Goal: Contribute content: Contribute content

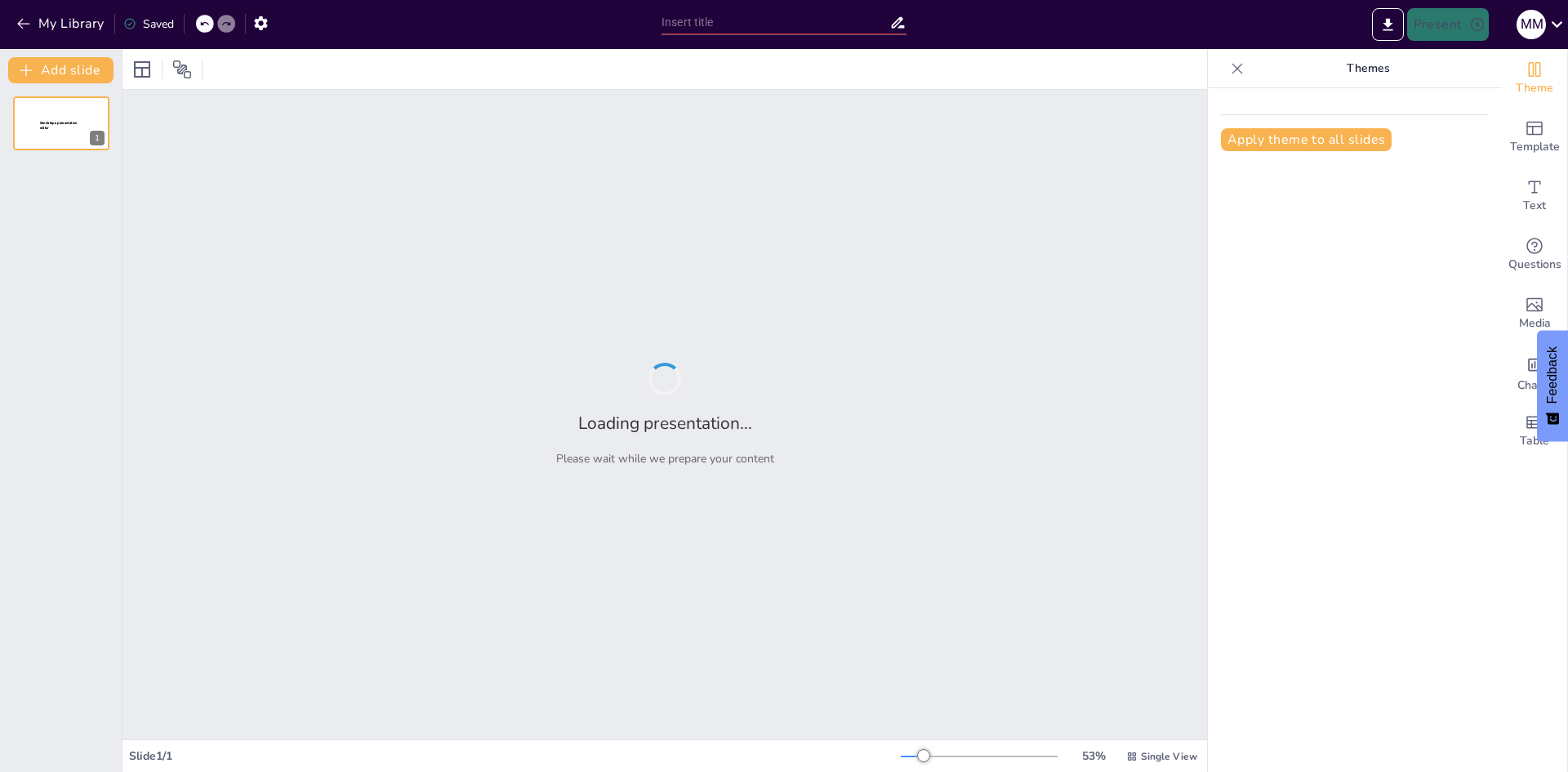
type input "La Espada: Un Viaje a Través de la Historia y la Cultura"
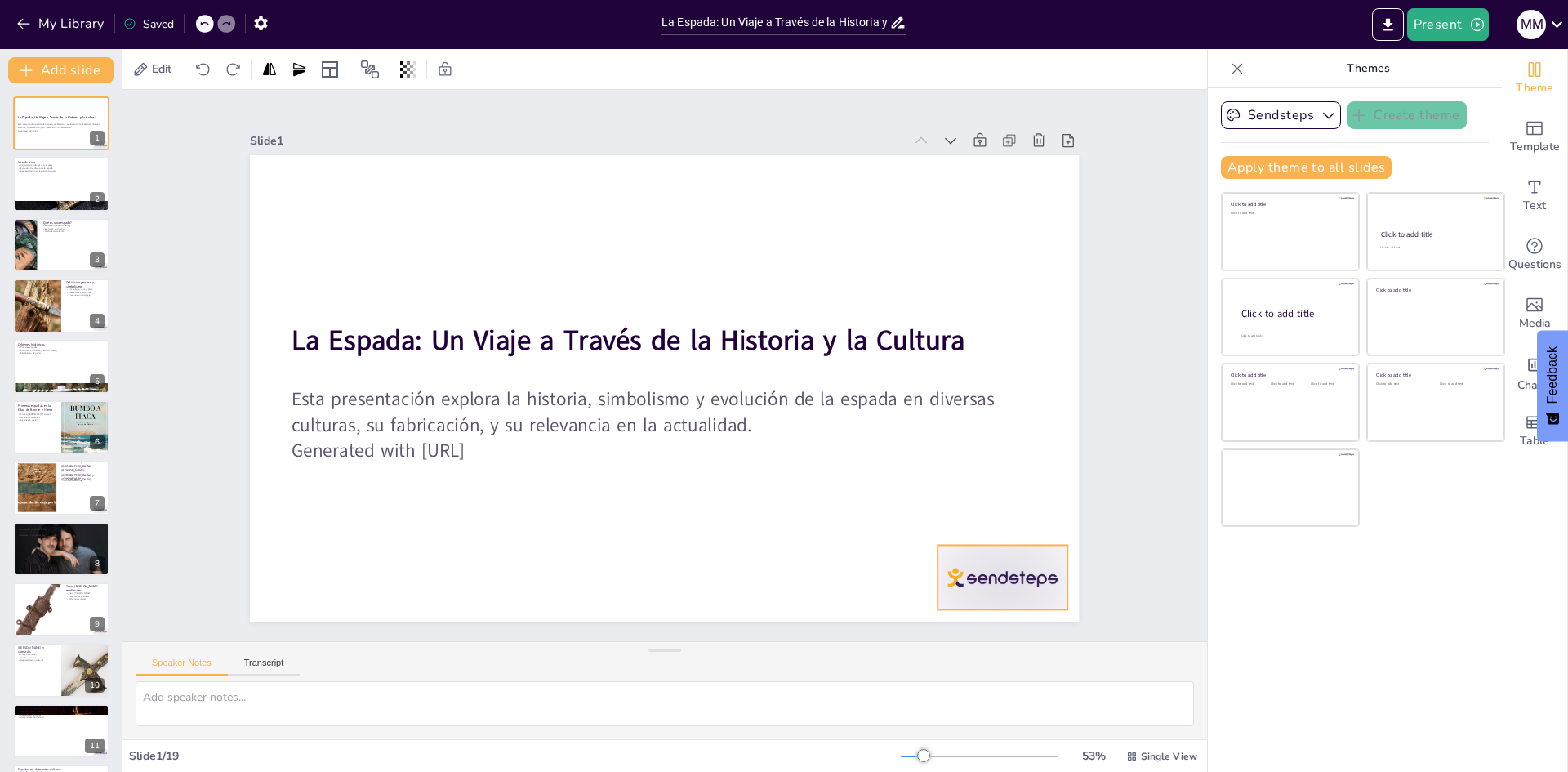
click at [993, 181] on div at bounding box center [970, 109] width 101 height 143
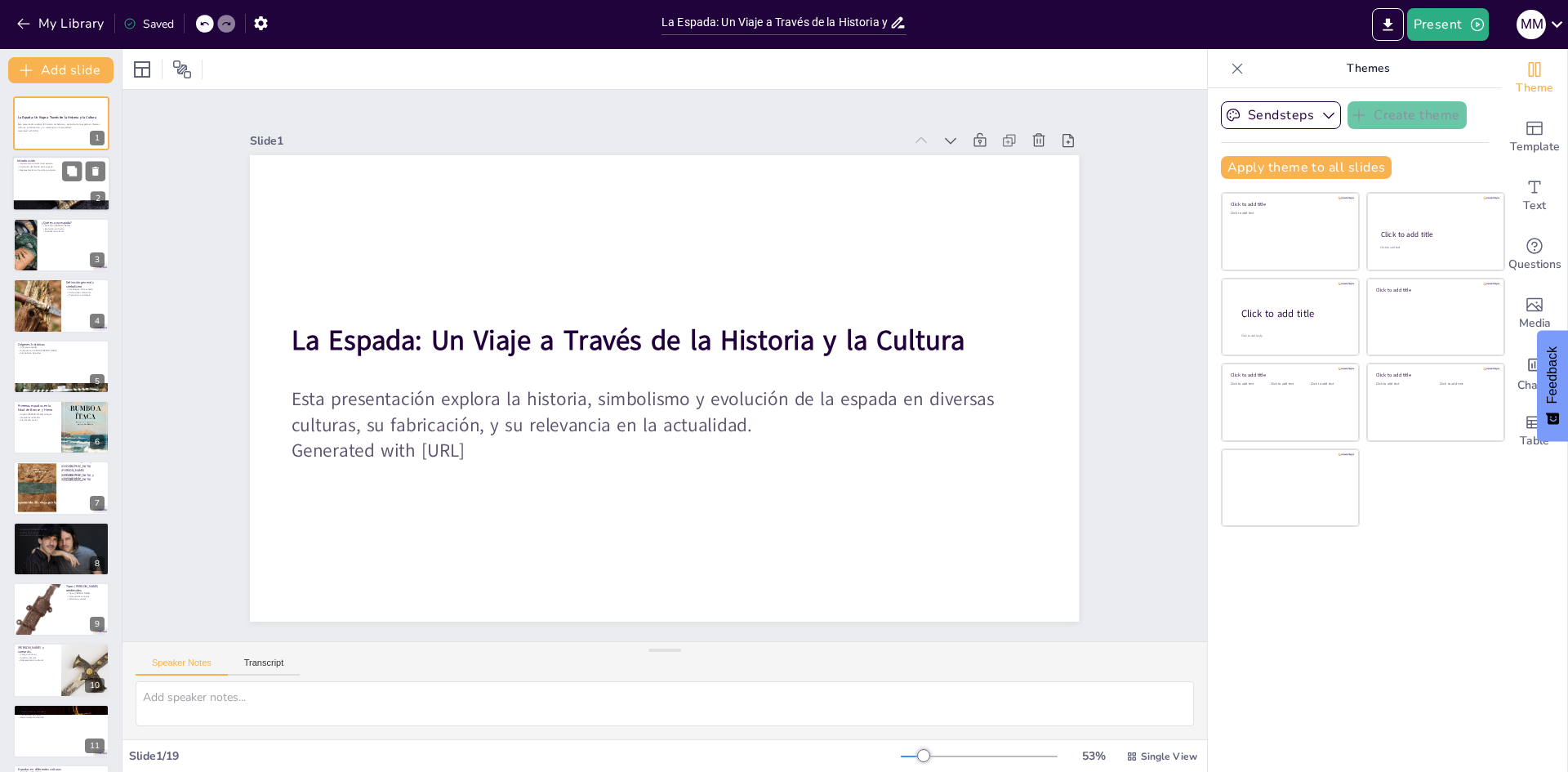
click at [62, 187] on div at bounding box center [61, 184] width 98 height 55
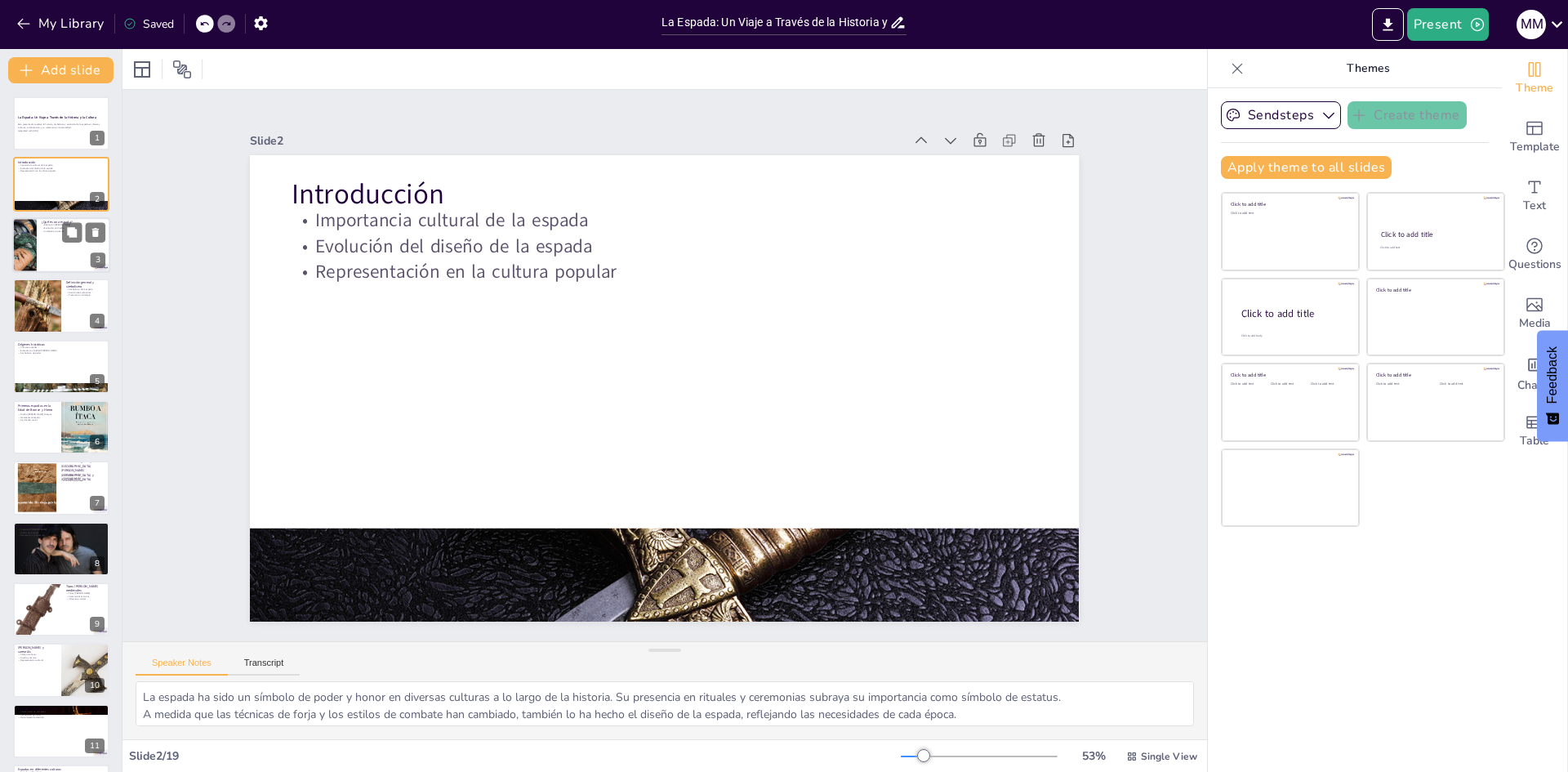
click at [44, 237] on div at bounding box center [61, 244] width 98 height 55
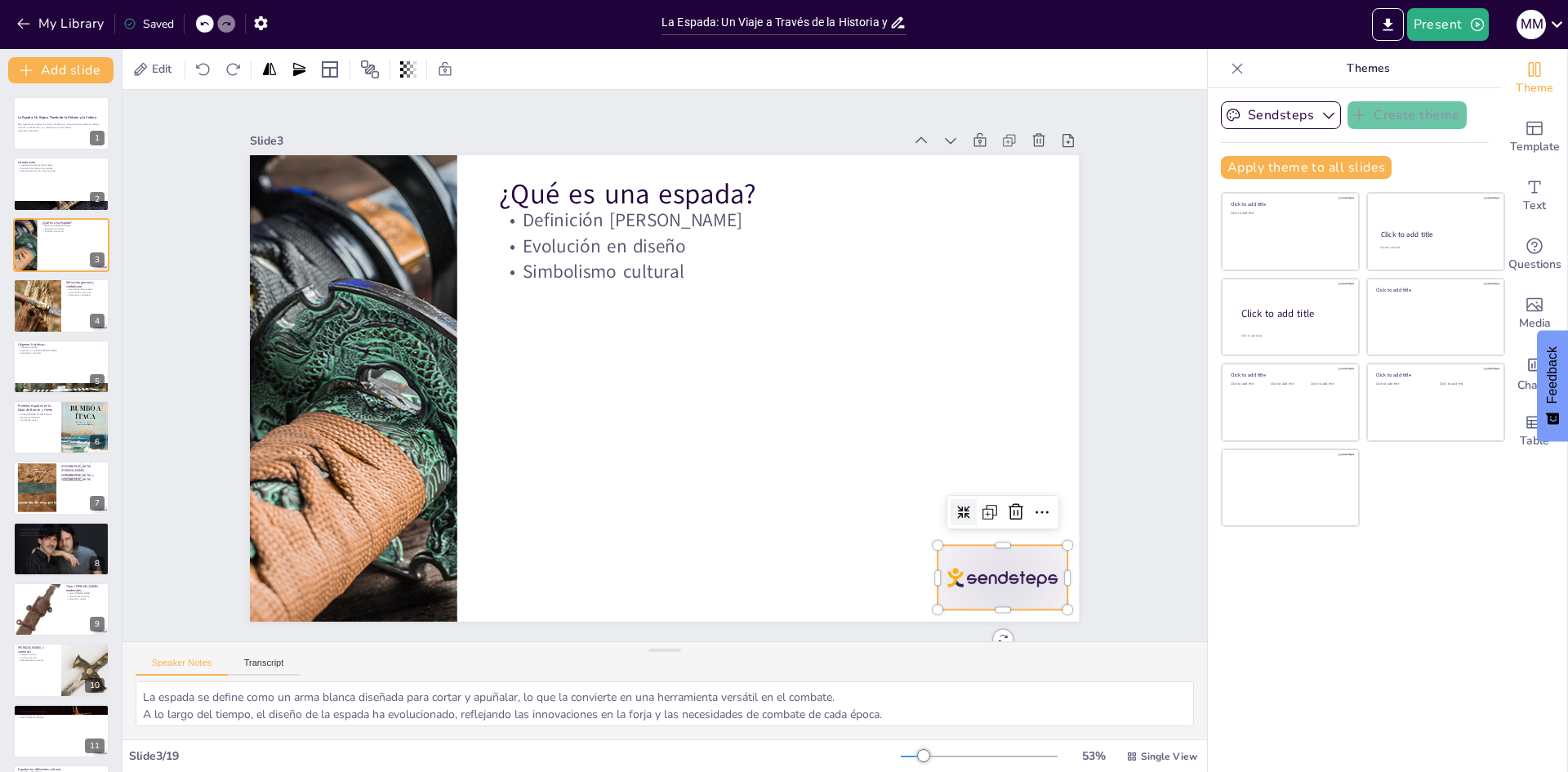
click at [943, 572] on div at bounding box center [1003, 577] width 130 height 65
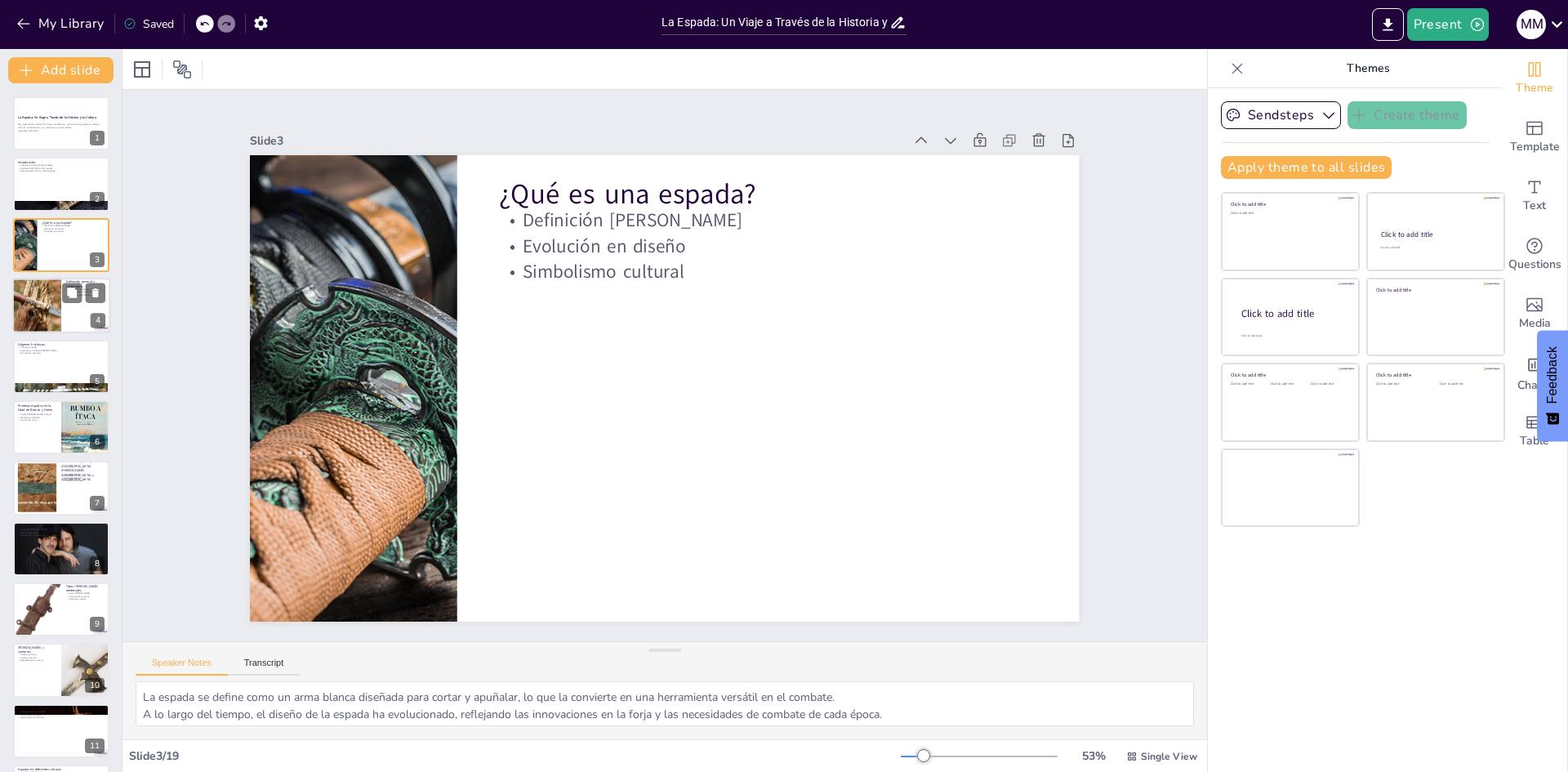
drag, startPoint x: 43, startPoint y: 289, endPoint x: 69, endPoint y: 306, distance: 31.1
click at [42, 289] on div at bounding box center [36, 305] width 104 height 55
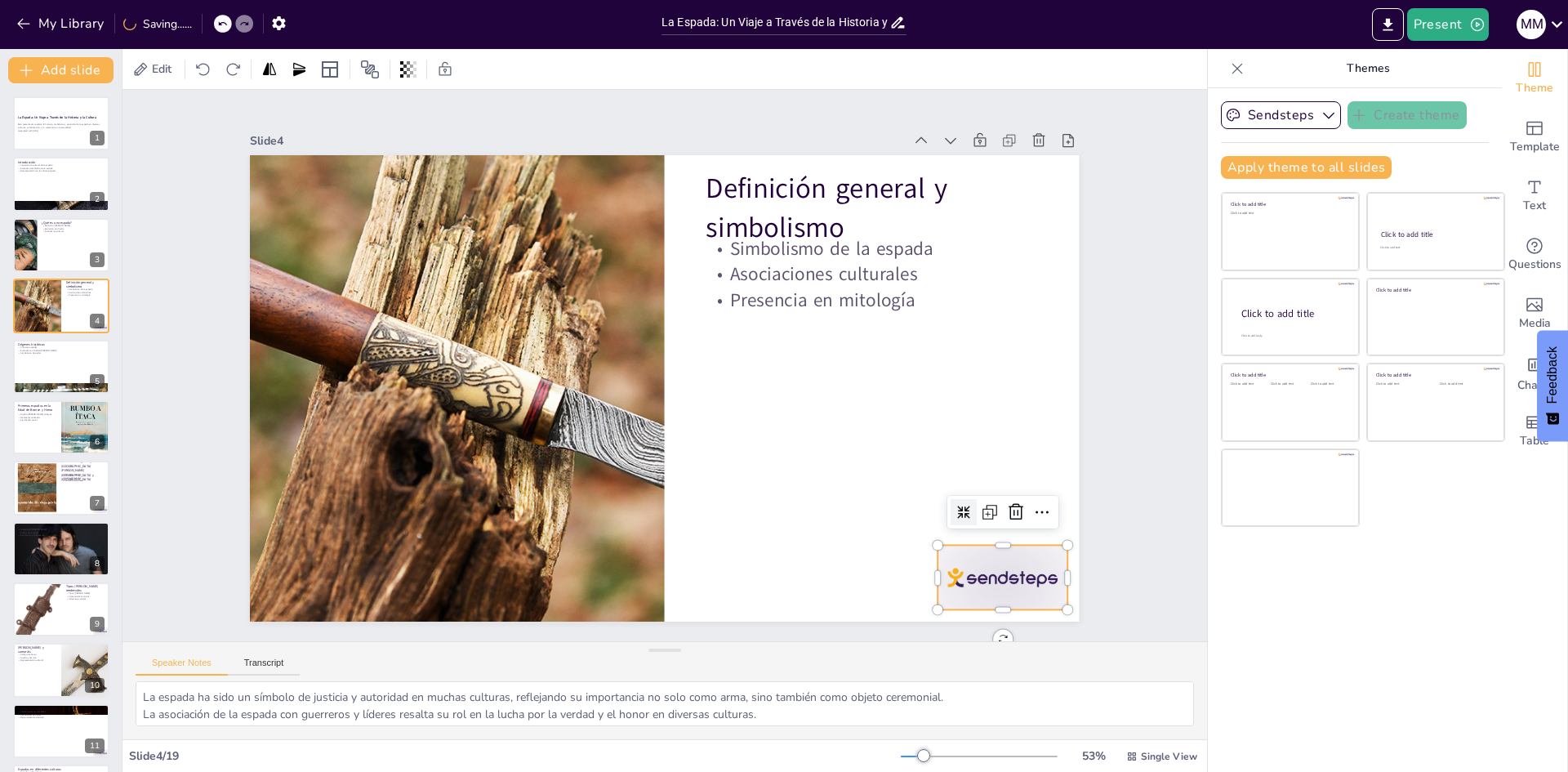
click at [349, 319] on div at bounding box center [277, 268] width 143 height 101
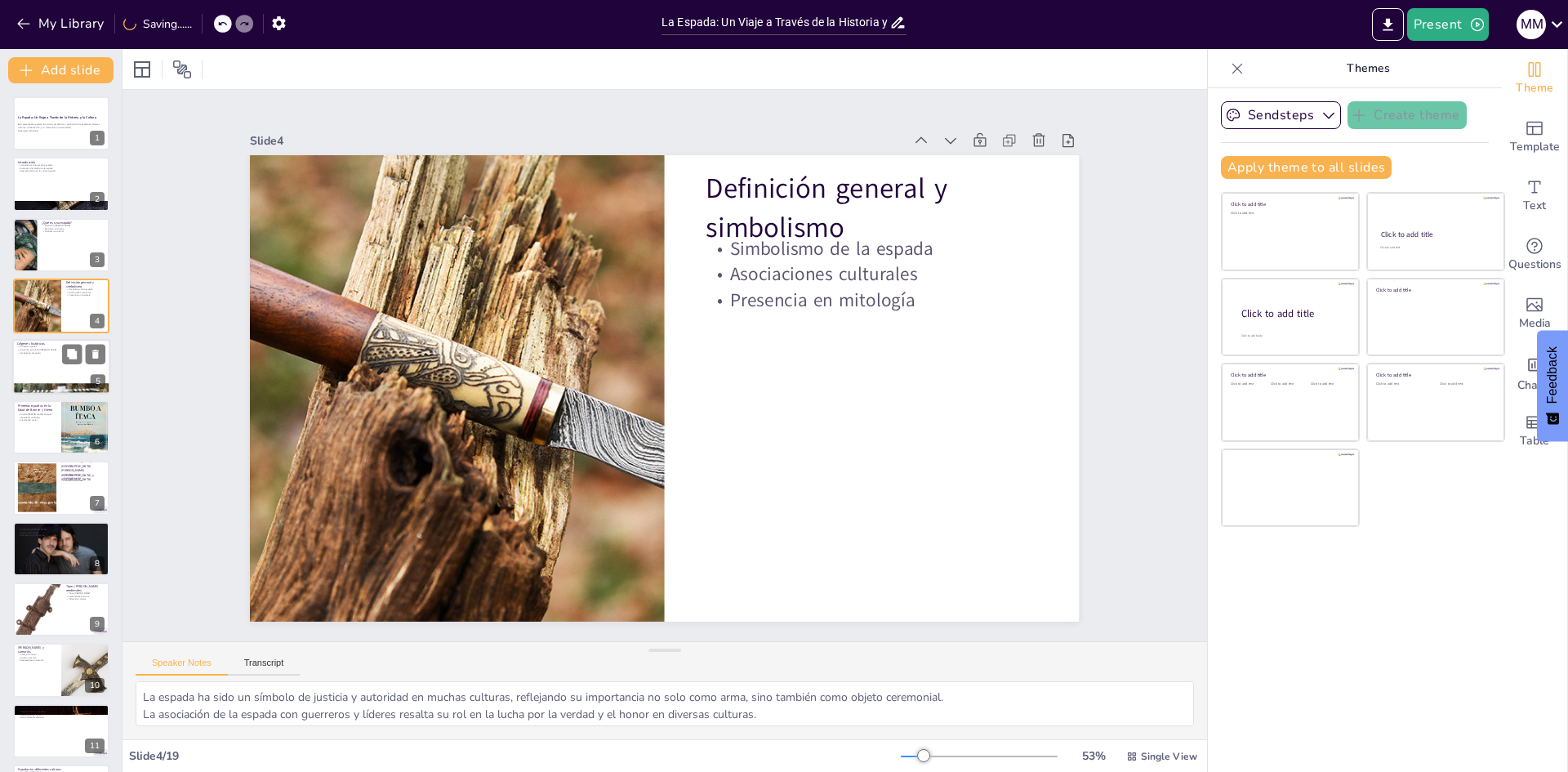
click at [25, 367] on div at bounding box center [61, 366] width 98 height 55
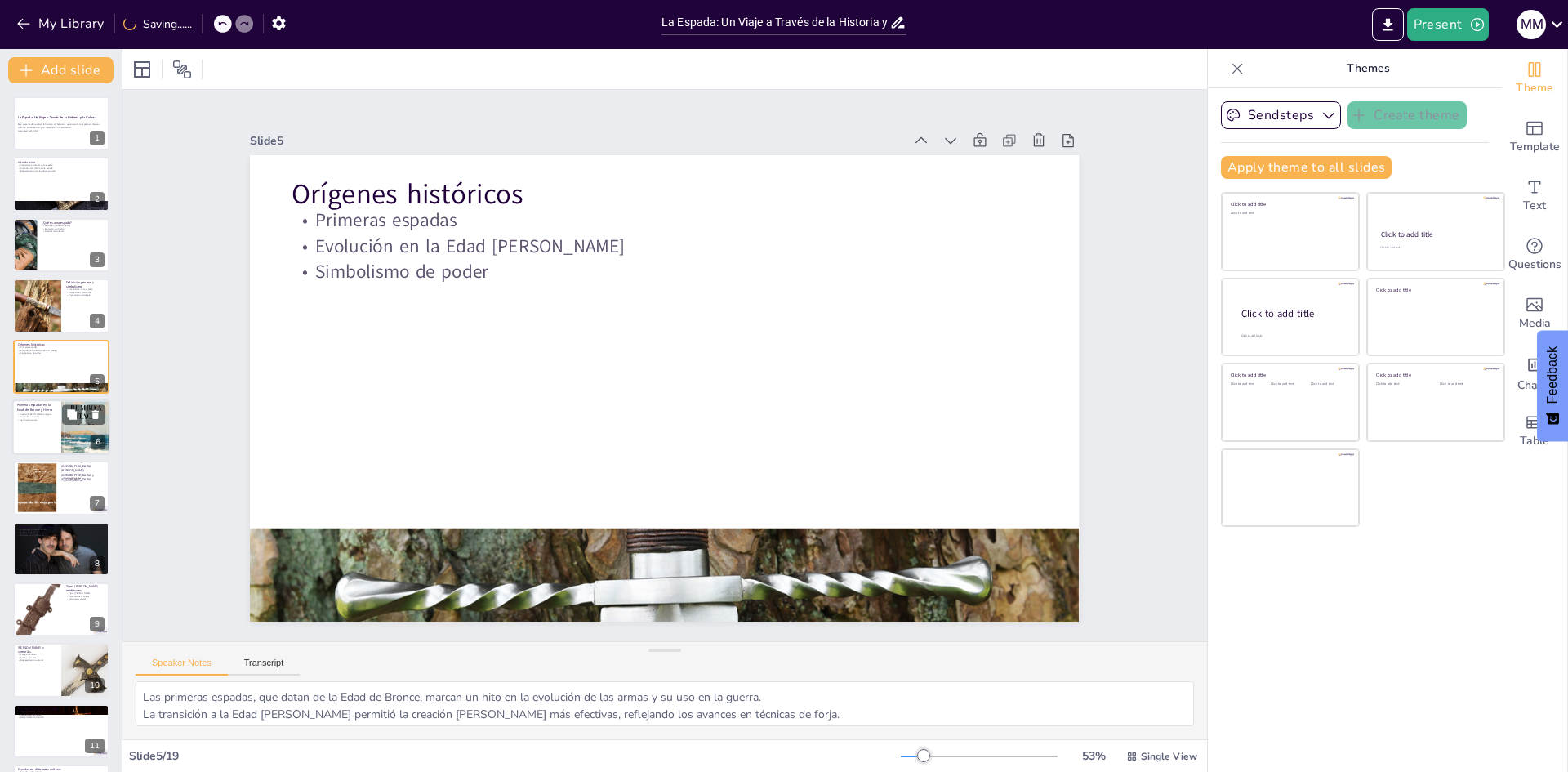
drag, startPoint x: 38, startPoint y: 435, endPoint x: 56, endPoint y: 437, distance: 18.1
click at [38, 434] on div at bounding box center [61, 427] width 98 height 55
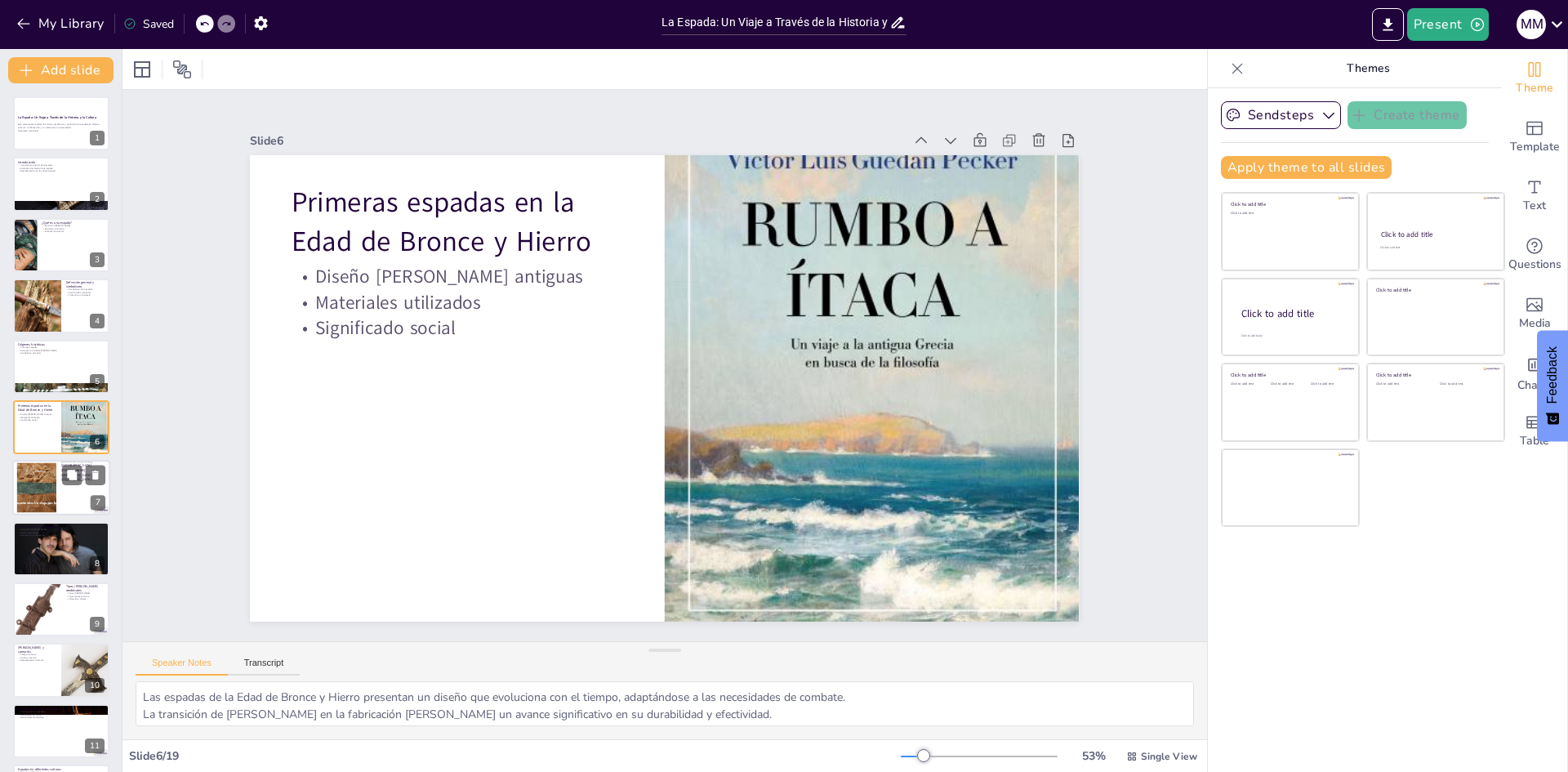
click at [31, 501] on div at bounding box center [36, 488] width 127 height 50
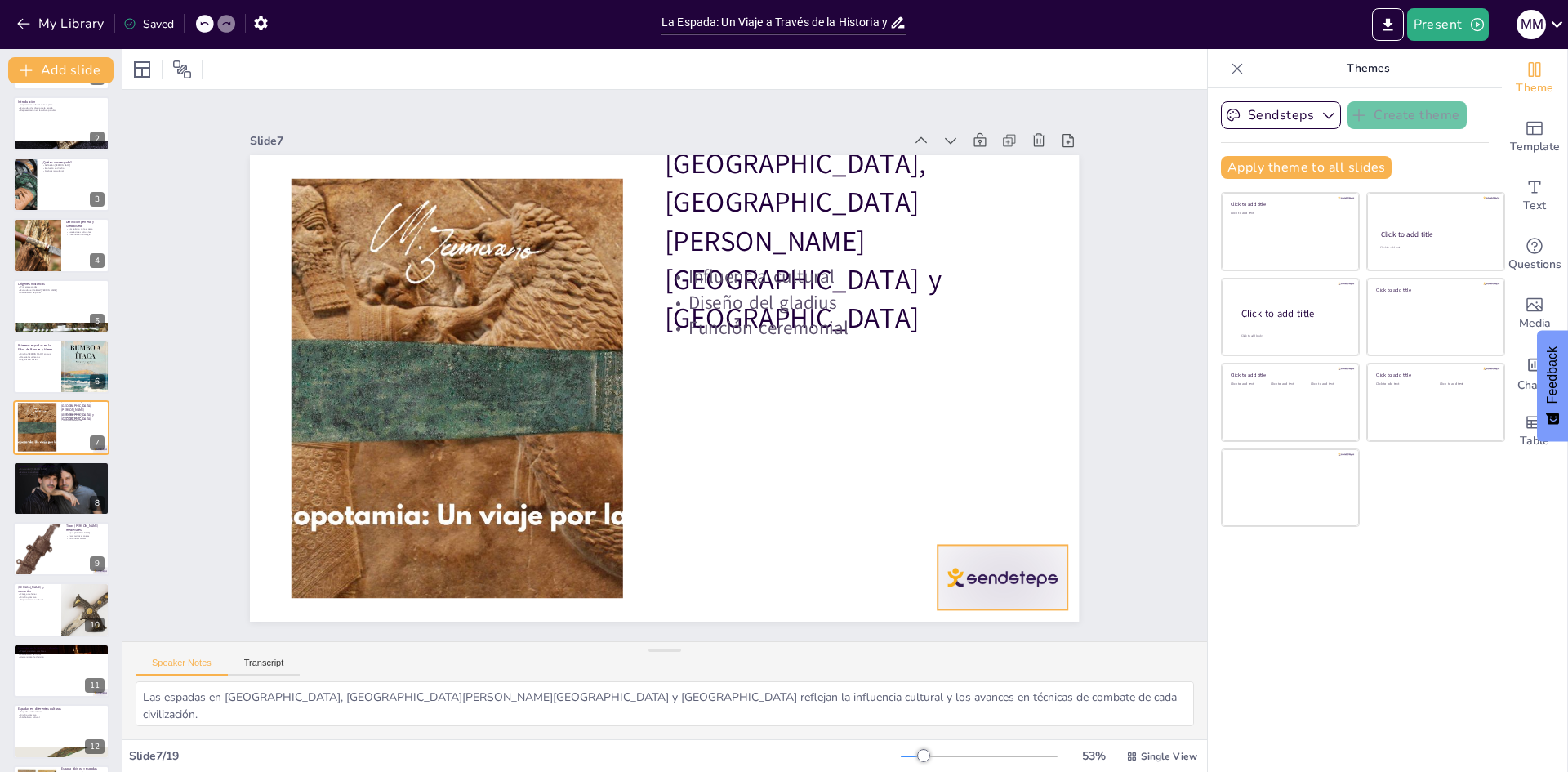
click at [349, 319] on div at bounding box center [277, 268] width 143 height 101
click at [44, 497] on div at bounding box center [61, 488] width 98 height 65
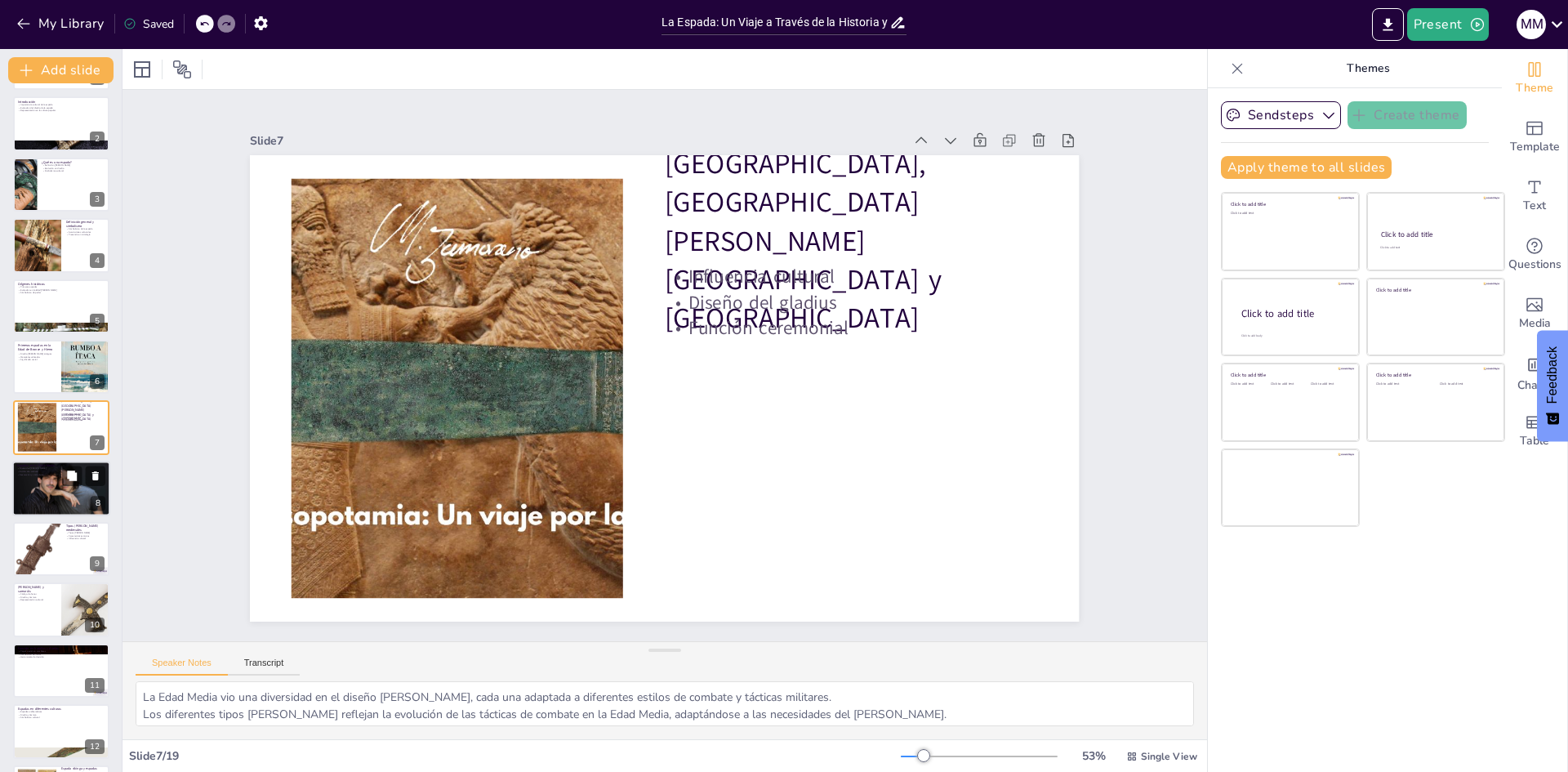
scroll to position [121, 0]
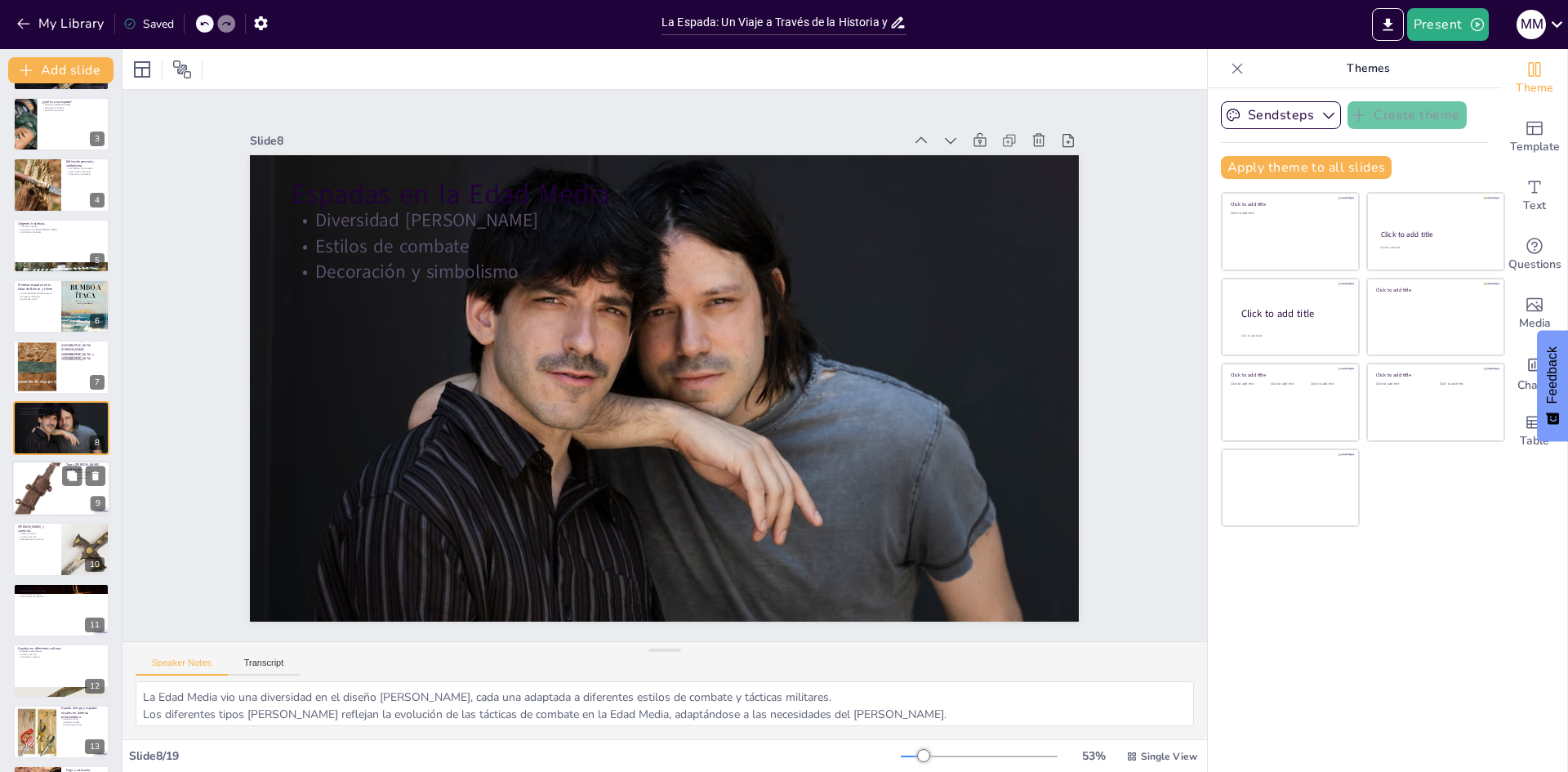
click at [57, 484] on div at bounding box center [36, 489] width 49 height 65
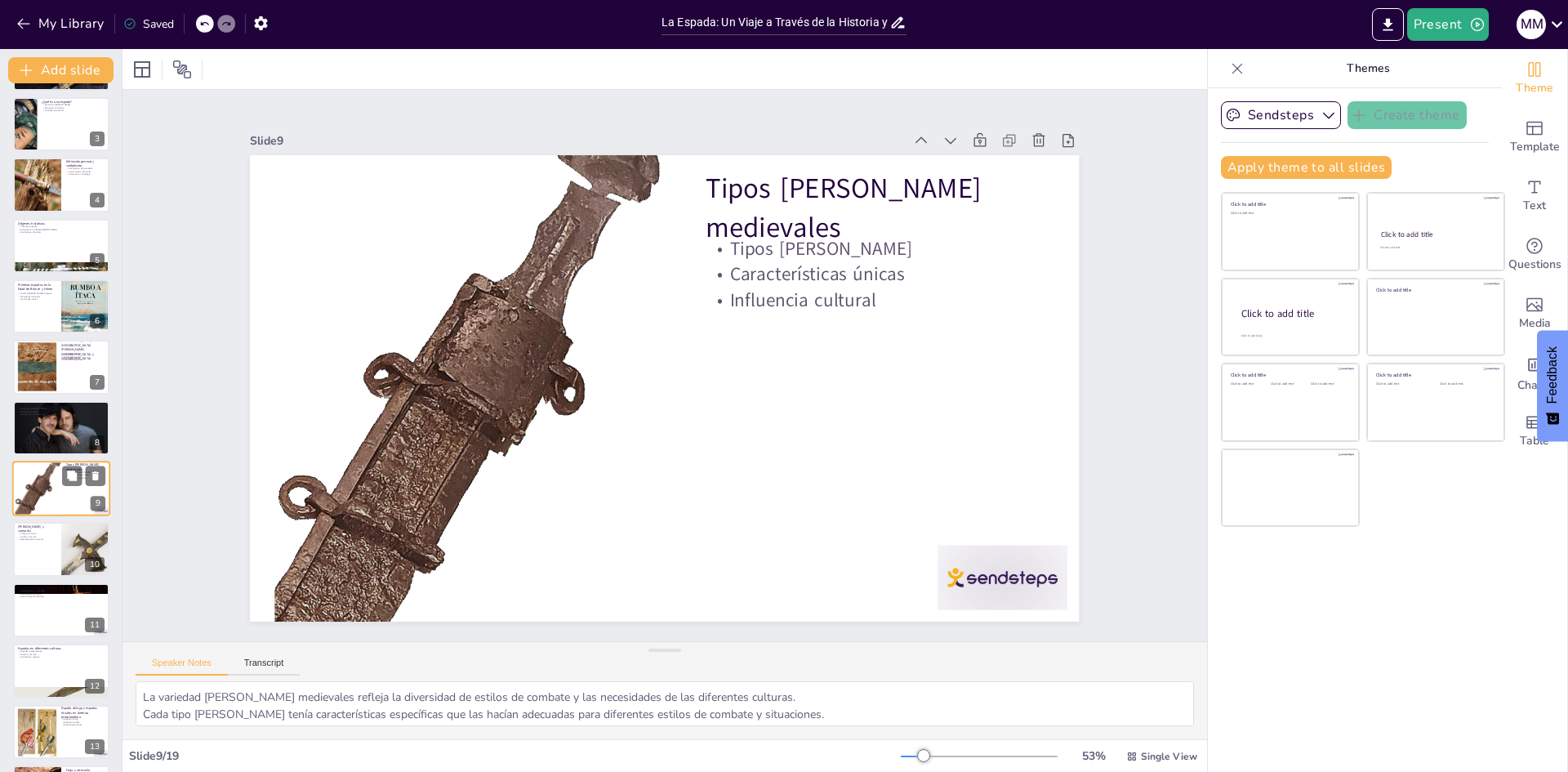
scroll to position [182, 0]
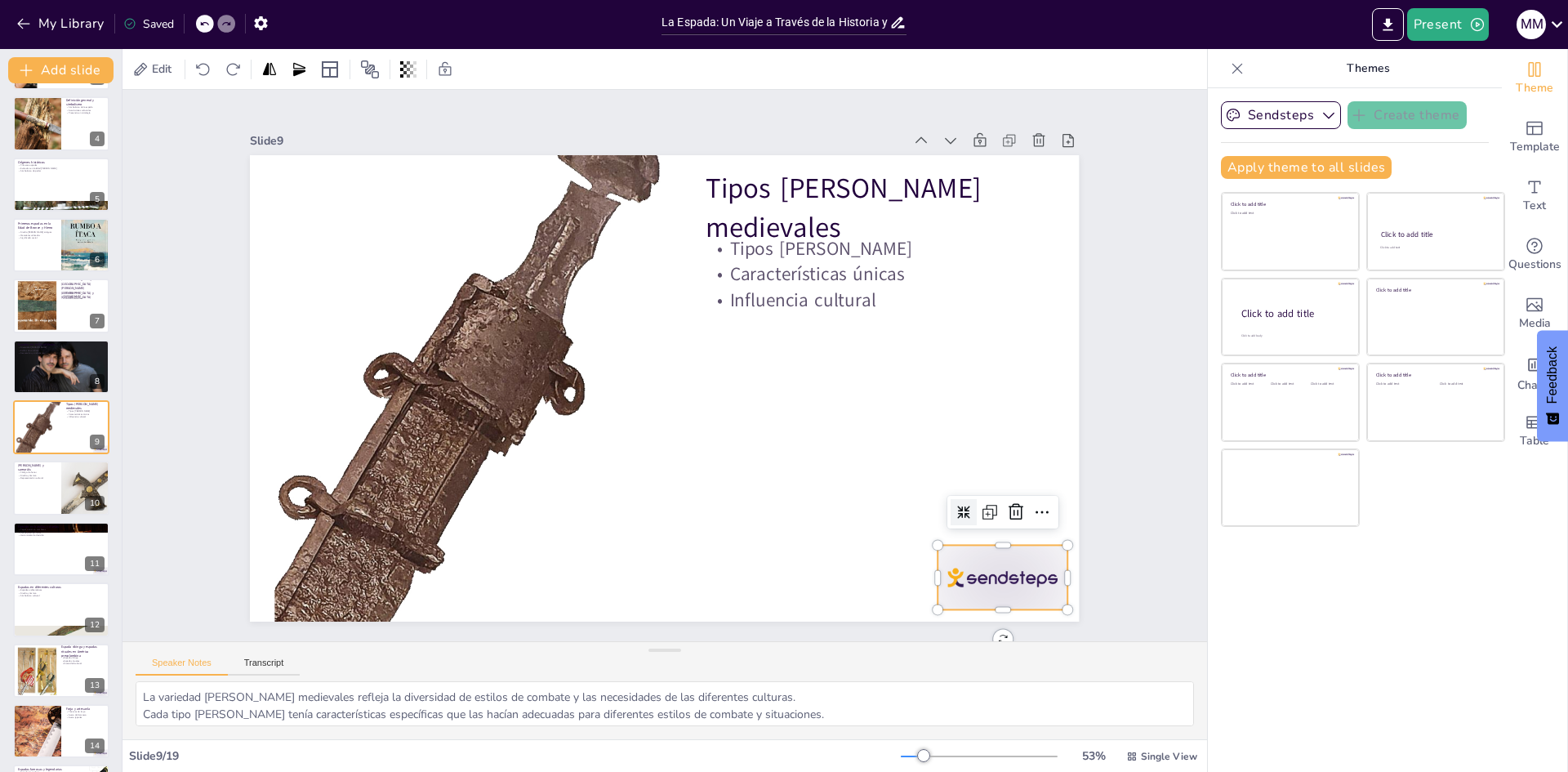
click at [982, 181] on div at bounding box center [971, 109] width 101 height 143
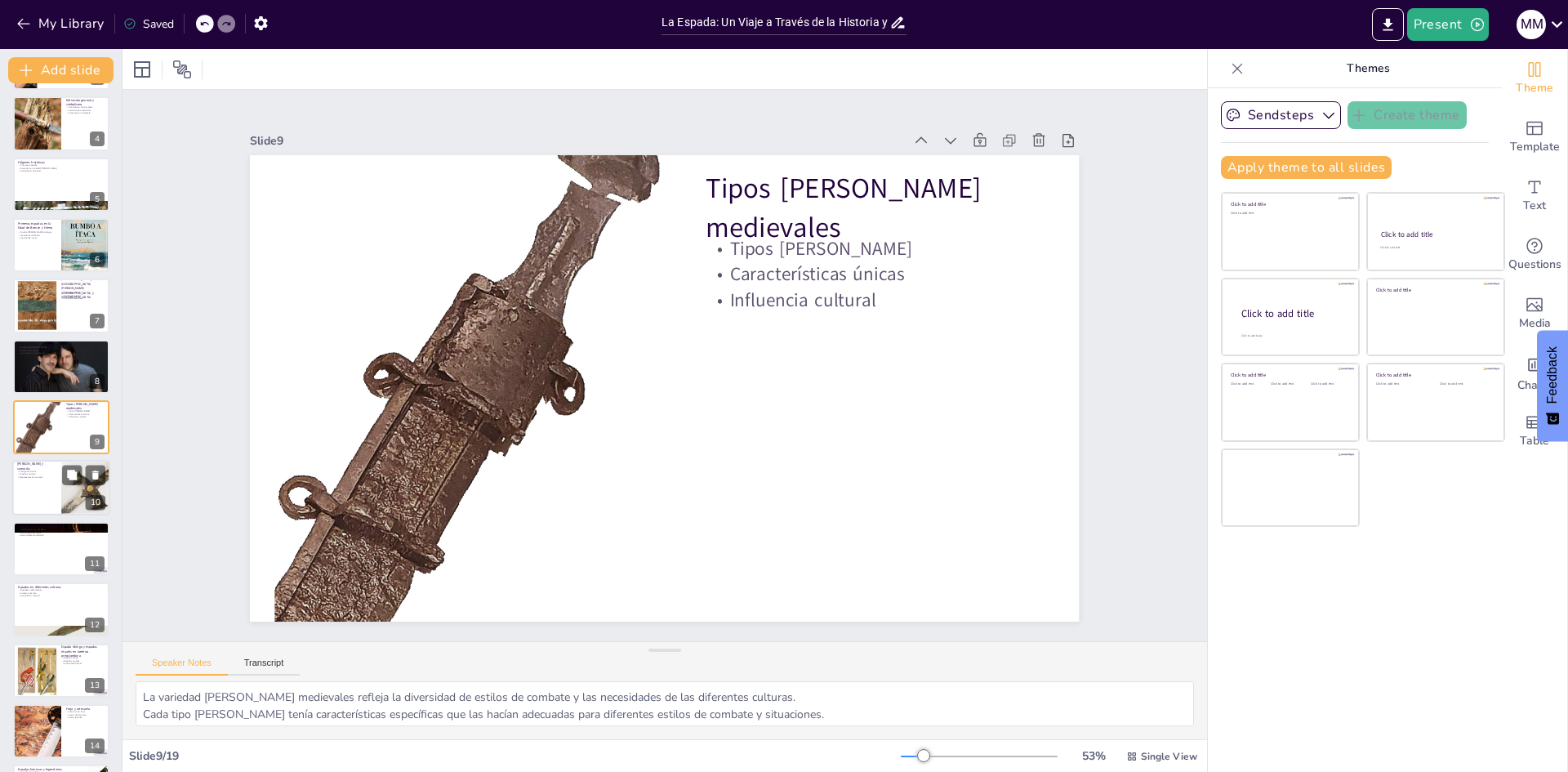
click at [36, 489] on div at bounding box center [61, 488] width 98 height 55
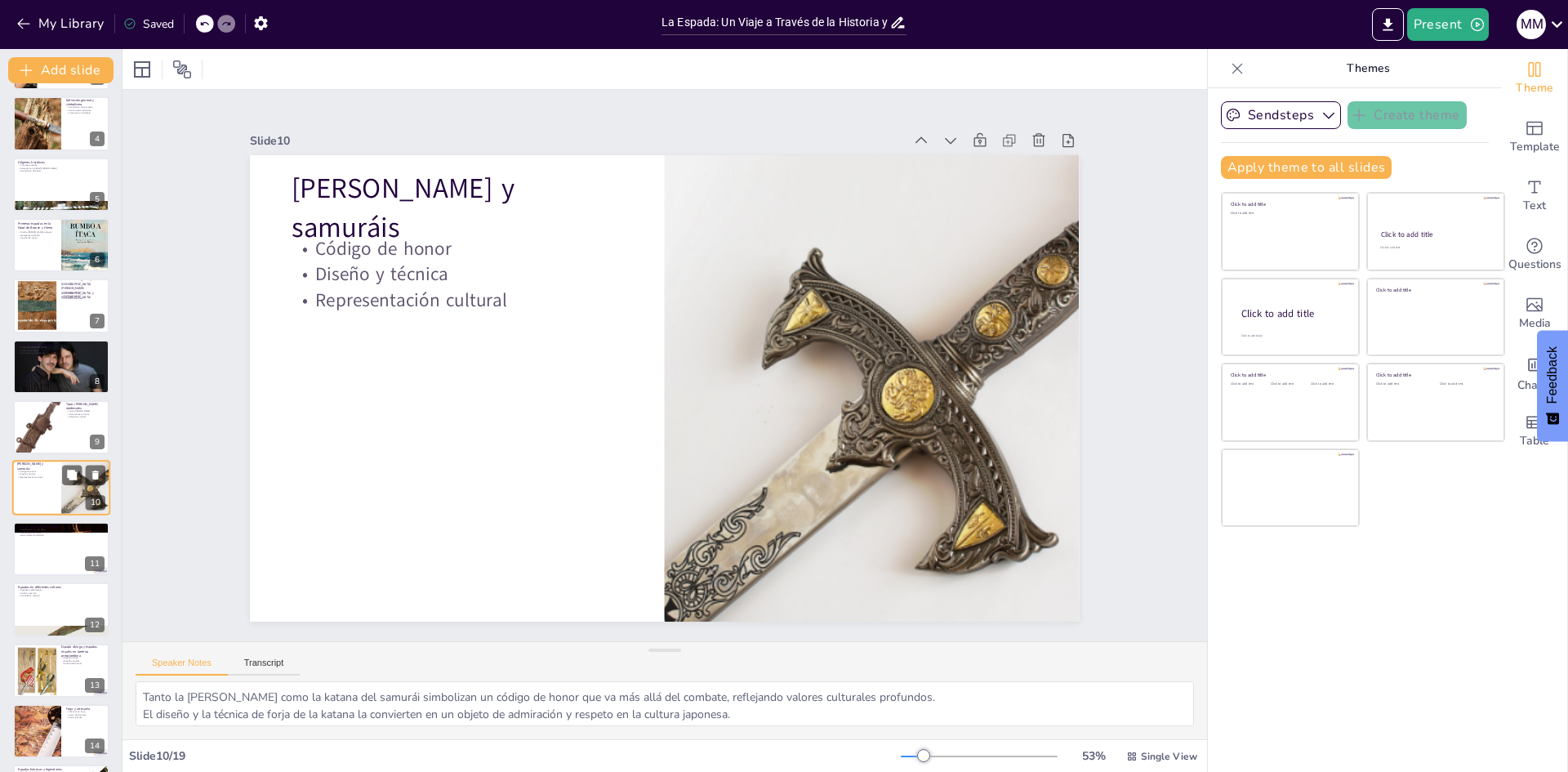
scroll to position [243, 0]
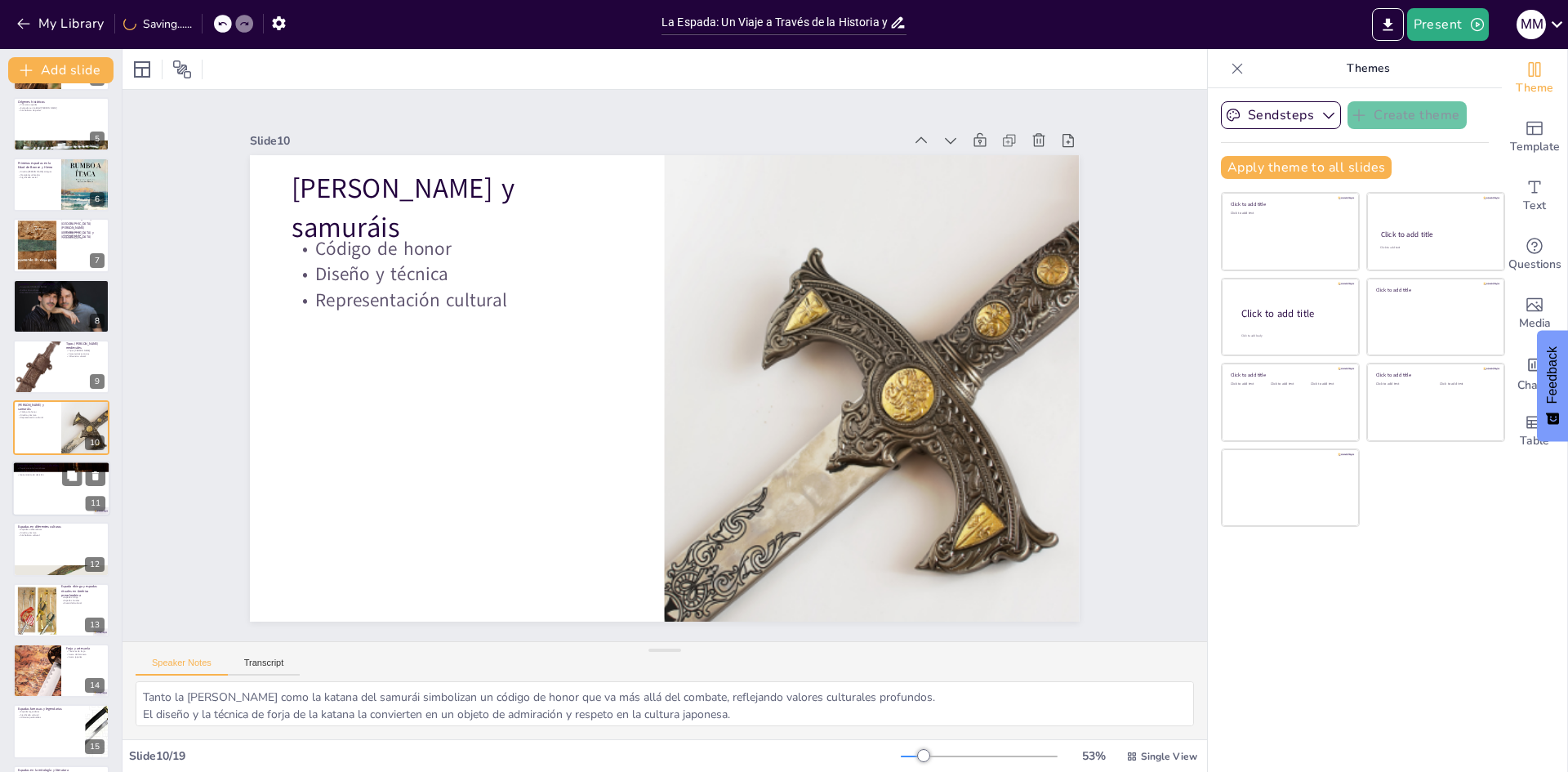
click at [28, 483] on div at bounding box center [61, 488] width 98 height 55
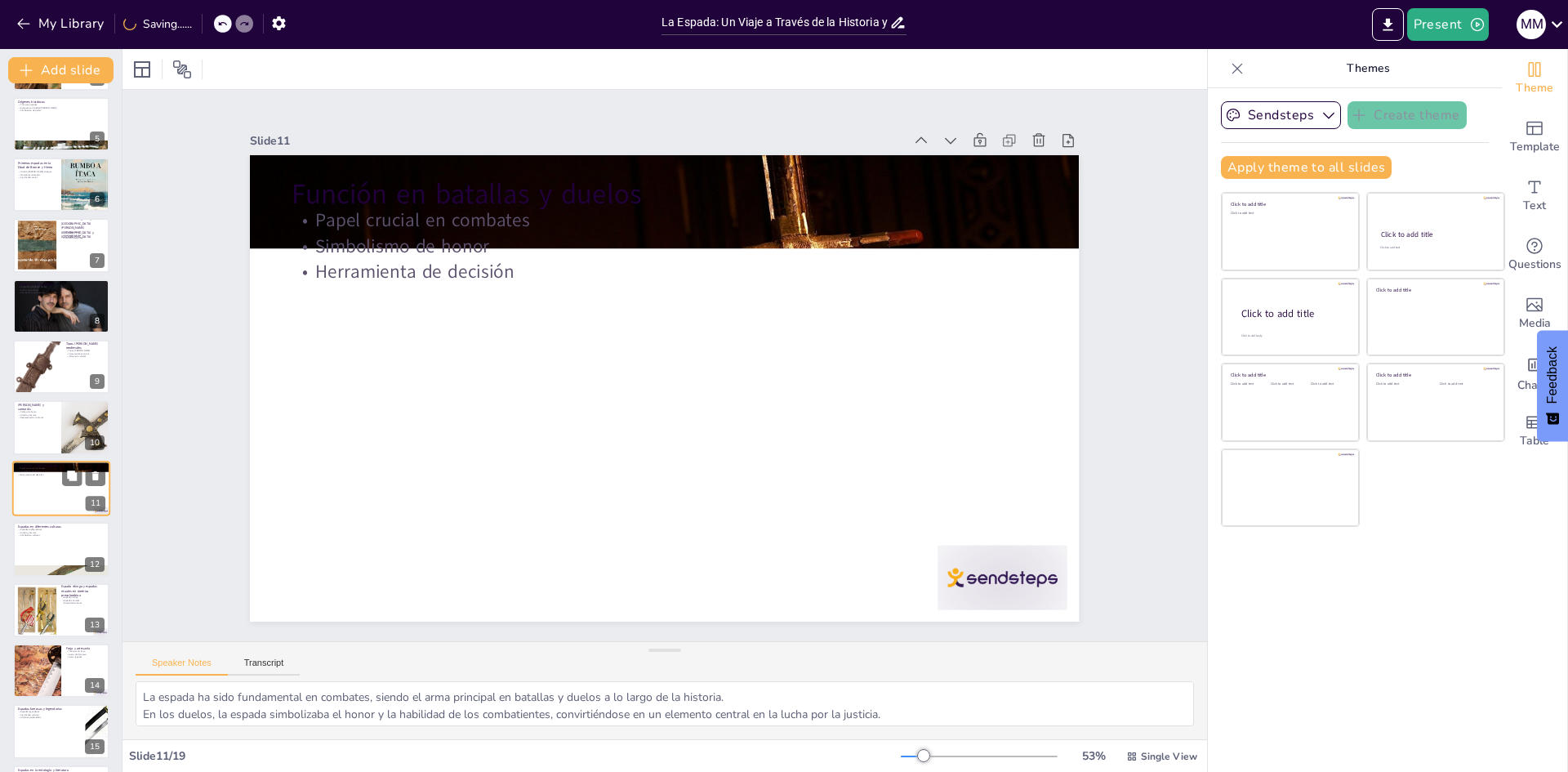
scroll to position [303, 0]
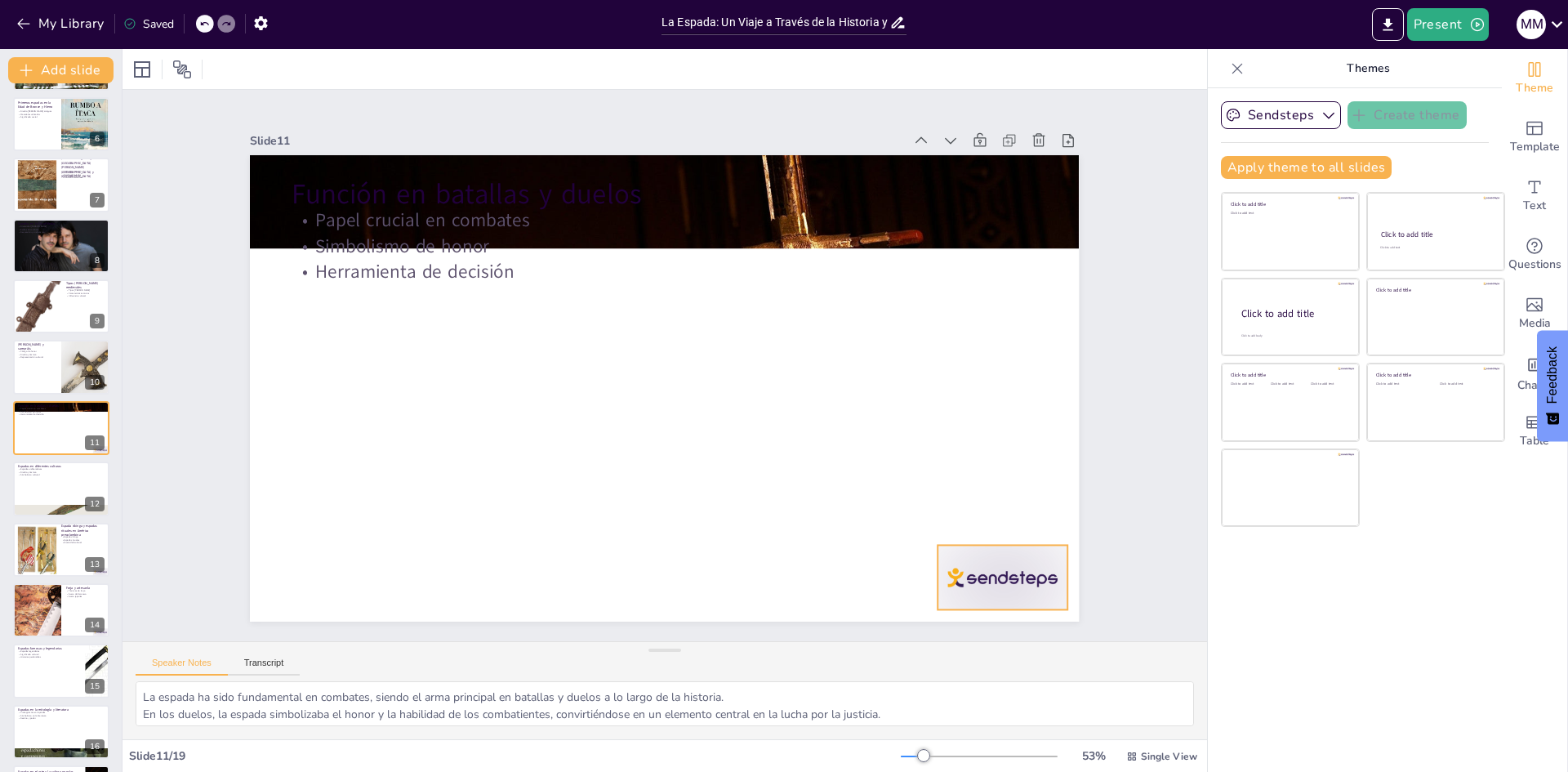
click at [56, 471] on p "Diseño y técnica" at bounding box center [61, 472] width 88 height 3
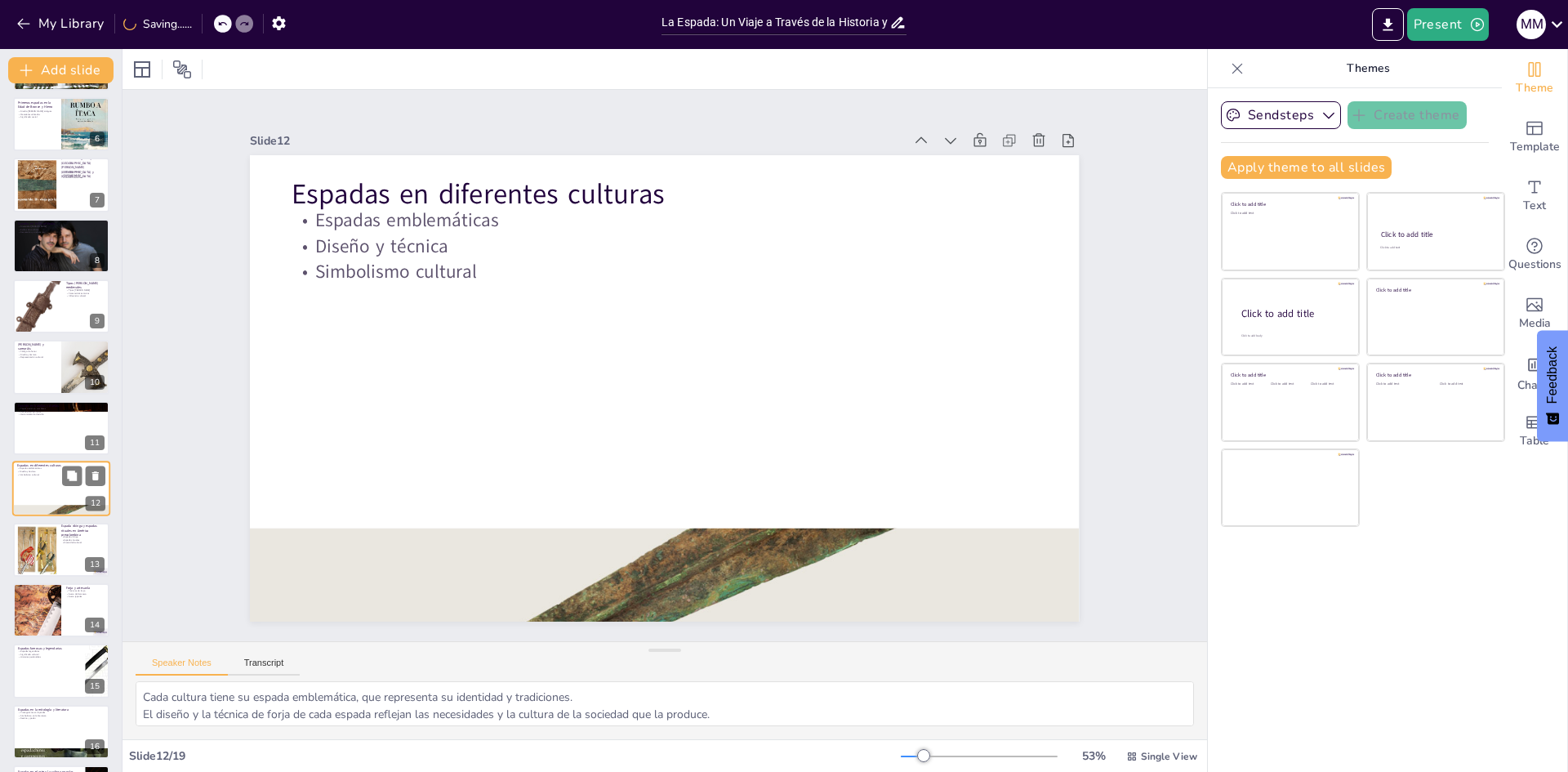
scroll to position [364, 0]
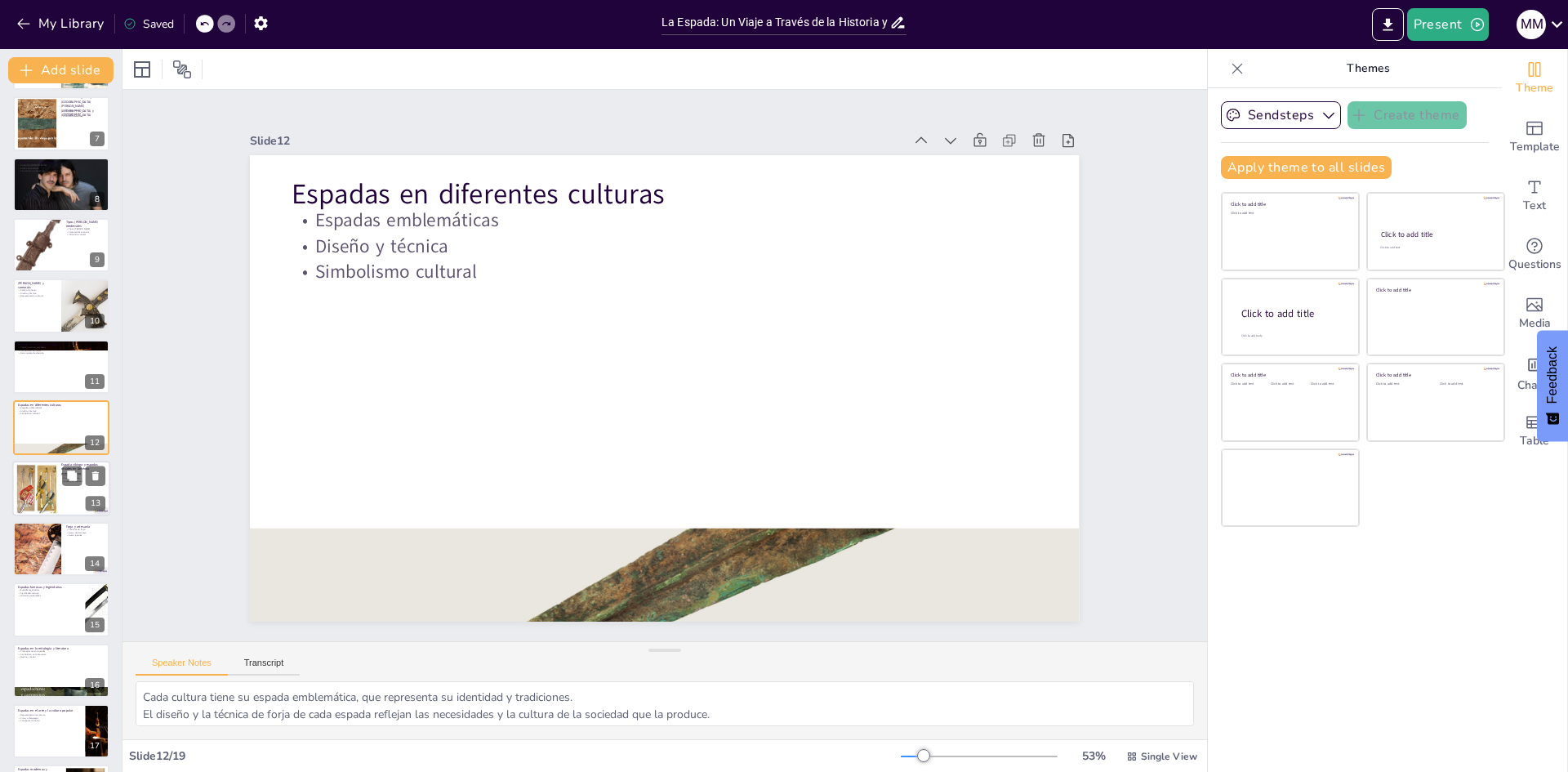
click at [35, 480] on div at bounding box center [37, 488] width 70 height 50
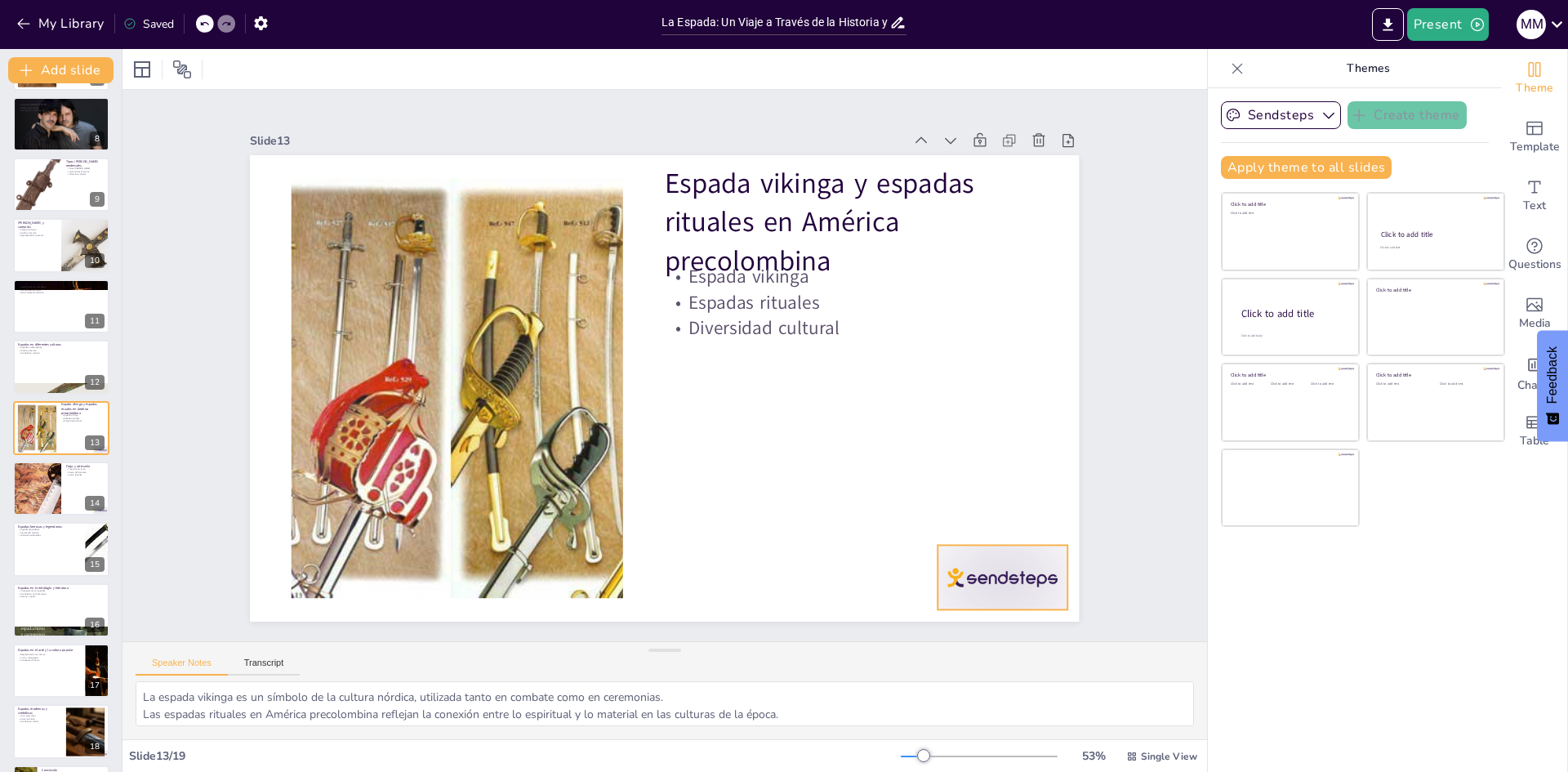
click at [963, 181] on div at bounding box center [971, 109] width 101 height 143
click at [27, 507] on div at bounding box center [36, 488] width 111 height 55
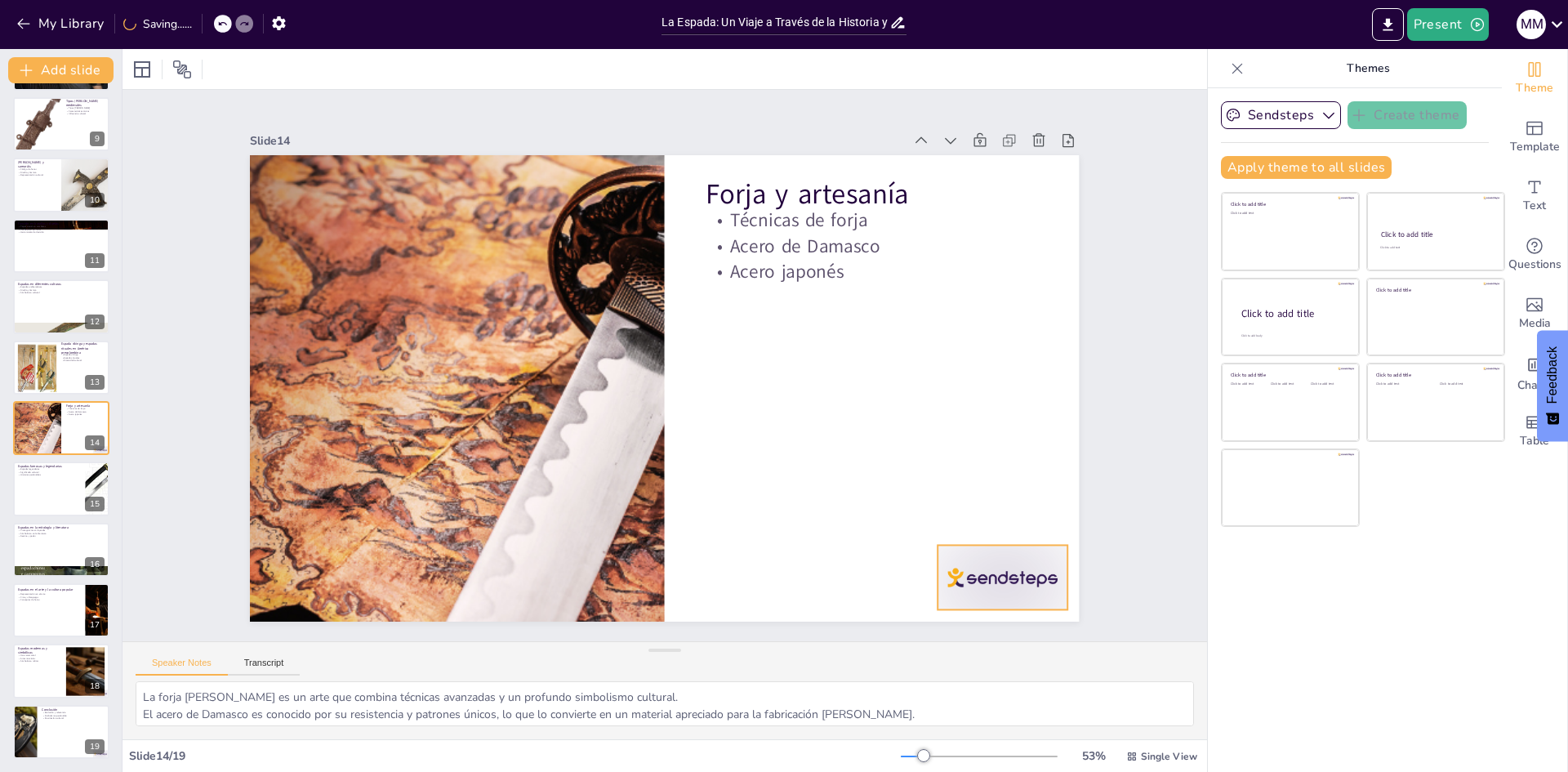
click at [55, 493] on div at bounding box center [61, 489] width 98 height 55
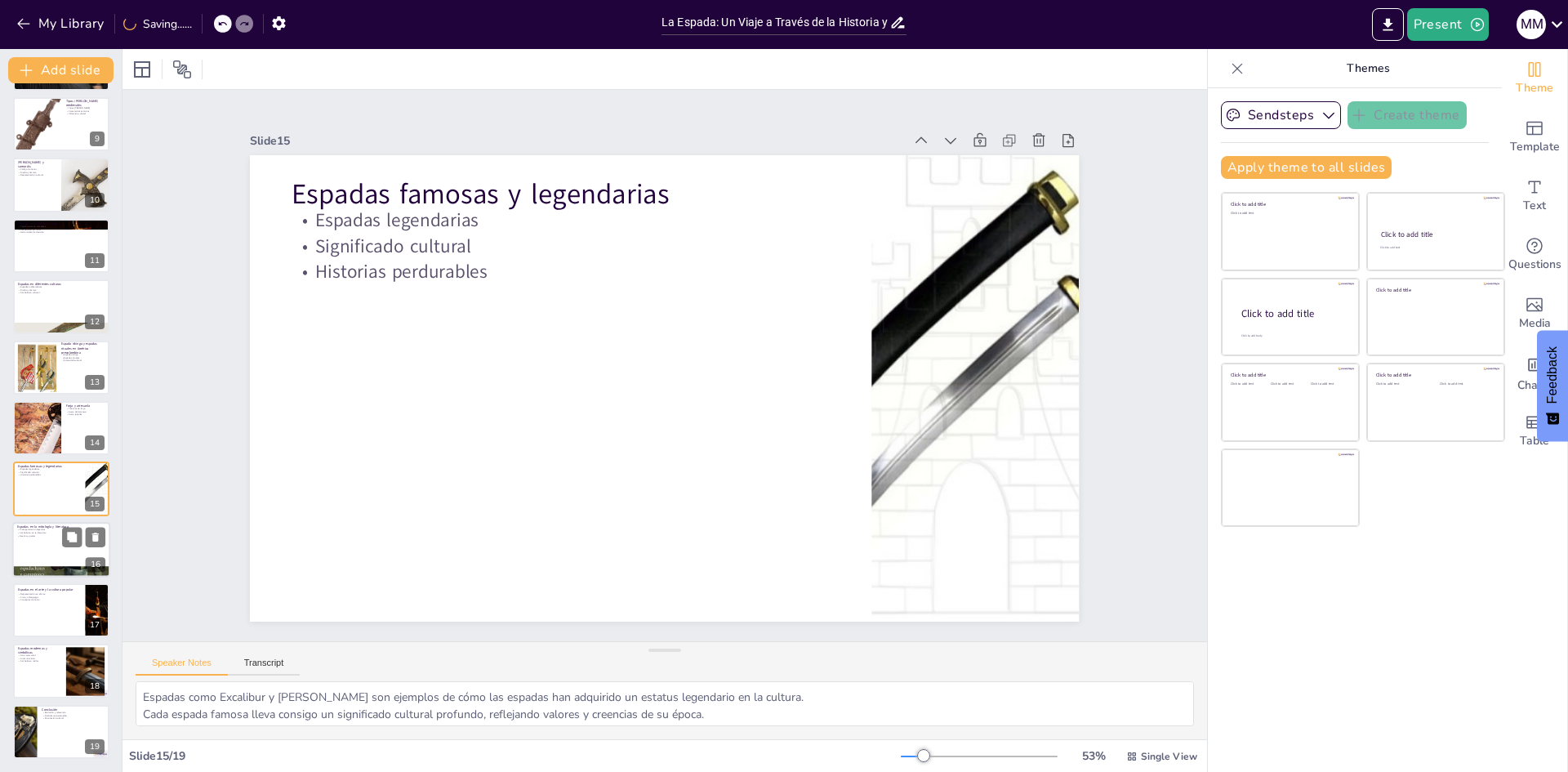
click at [46, 548] on div at bounding box center [61, 549] width 98 height 55
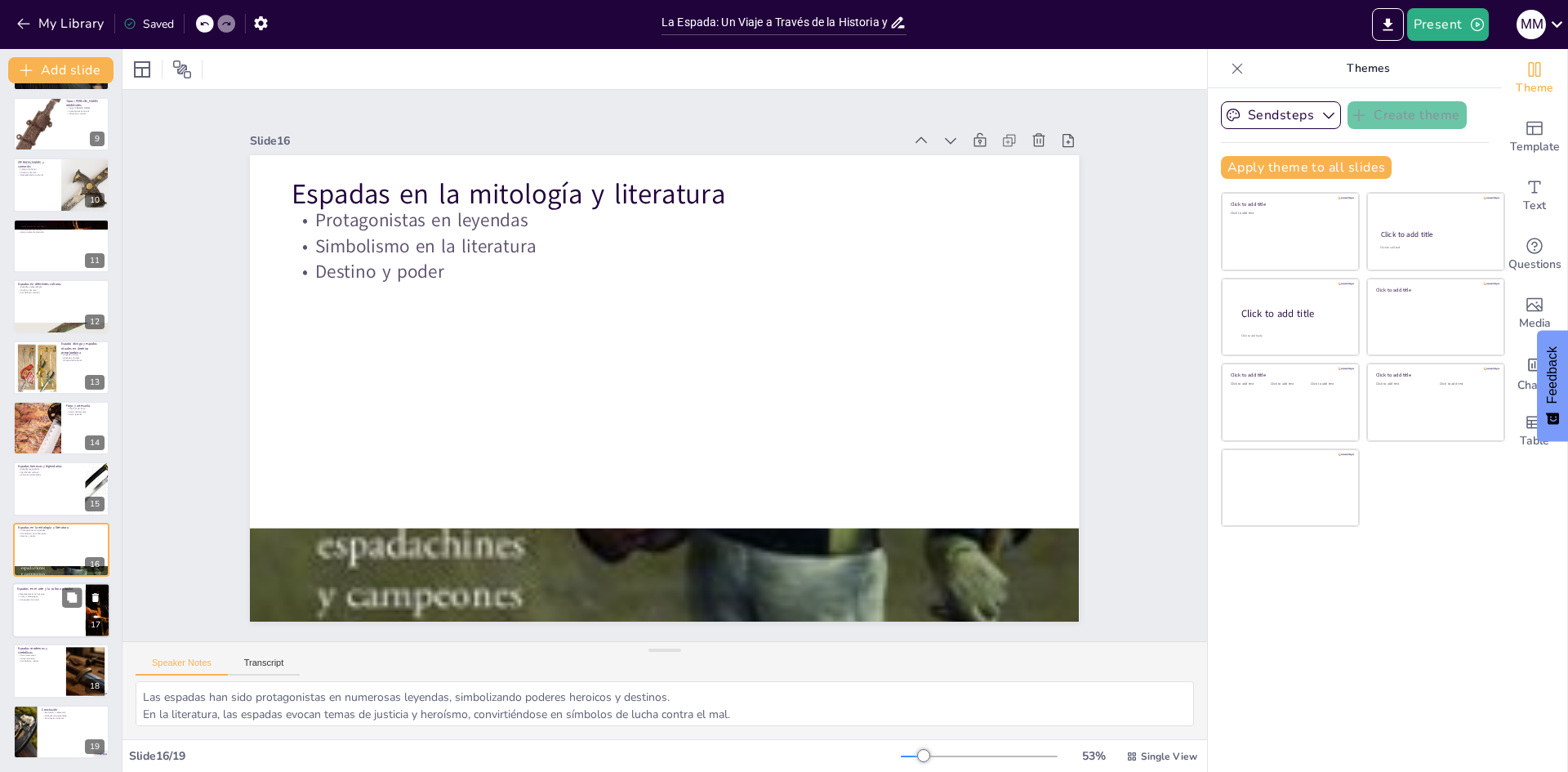
click at [40, 606] on div at bounding box center [61, 610] width 98 height 55
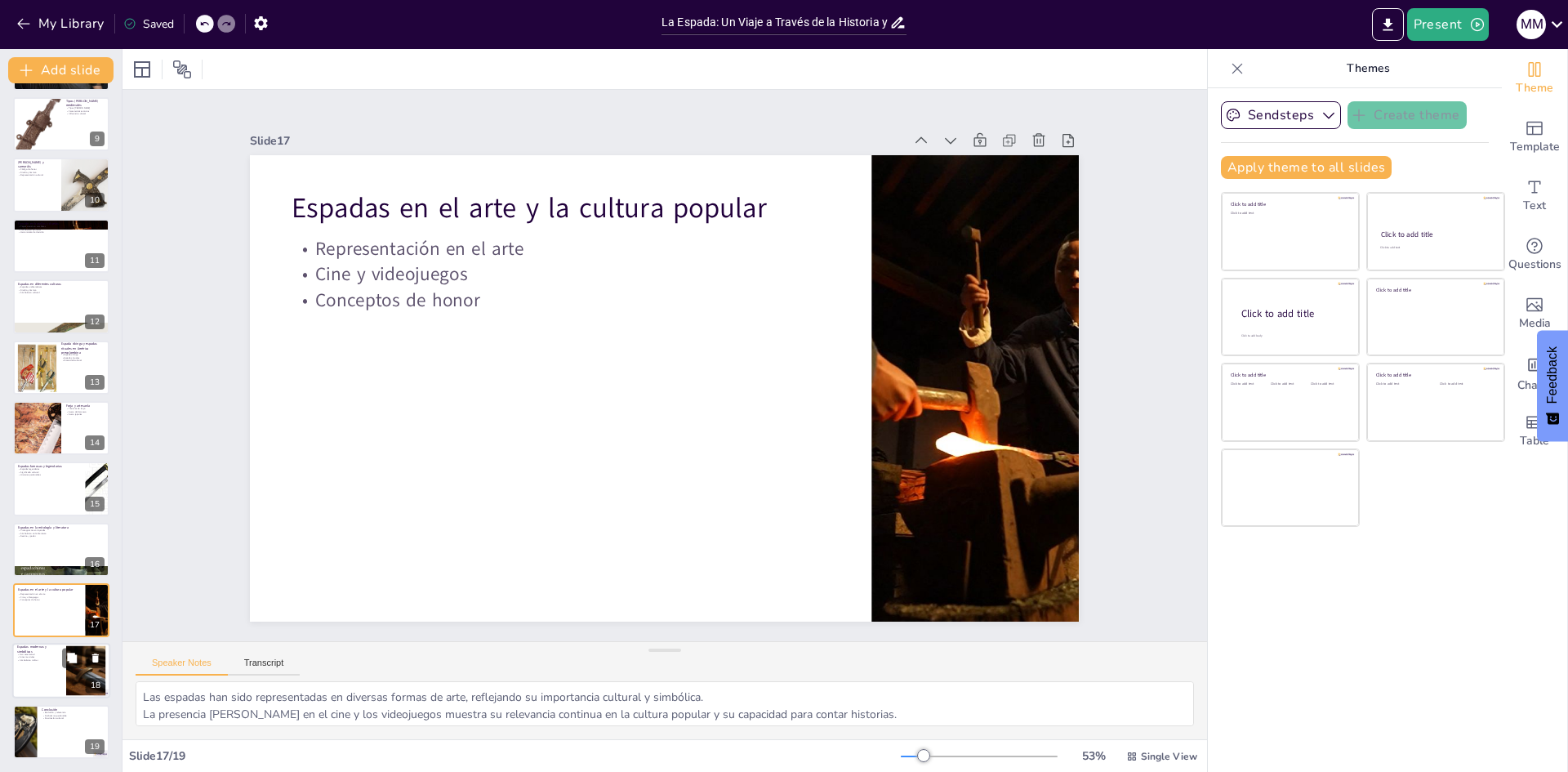
click at [24, 687] on div at bounding box center [61, 671] width 98 height 55
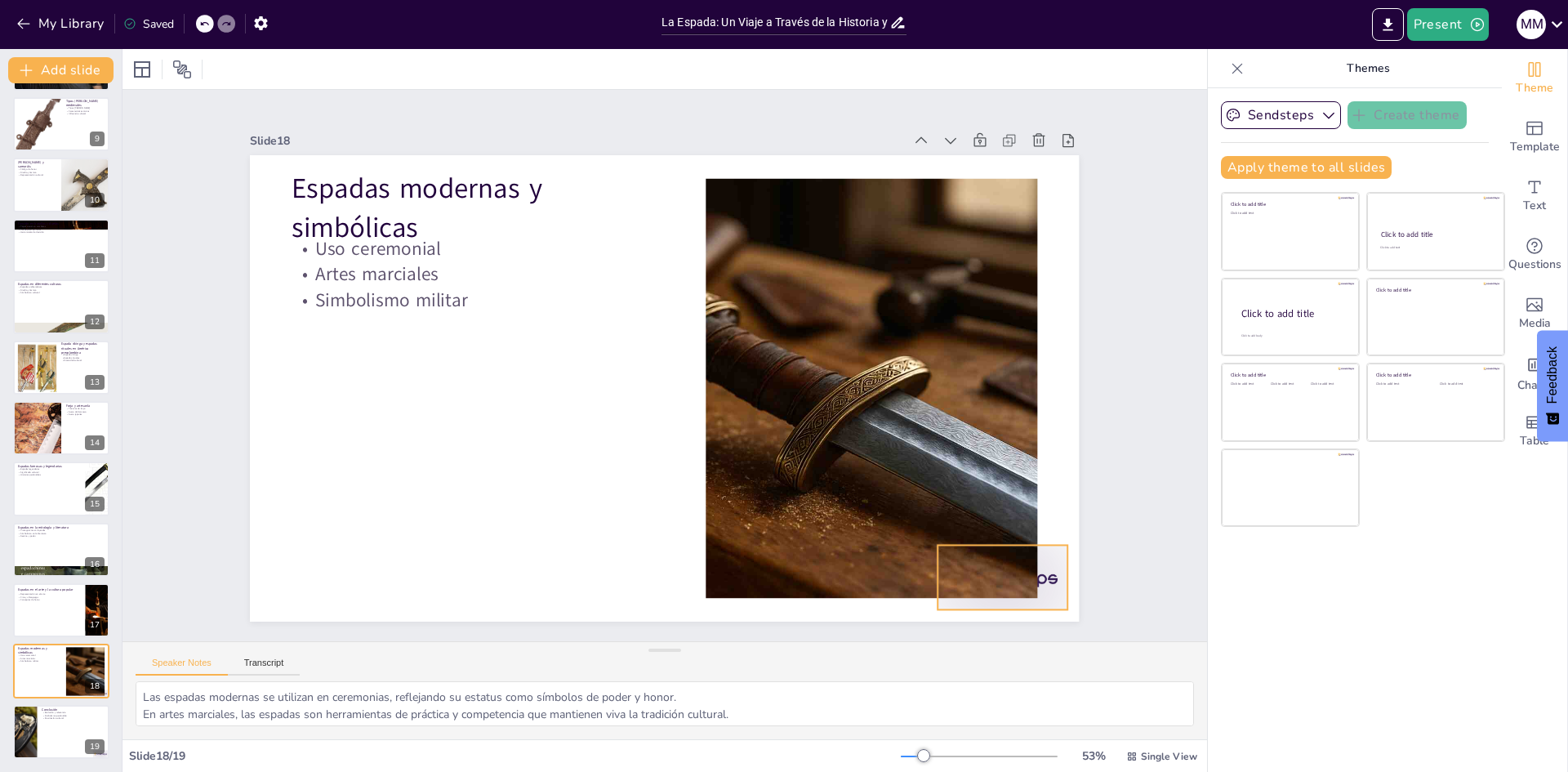
click at [1031, 215] on div at bounding box center [996, 142] width 112 height 145
drag, startPoint x: 23, startPoint y: 733, endPoint x: 94, endPoint y: 718, distance: 72.6
click at [23, 733] on div at bounding box center [23, 731] width 104 height 55
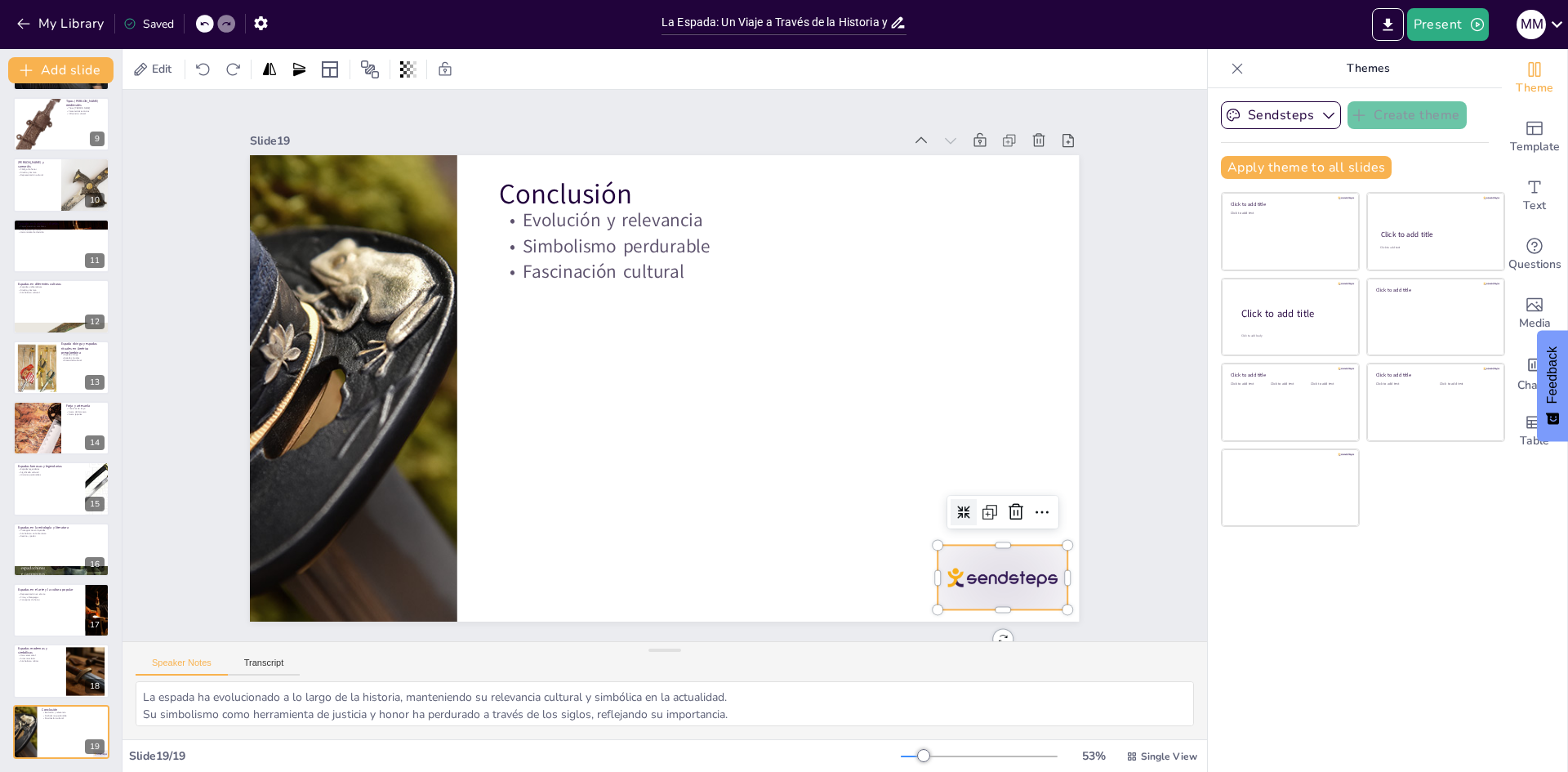
click at [389, 577] on div at bounding box center [333, 588] width 112 height 145
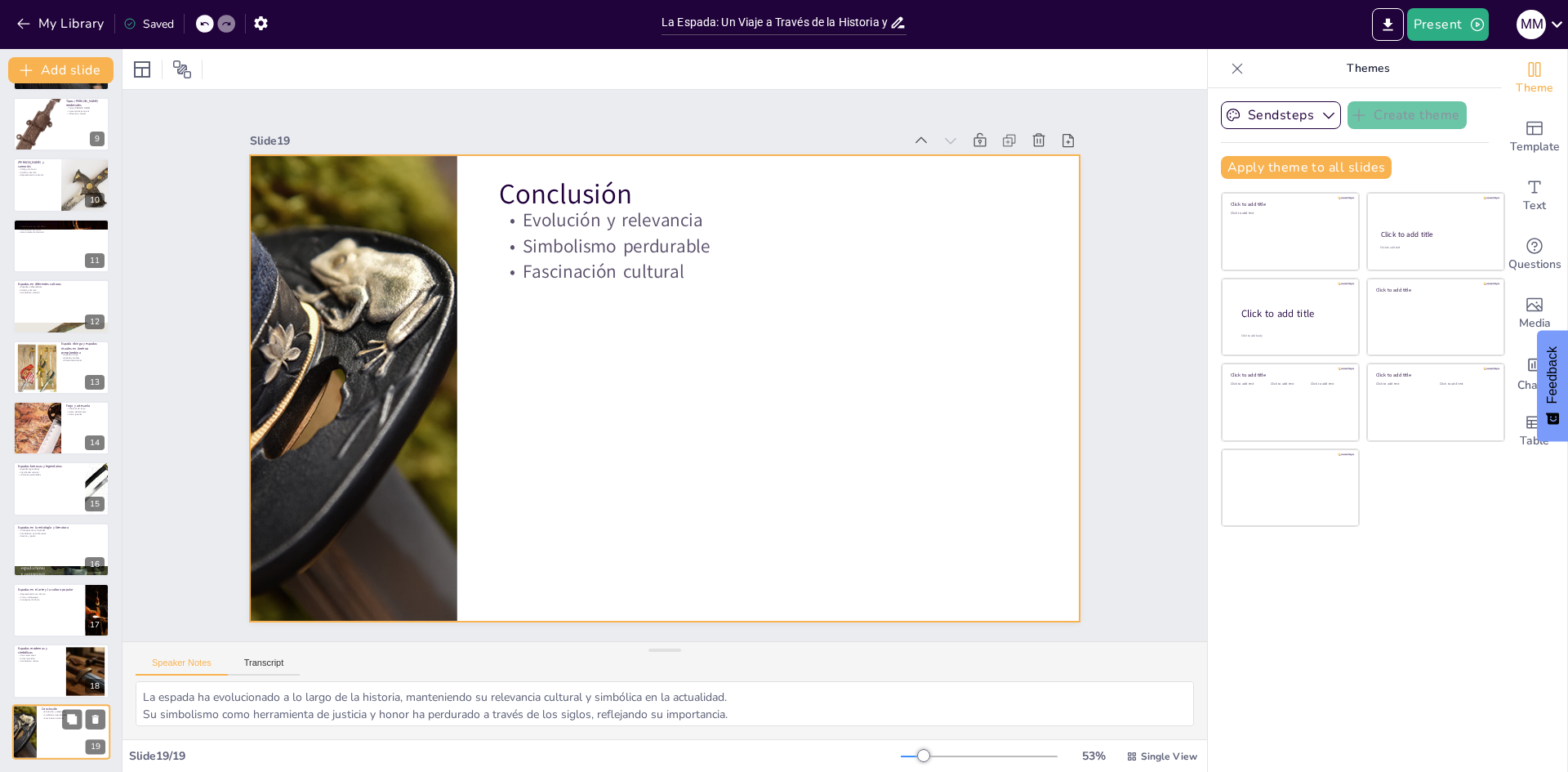
click at [61, 741] on div at bounding box center [61, 731] width 98 height 55
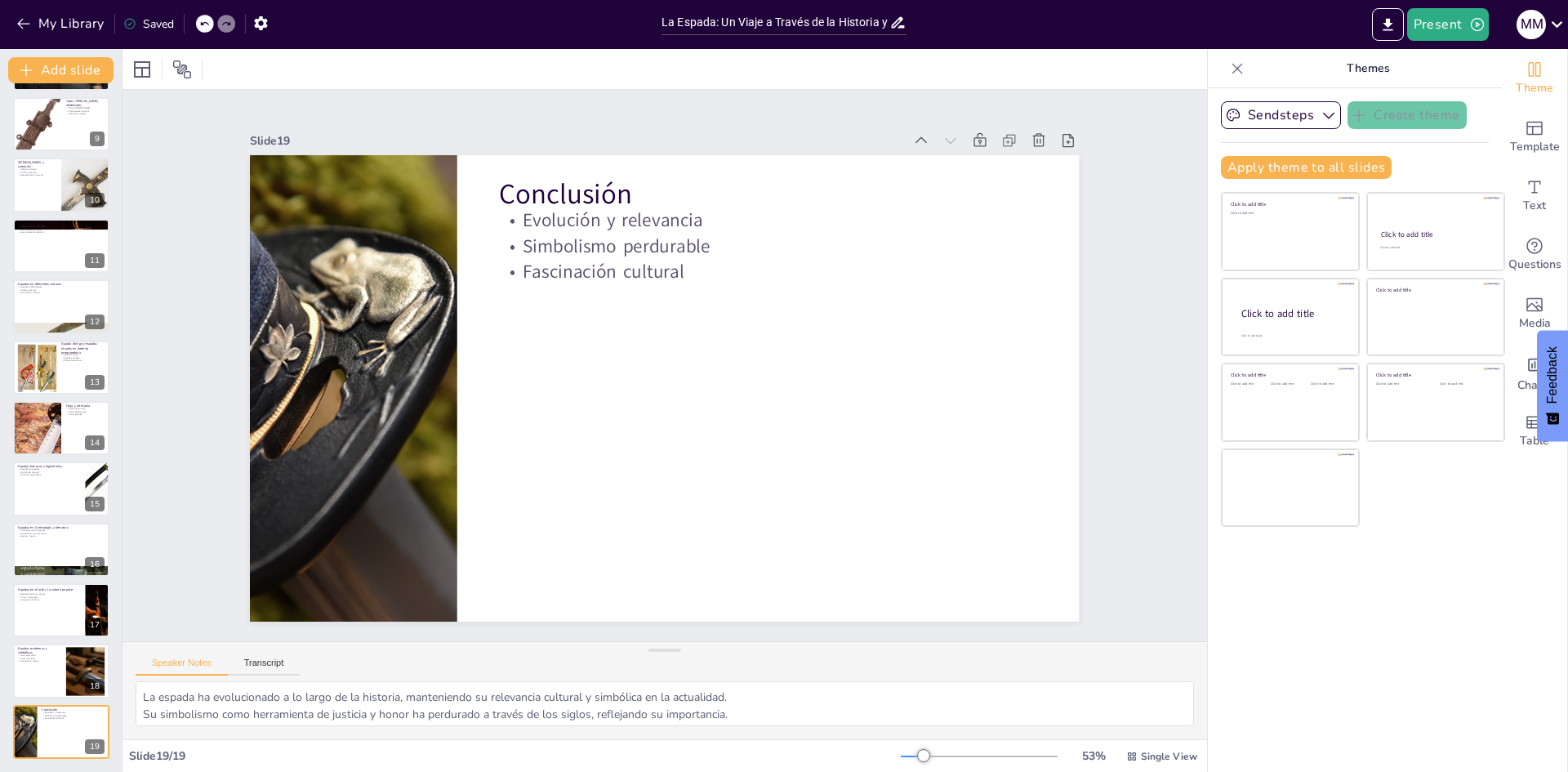
drag, startPoint x: 58, startPoint y: 746, endPoint x: 0, endPoint y: 750, distance: 58.1
click at [0, 750] on div "La Espada: Un Viaje a Través de la Historia y la Cultura Esta presentación expl…" at bounding box center [60, 185] width 122 height 1147
click at [93, 717] on icon at bounding box center [95, 719] width 7 height 9
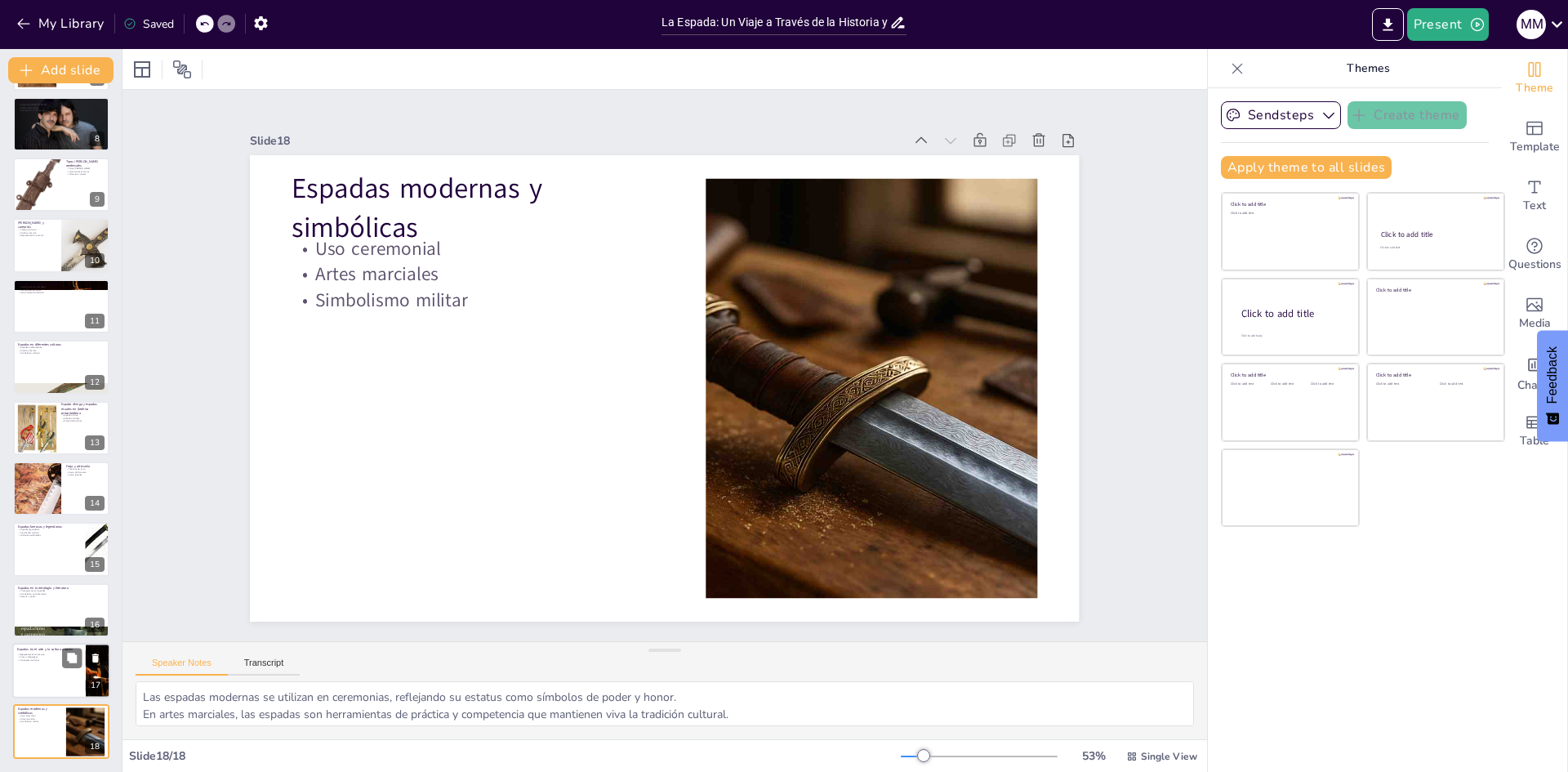
click at [35, 693] on div at bounding box center [61, 670] width 98 height 55
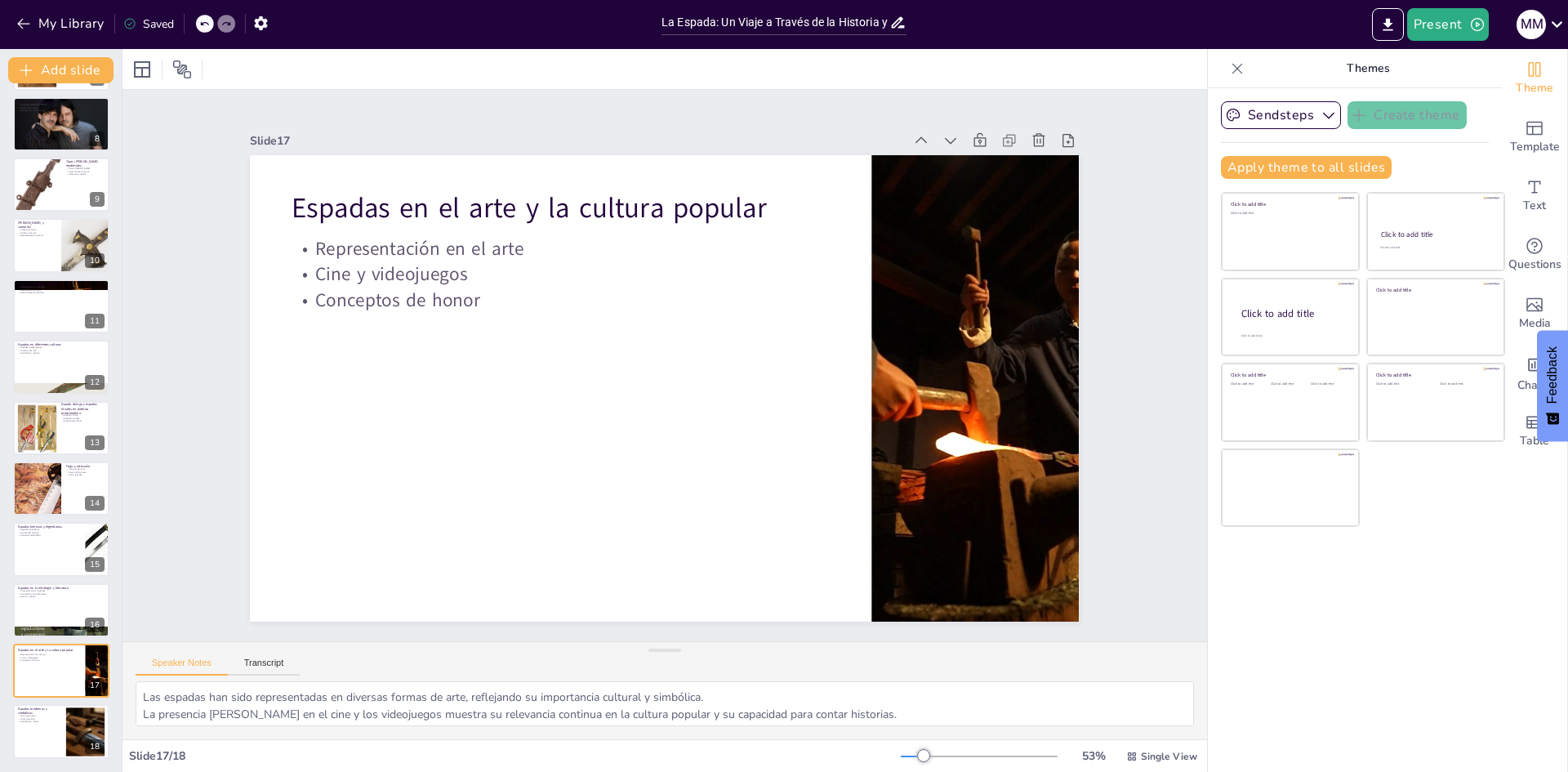
click at [52, 580] on div "La Espada: Un Viaje a Través de la Historia y la Cultura Esta presentación expl…" at bounding box center [60, 215] width 122 height 1087
click at [50, 548] on div at bounding box center [61, 549] width 98 height 55
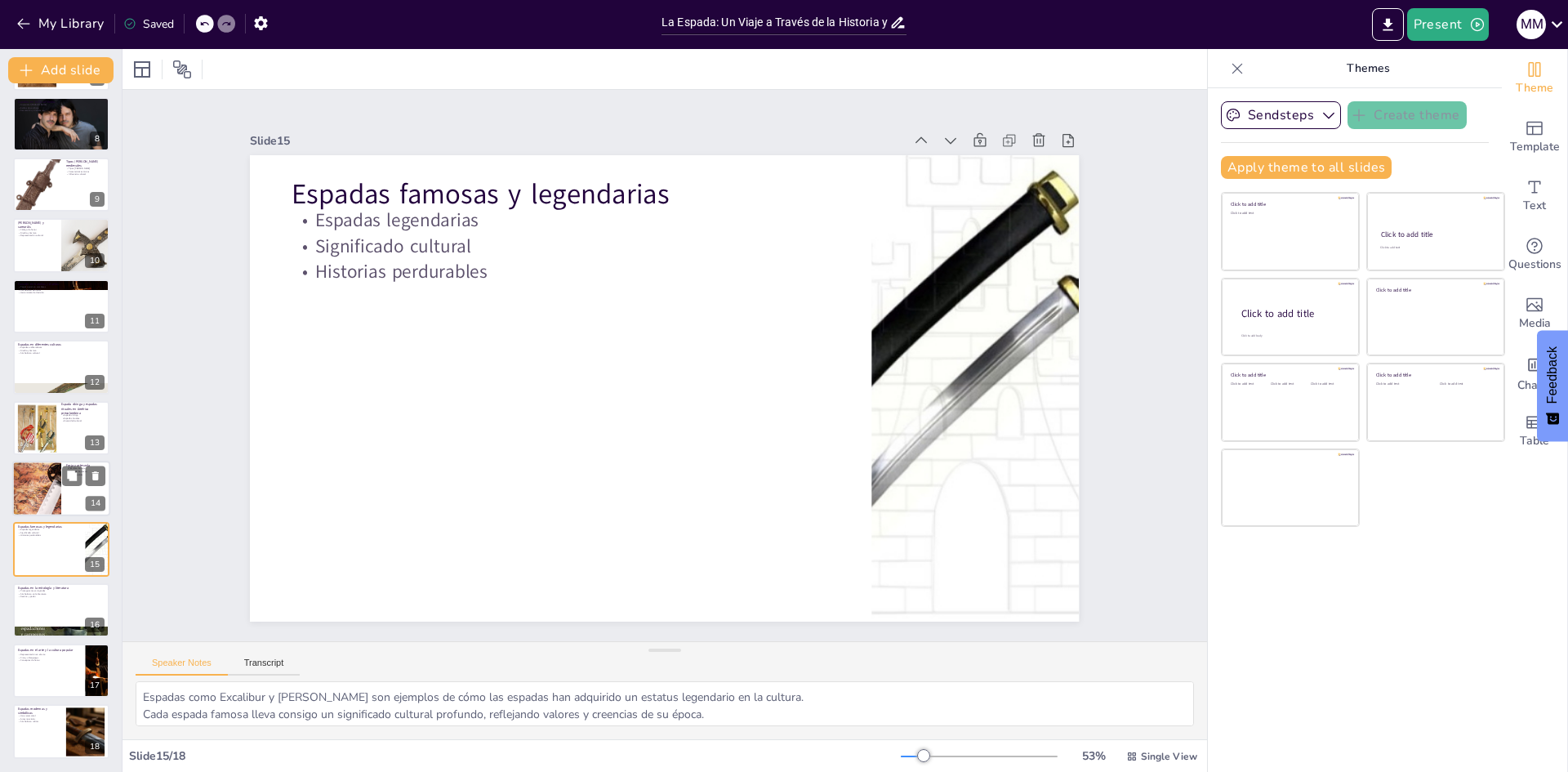
click at [46, 495] on div at bounding box center [36, 488] width 111 height 55
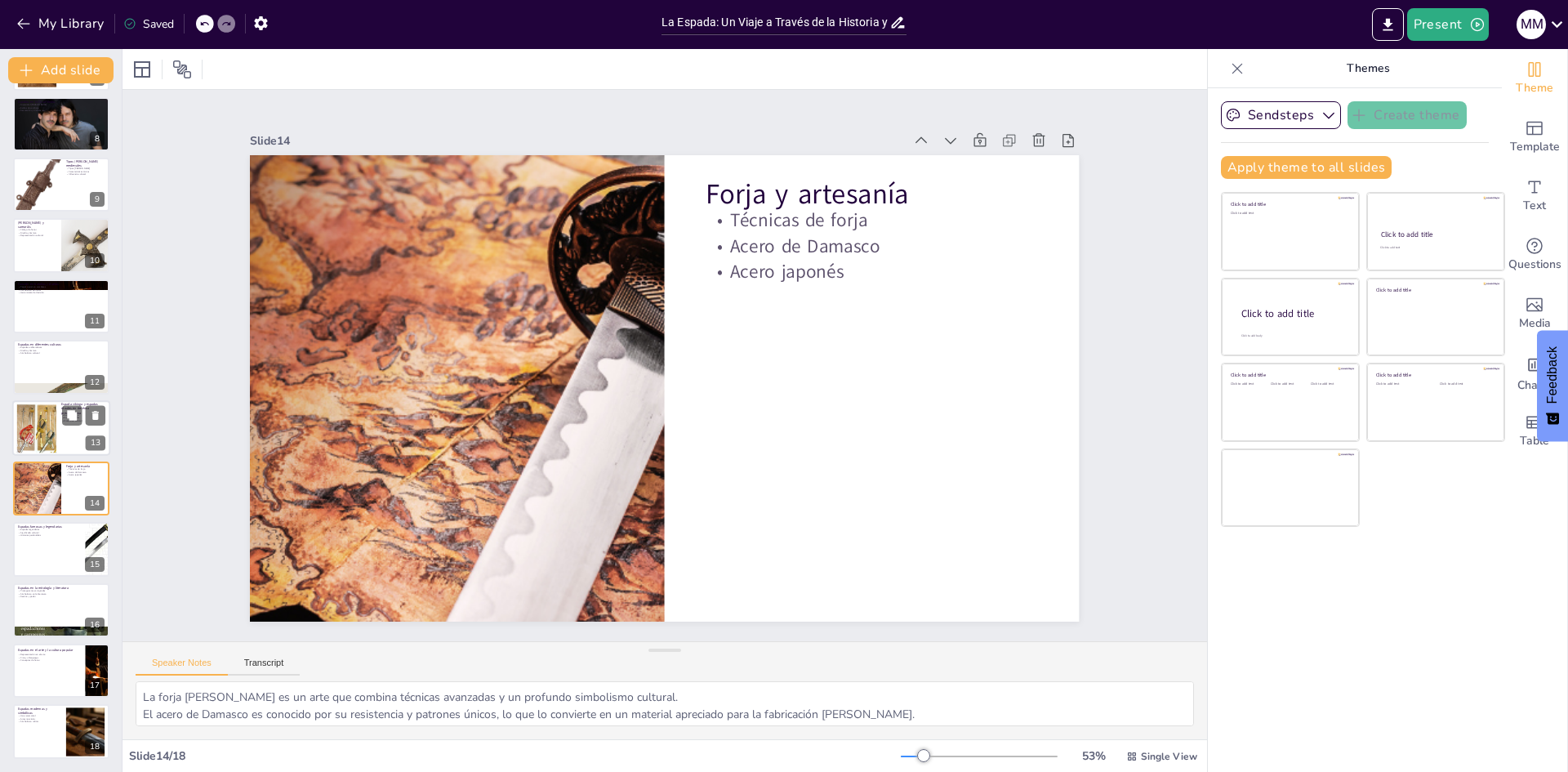
click at [59, 416] on div at bounding box center [61, 427] width 98 height 55
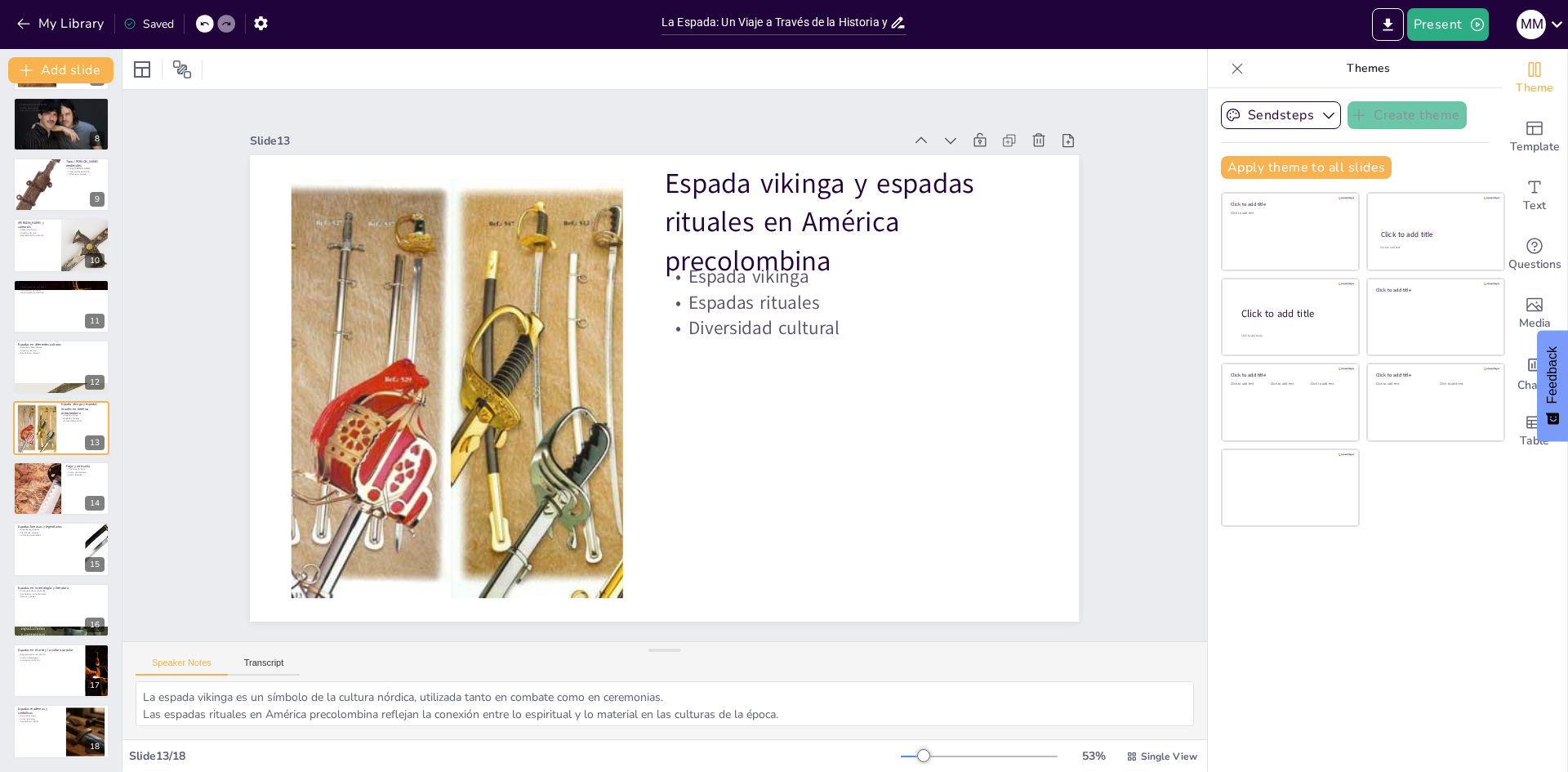
click at [48, 338] on div "La Espada: Un Viaje a Través de la Historia y la Cultura Esta presentación expl…" at bounding box center [60, 215] width 122 height 1087
drag, startPoint x: 45, startPoint y: 381, endPoint x: 45, endPoint y: 357, distance: 24.0
click at [45, 379] on div at bounding box center [61, 366] width 98 height 55
type textarea "Cada cultura tiene su espada emblemática, que representa su identidad y tradici…"
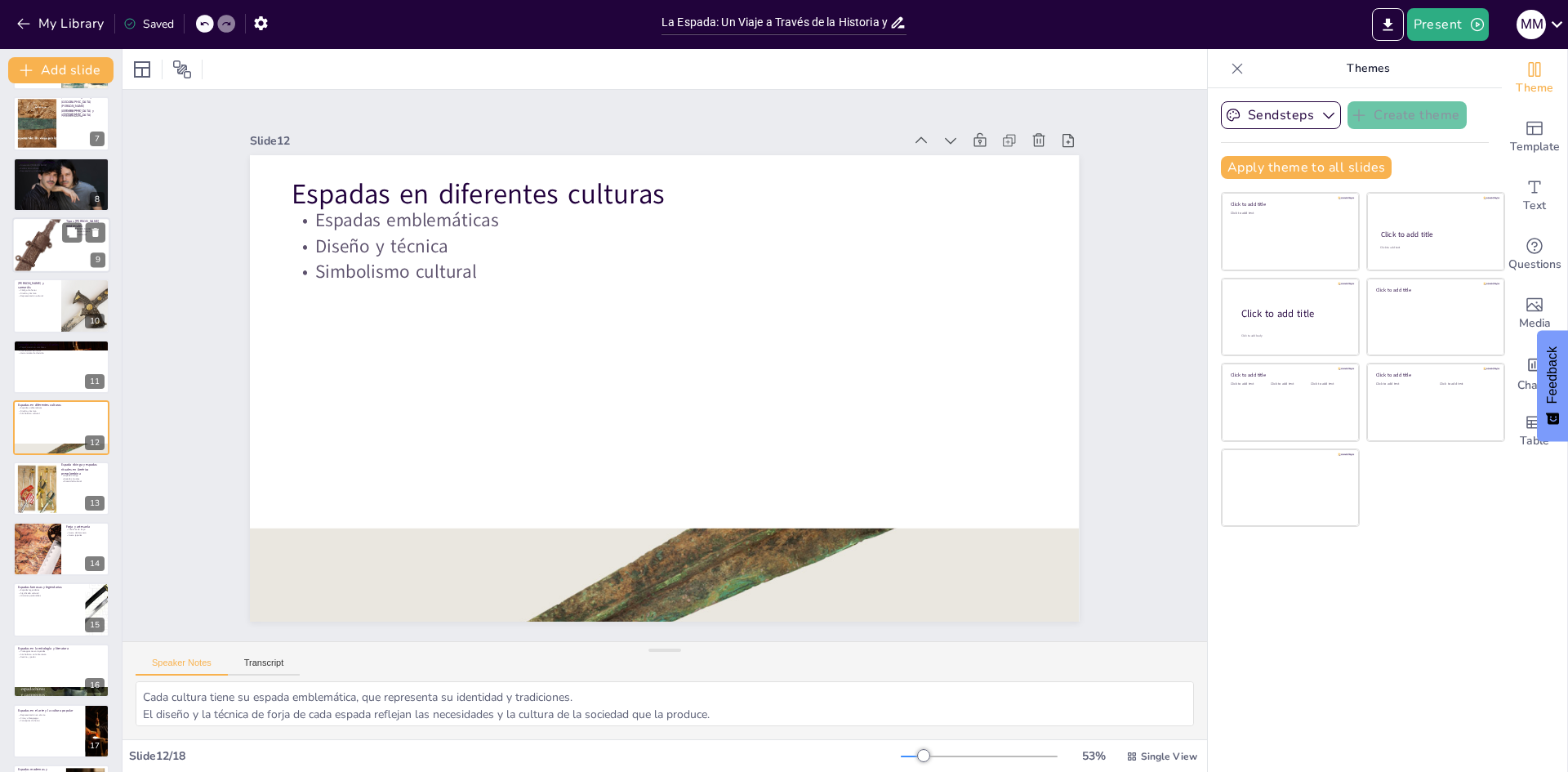
scroll to position [0, 0]
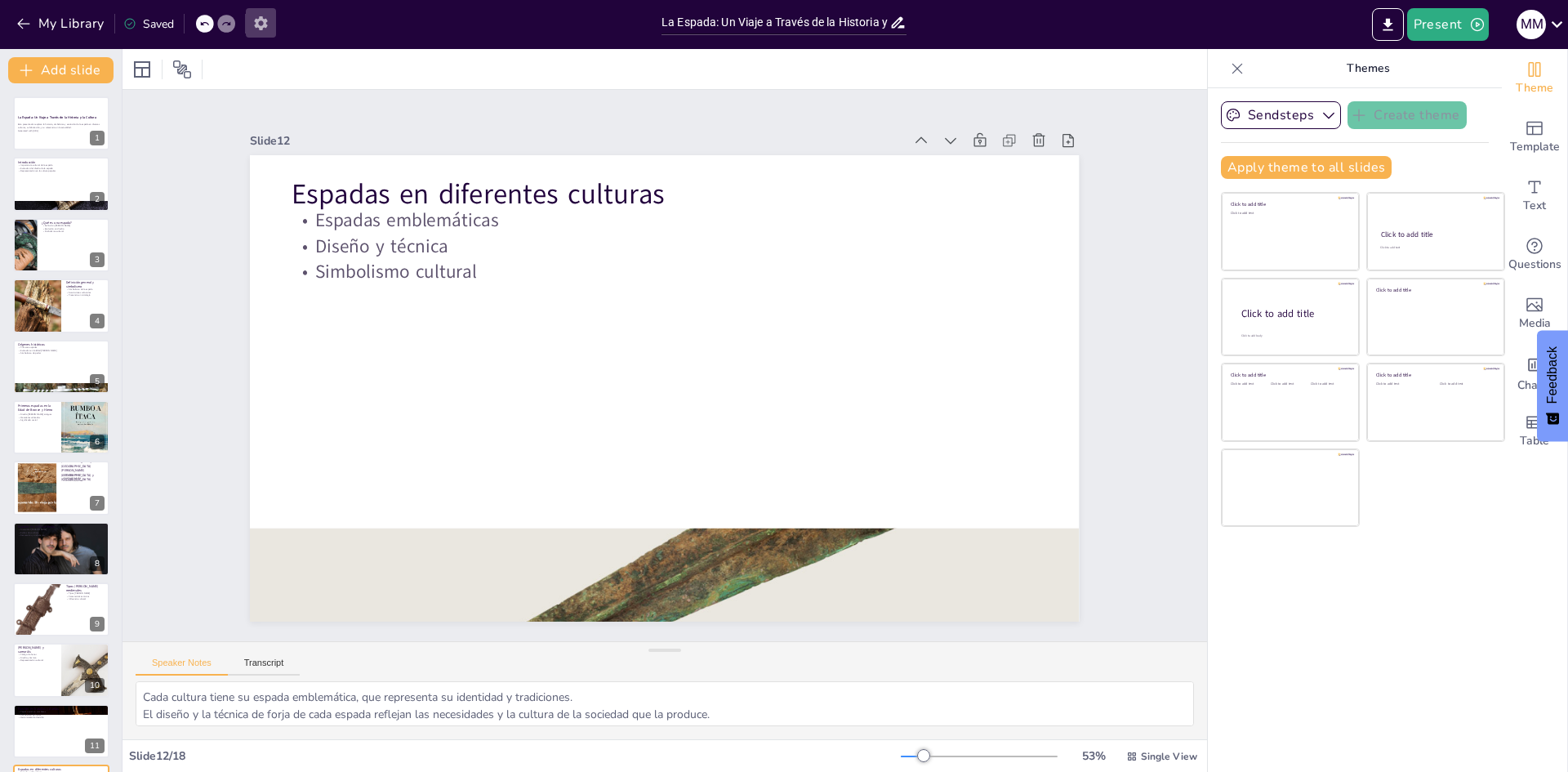
click at [262, 22] on icon "button" at bounding box center [261, 23] width 17 height 17
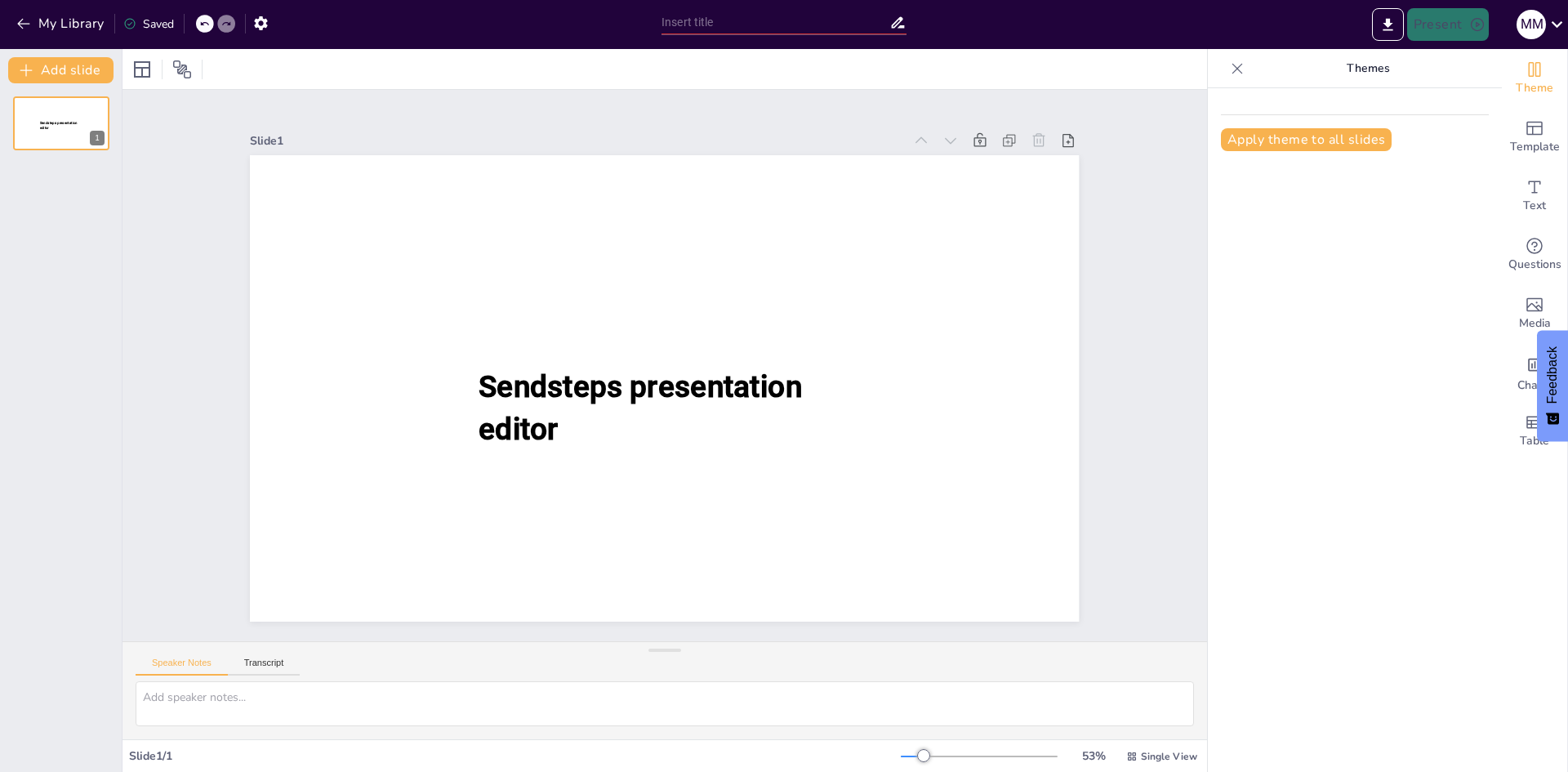
type input "La Espada: Un Viaje a Través de la Historia y la Cultura"
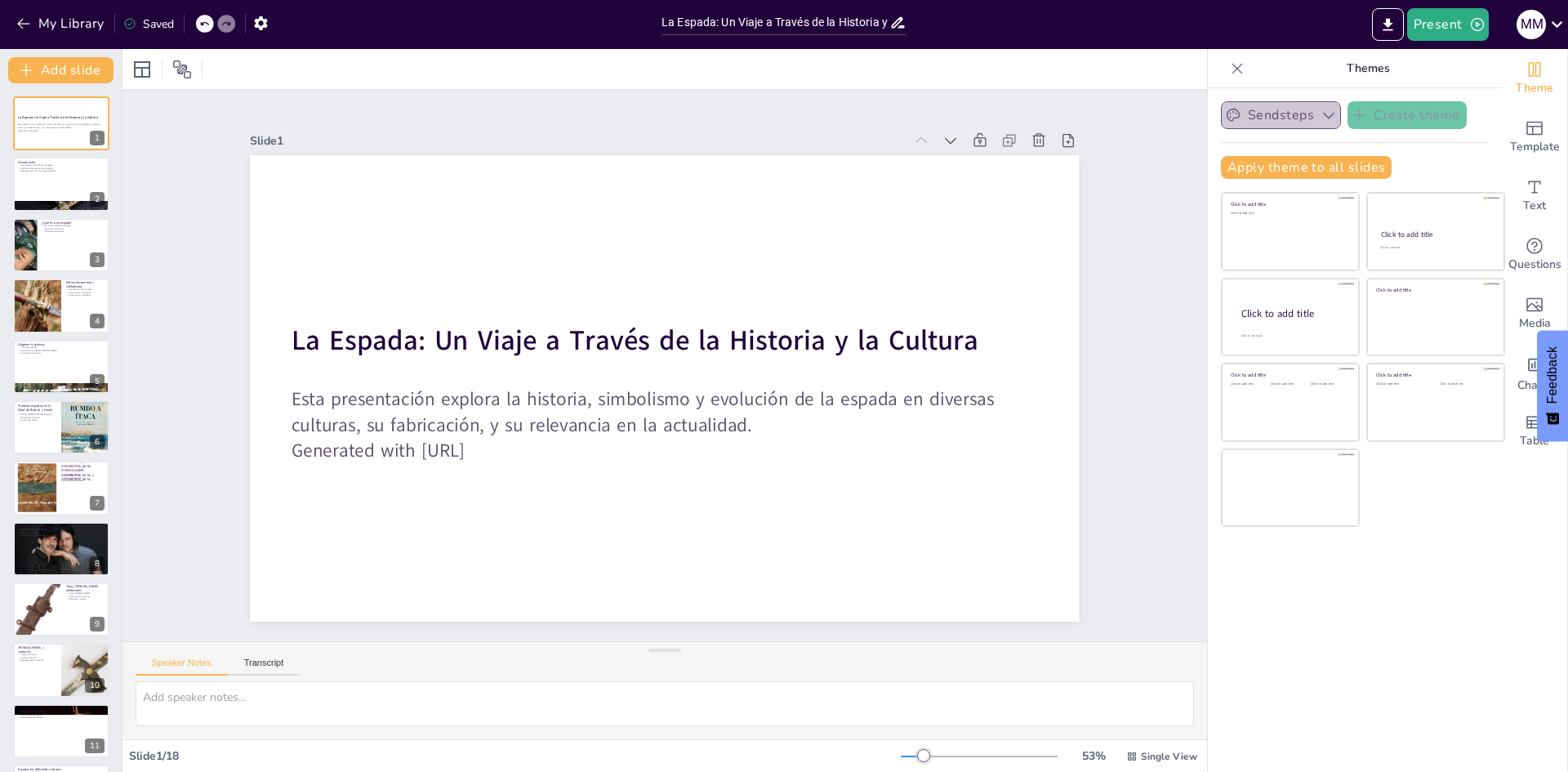
click at [1278, 113] on button "Sendsteps" at bounding box center [1281, 115] width 120 height 28
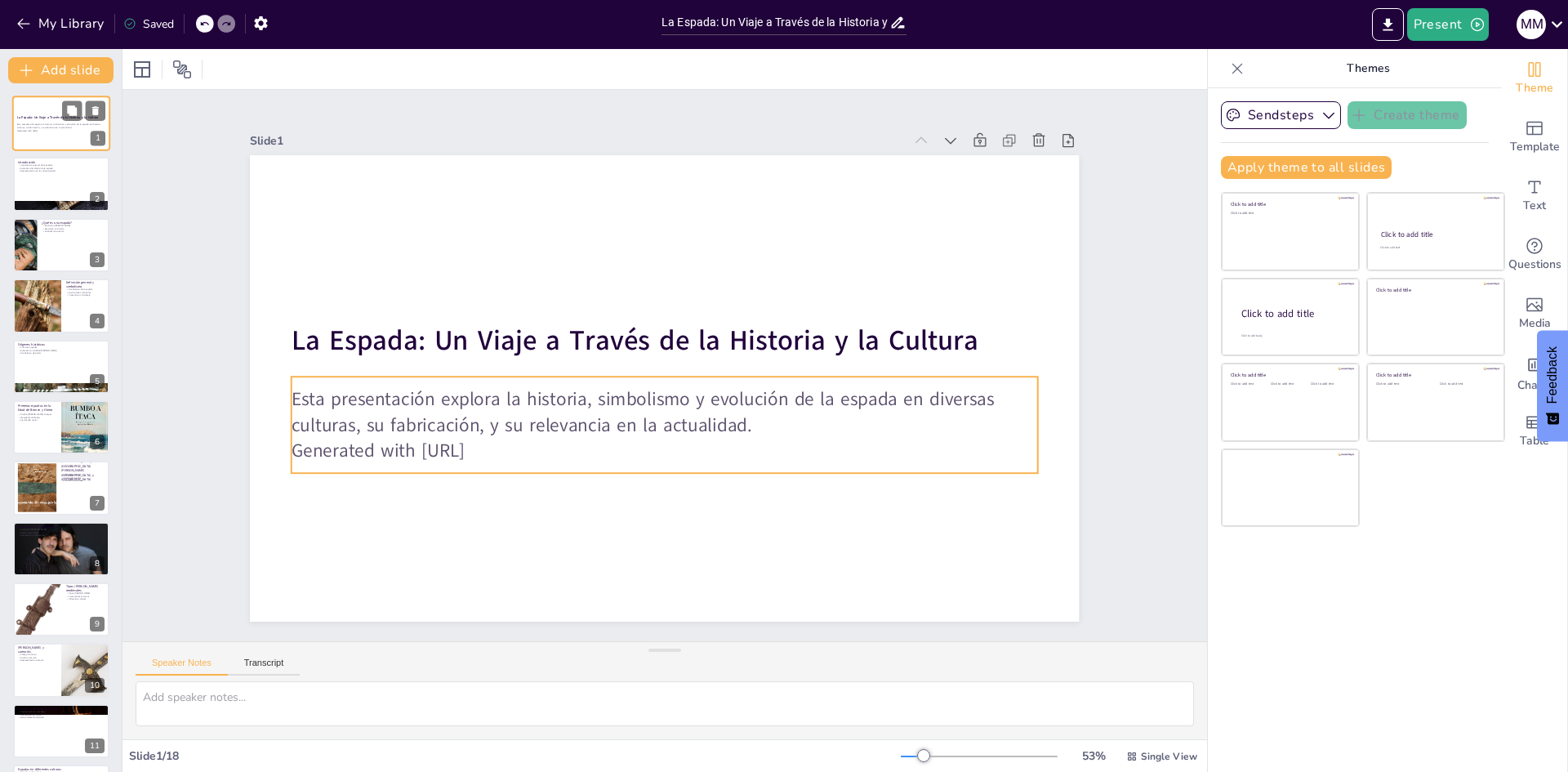
click at [48, 123] on p "Esta presentación explora la historia, simbolismo y evolución de la espada en d…" at bounding box center [61, 126] width 88 height 6
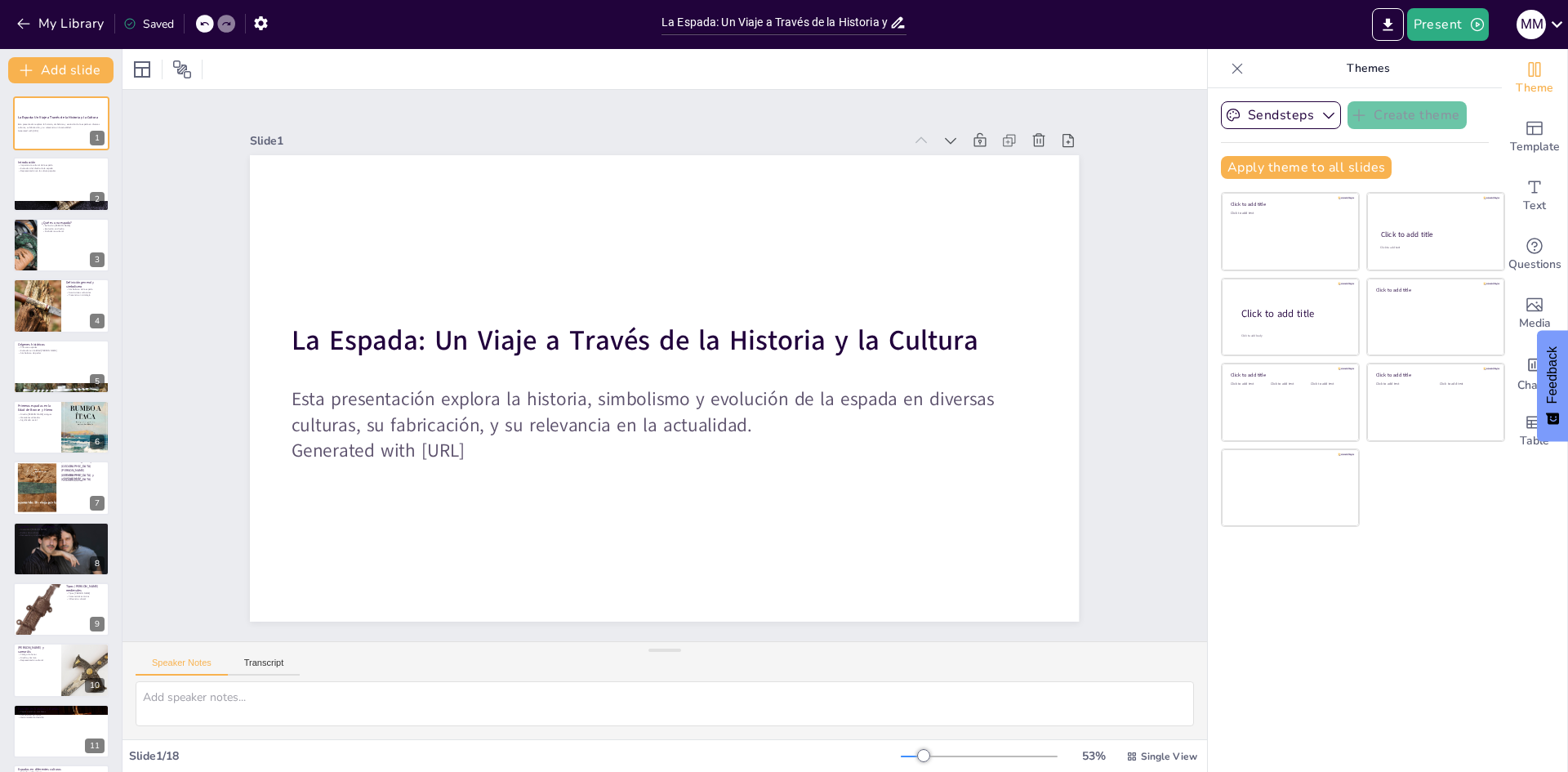
click at [1546, 398] on span "Feedback" at bounding box center [1553, 374] width 15 height 57
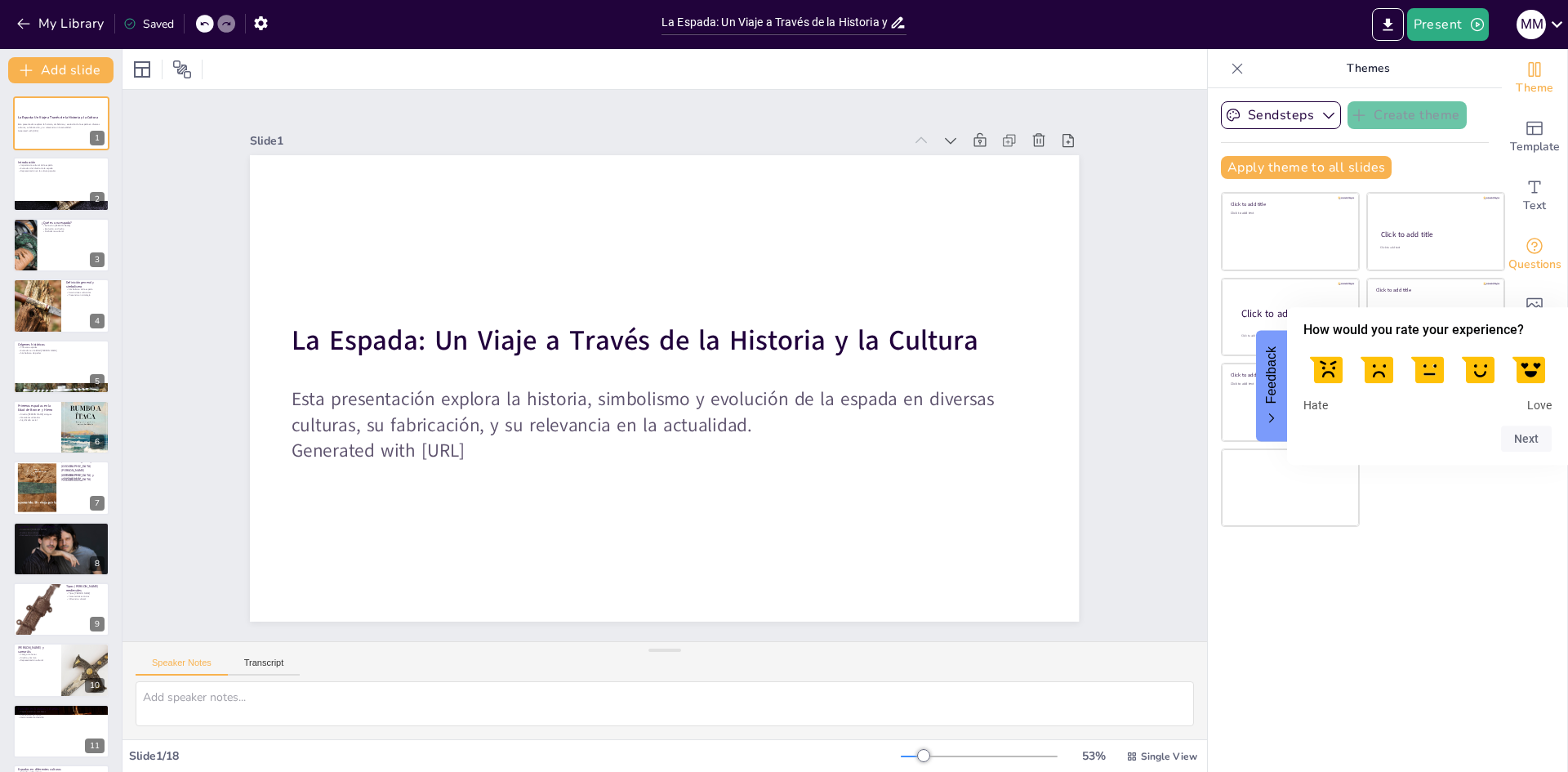
click at [1525, 253] on icon "Get real-time input from your audience" at bounding box center [1535, 246] width 20 height 20
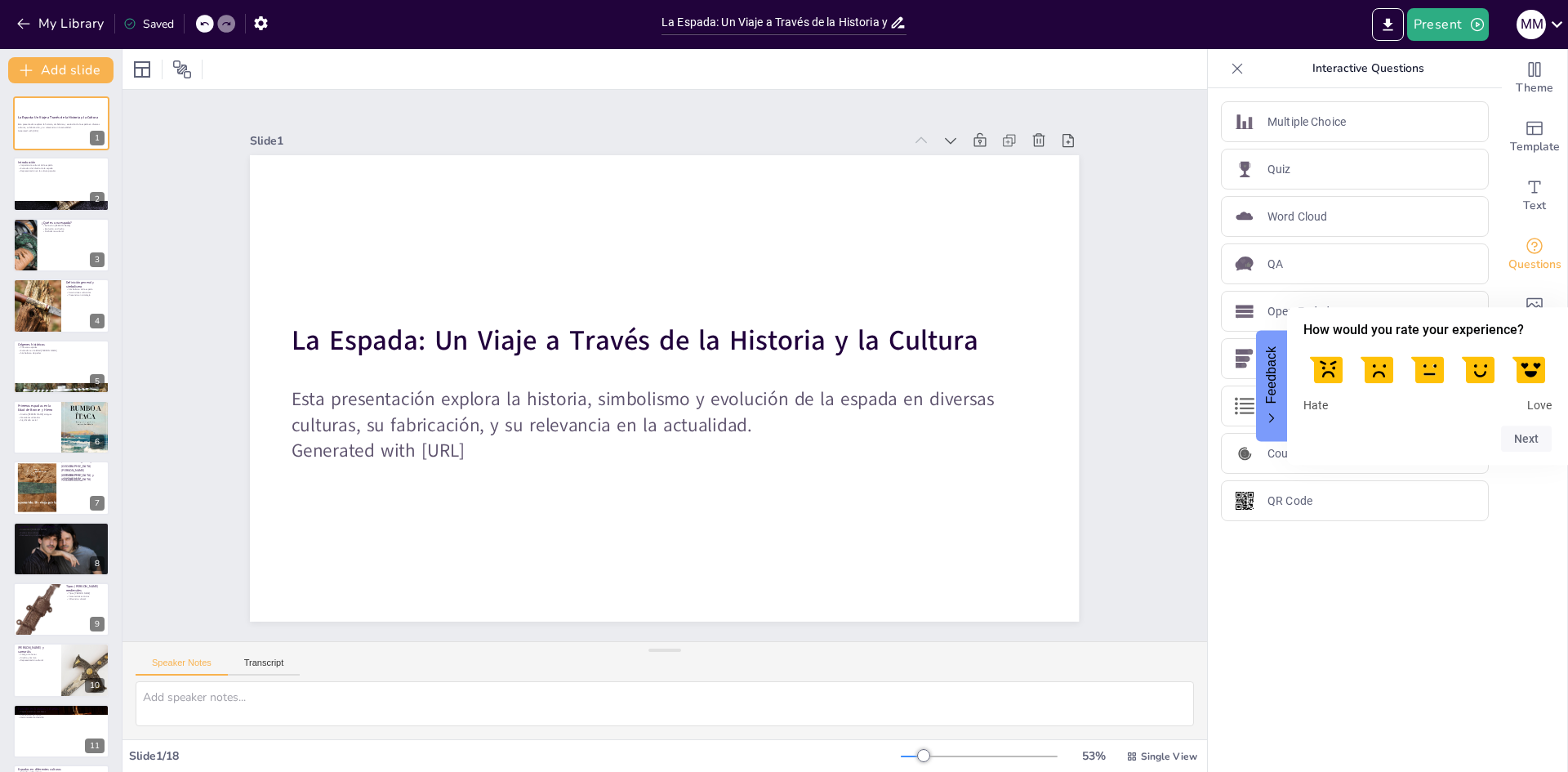
click at [1539, 551] on div "Theme Template Text Questions Media Charts Table" at bounding box center [1535, 410] width 66 height 723
click at [1267, 406] on button "Feedback" at bounding box center [1271, 385] width 31 height 111
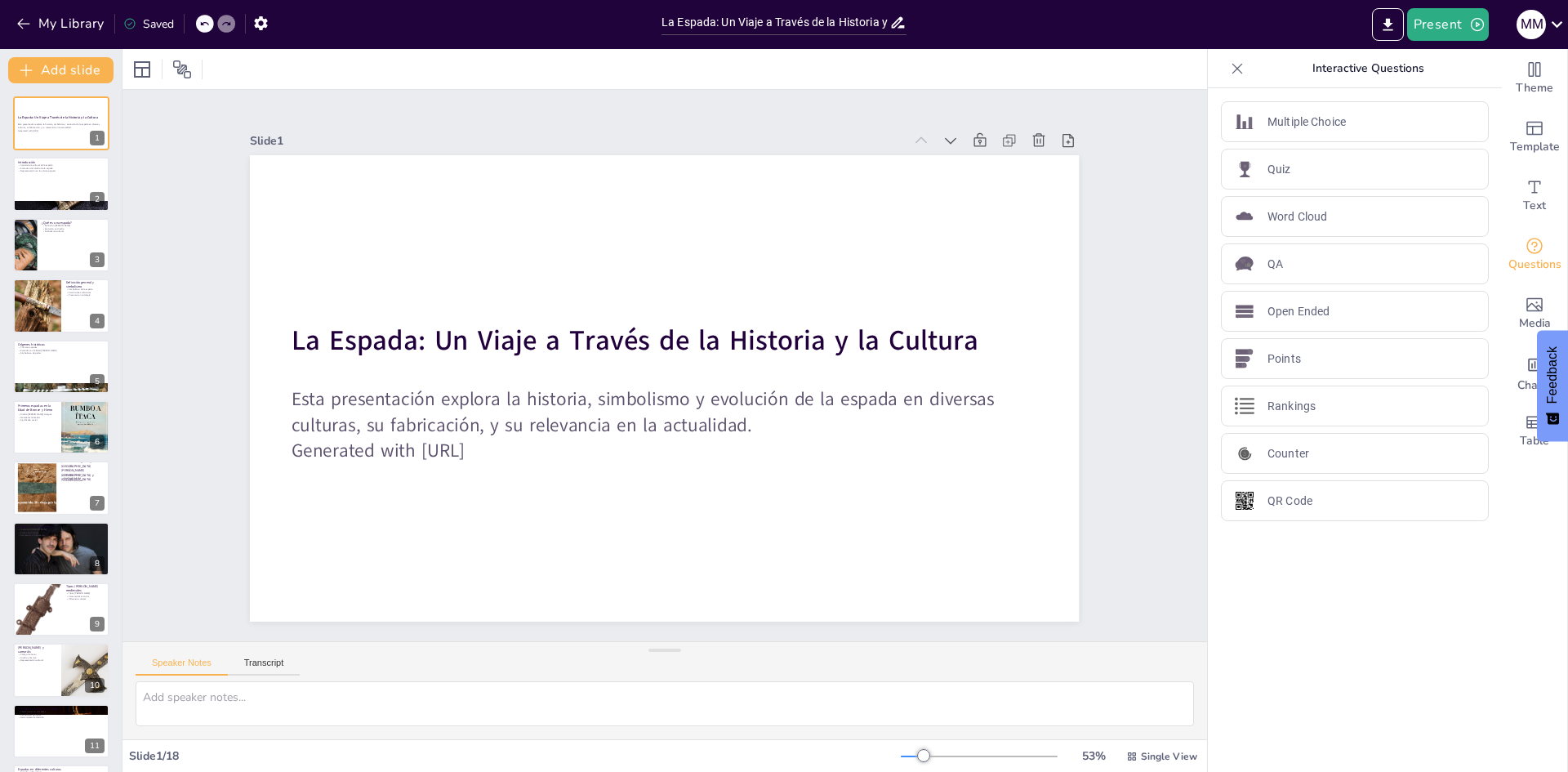
click at [1231, 75] on icon at bounding box center [1238, 69] width 17 height 17
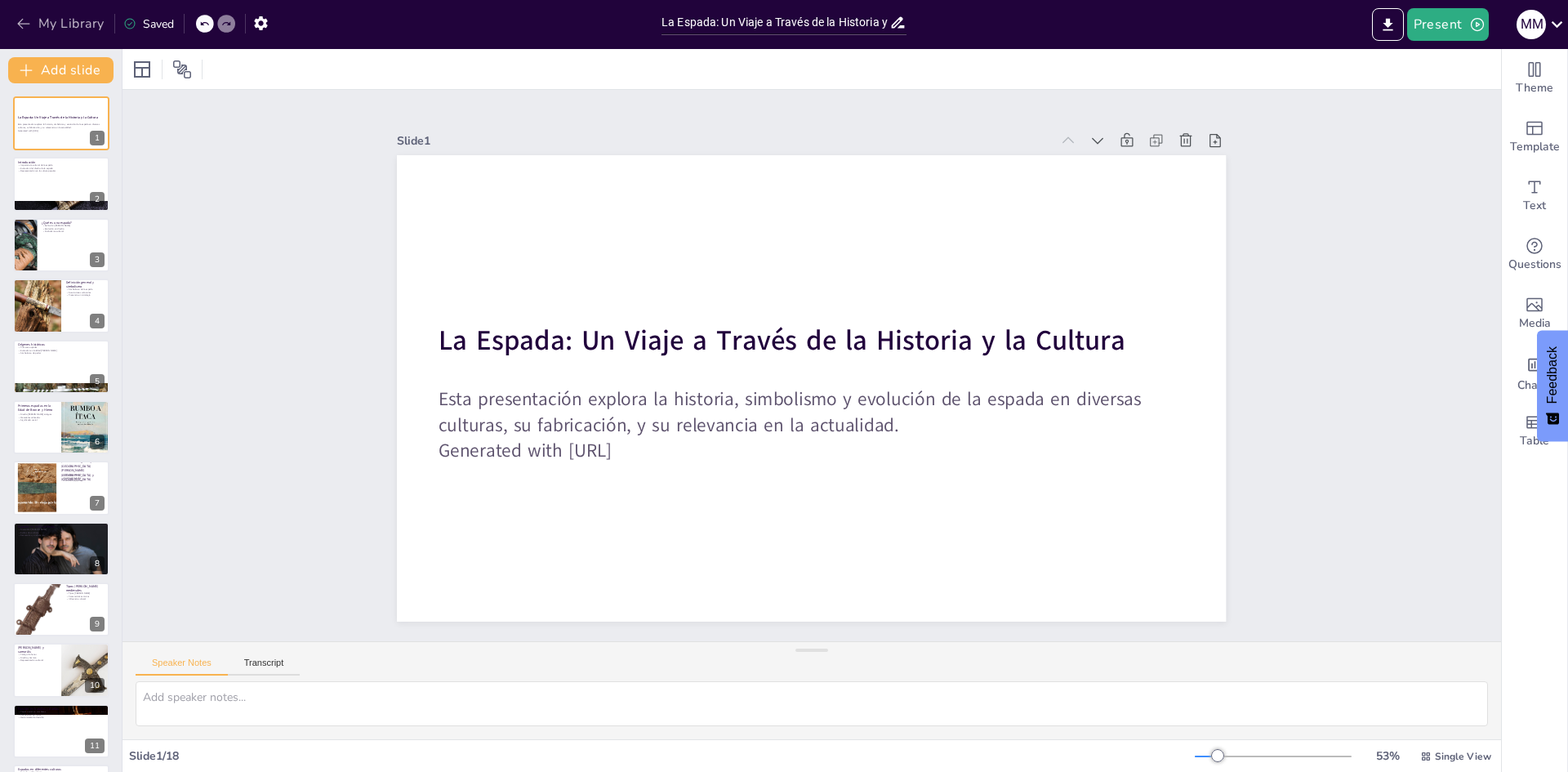
click at [20, 20] on icon "button" at bounding box center [24, 24] width 17 height 17
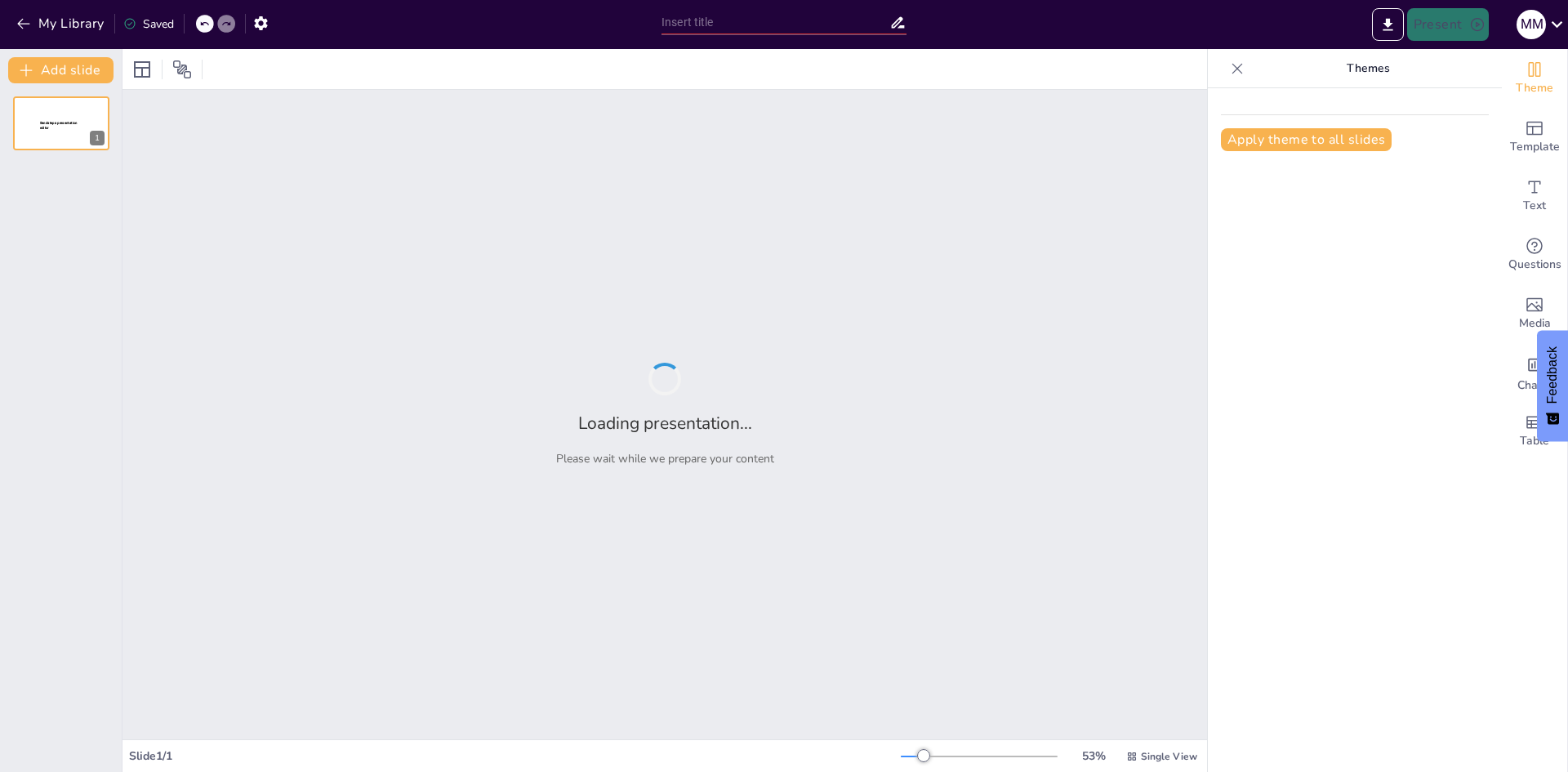
type input "De la Forja a la Batalla: La Evolución de la Espada en el Tiempo"
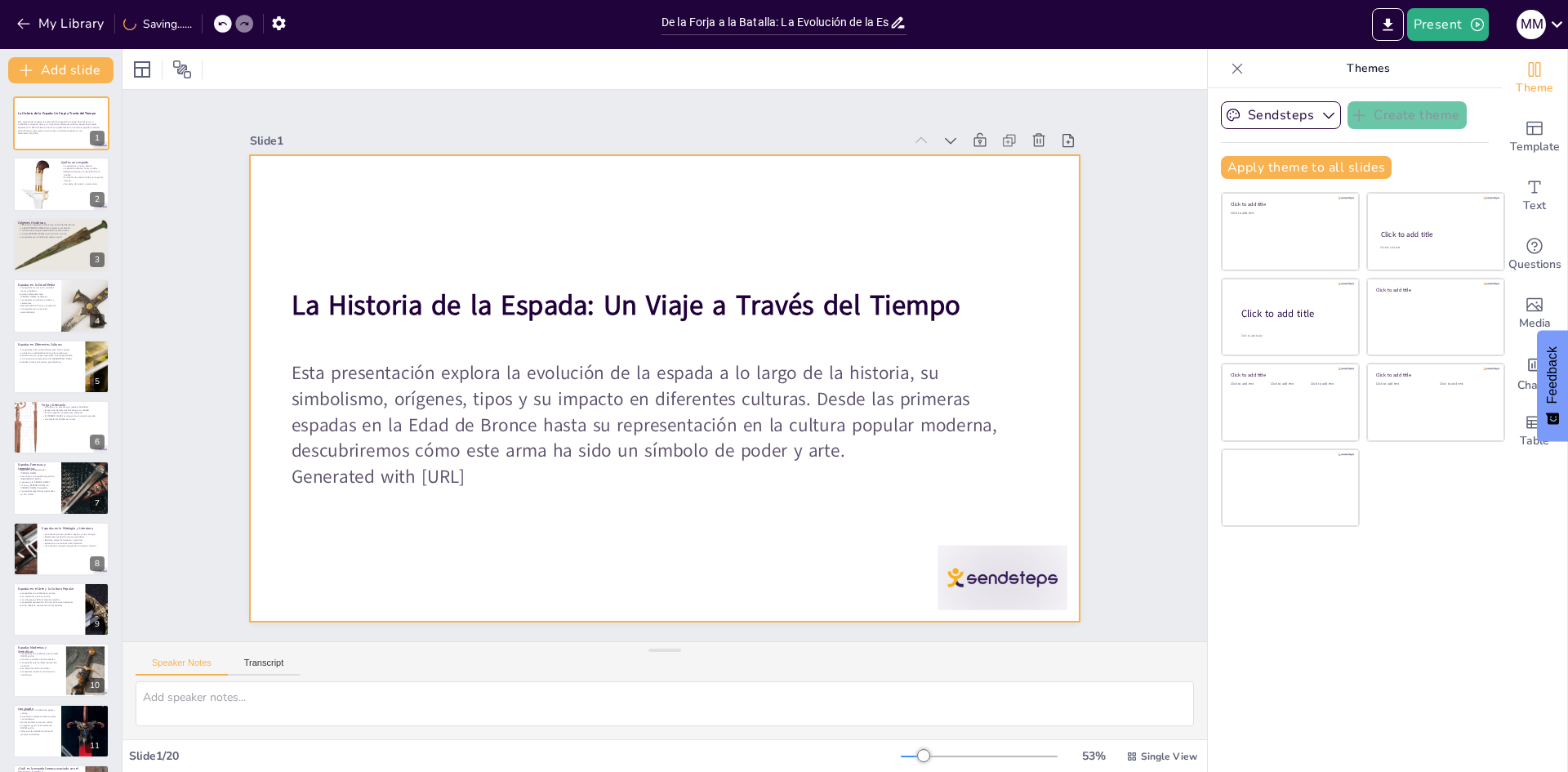
checkbox input "true"
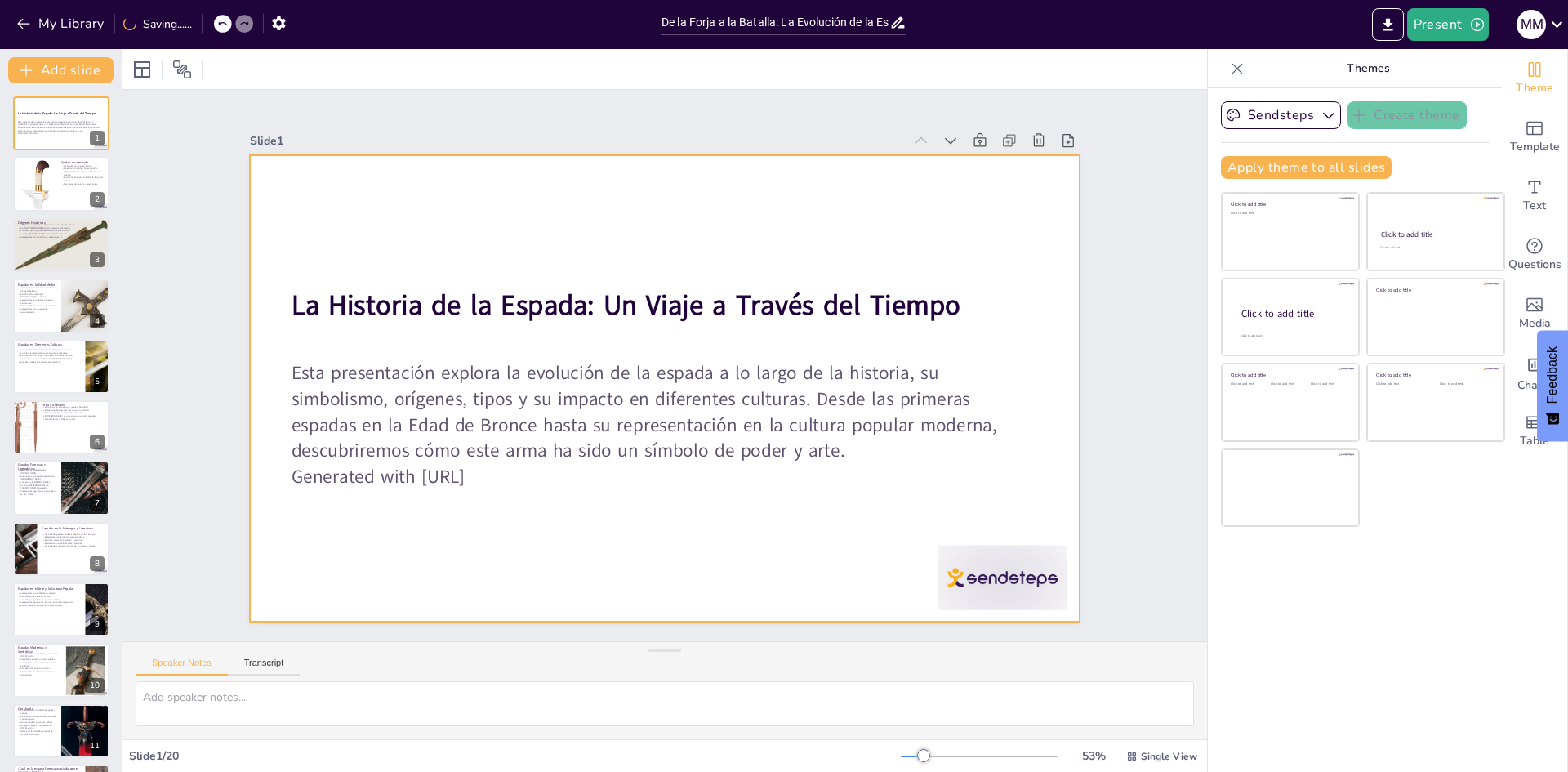
checkbox input "true"
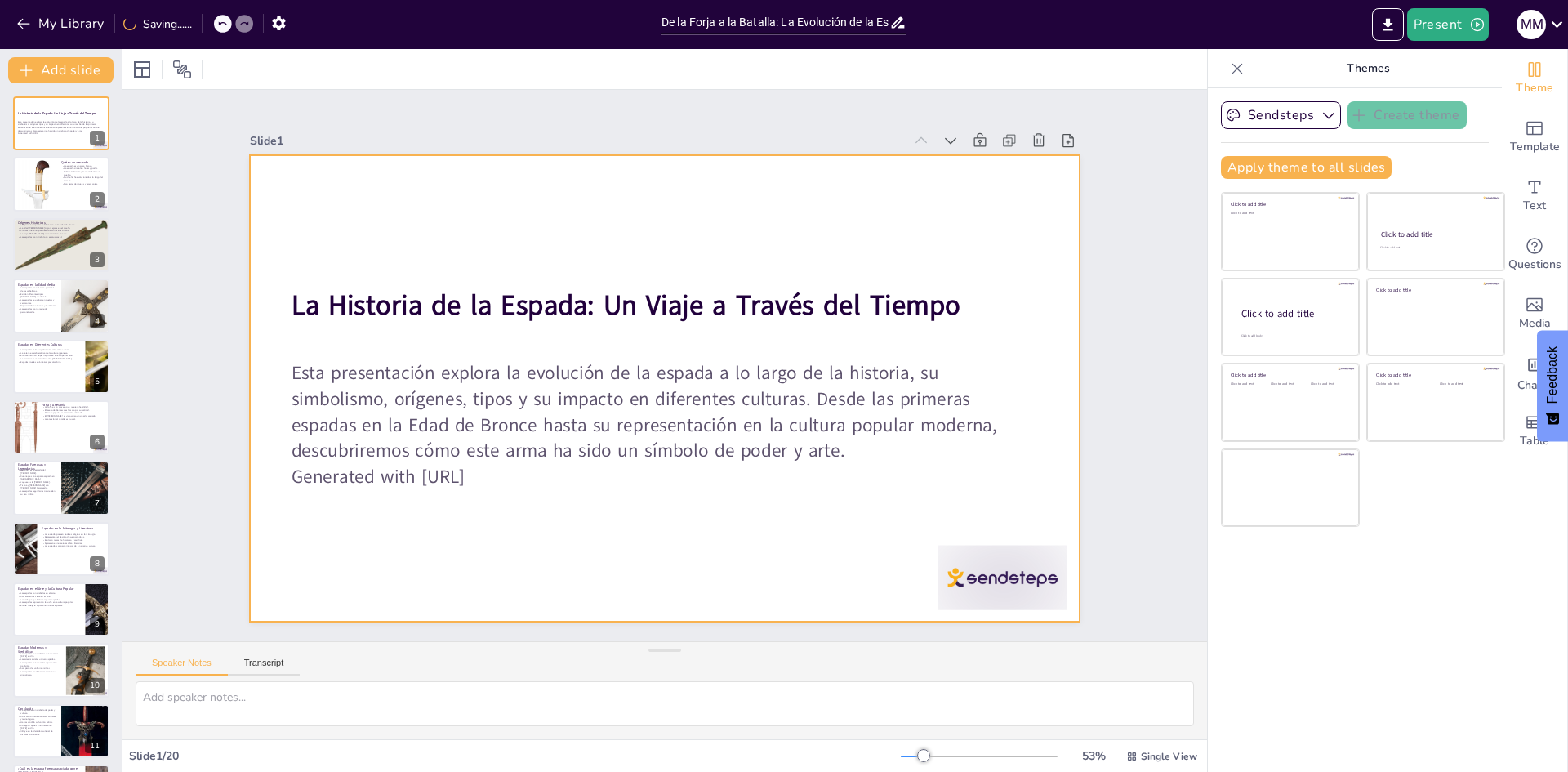
checkbox input "true"
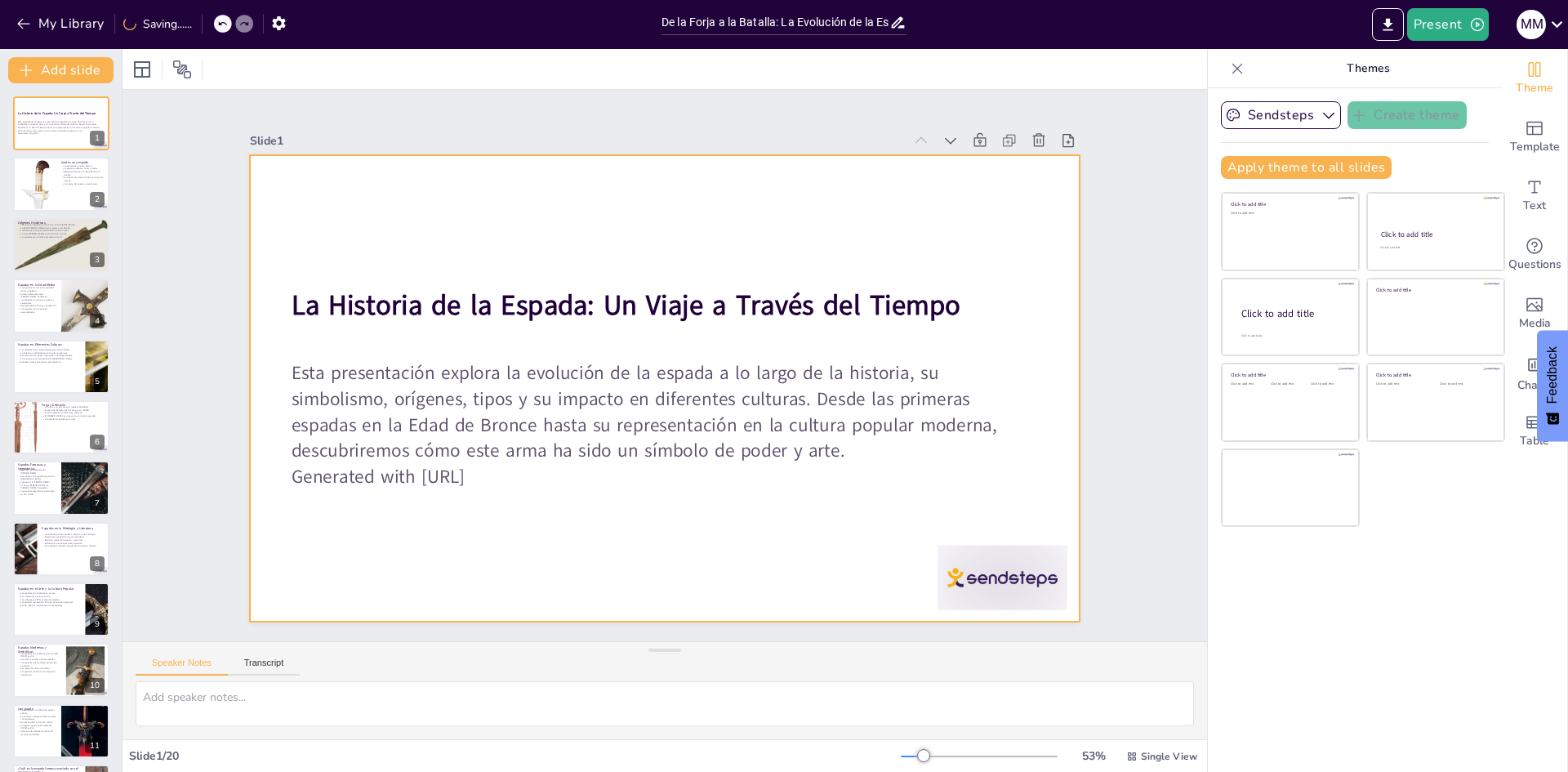
checkbox input "true"
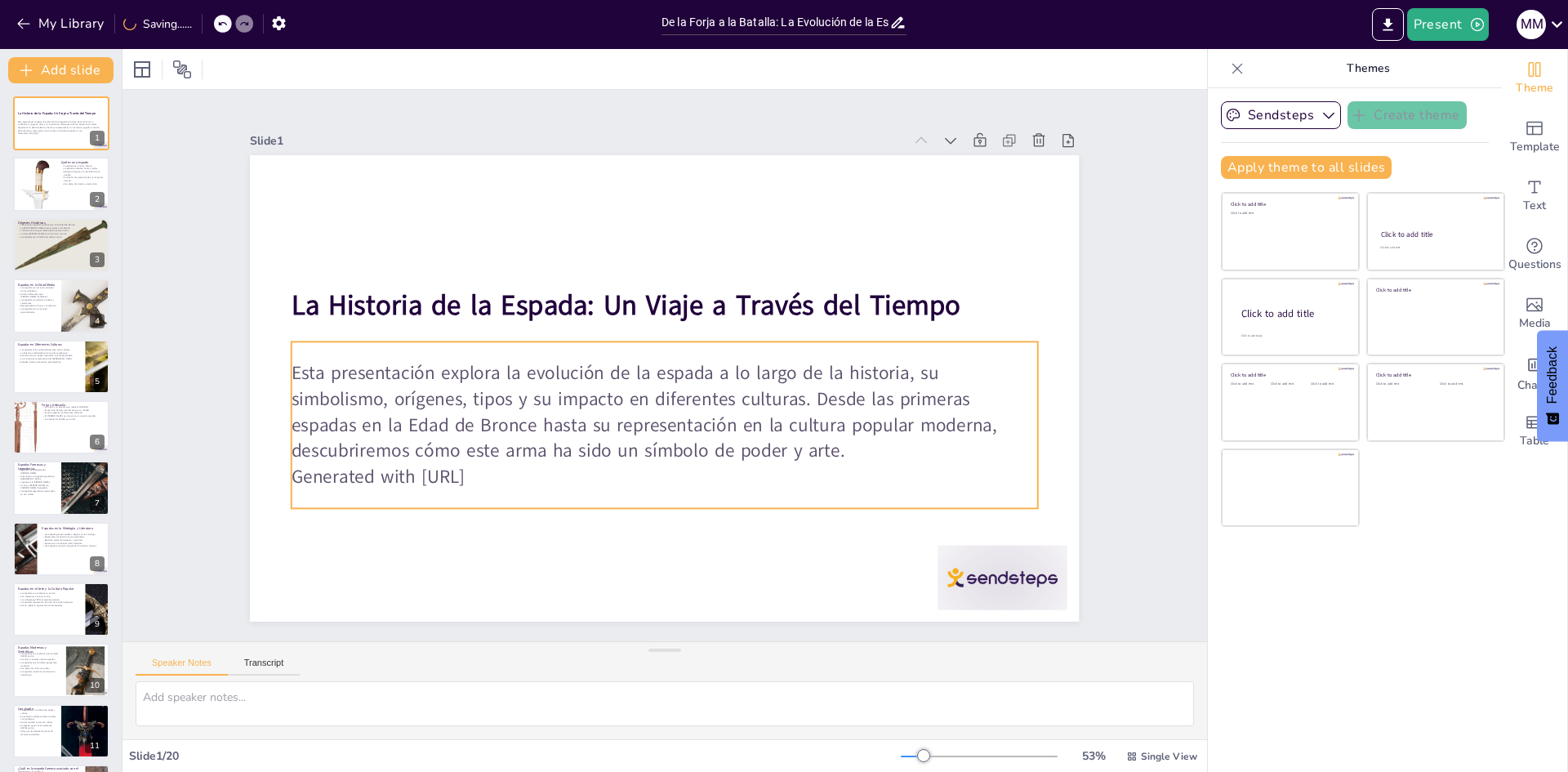
checkbox input "true"
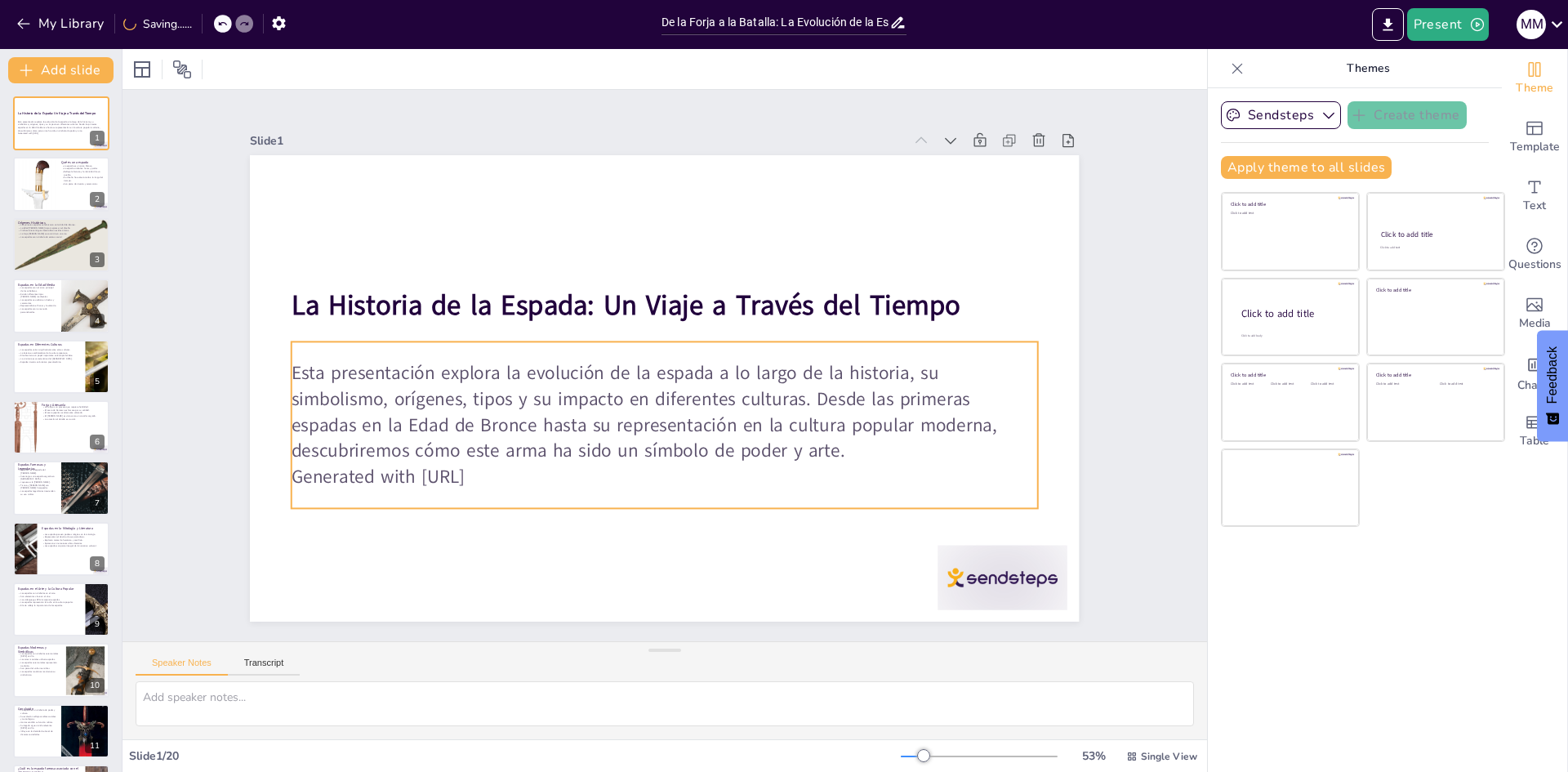
checkbox input "true"
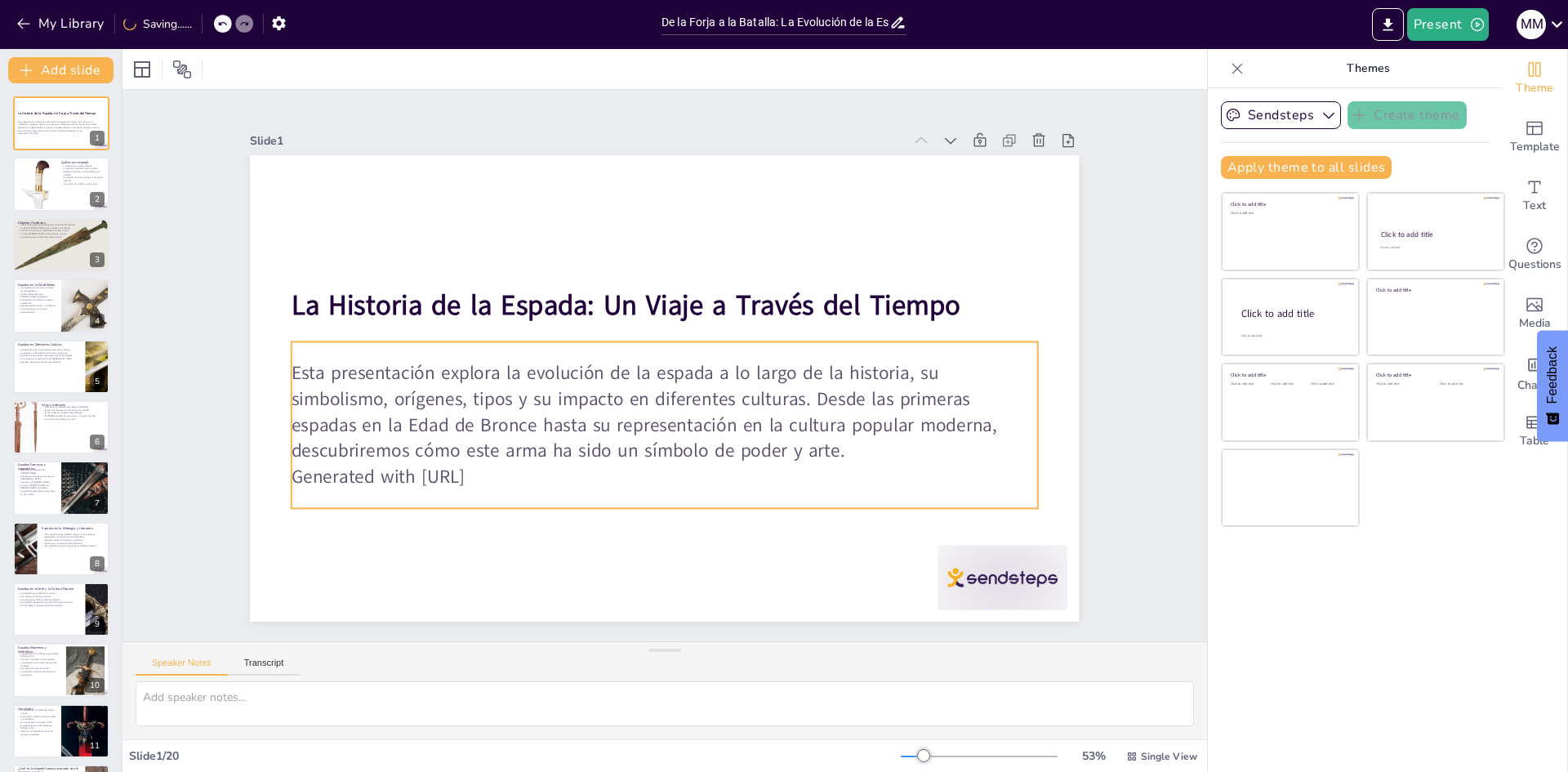
checkbox input "true"
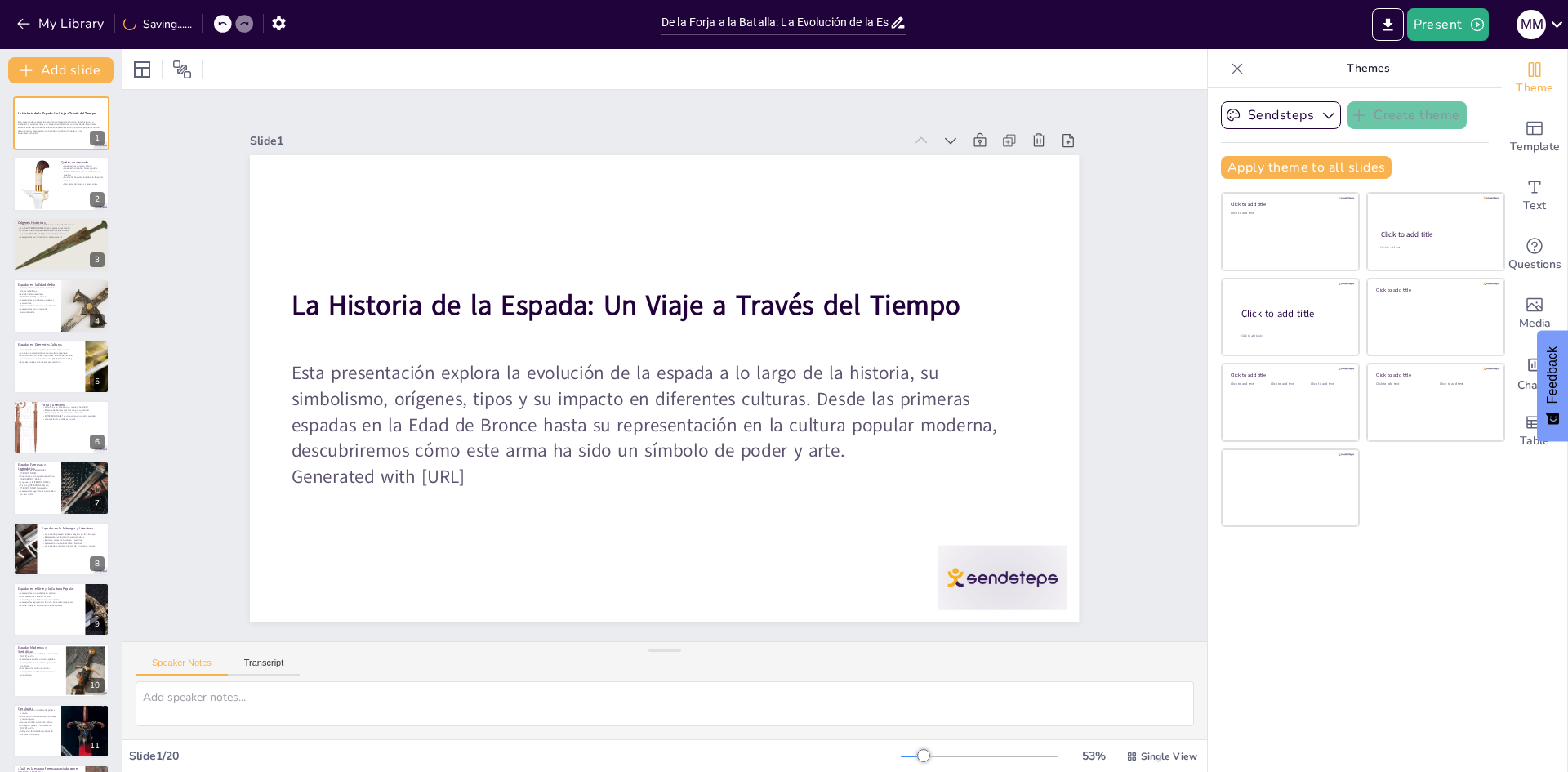
checkbox input "true"
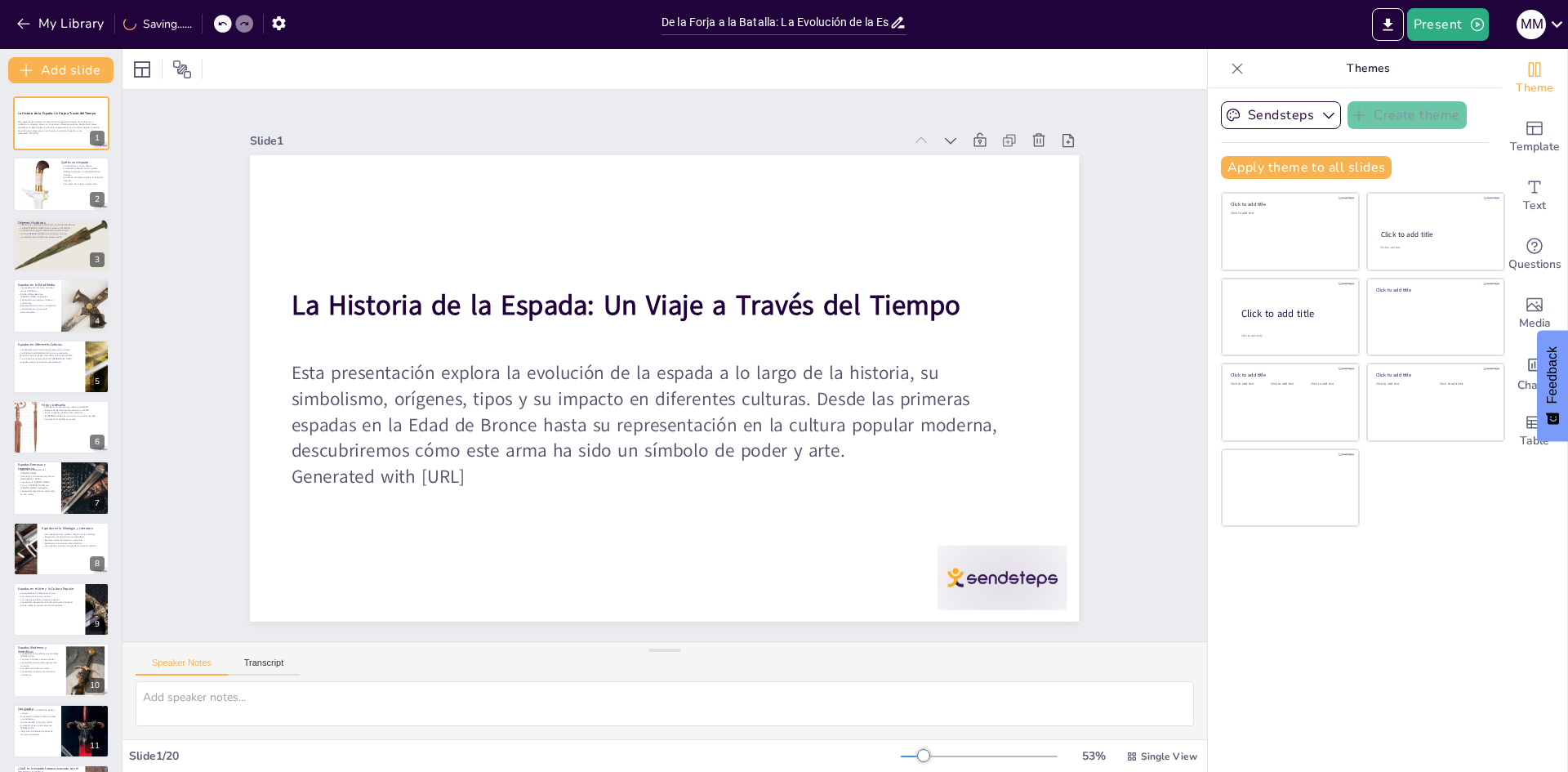
checkbox input "true"
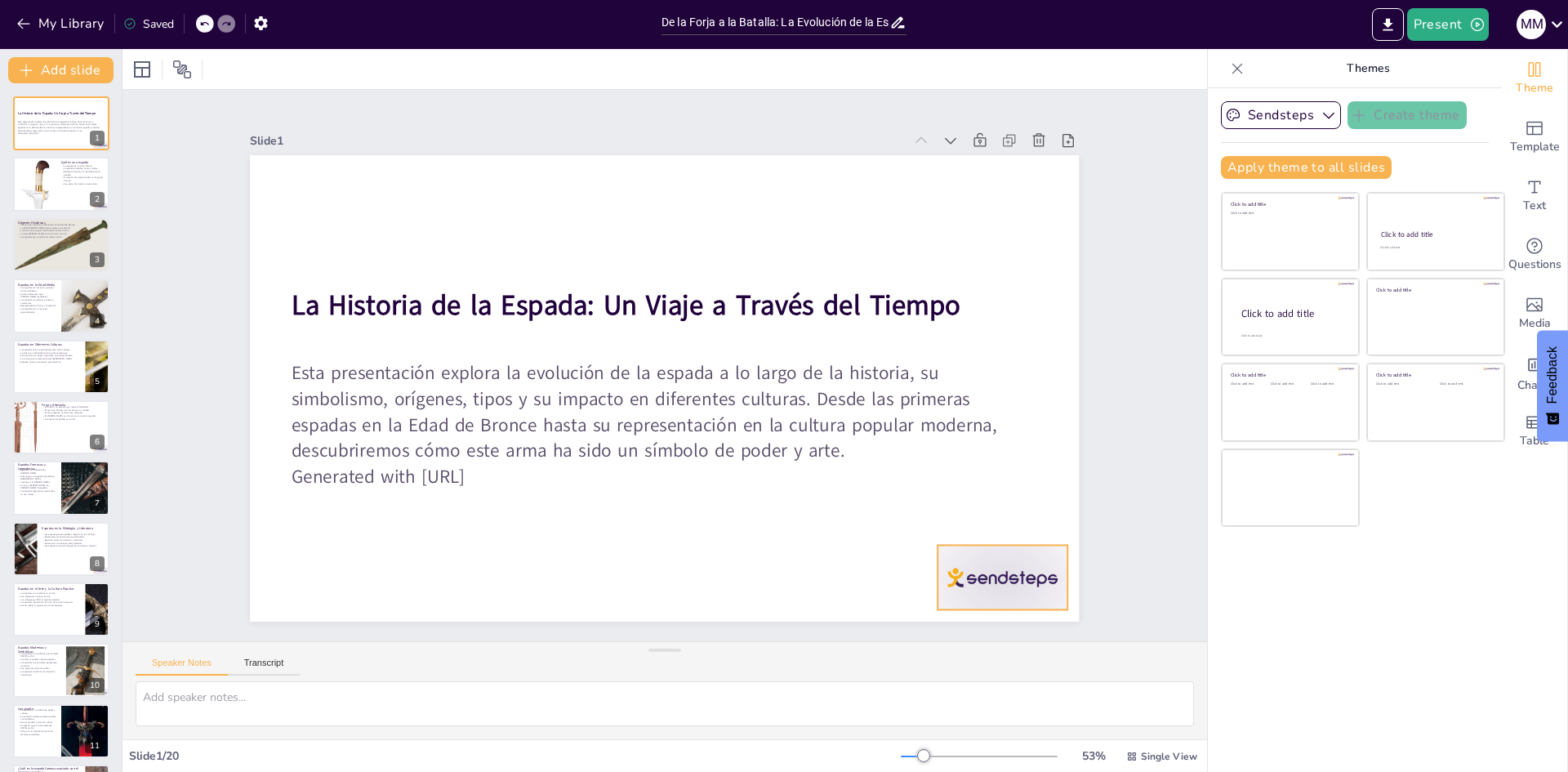
checkbox input "true"
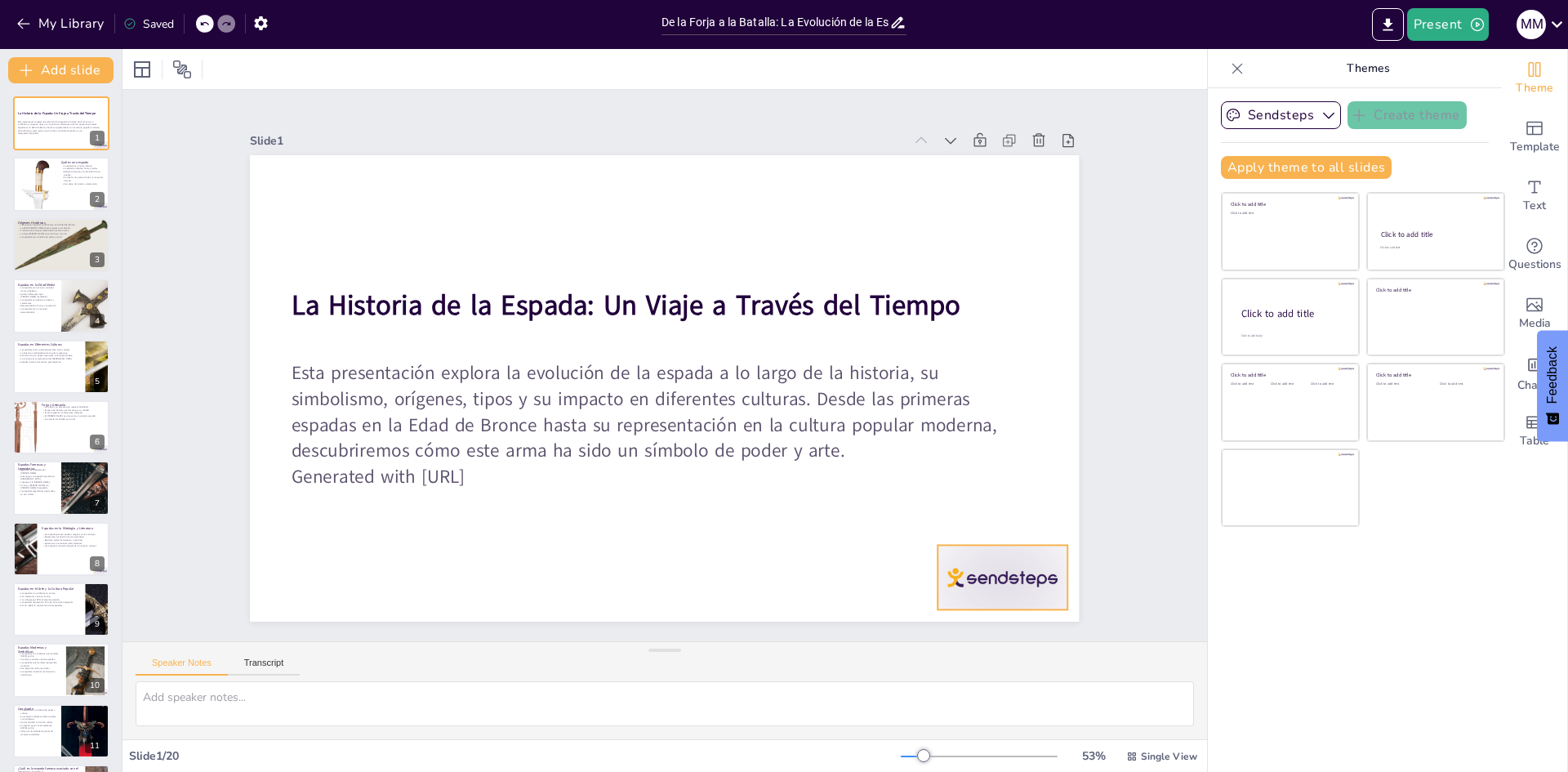
click at [960, 641] on div at bounding box center [887, 697] width 145 height 112
checkbox input "true"
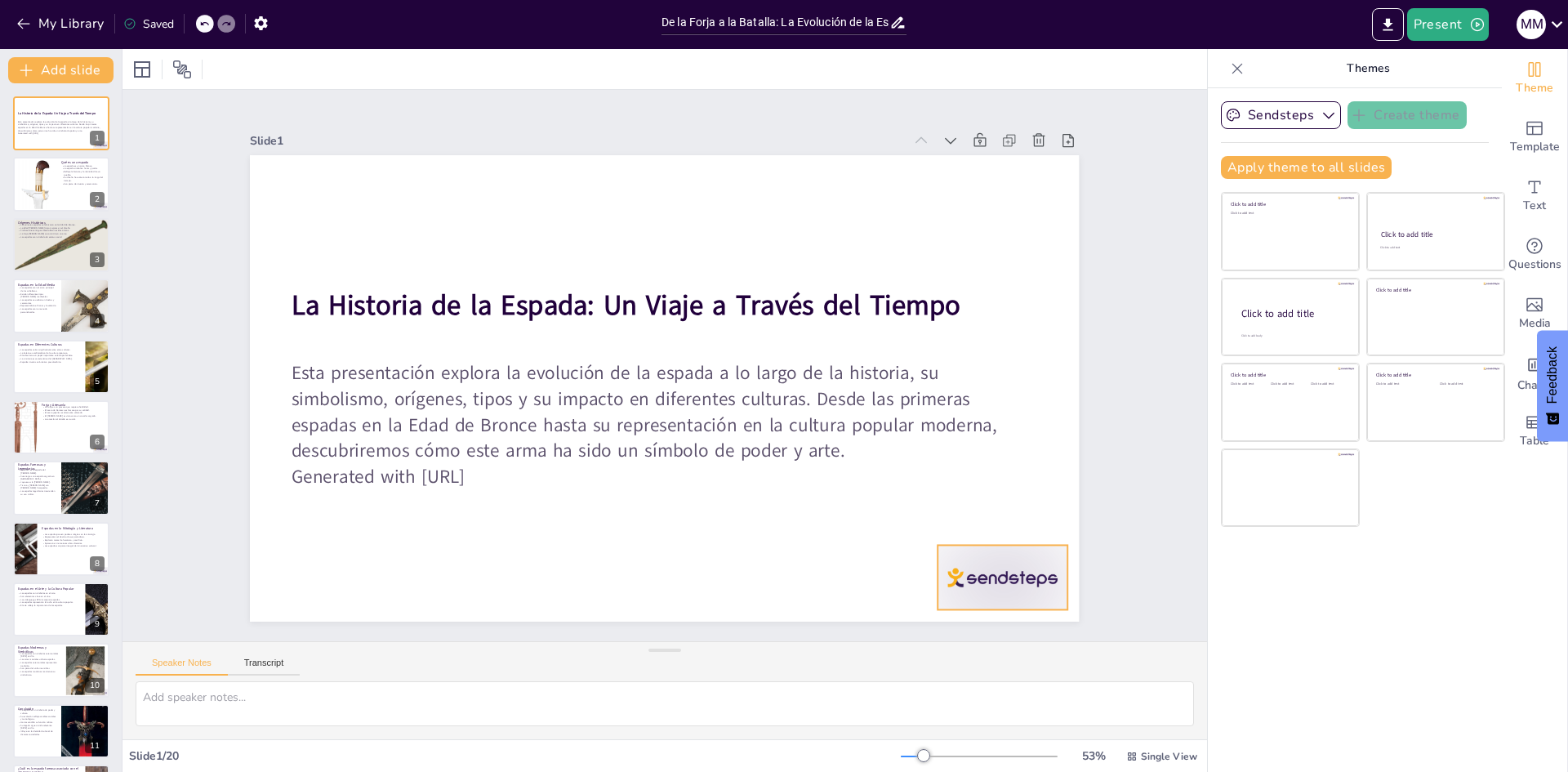
checkbox input "true"
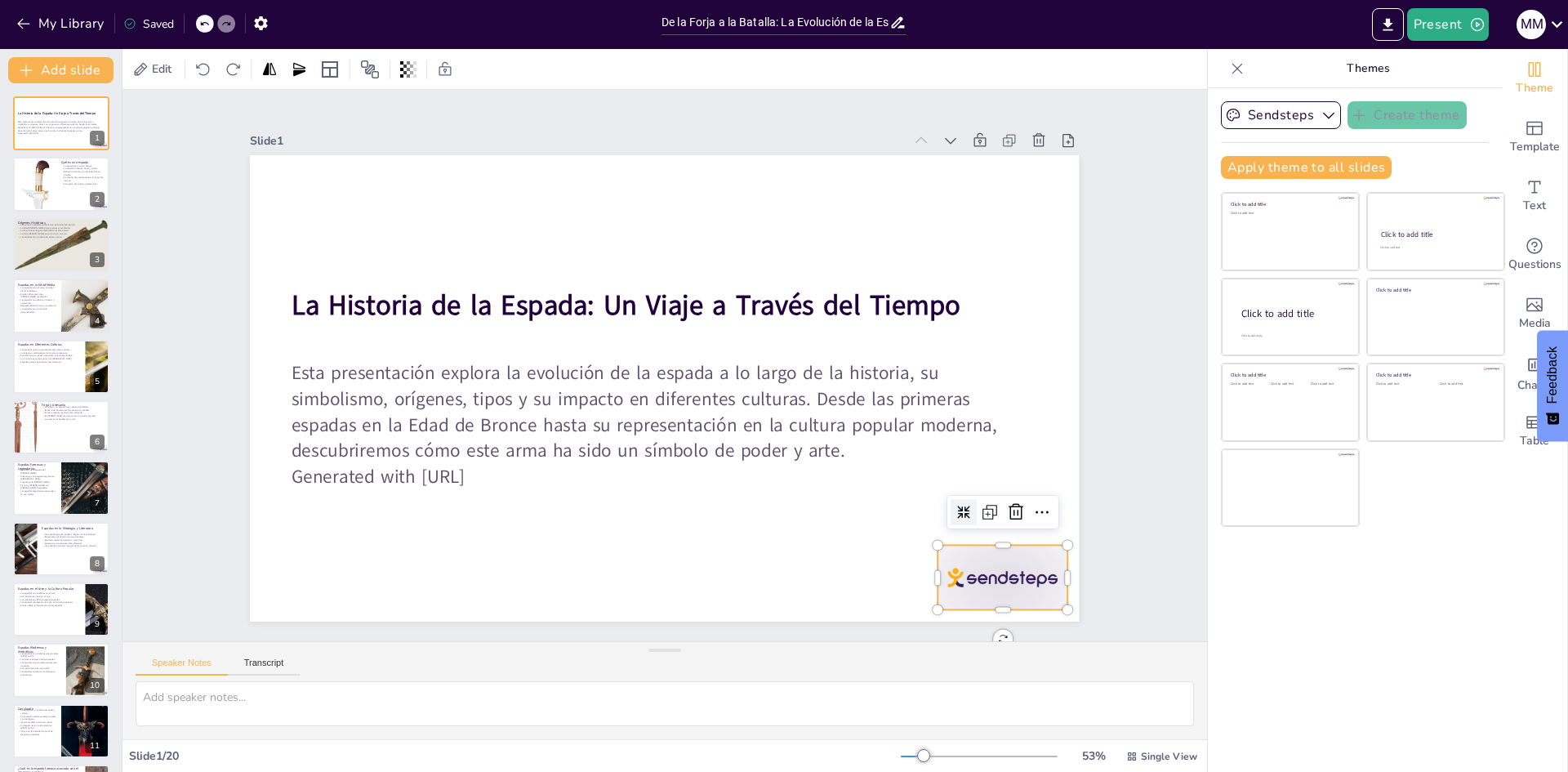
checkbox input "true"
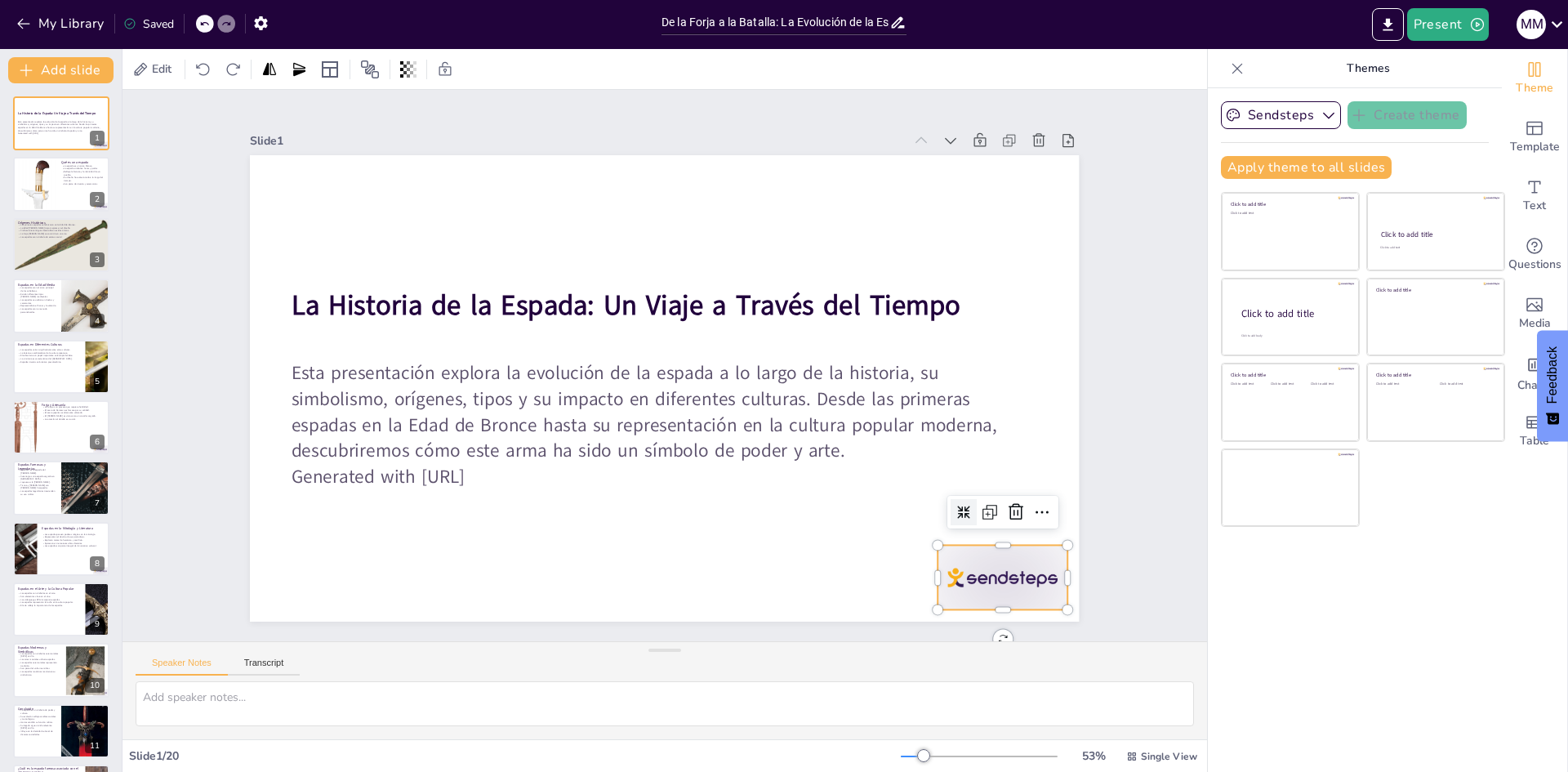
checkbox input "true"
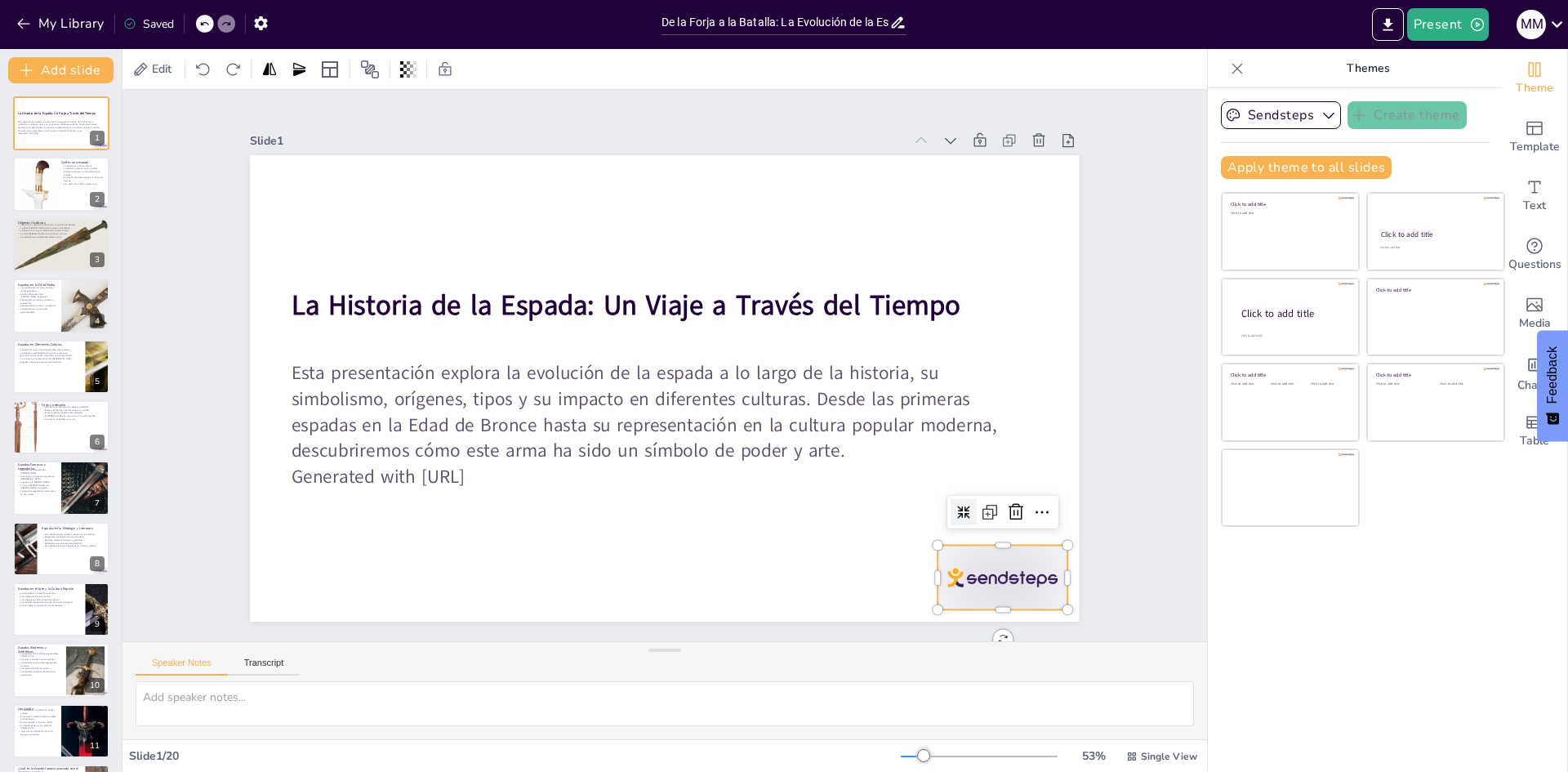
checkbox input "true"
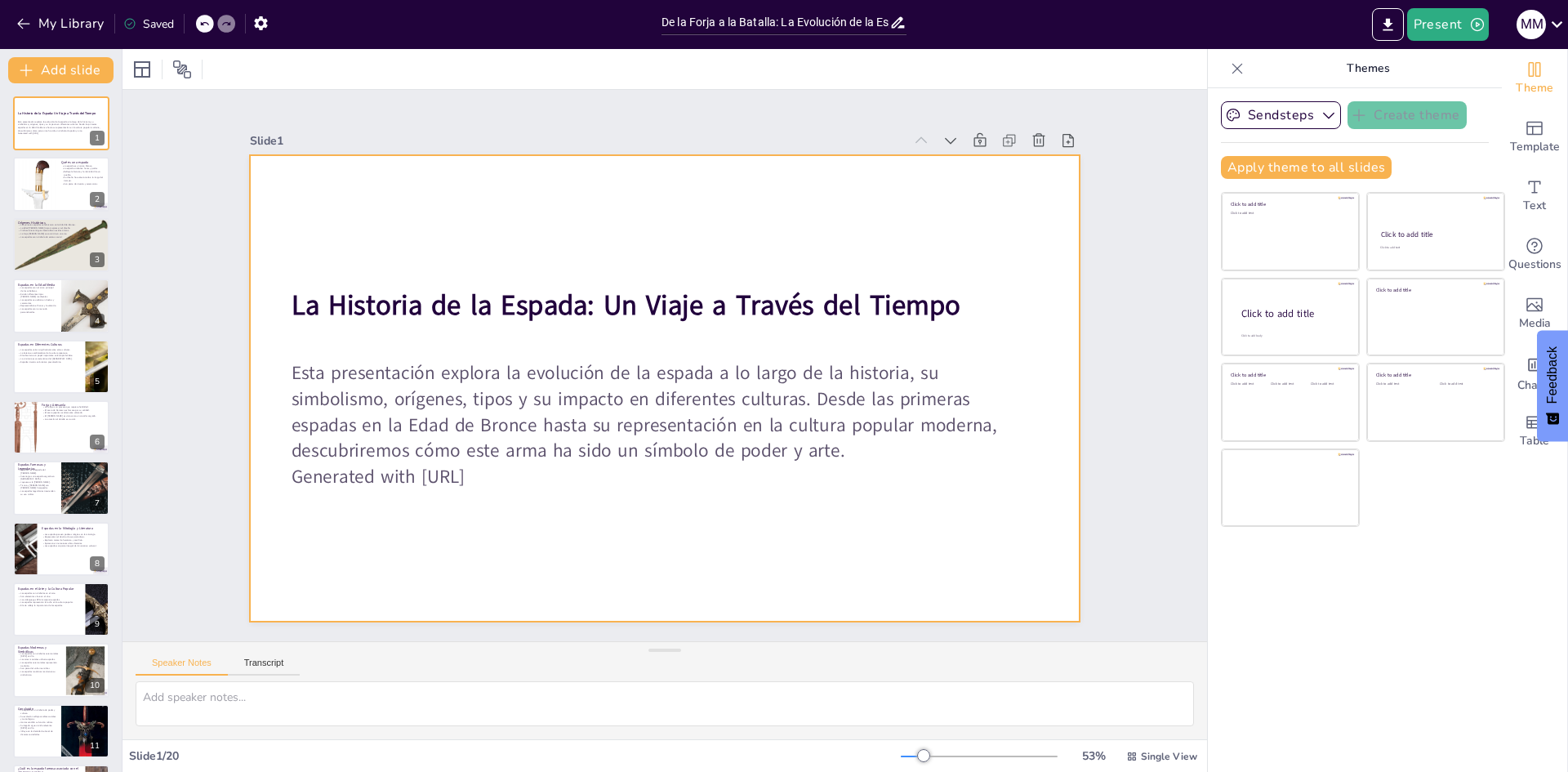
checkbox input "true"
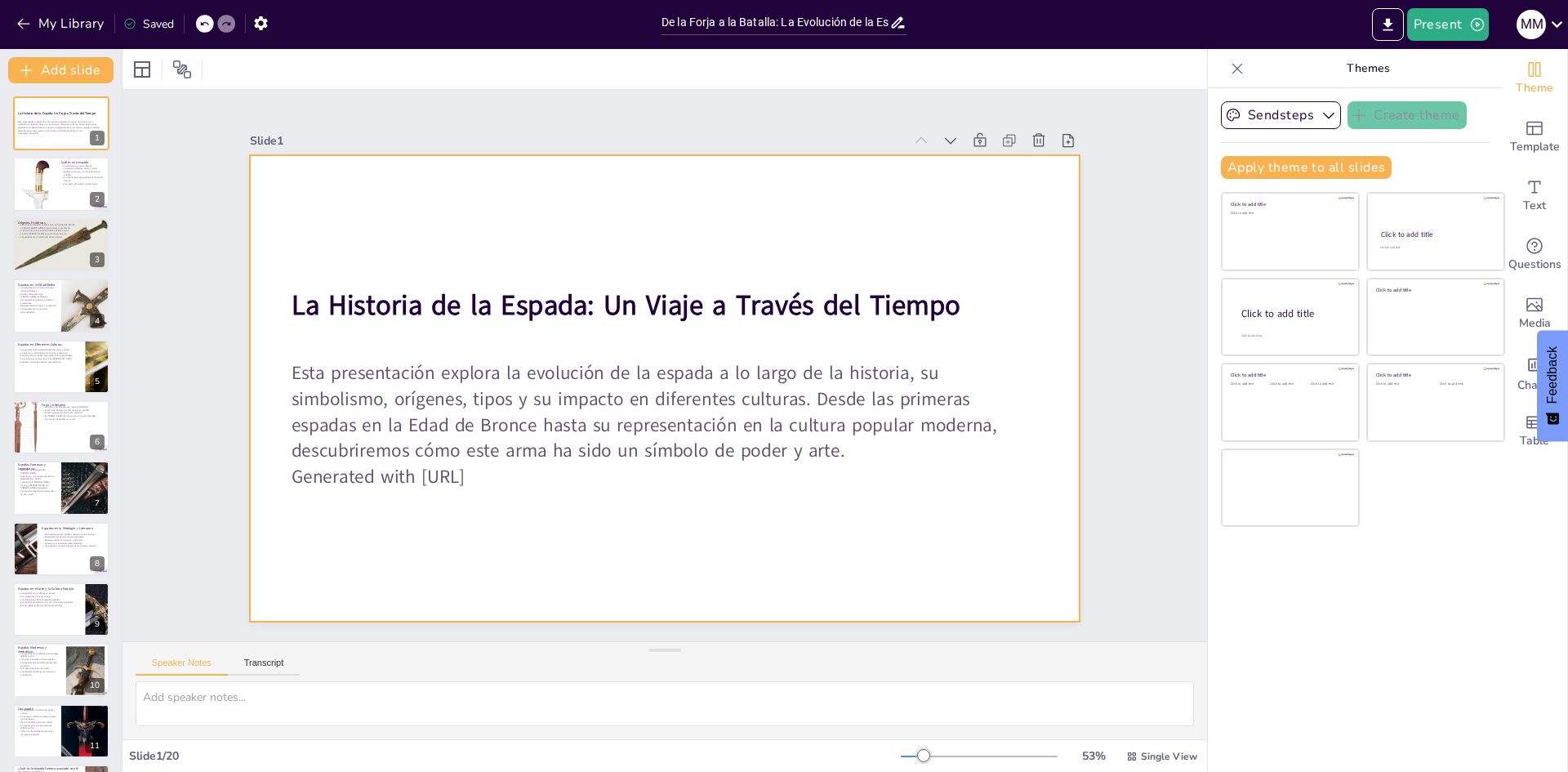
checkbox input "true"
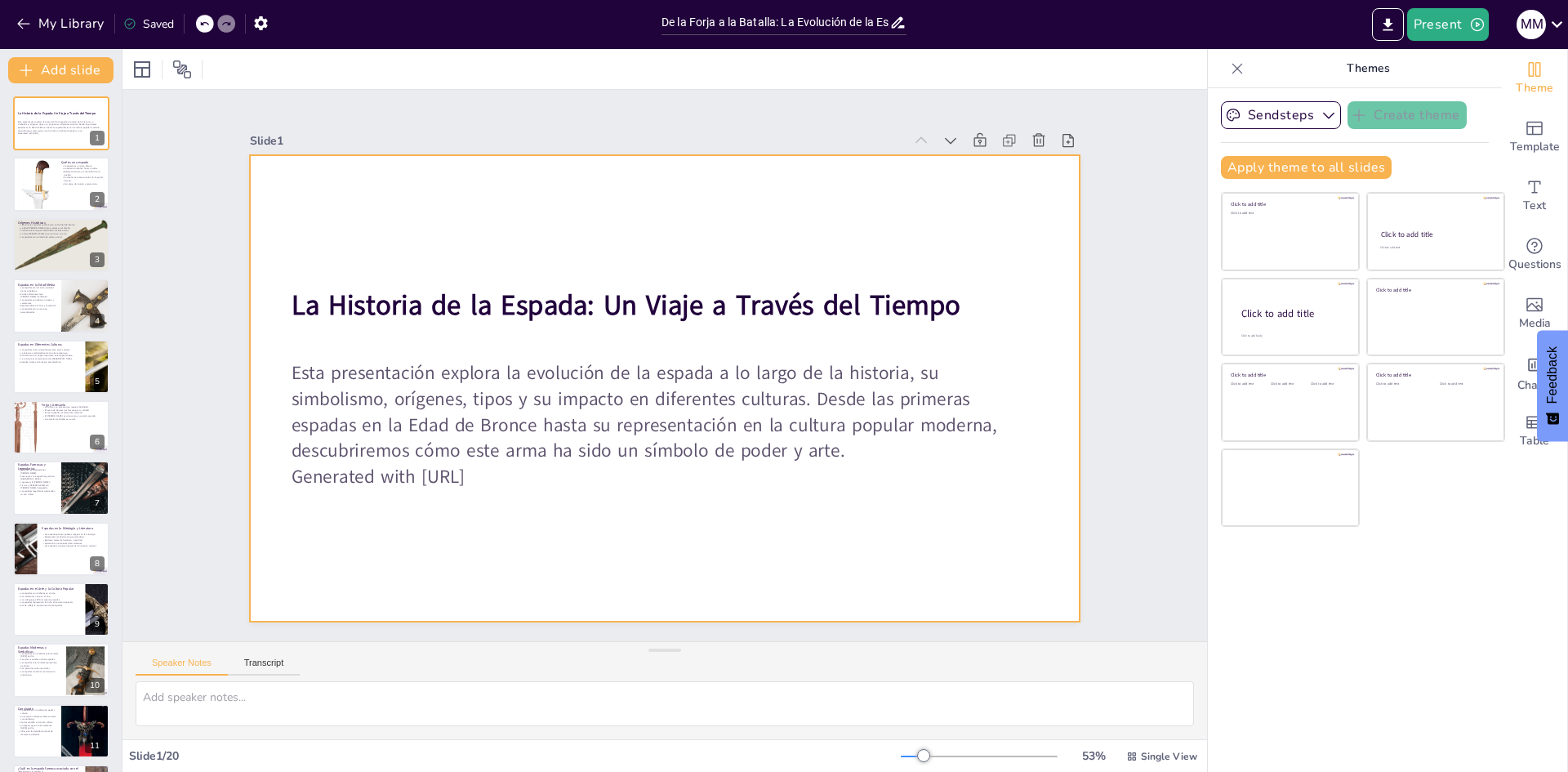
checkbox input "true"
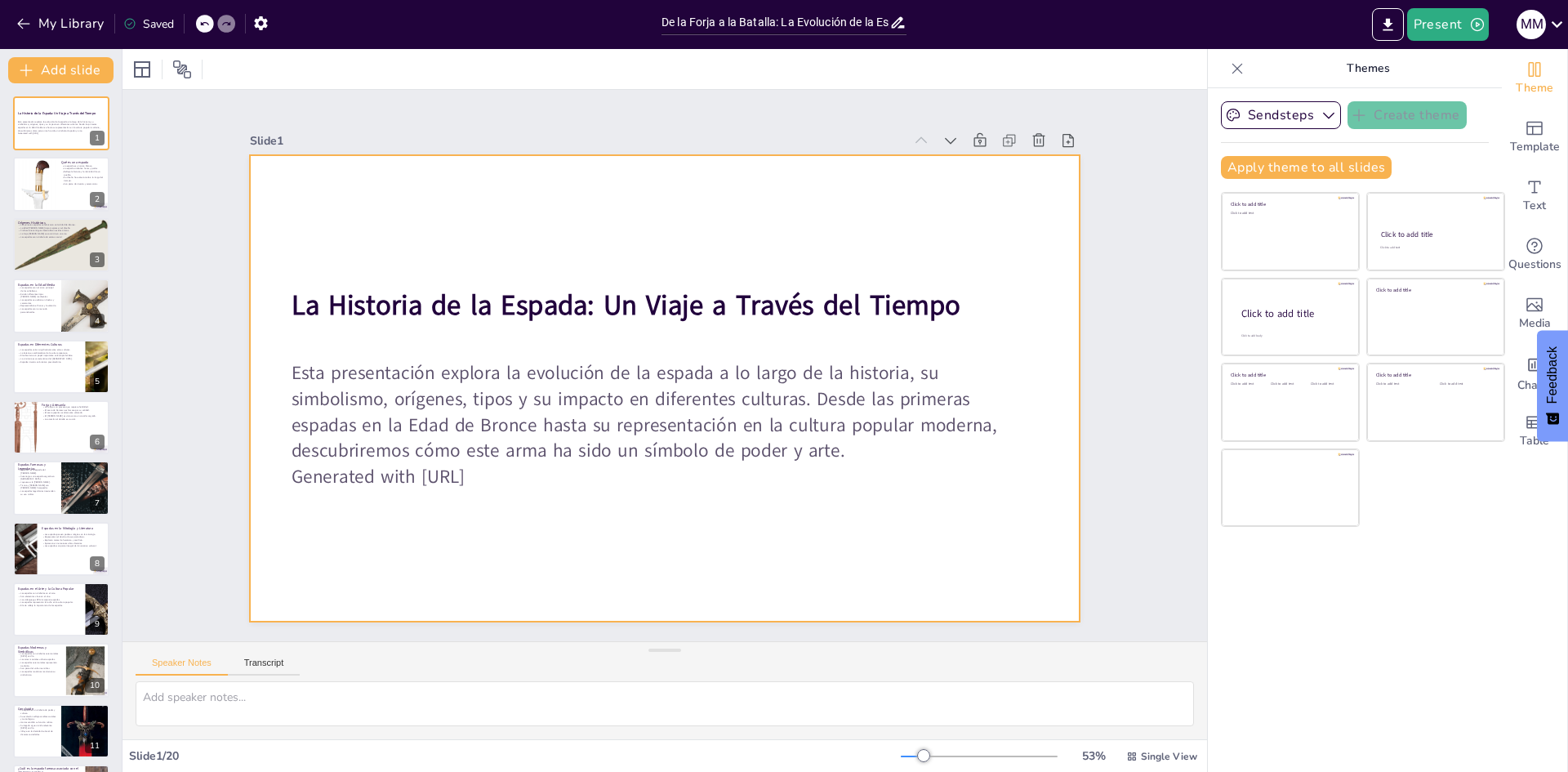
checkbox input "true"
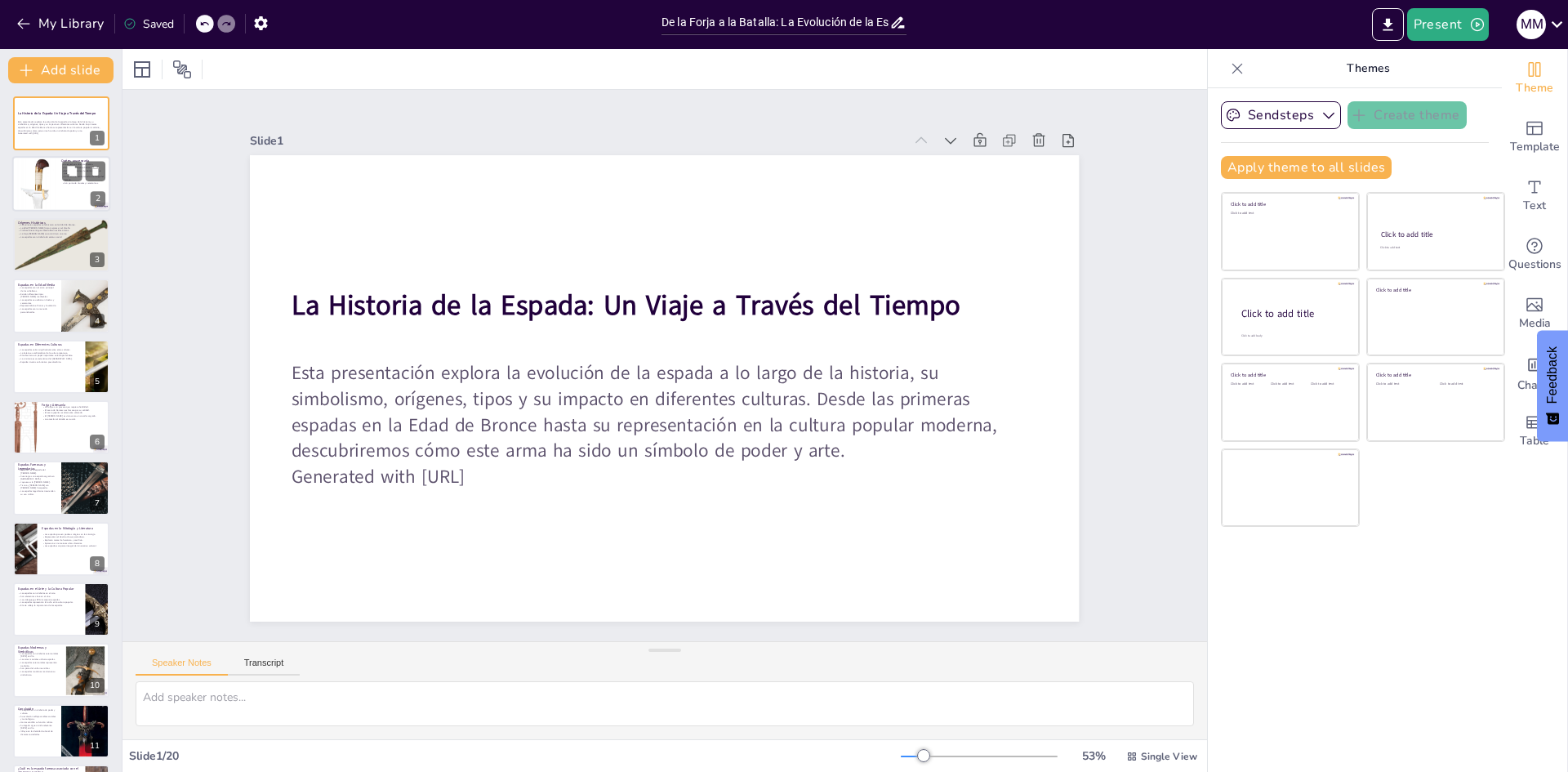
checkbox input "true"
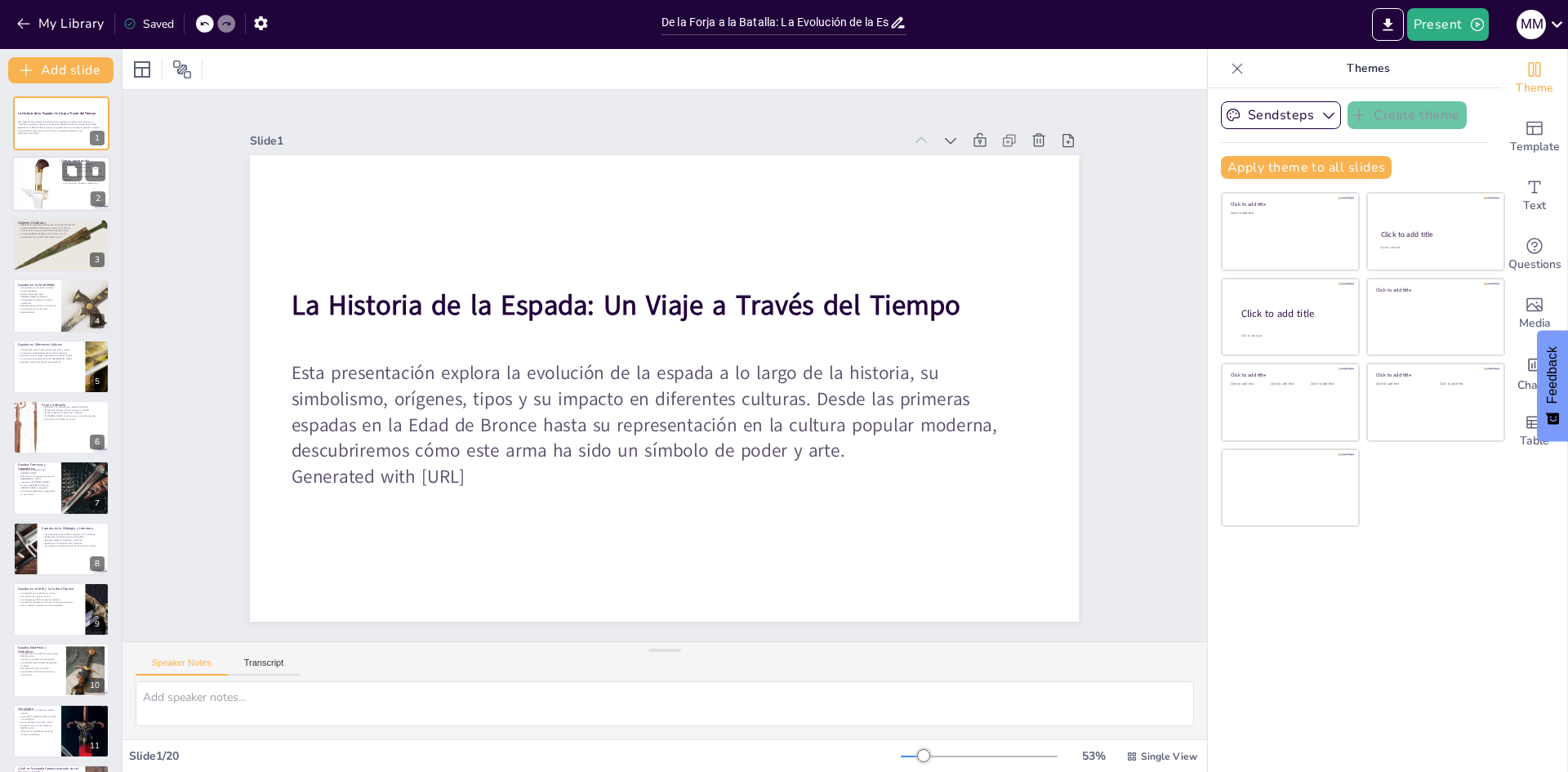
checkbox input "true"
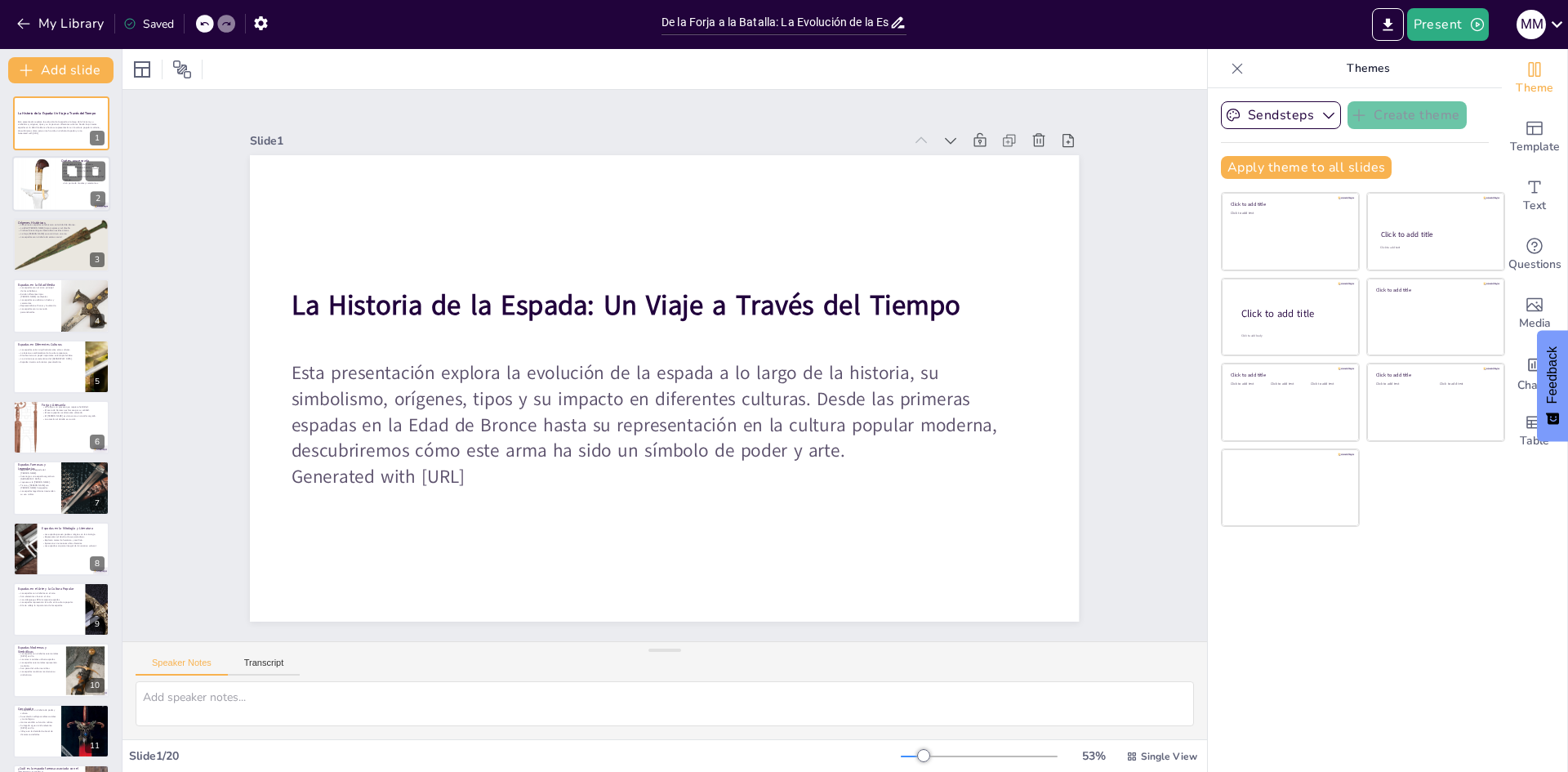
checkbox input "true"
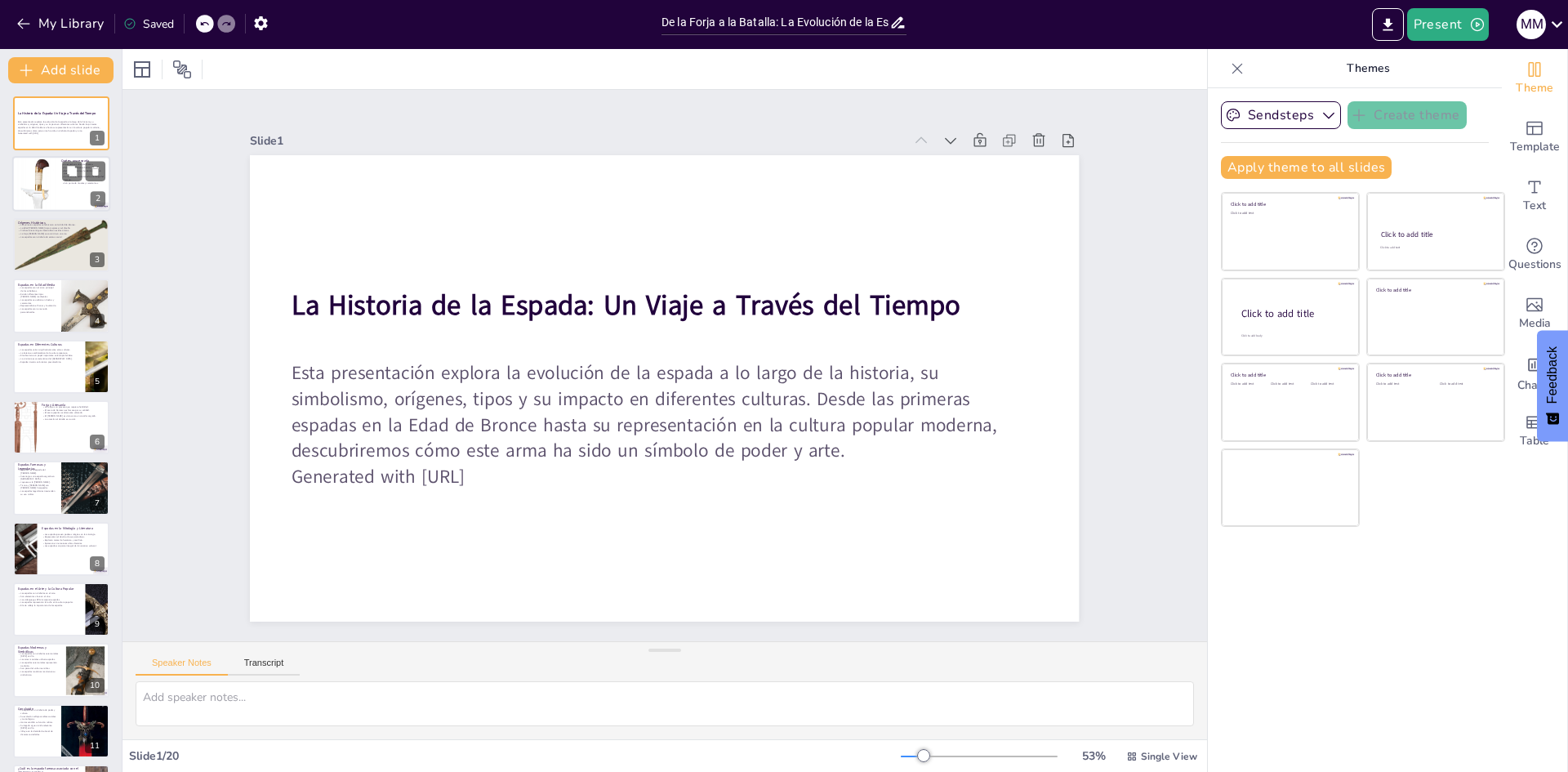
click at [29, 175] on div at bounding box center [36, 184] width 39 height 55
type textarea "La espada, como arma blanca, ha sido fundamental en la historia de la guerra y …"
checkbox input "true"
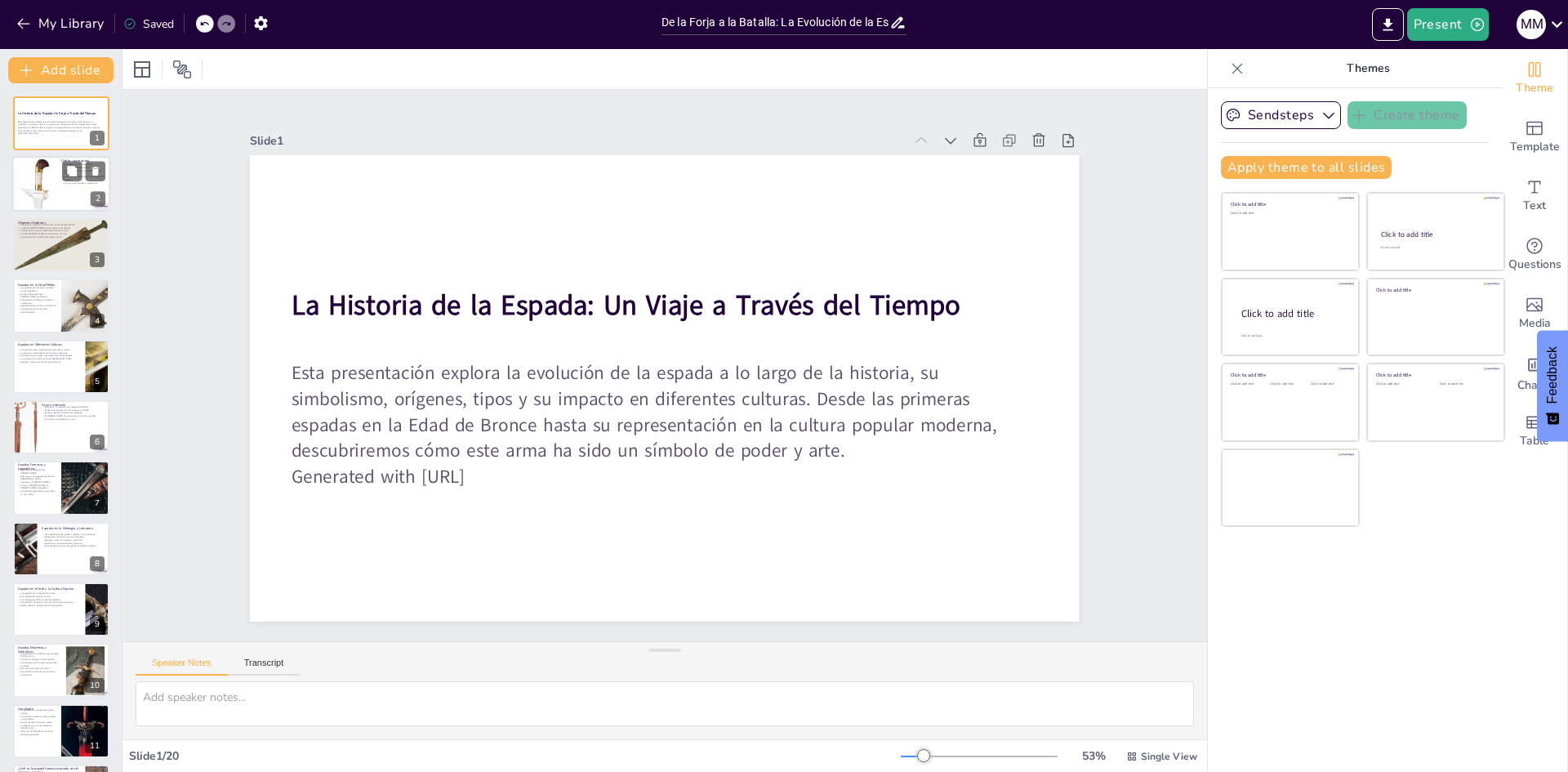
checkbox input "true"
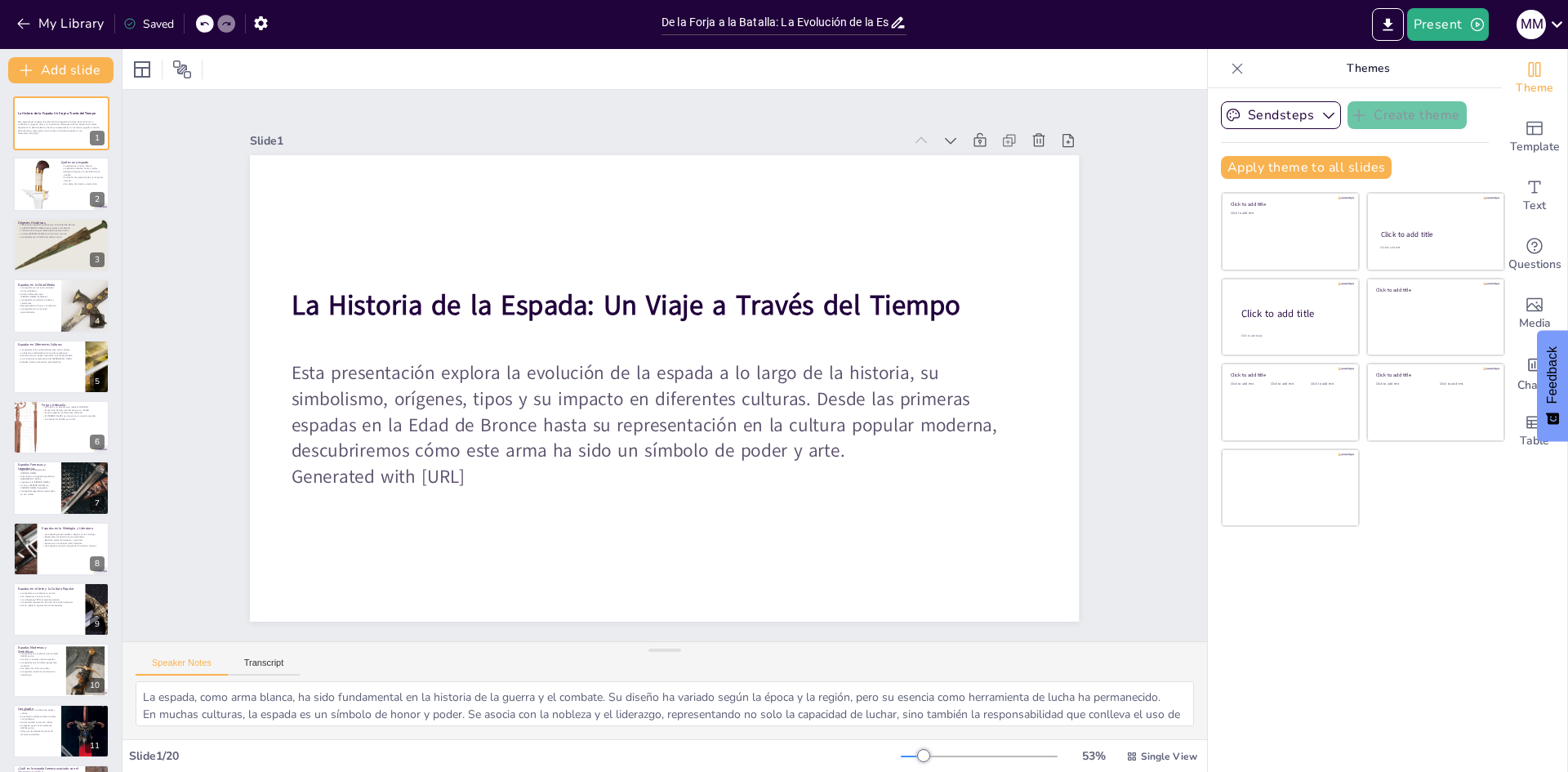
checkbox input "true"
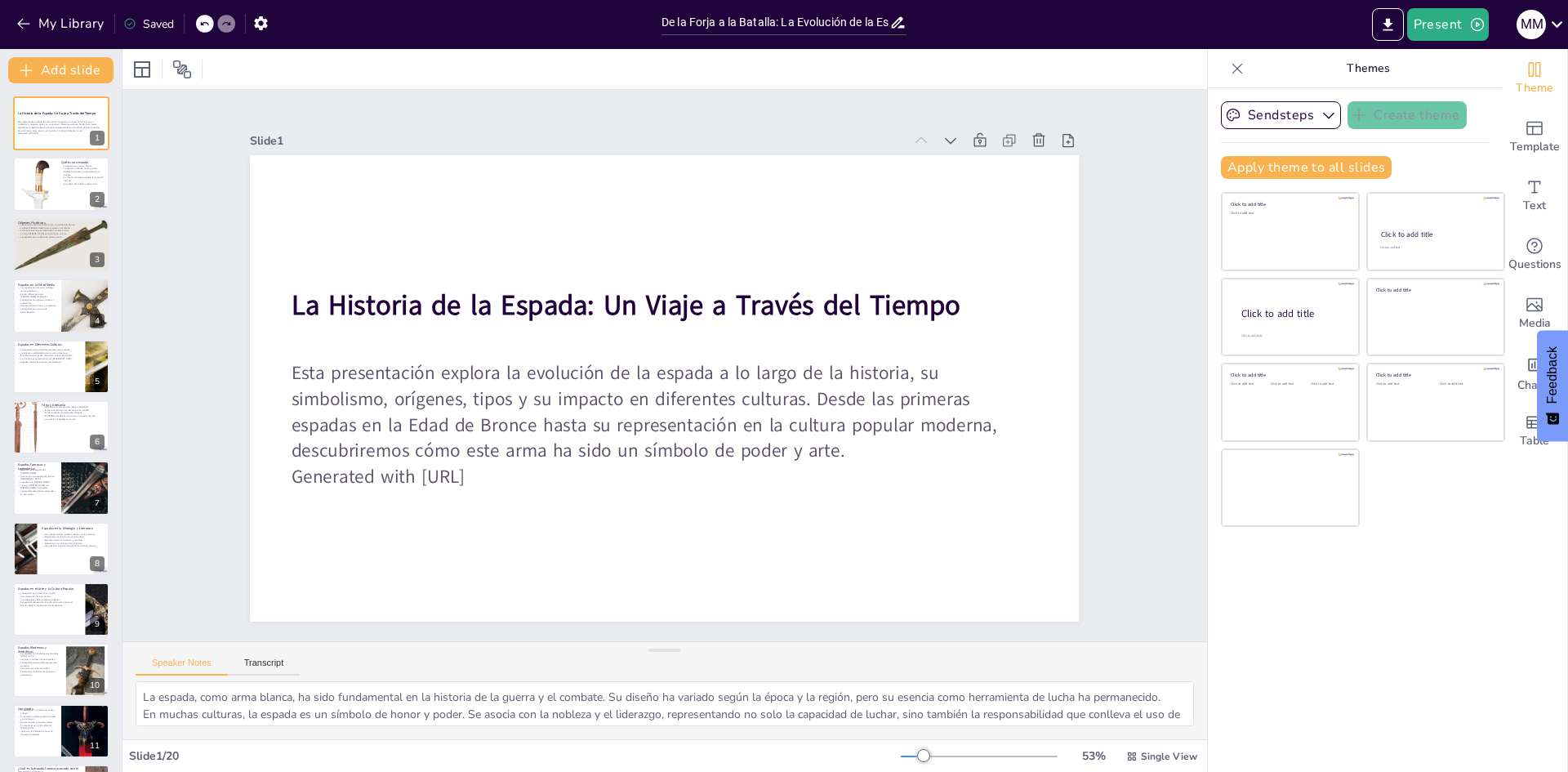
checkbox input "true"
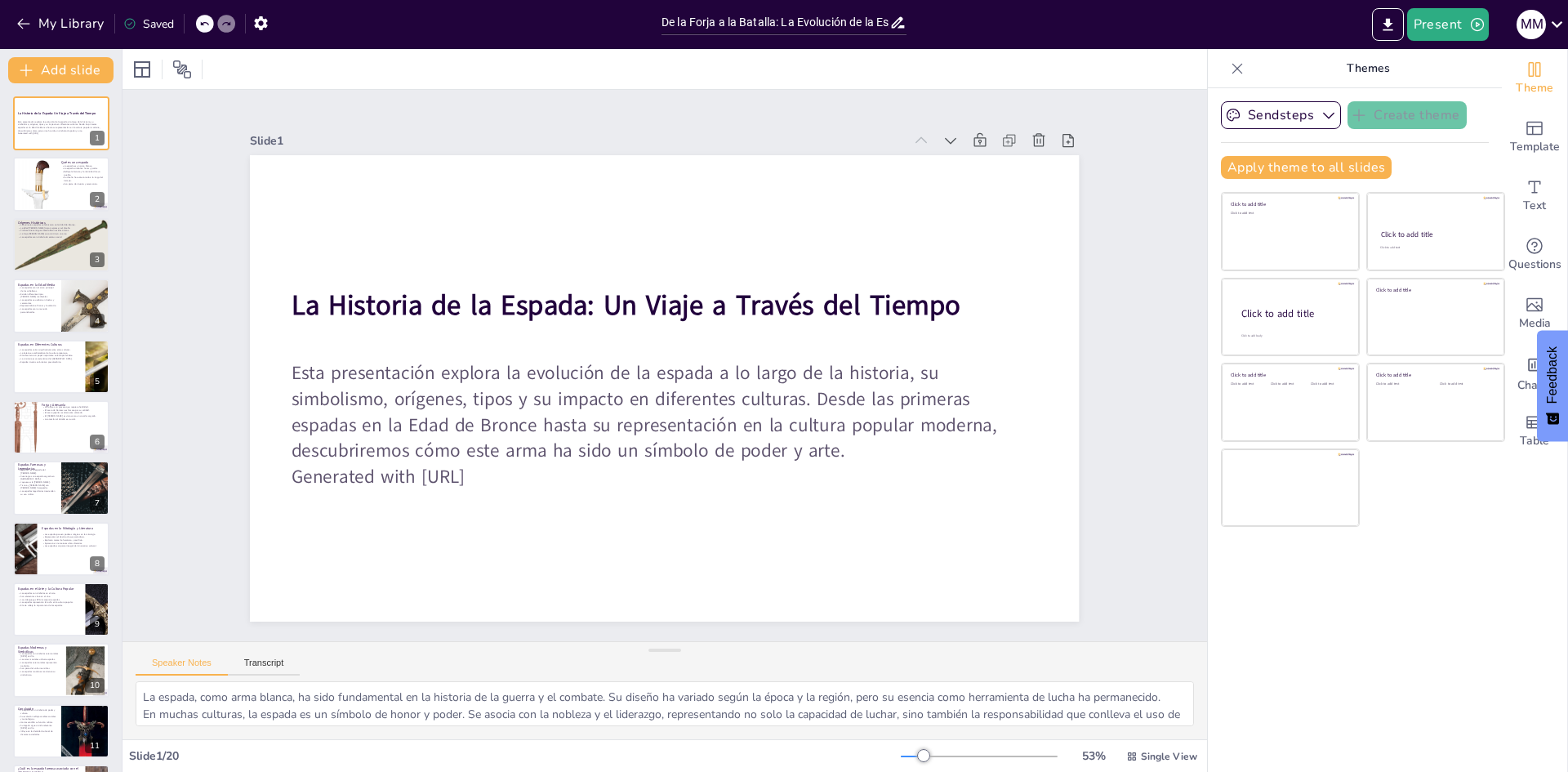
checkbox input "true"
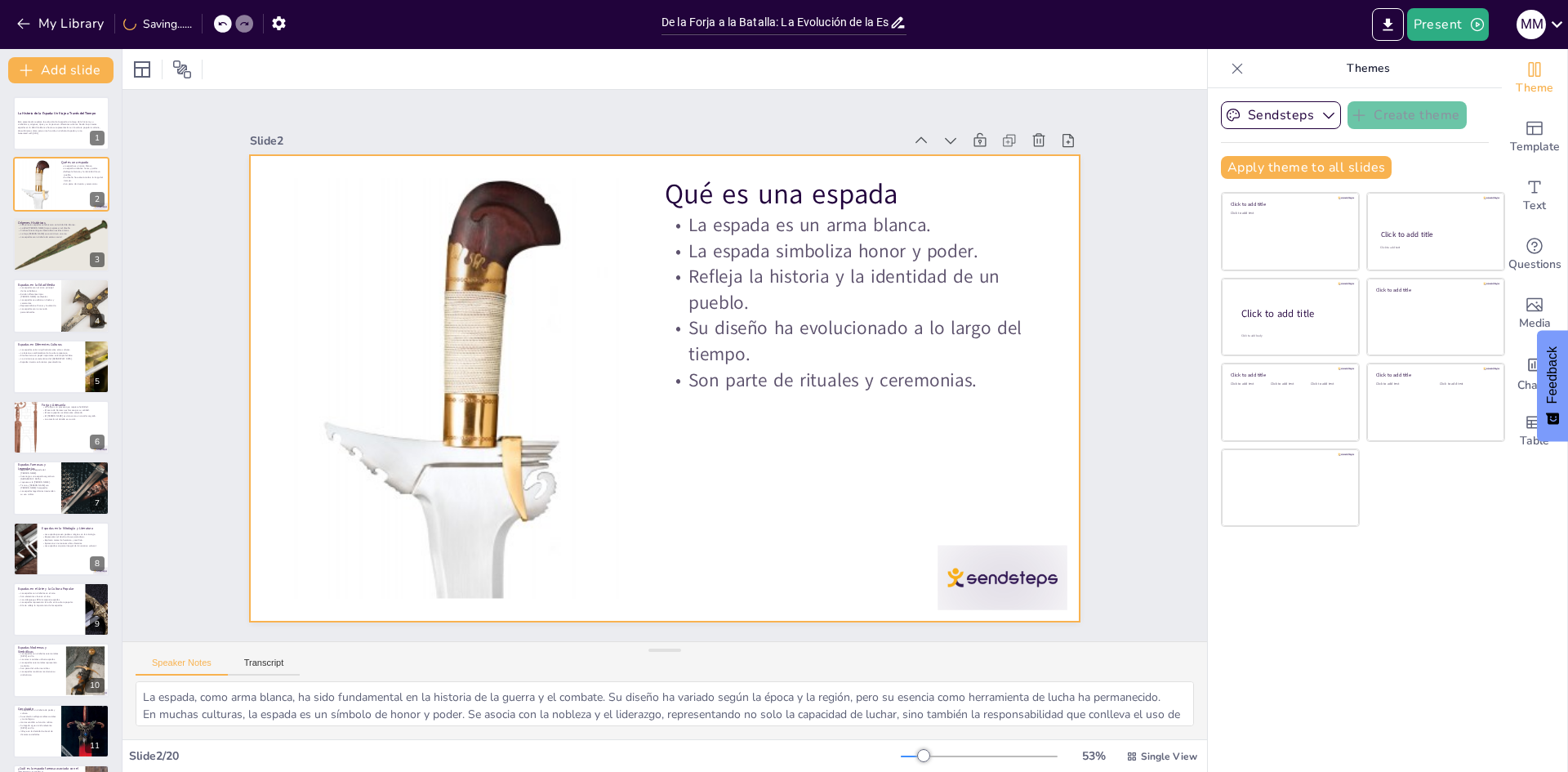
checkbox input "true"
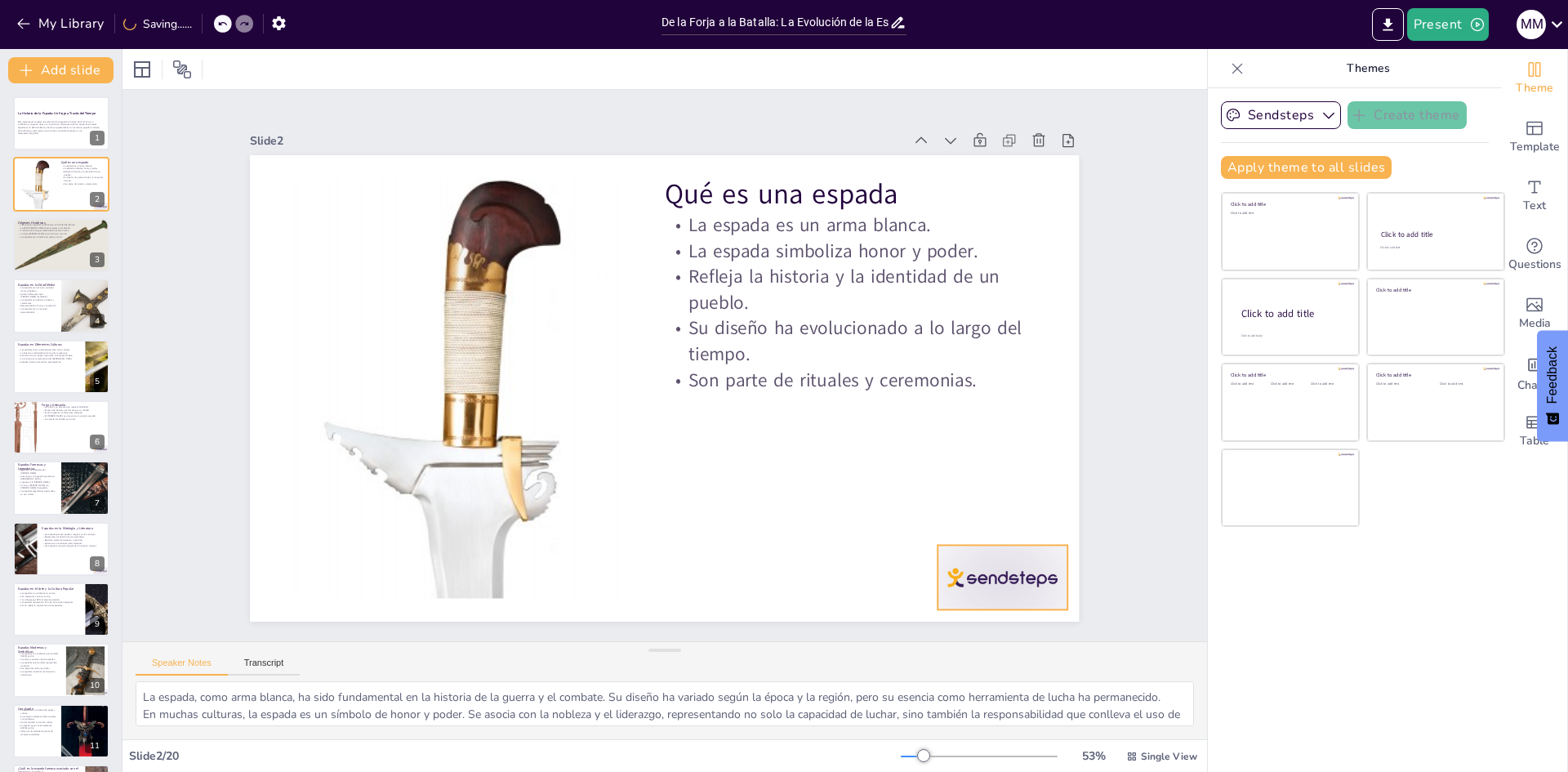
checkbox input "true"
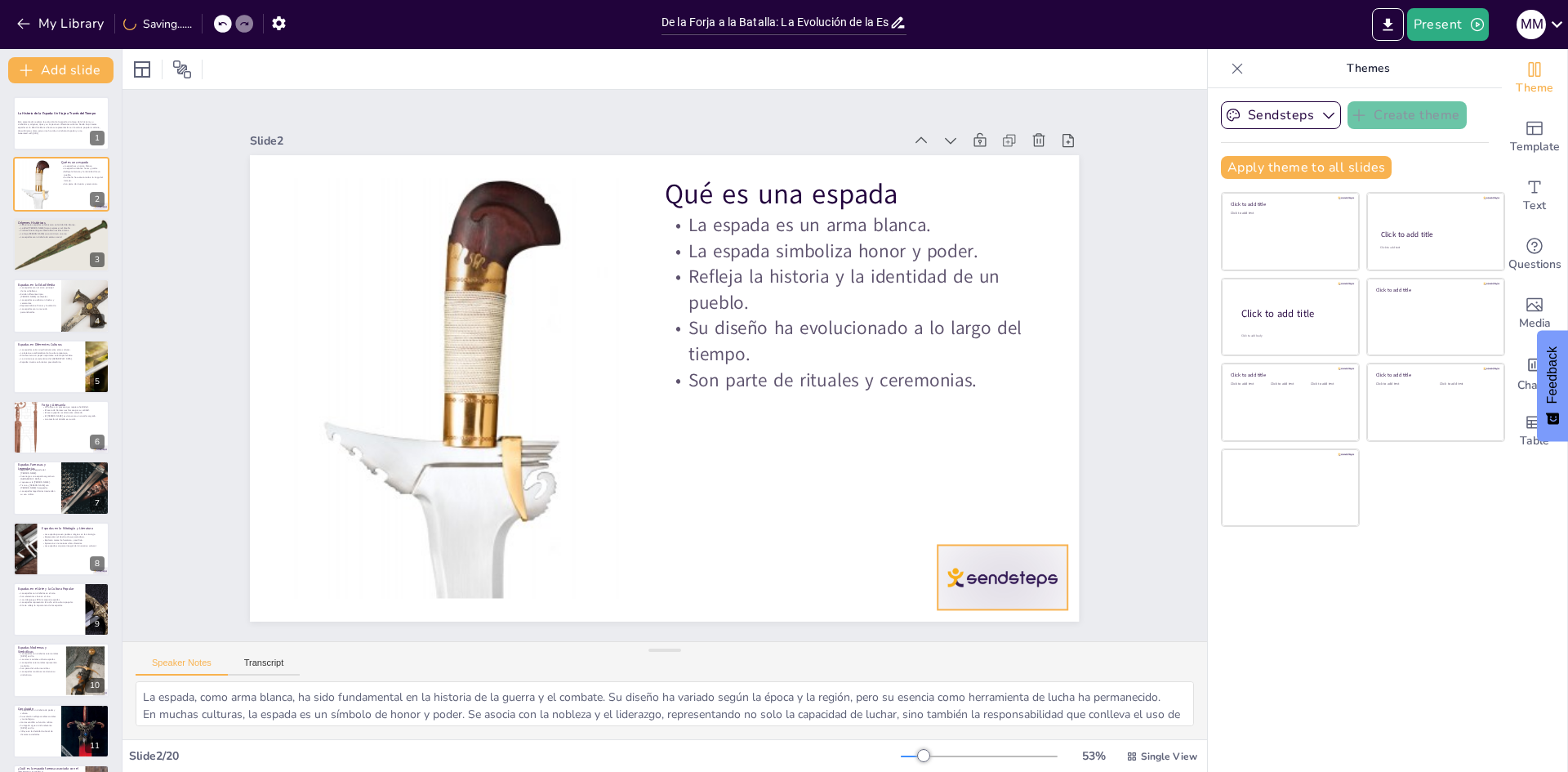
checkbox input "true"
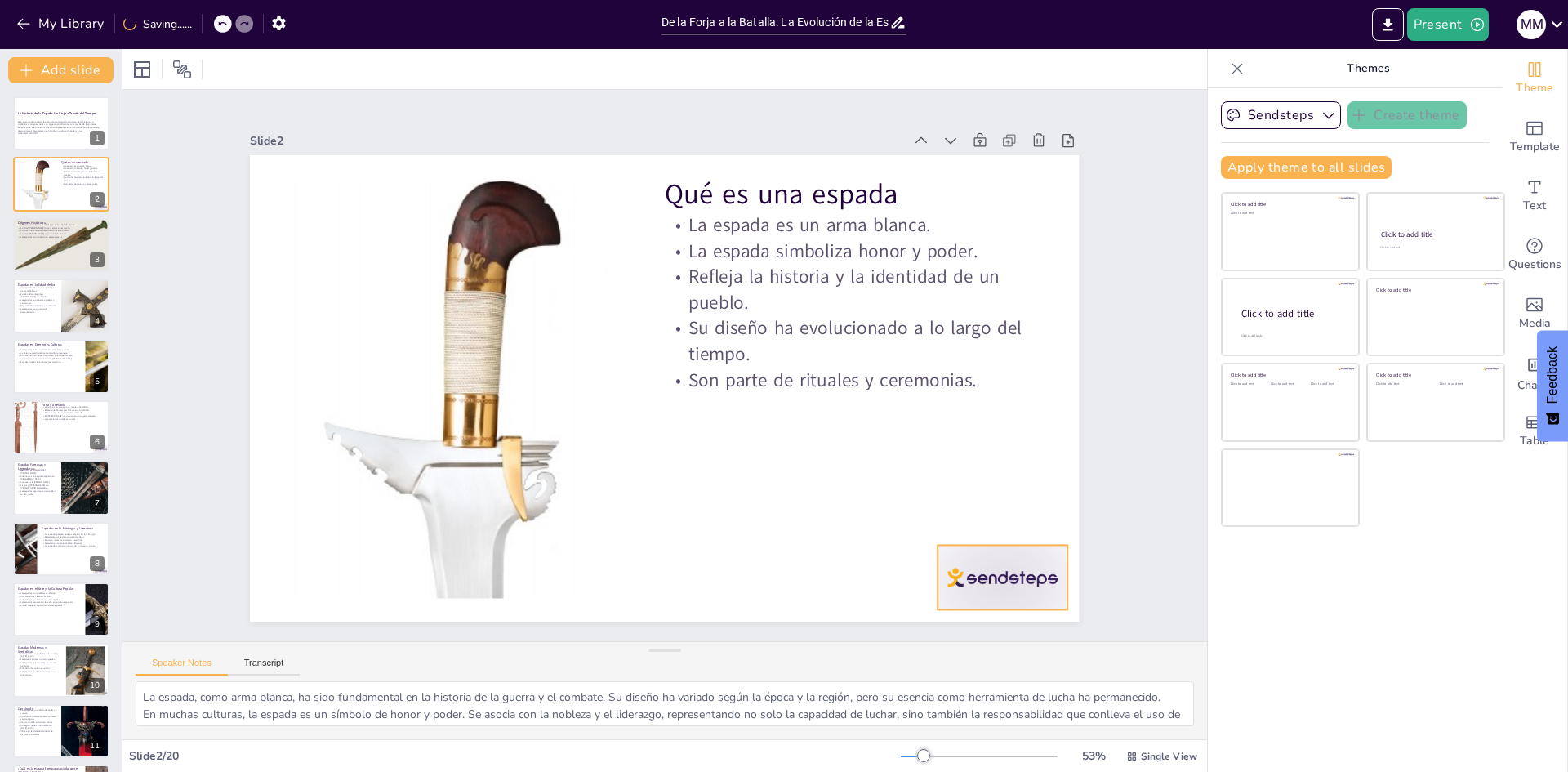
checkbox input "true"
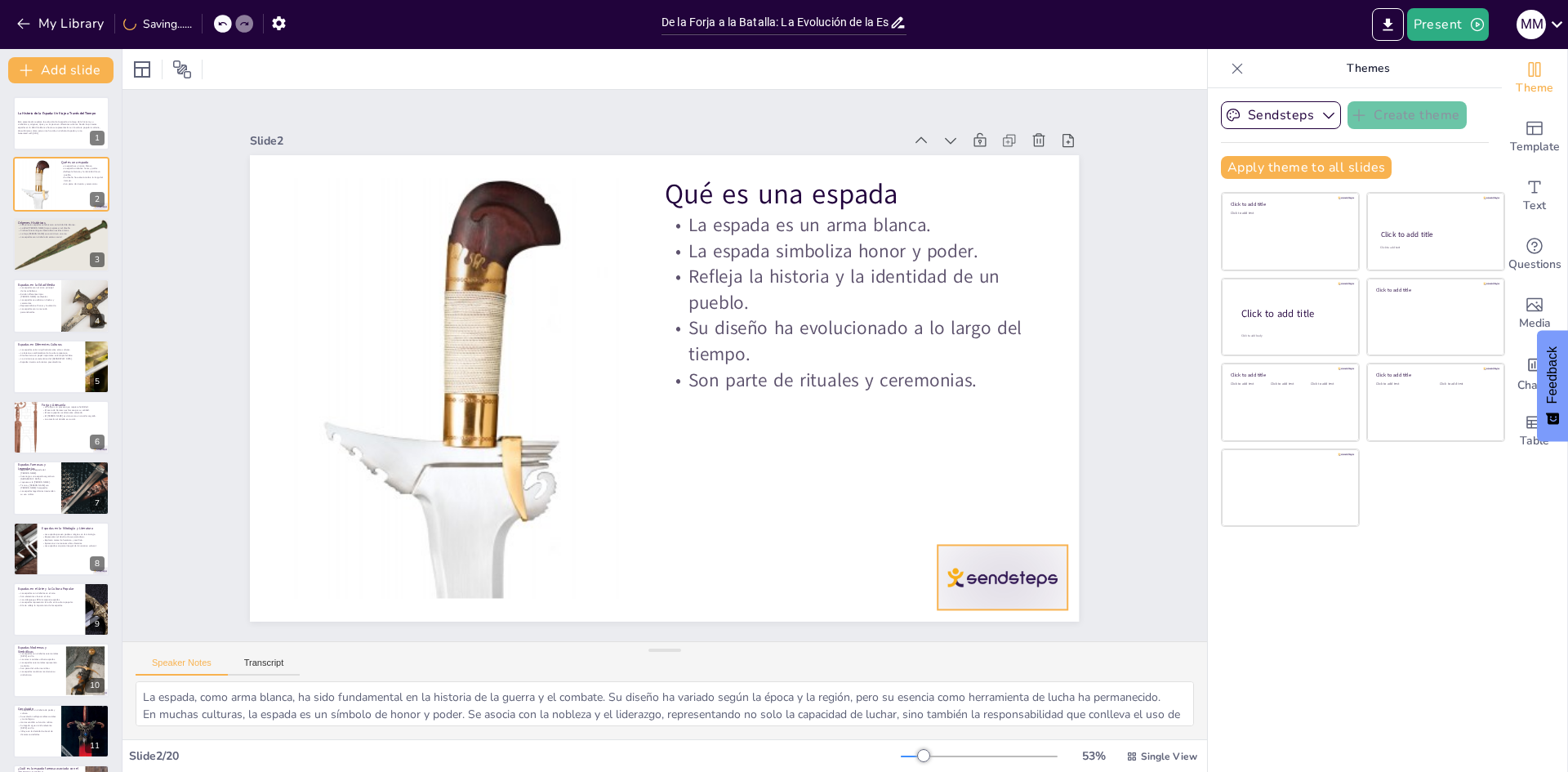
click at [996, 582] on div at bounding box center [1003, 577] width 130 height 65
checkbox input "true"
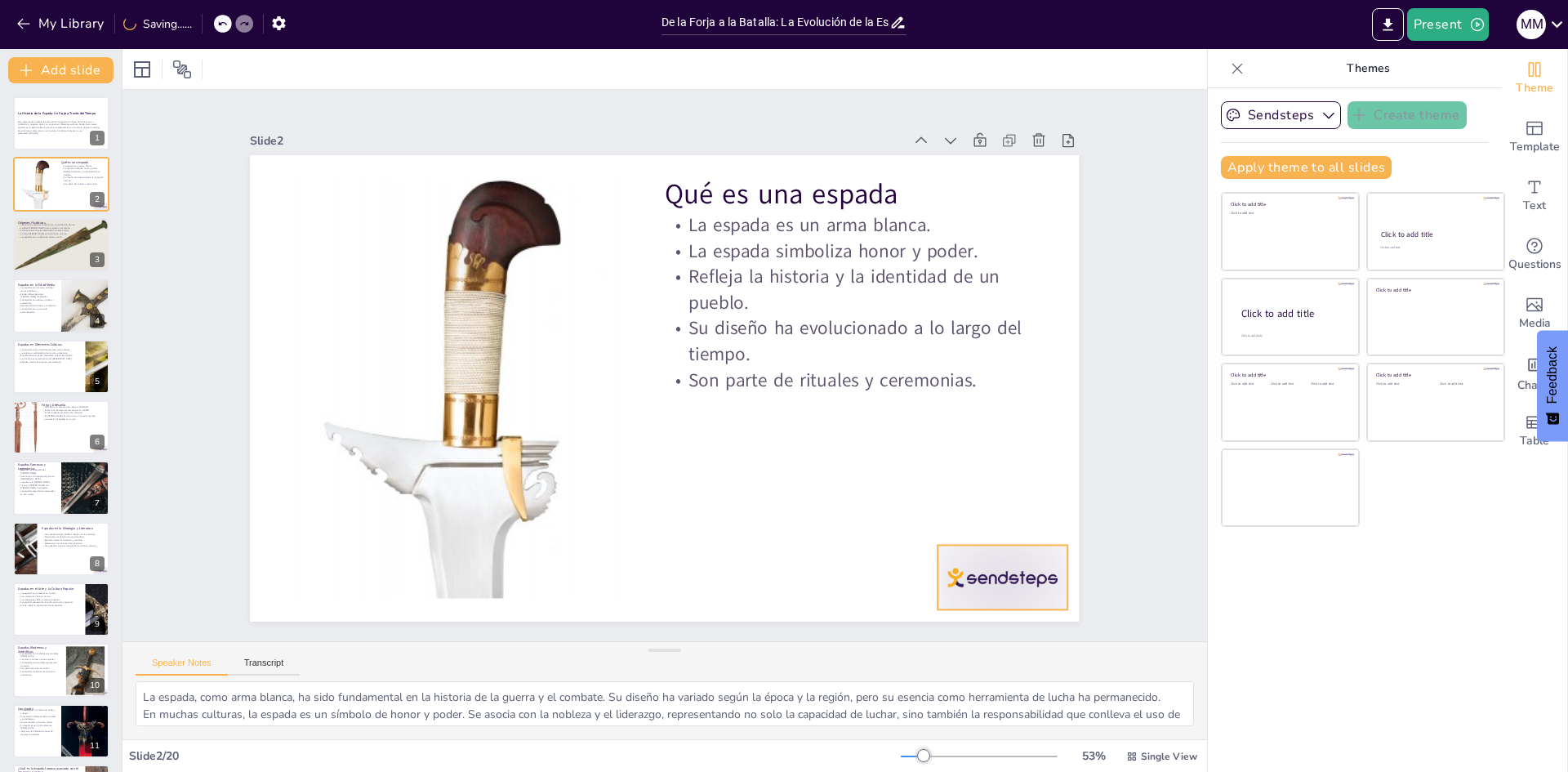
checkbox input "true"
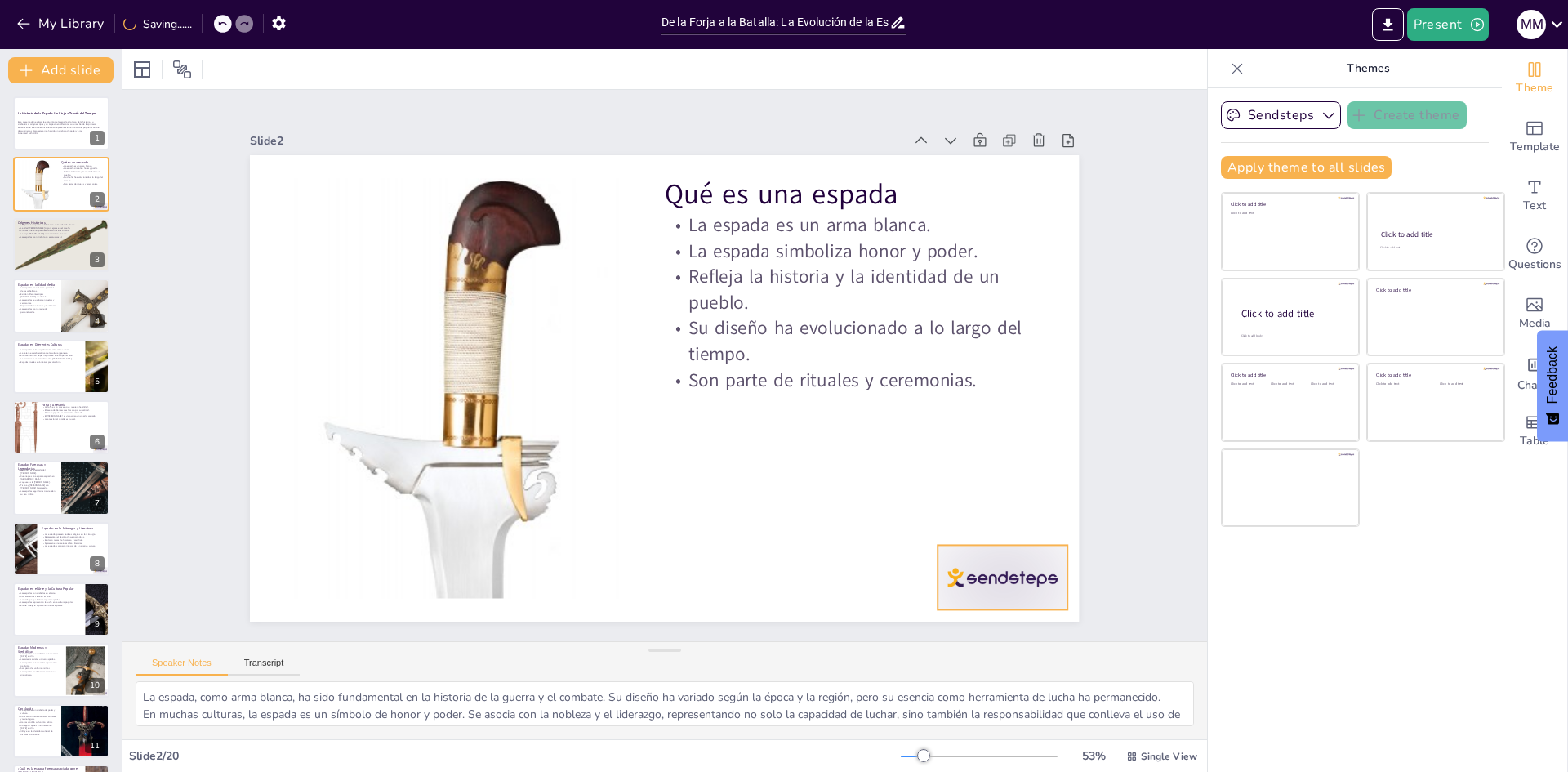
checkbox input "true"
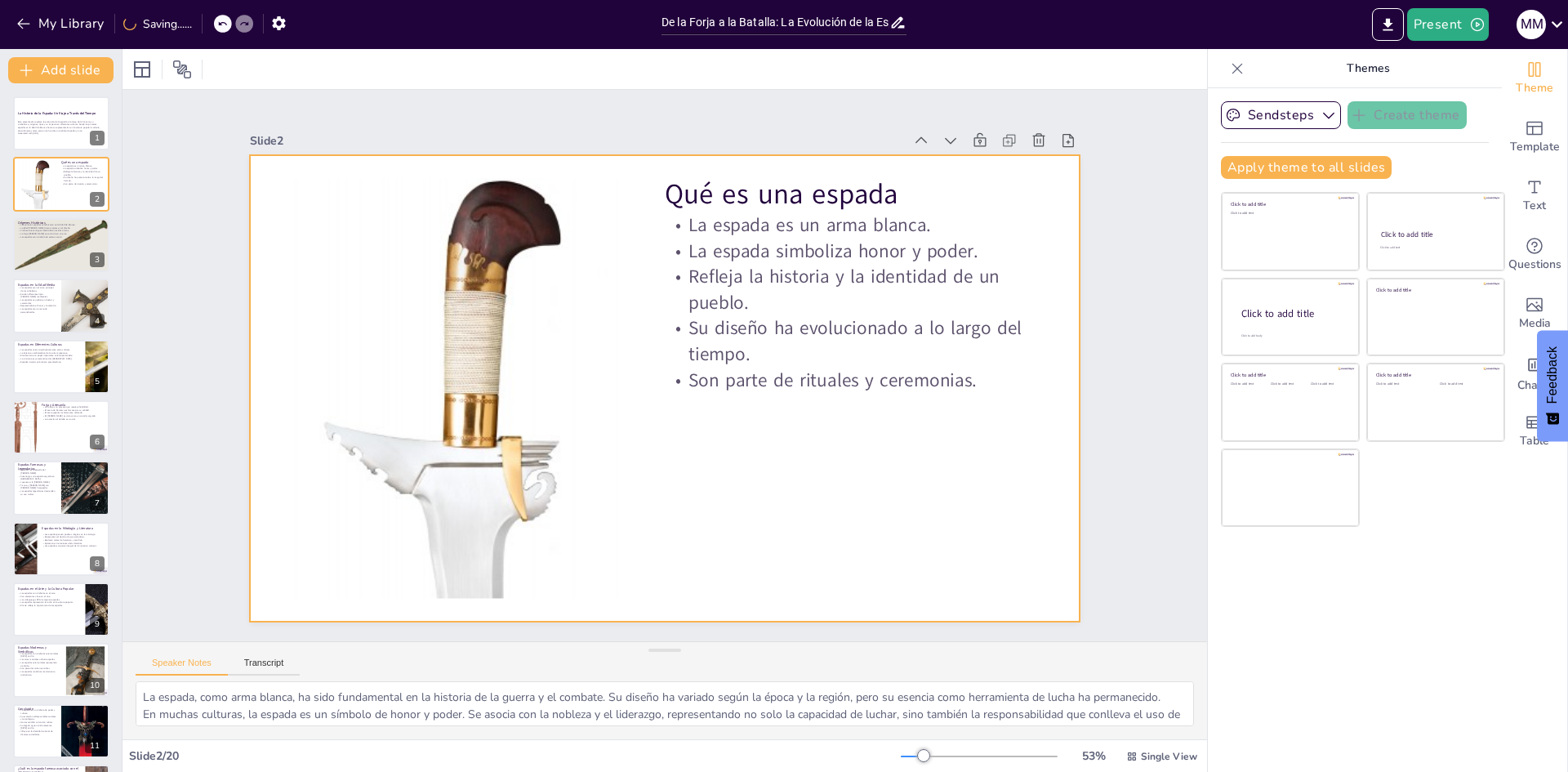
checkbox input "true"
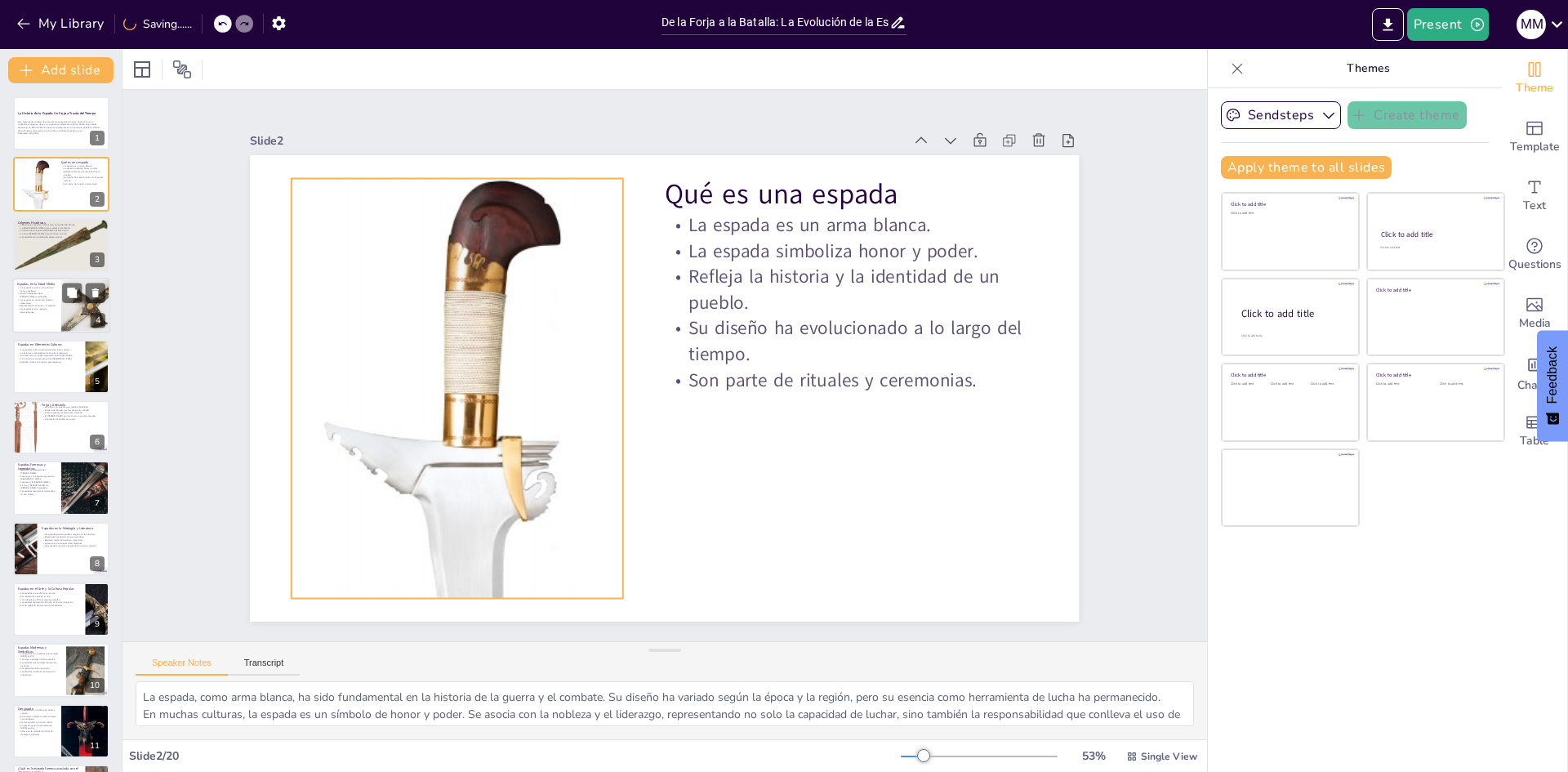
checkbox input "true"
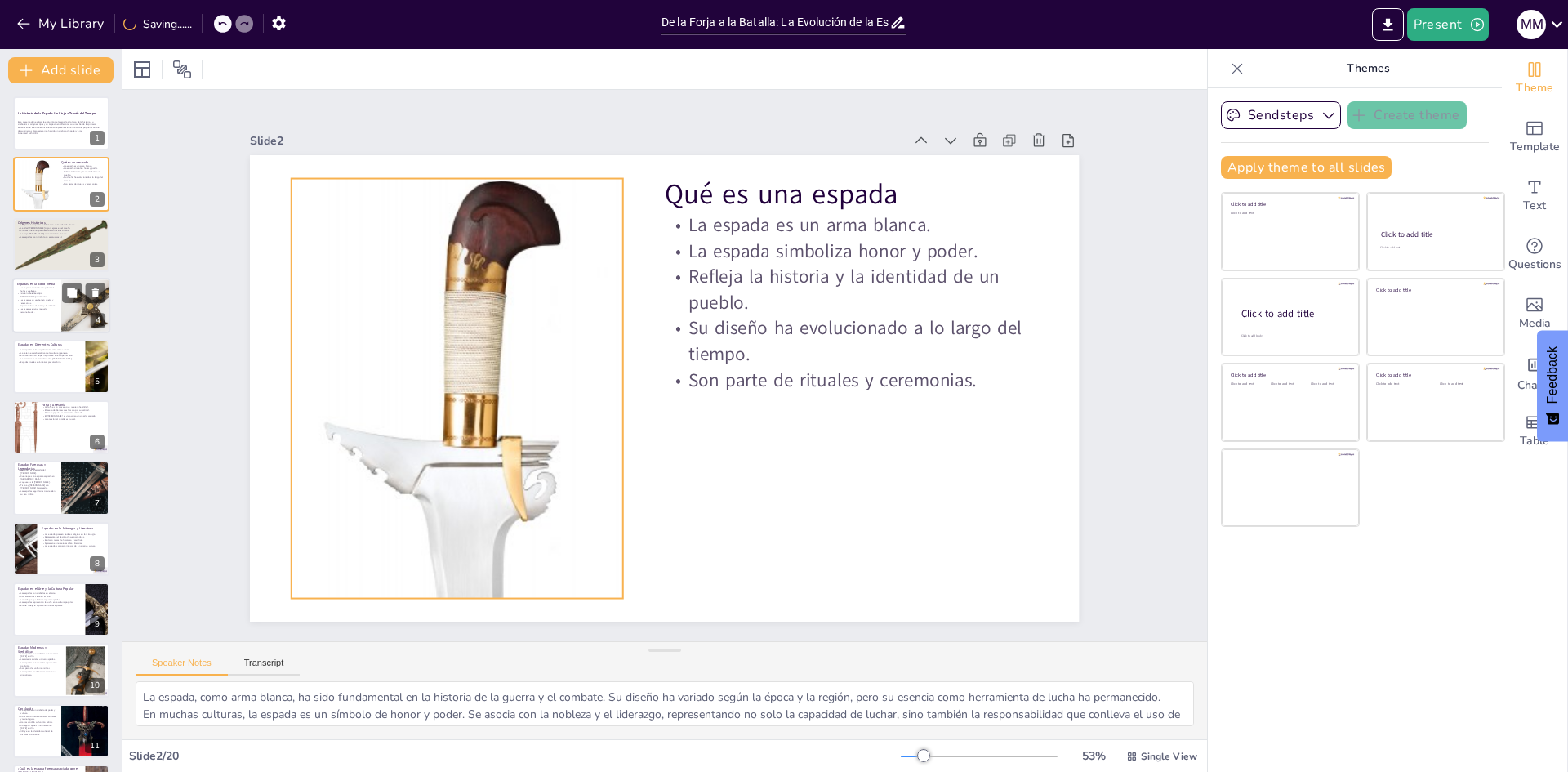
checkbox input "true"
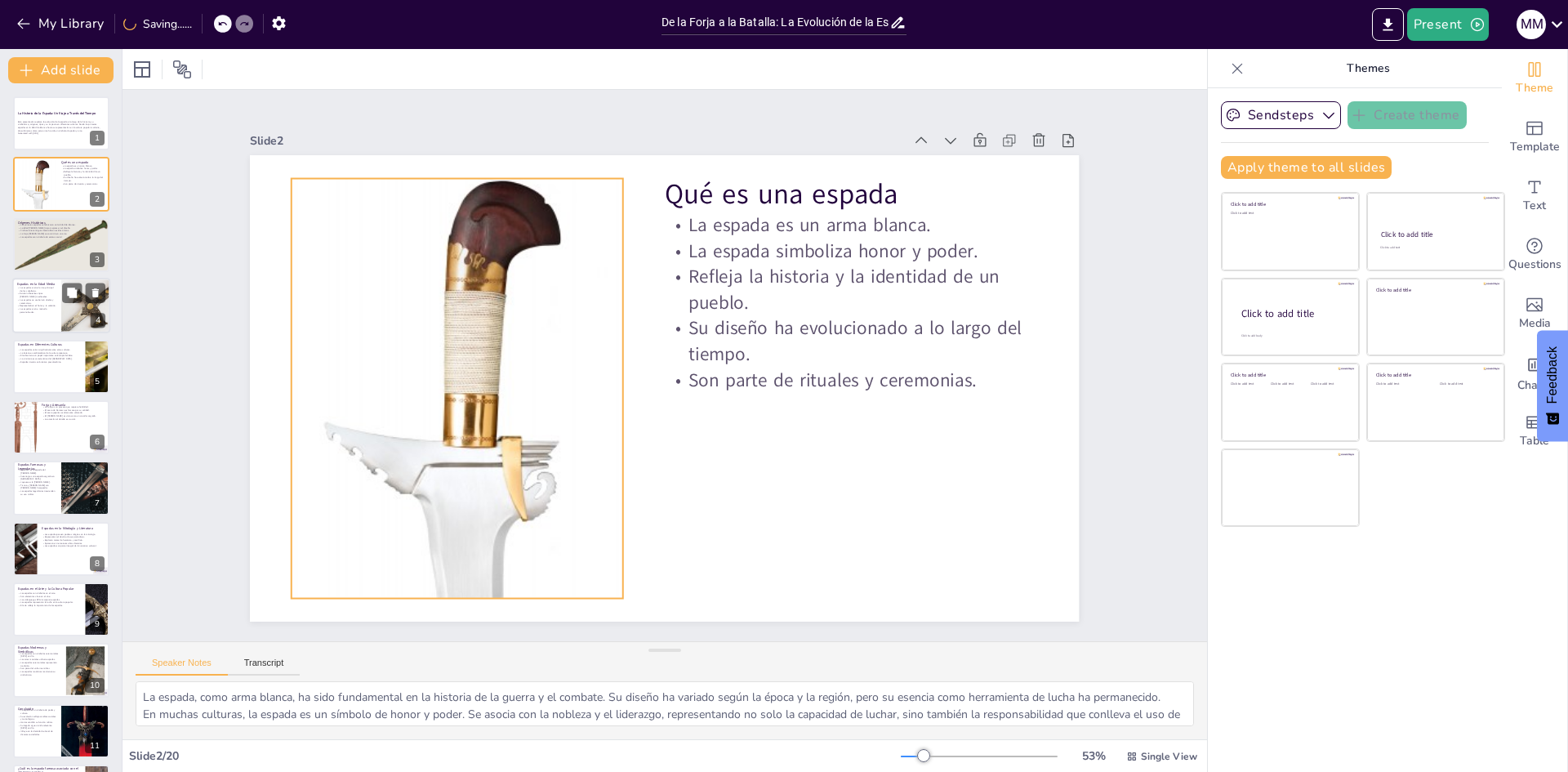
checkbox input "true"
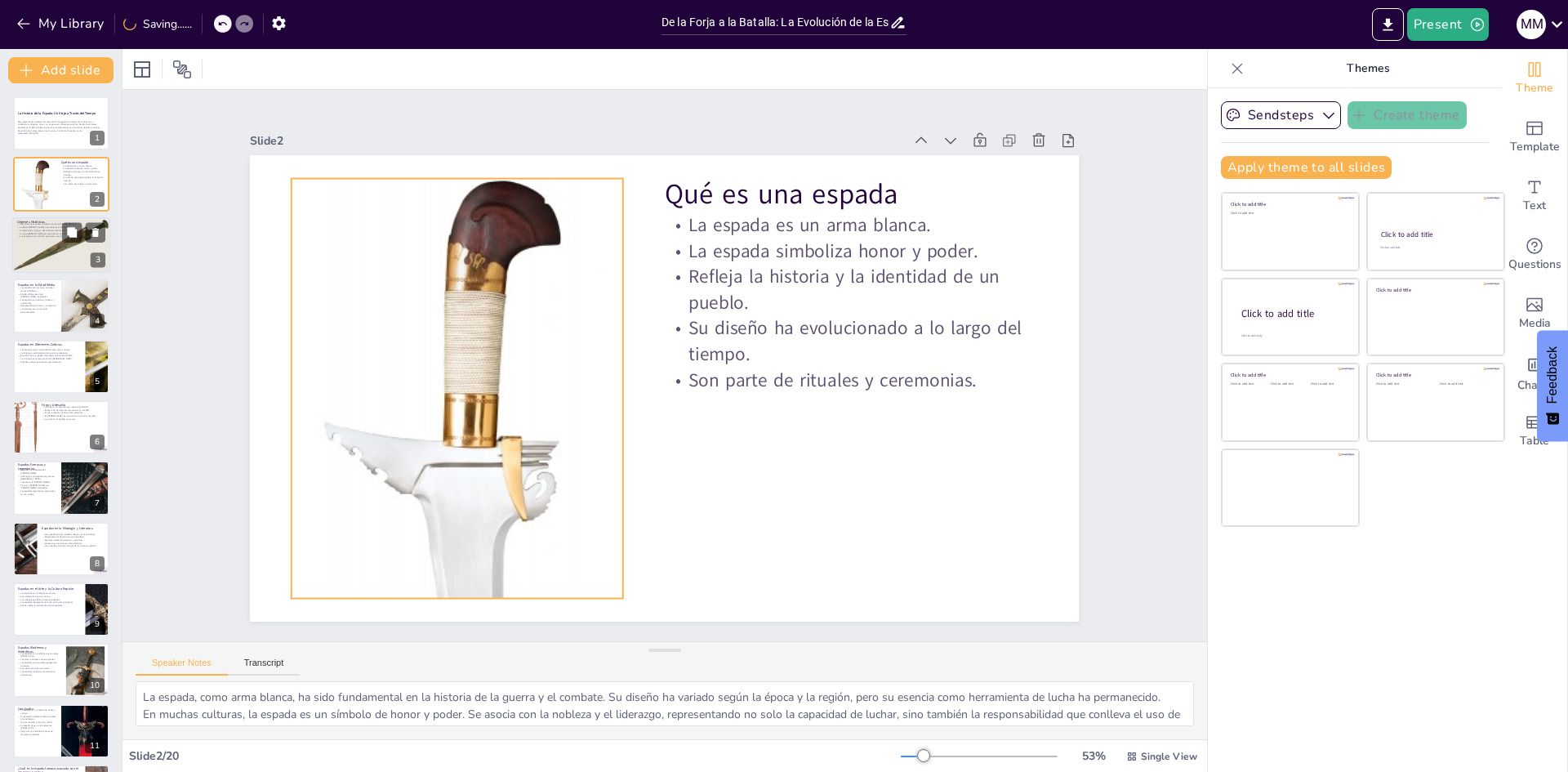
checkbox input "true"
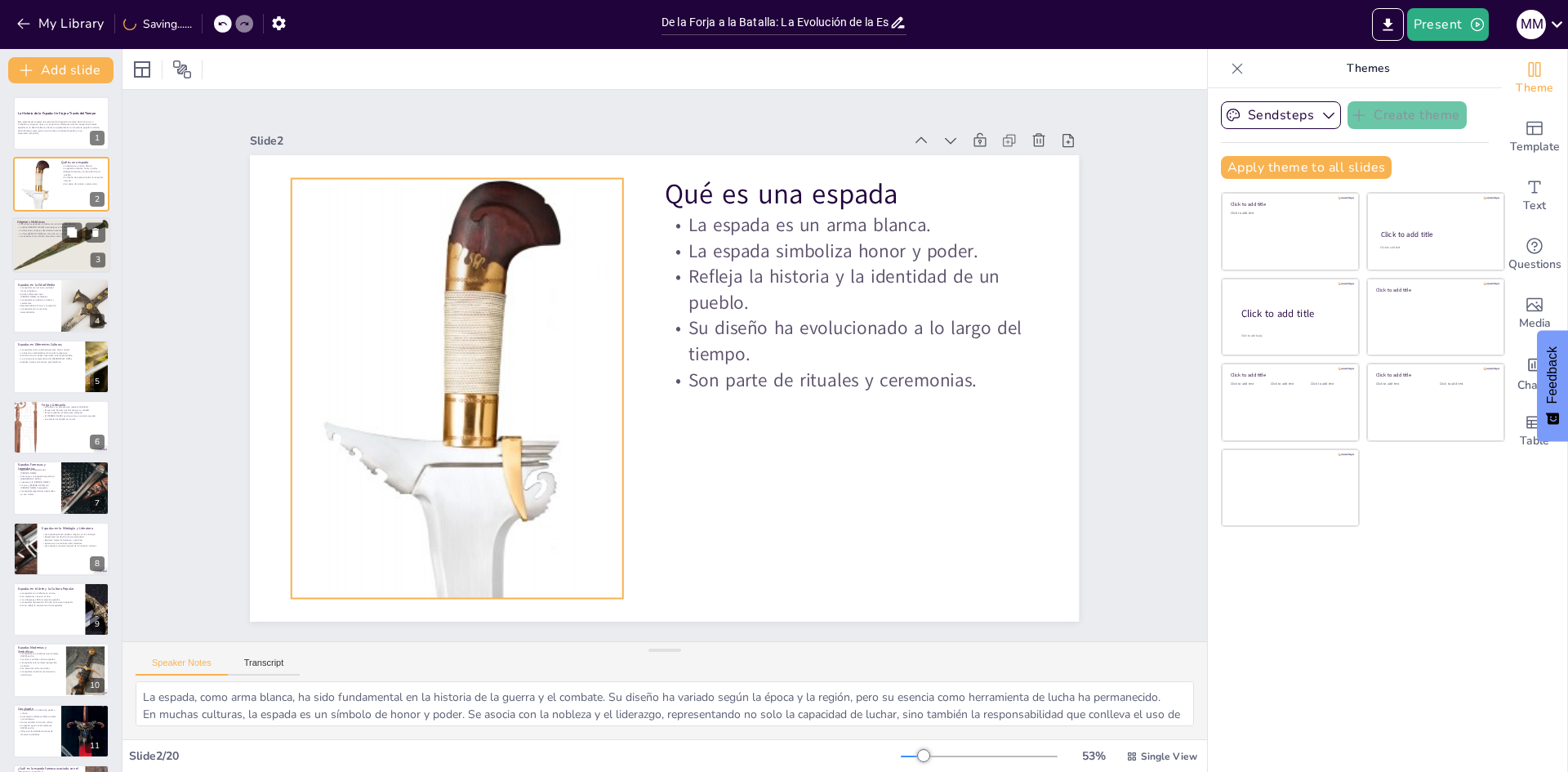
checkbox input "true"
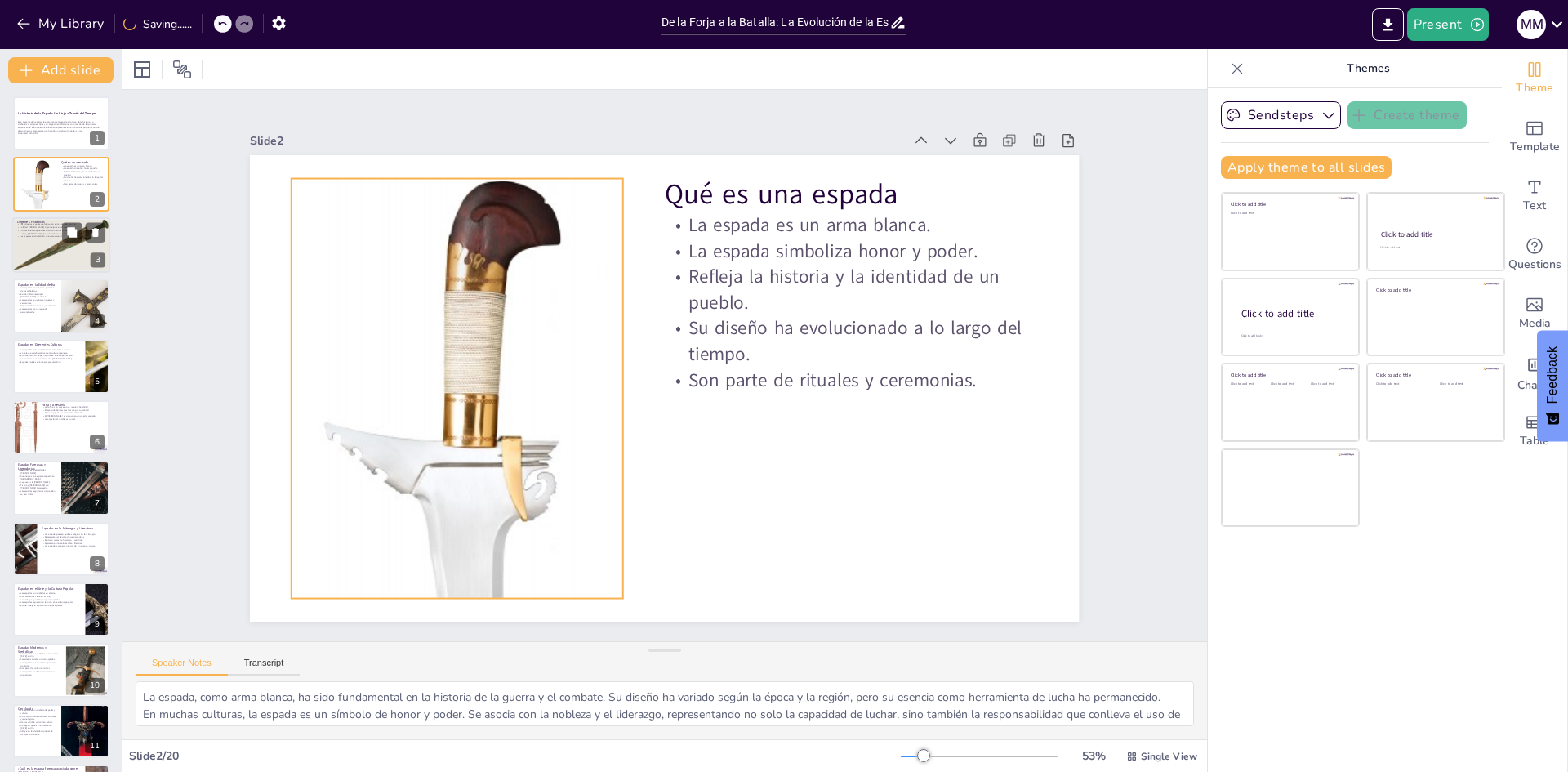
checkbox input "true"
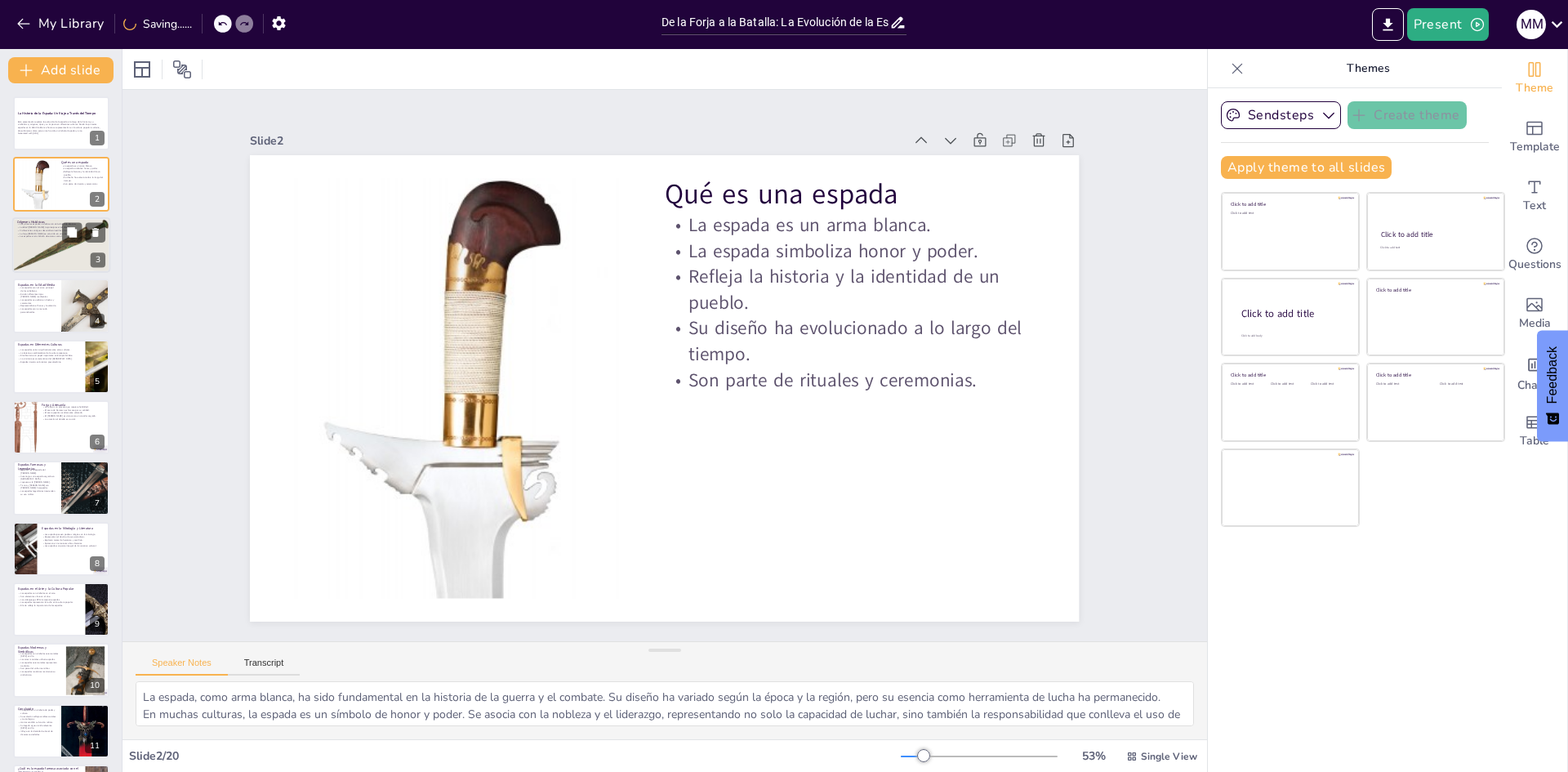
checkbox input "true"
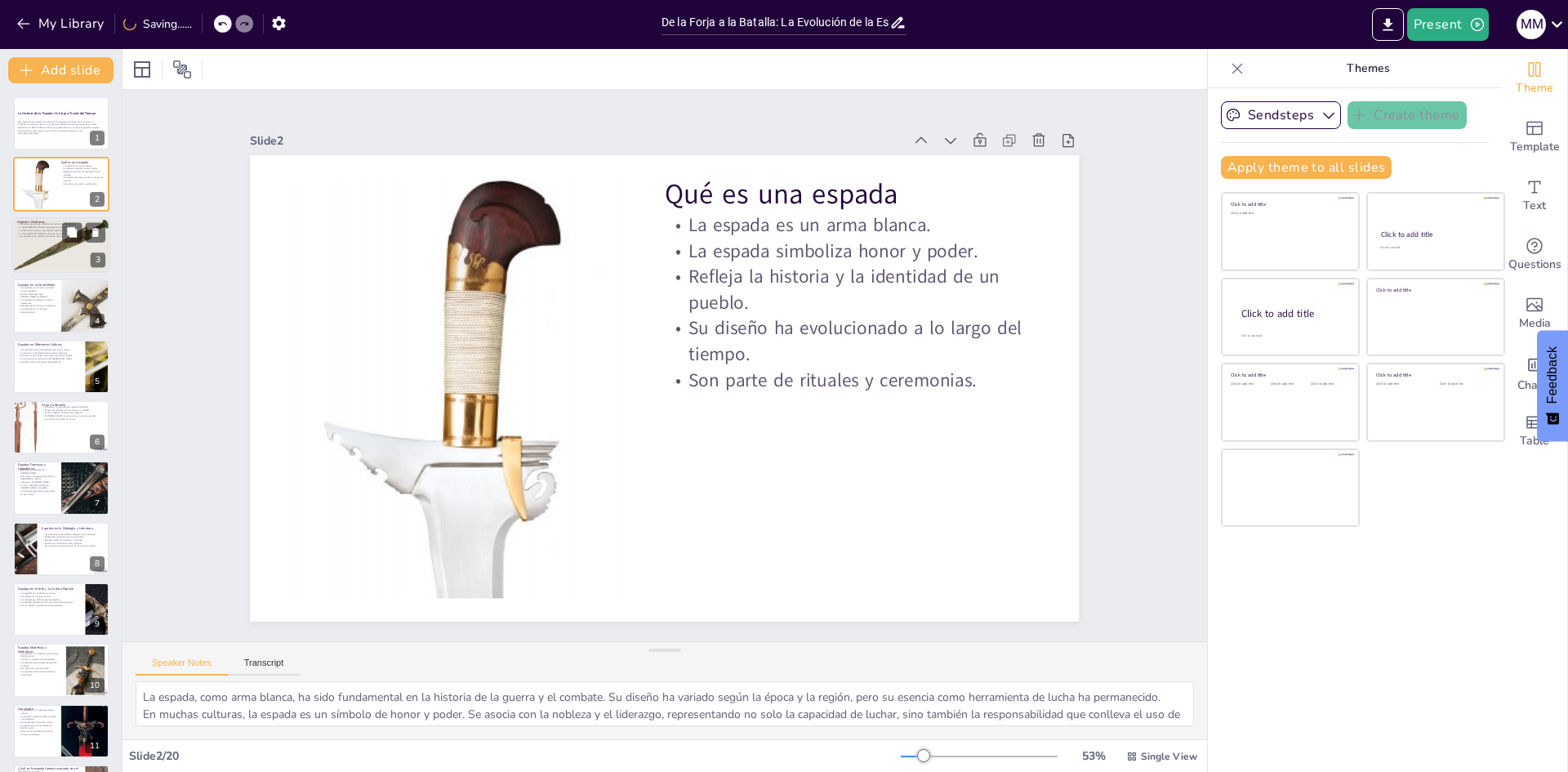
checkbox input "true"
click at [36, 237] on p "Las espadas eran símbolo de estatus social." at bounding box center [61, 237] width 88 height 3
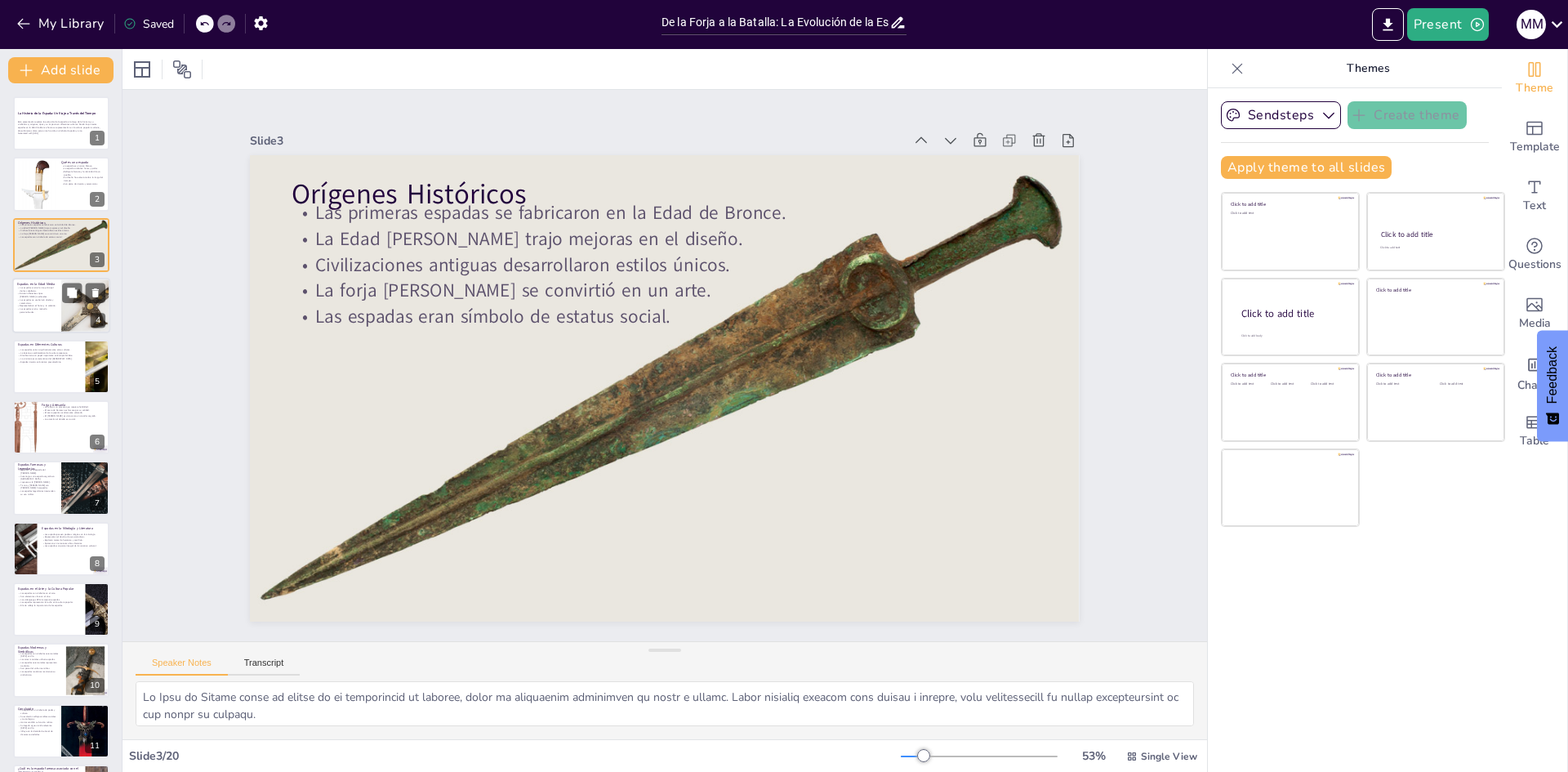
click at [39, 306] on p "Representaban el honor y la valentía." at bounding box center [36, 306] width 39 height 3
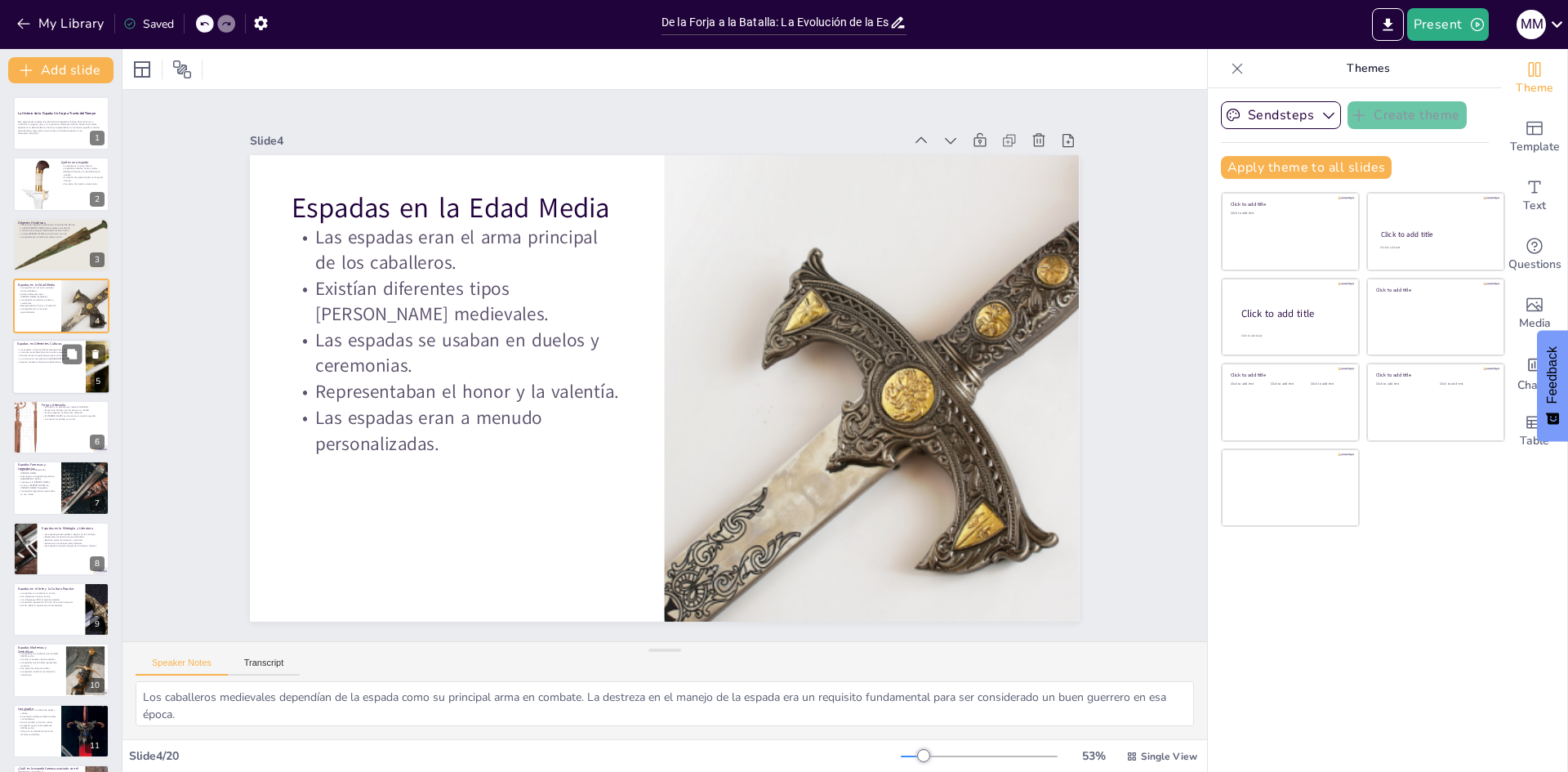
click at [17, 339] on div "Espadas en Diferentes Culturas Las espadas varían significativamente entre cult…" at bounding box center [61, 339] width 98 height 0
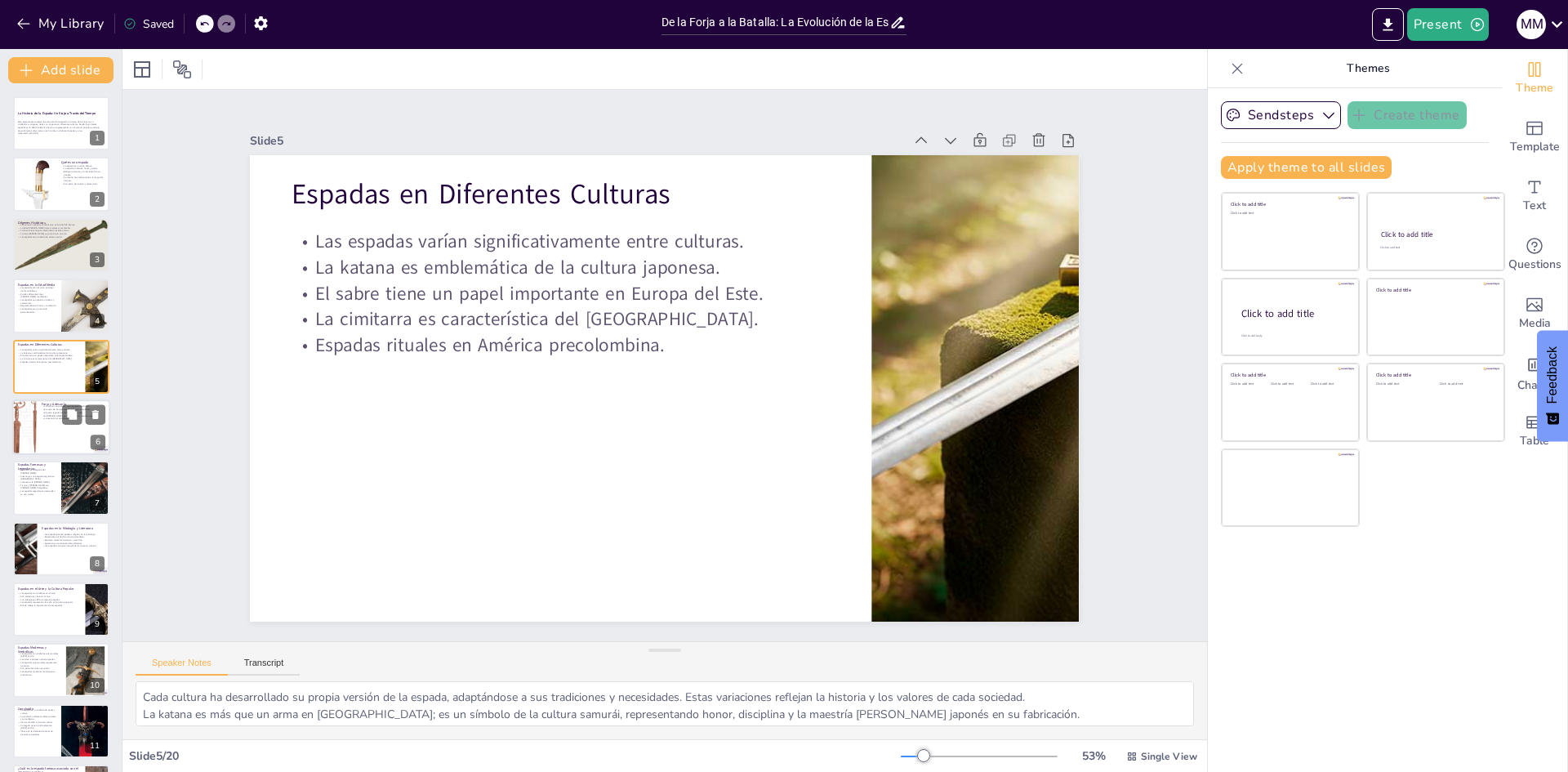
click at [44, 430] on div at bounding box center [61, 427] width 98 height 55
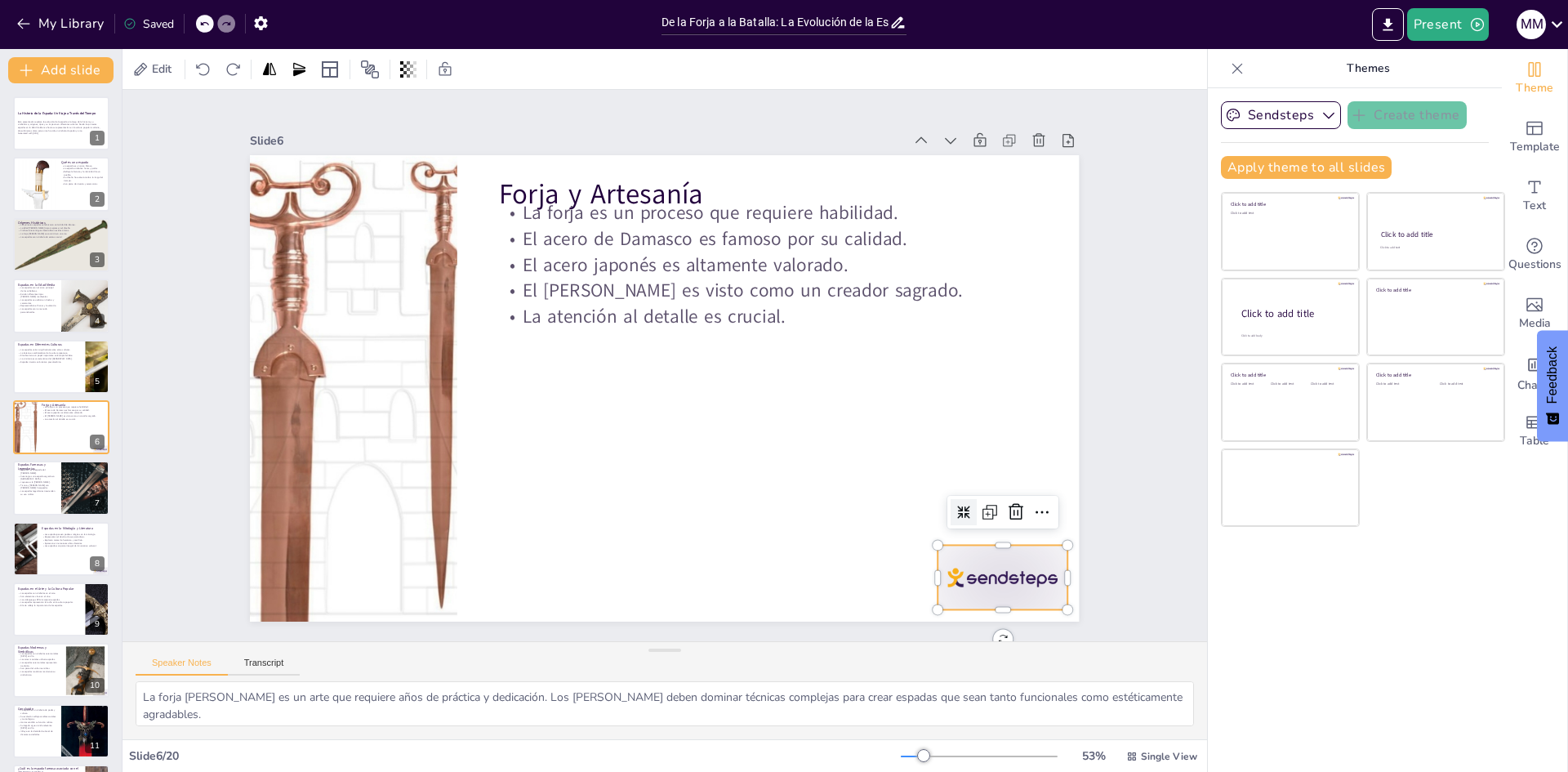
click at [992, 620] on div at bounding box center [921, 671] width 143 height 101
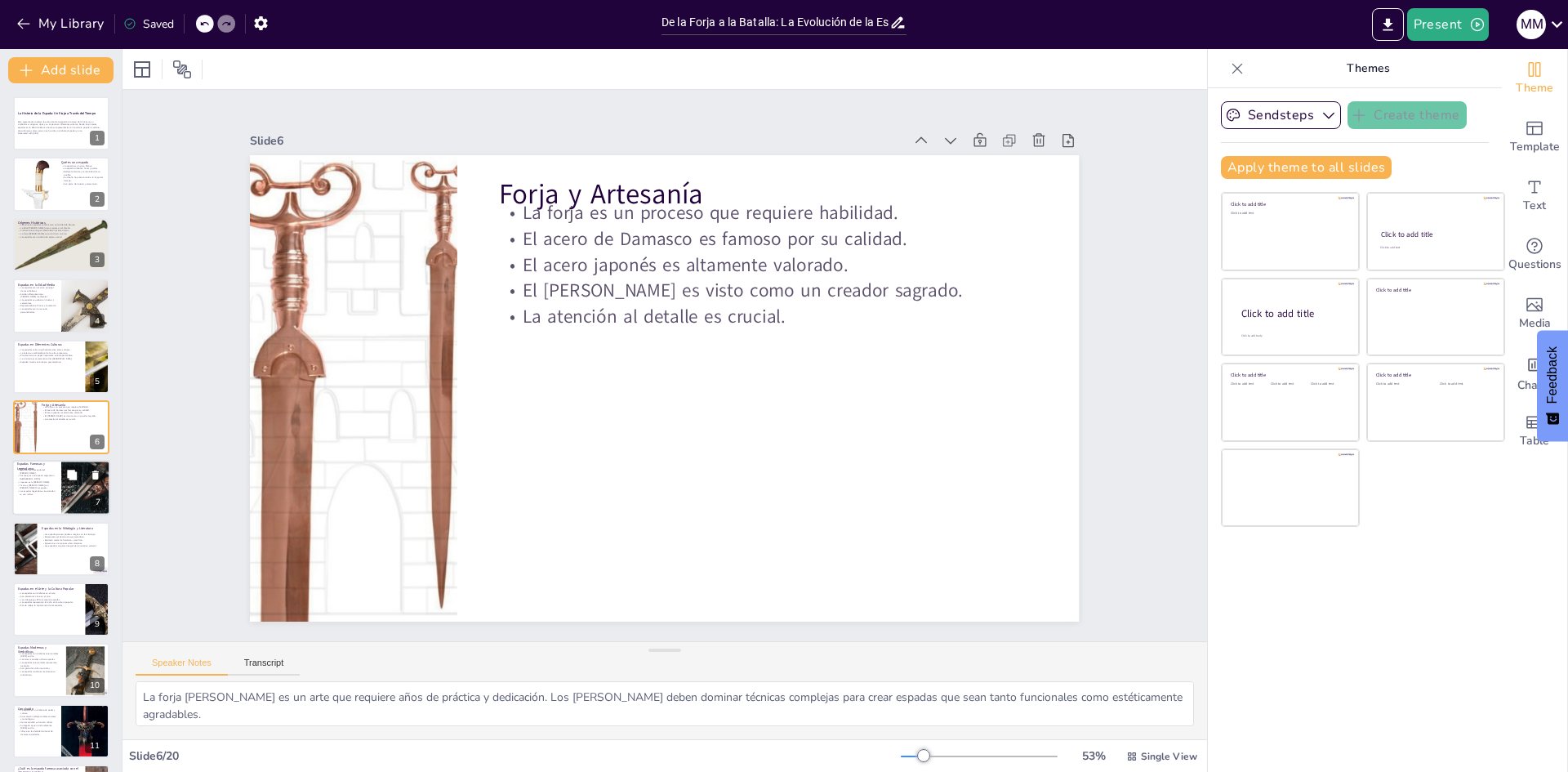
click at [30, 490] on p "Las espadas legendarias trascienden su uso militar." at bounding box center [36, 493] width 39 height 6
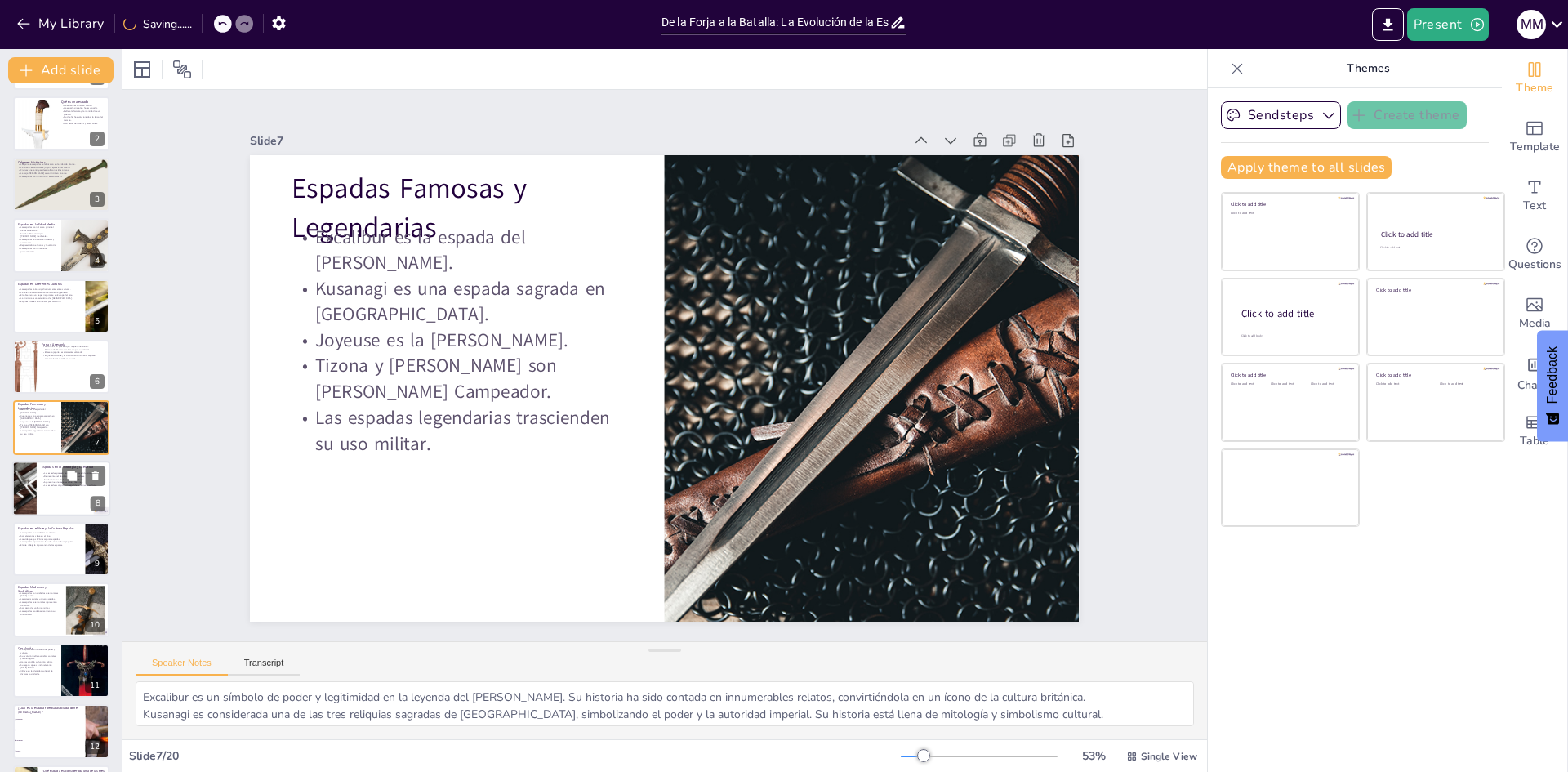
click at [50, 491] on div at bounding box center [61, 488] width 98 height 55
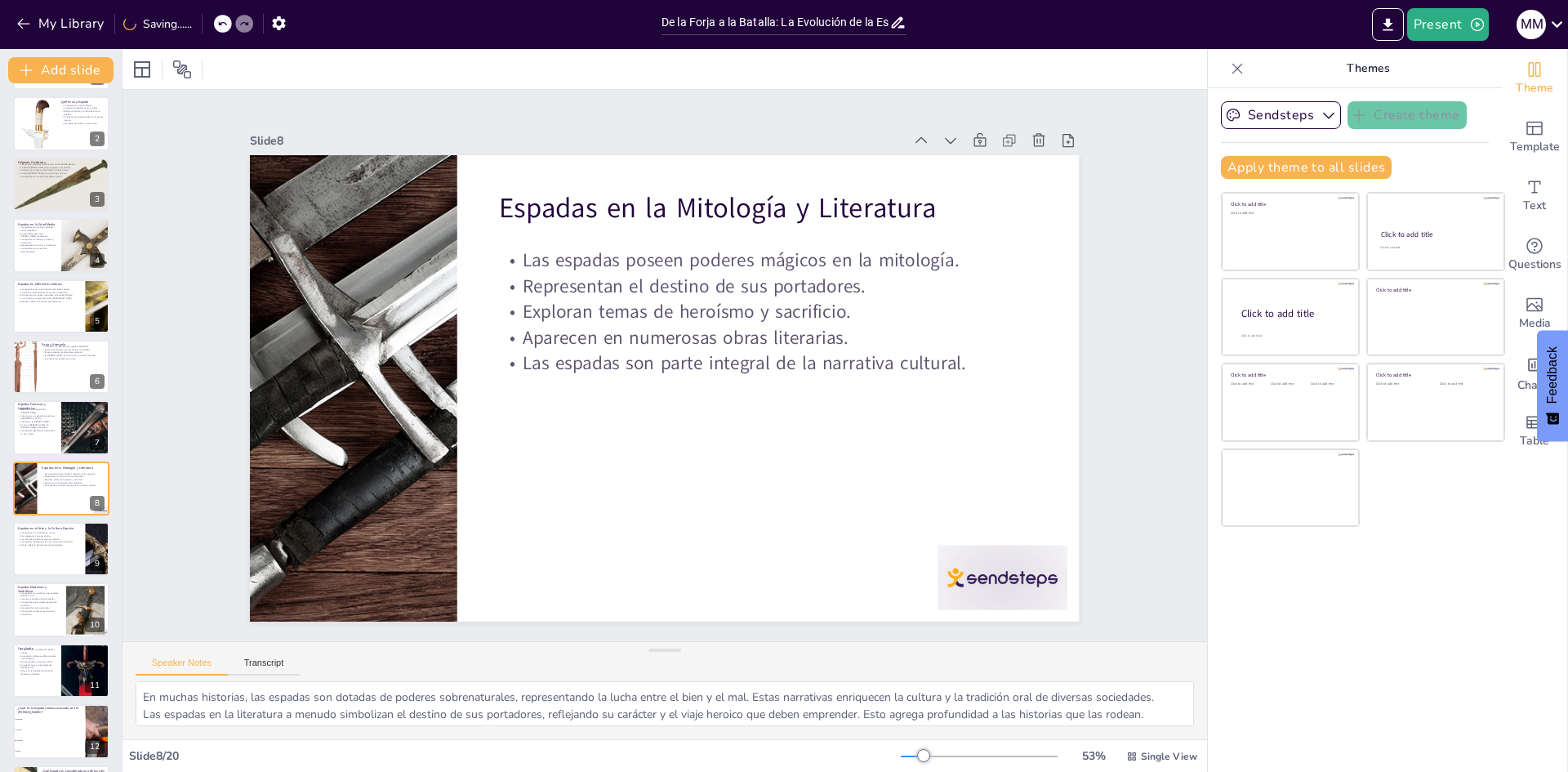
scroll to position [121, 0]
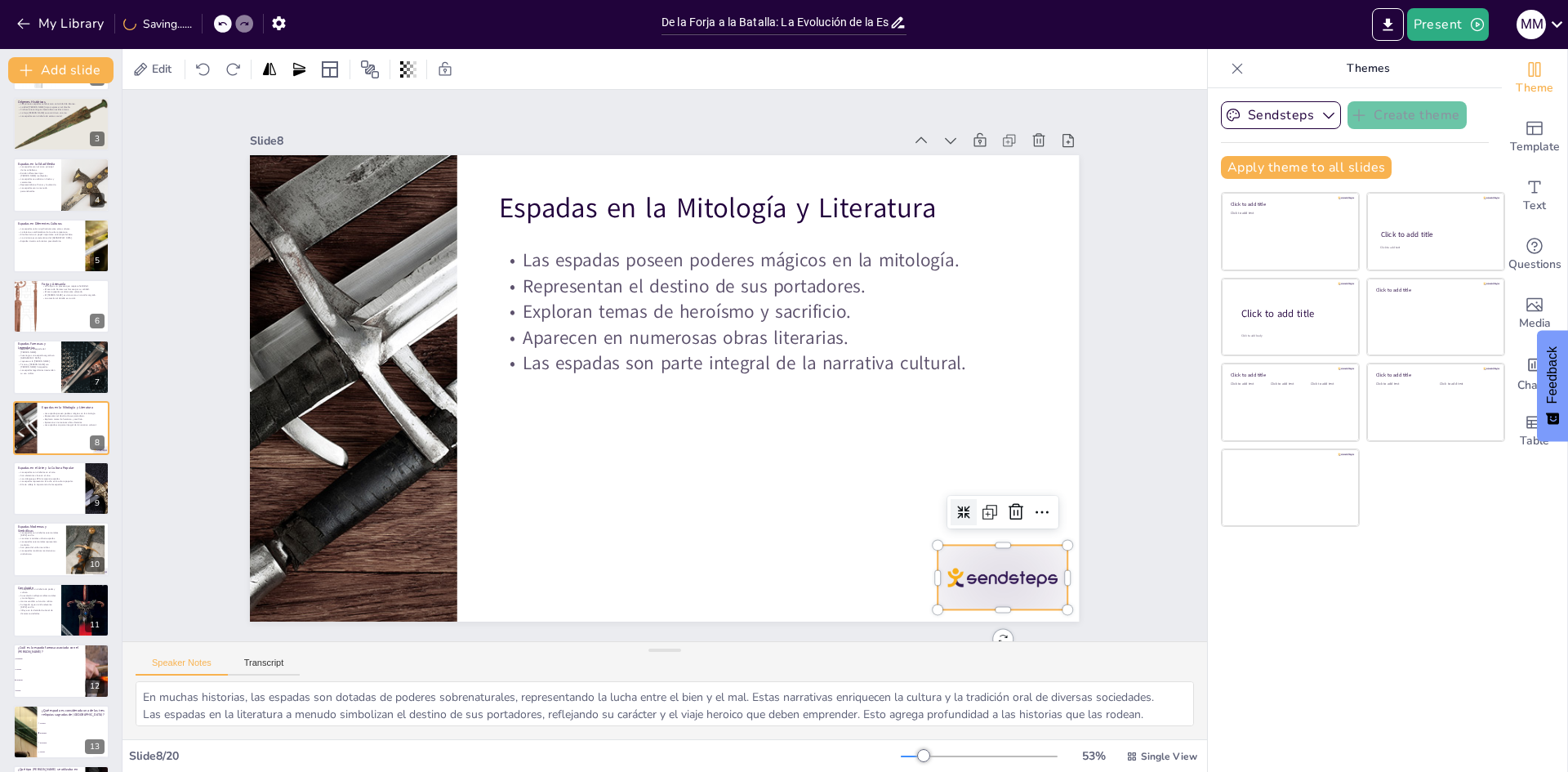
click at [1007, 595] on div at bounding box center [1003, 577] width 130 height 65
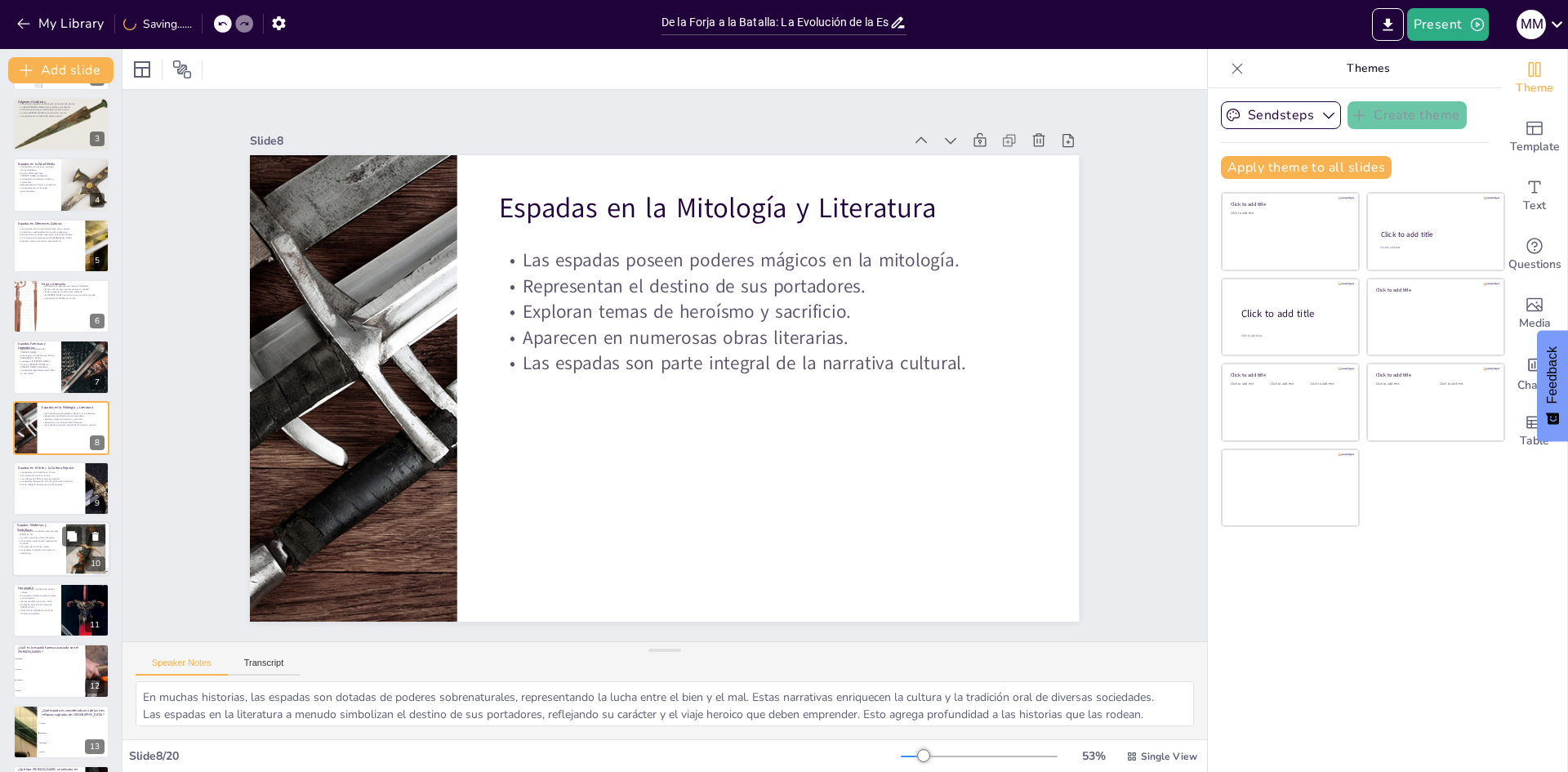
click at [36, 549] on p "Las espadas modernas mantienen su simbolismo." at bounding box center [39, 552] width 44 height 6
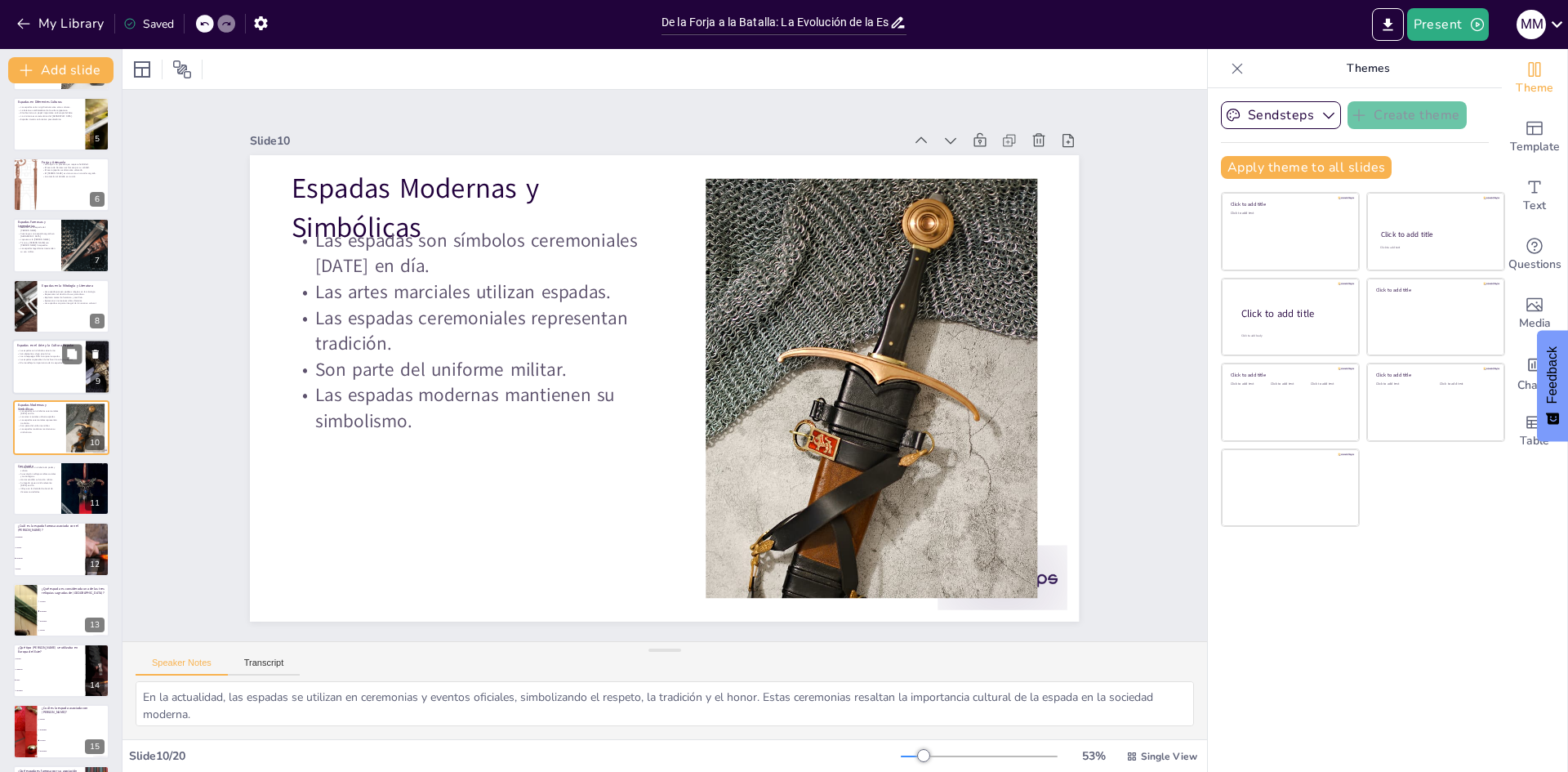
click at [36, 361] on p "El arte refleja la importancia de las espadas." at bounding box center [49, 363] width 64 height 3
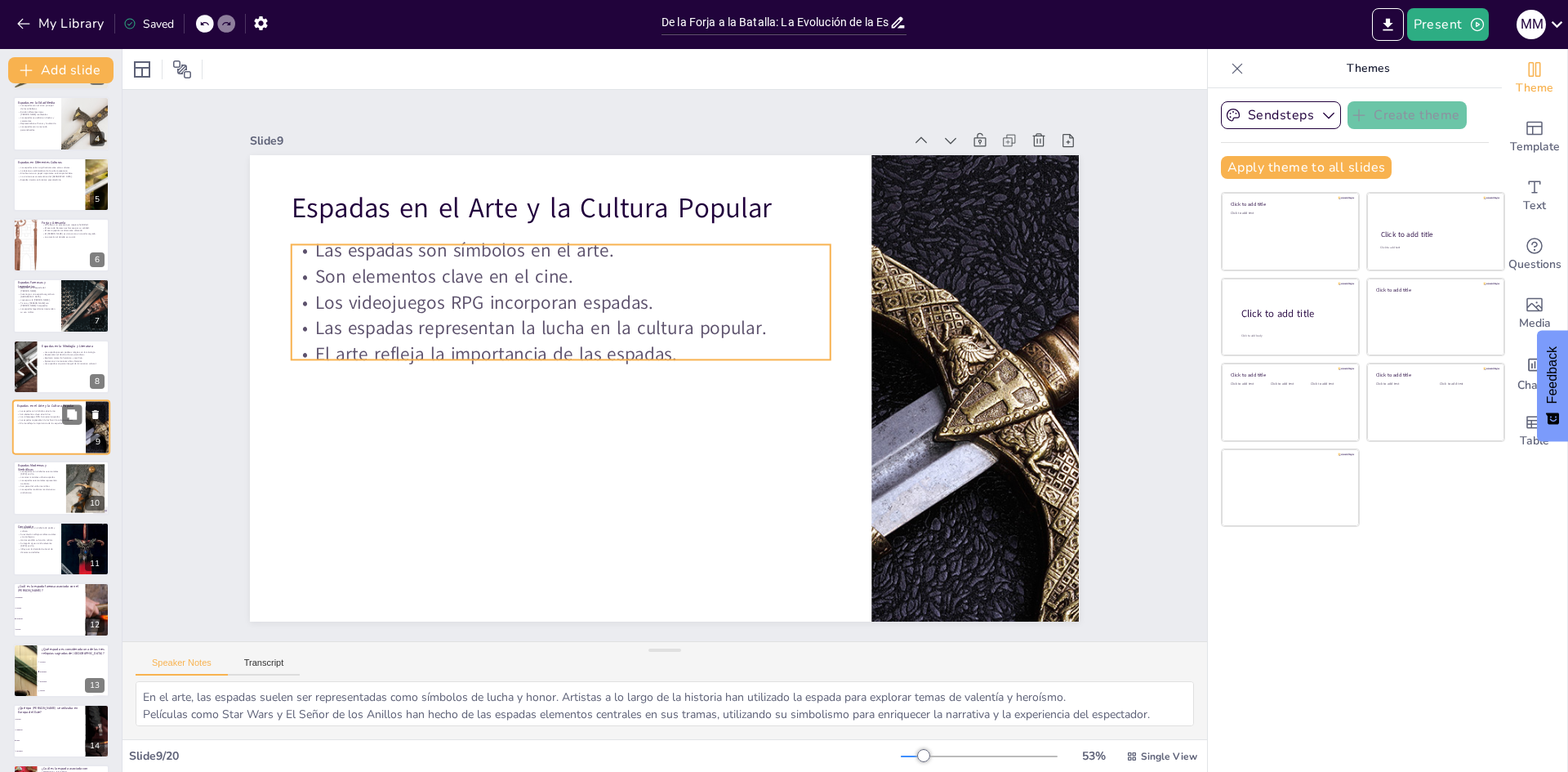
click at [32, 417] on p "Los videojuegos RPG incorporan espadas." at bounding box center [49, 417] width 64 height 3
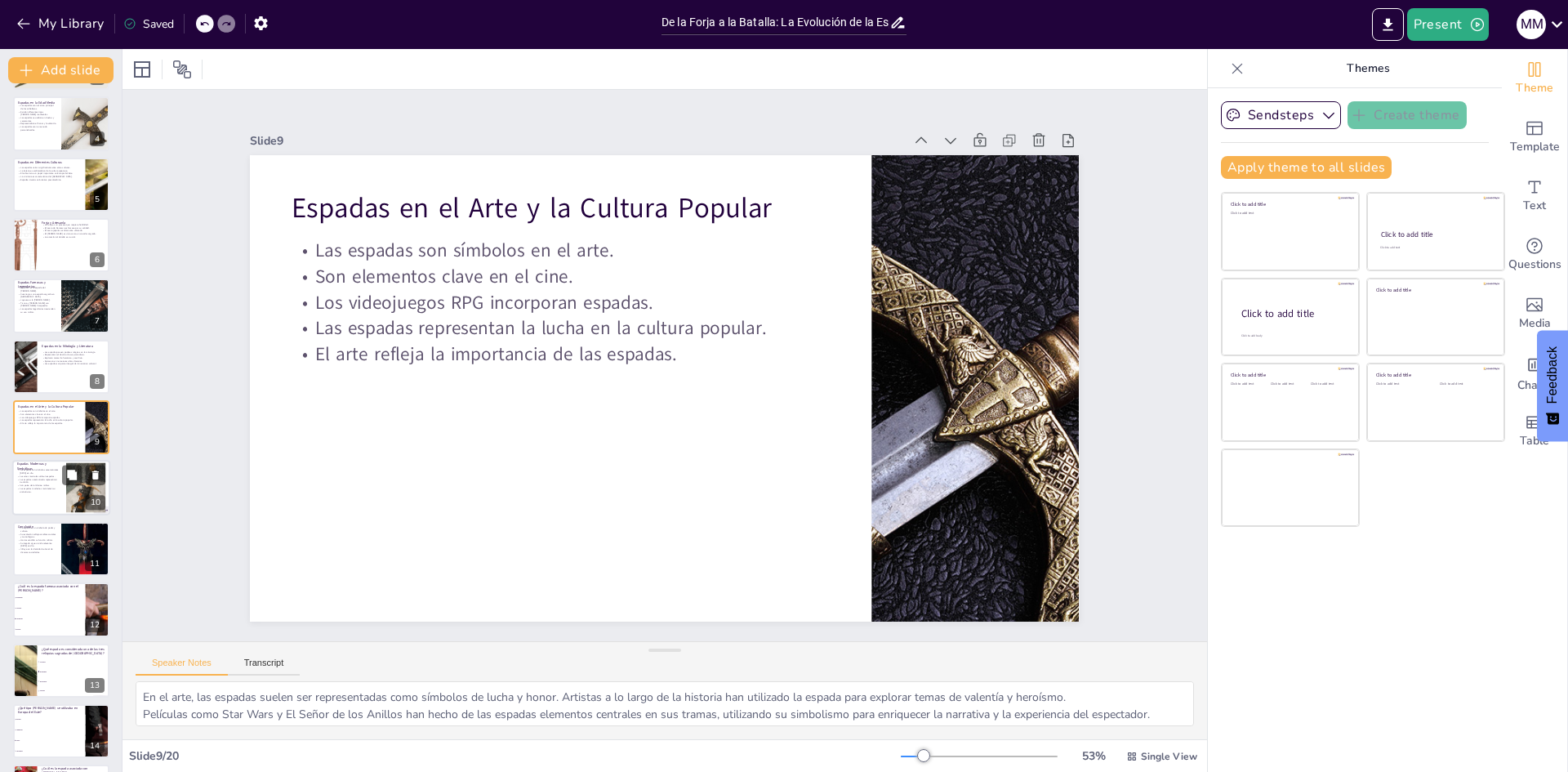
click at [51, 488] on p "Las espadas modernas mantienen su simbolismo." at bounding box center [39, 490] width 44 height 6
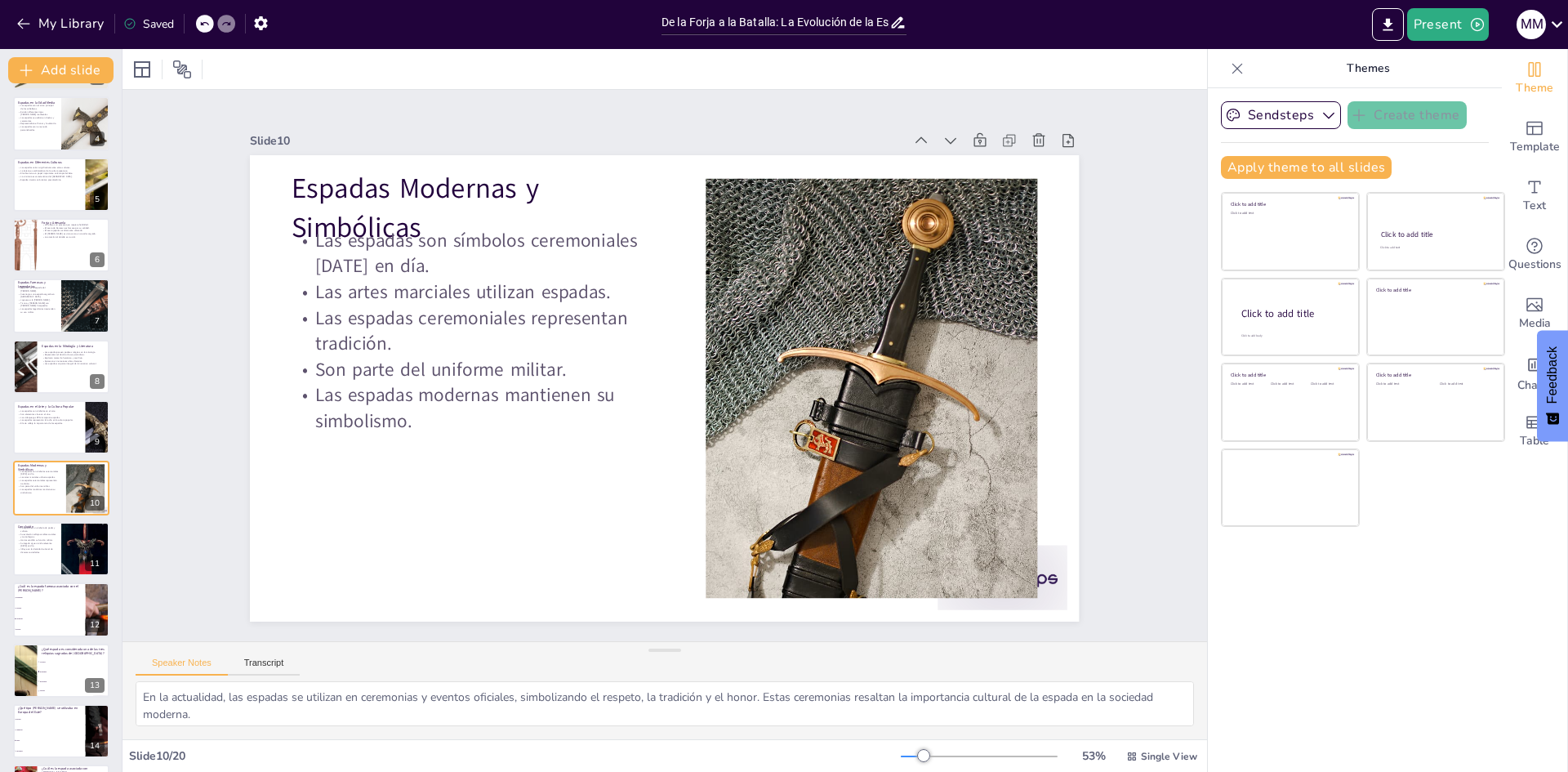
scroll to position [243, 0]
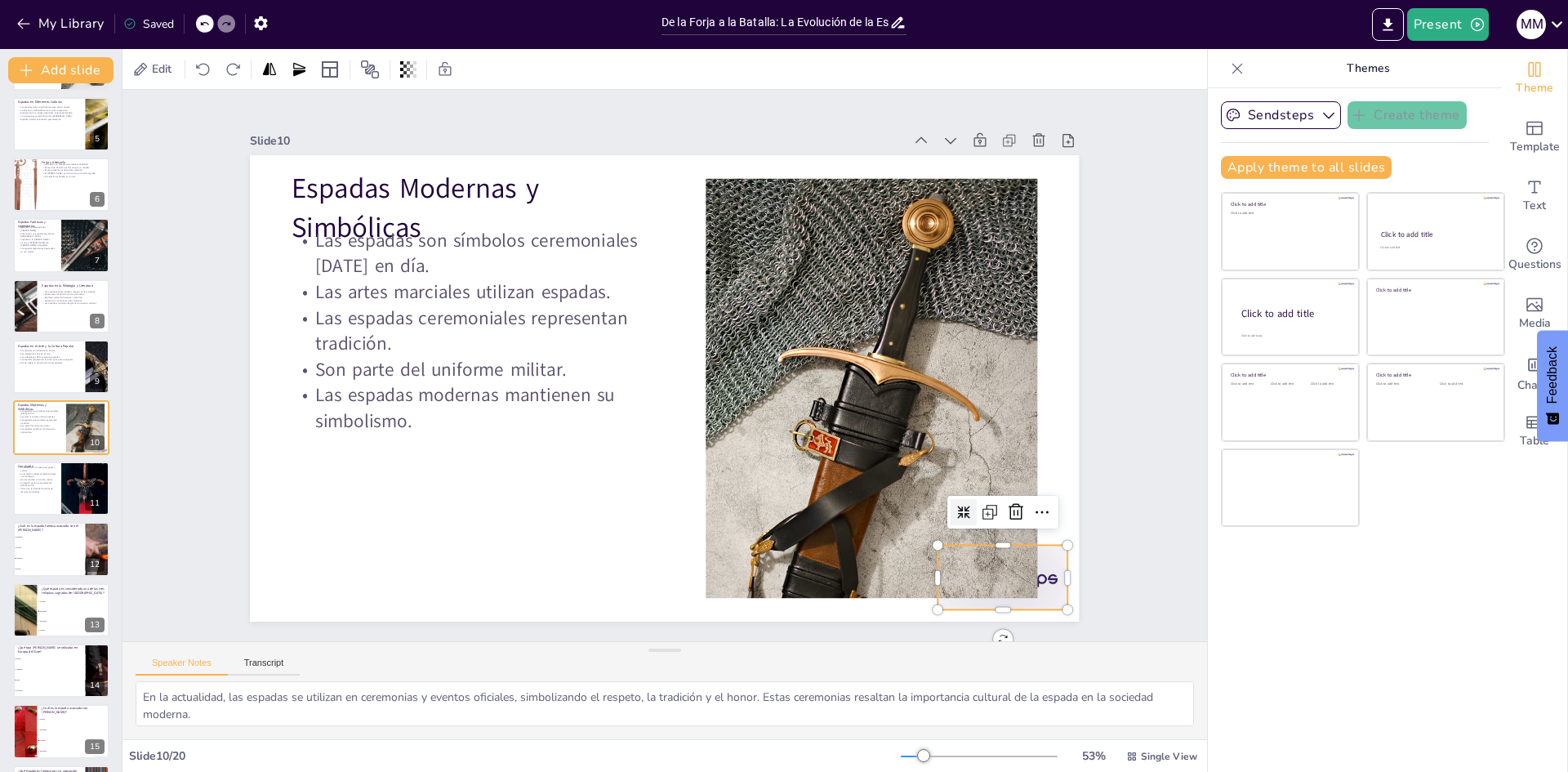
click at [1022, 598] on div at bounding box center [952, 643] width 141 height 90
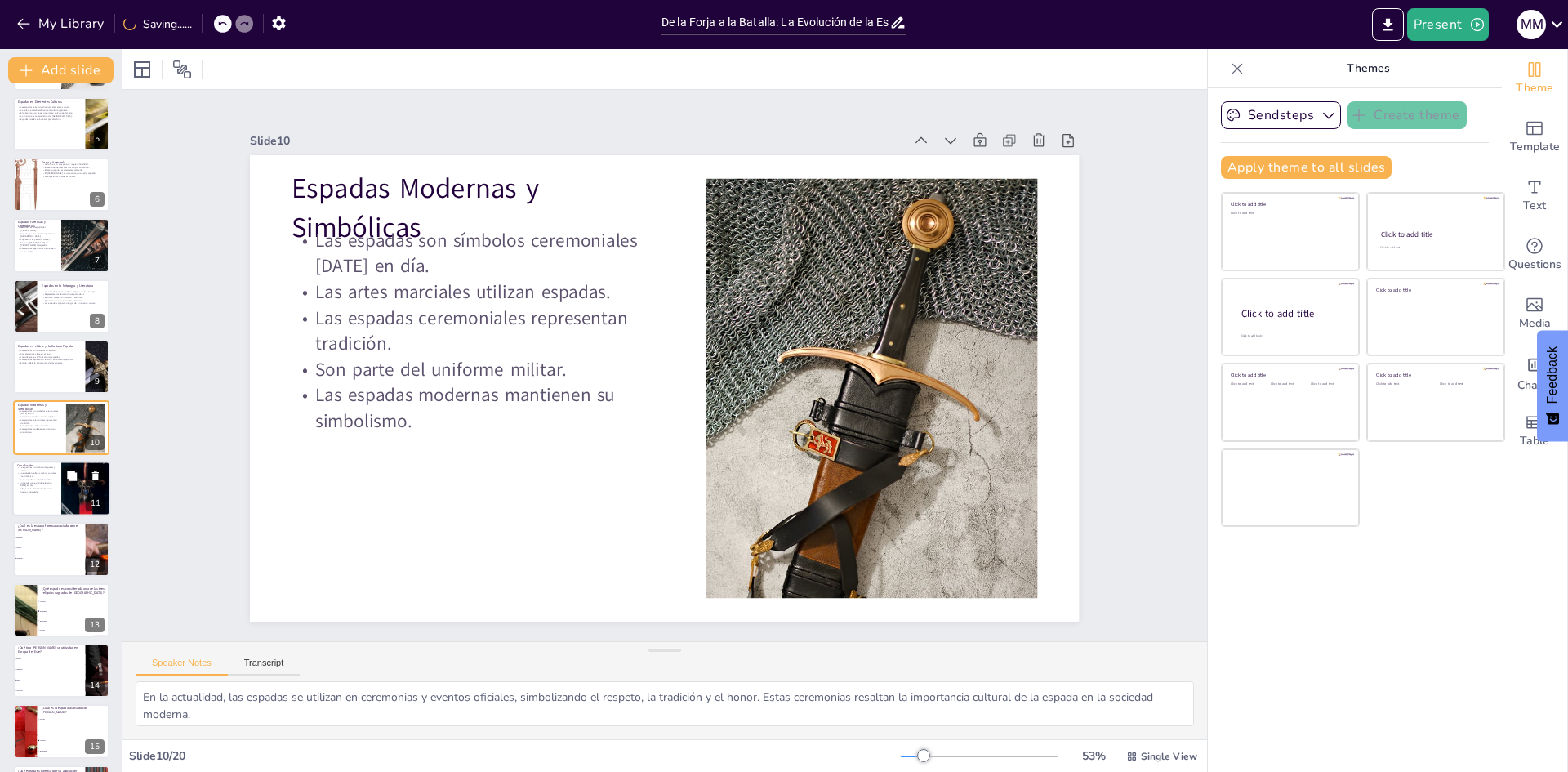
click at [20, 481] on p "Su legado sigue siendo relevante hoy en día." at bounding box center [36, 484] width 39 height 6
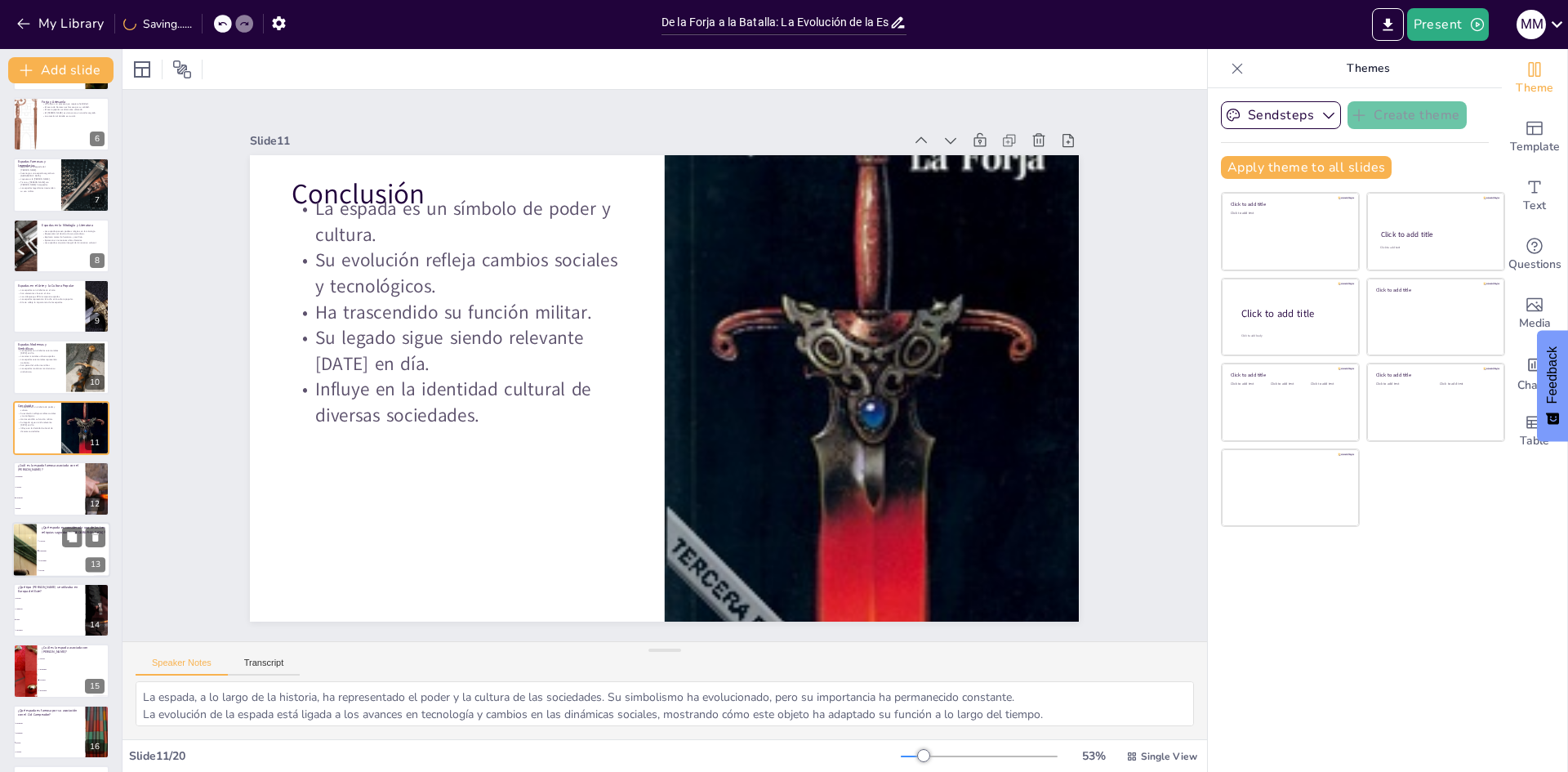
click at [45, 559] on span "Excalibur" at bounding box center [74, 560] width 70 height 2
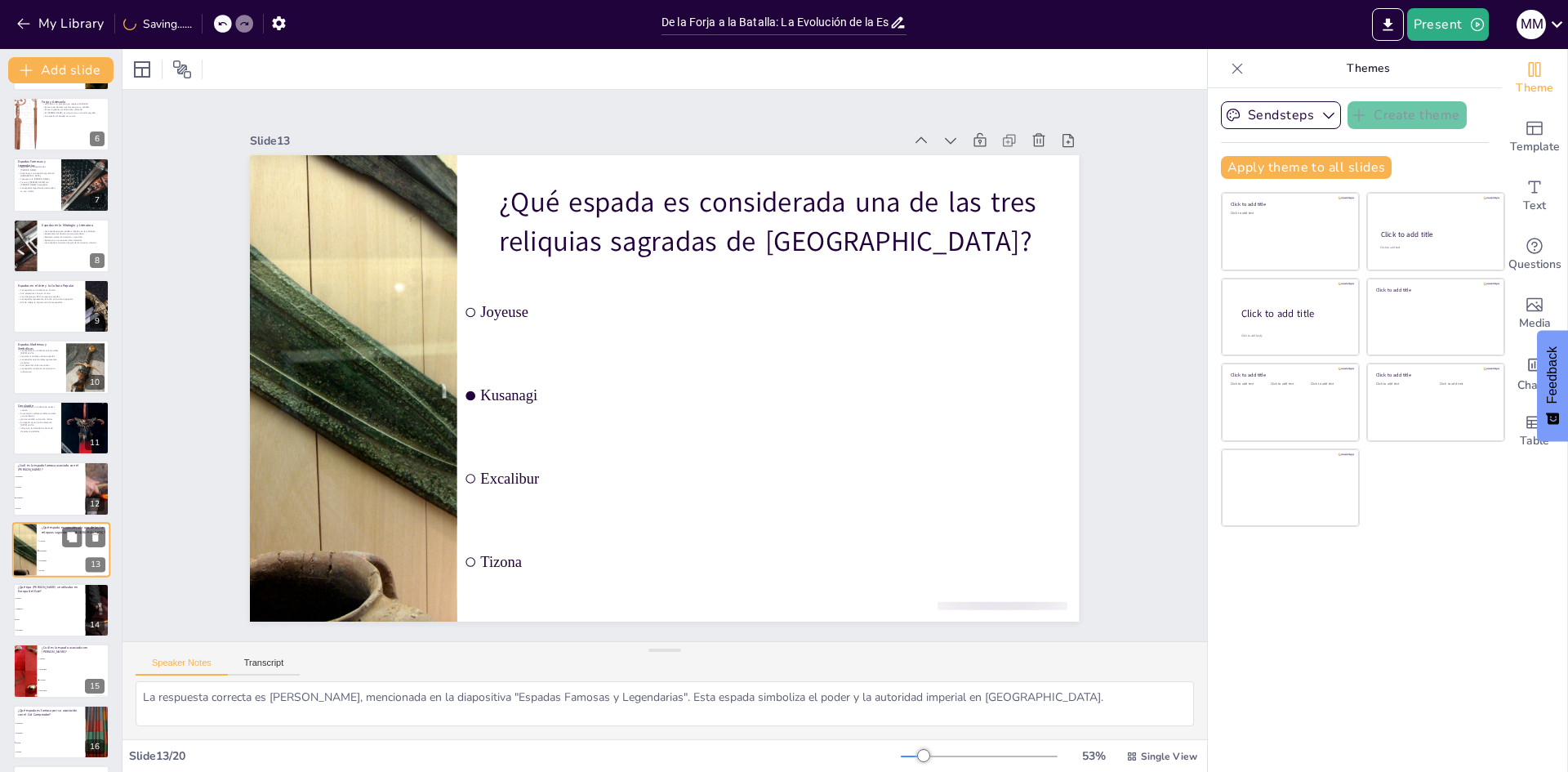
scroll to position [425, 0]
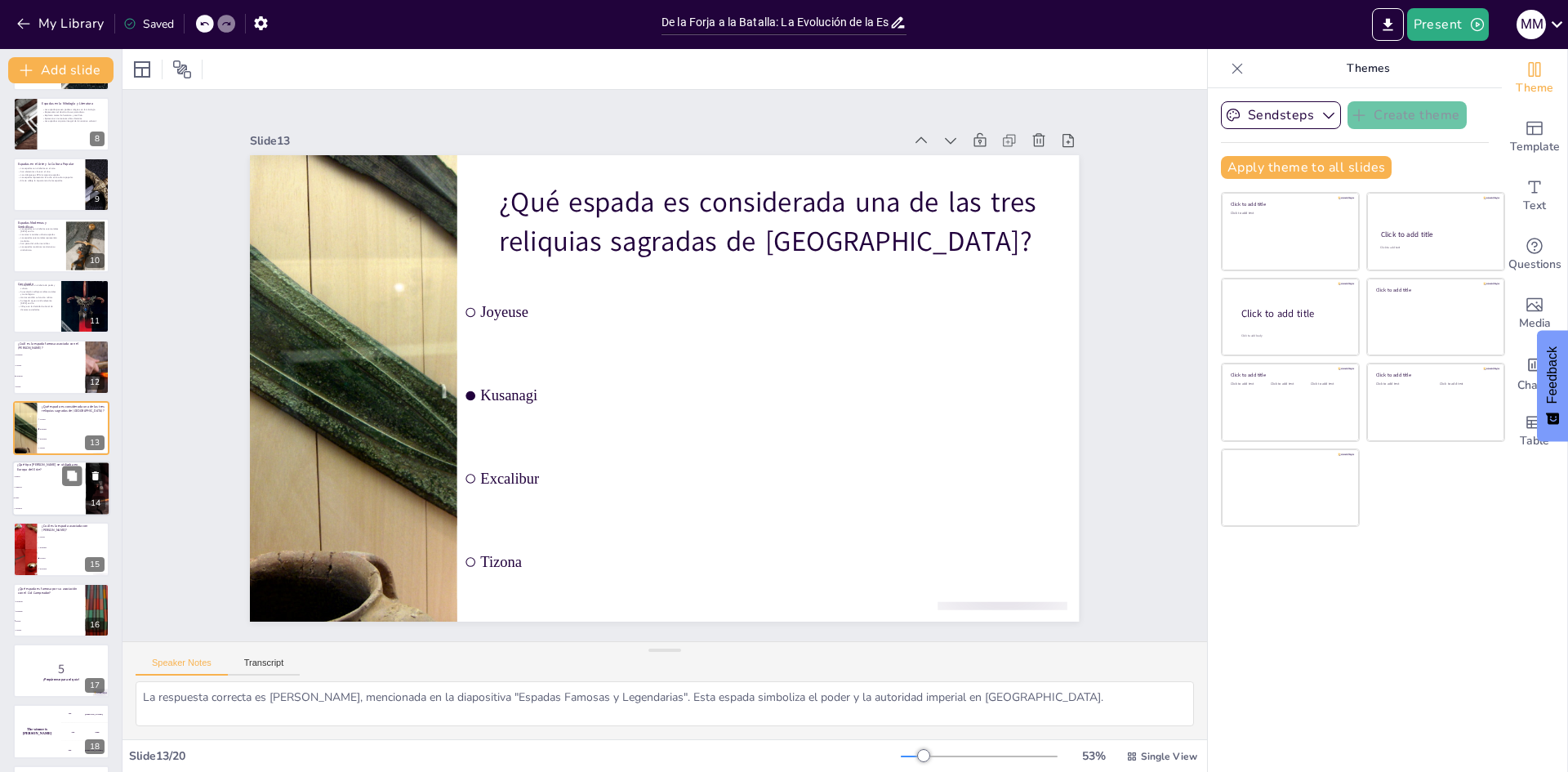
click at [27, 498] on span "Sabre" at bounding box center [50, 498] width 70 height 2
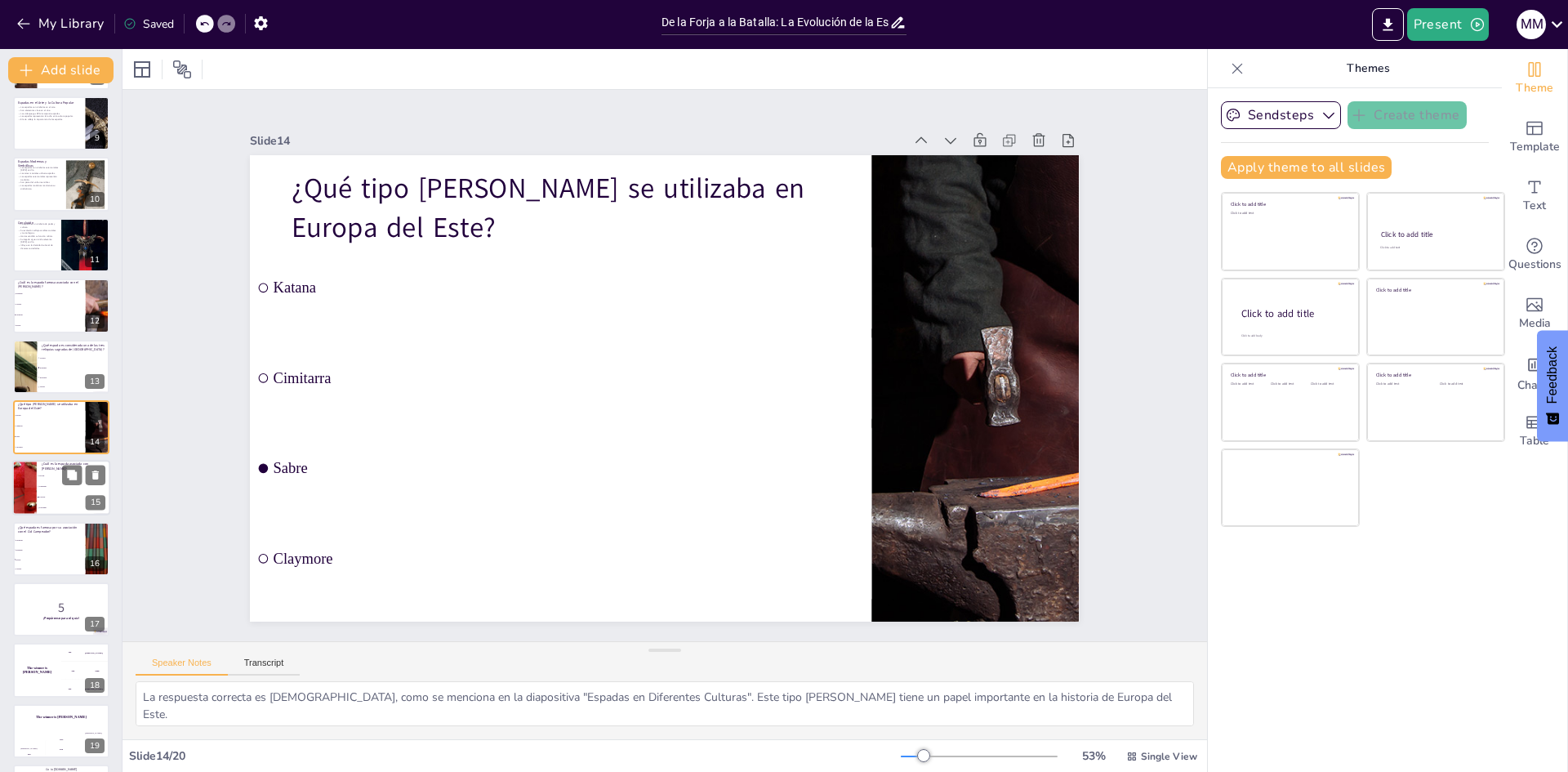
click at [39, 497] on span "Joyeuse" at bounding box center [74, 498] width 70 height 2
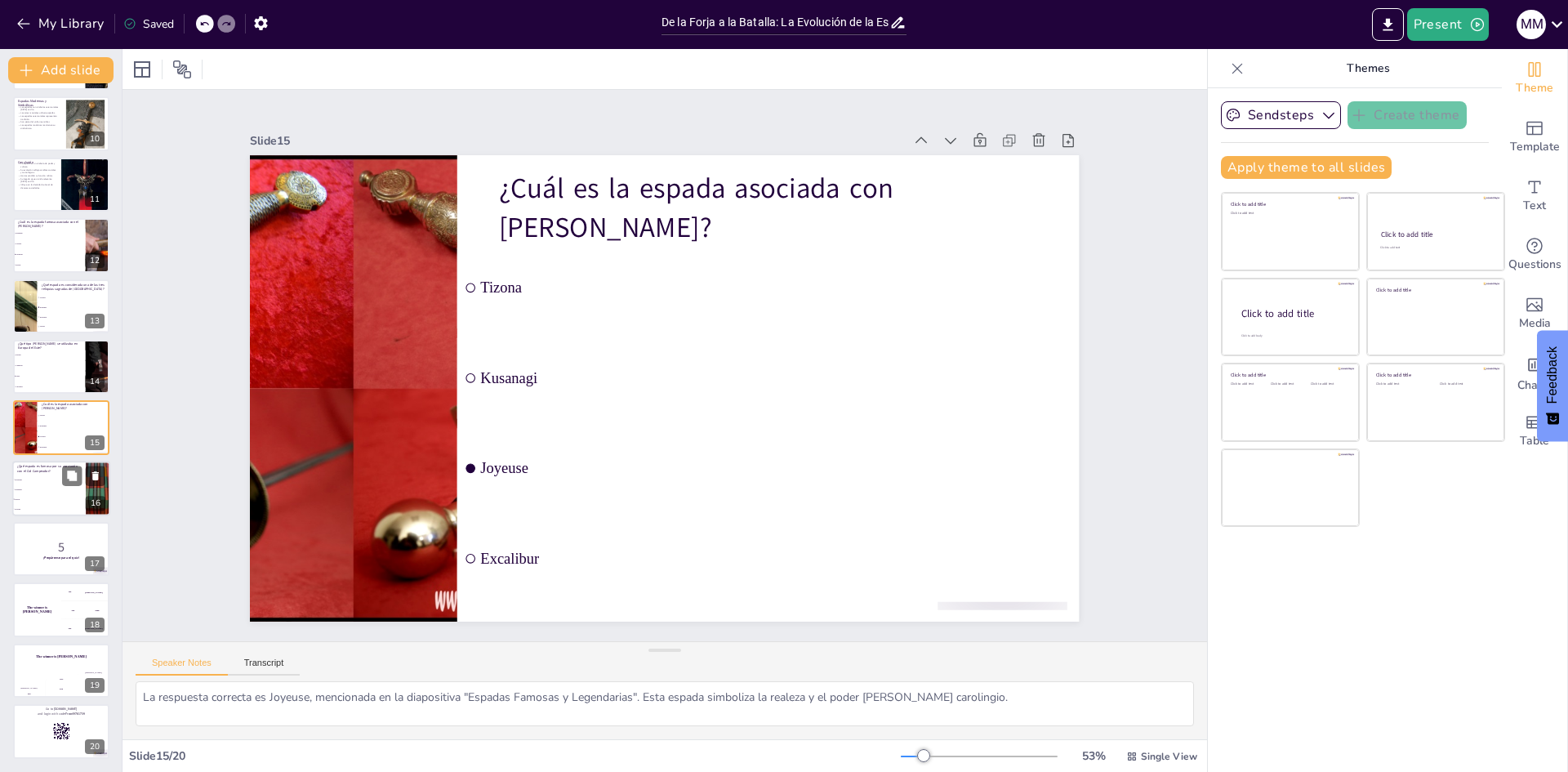
click at [31, 489] on span "Kusanagi" at bounding box center [50, 490] width 70 height 2
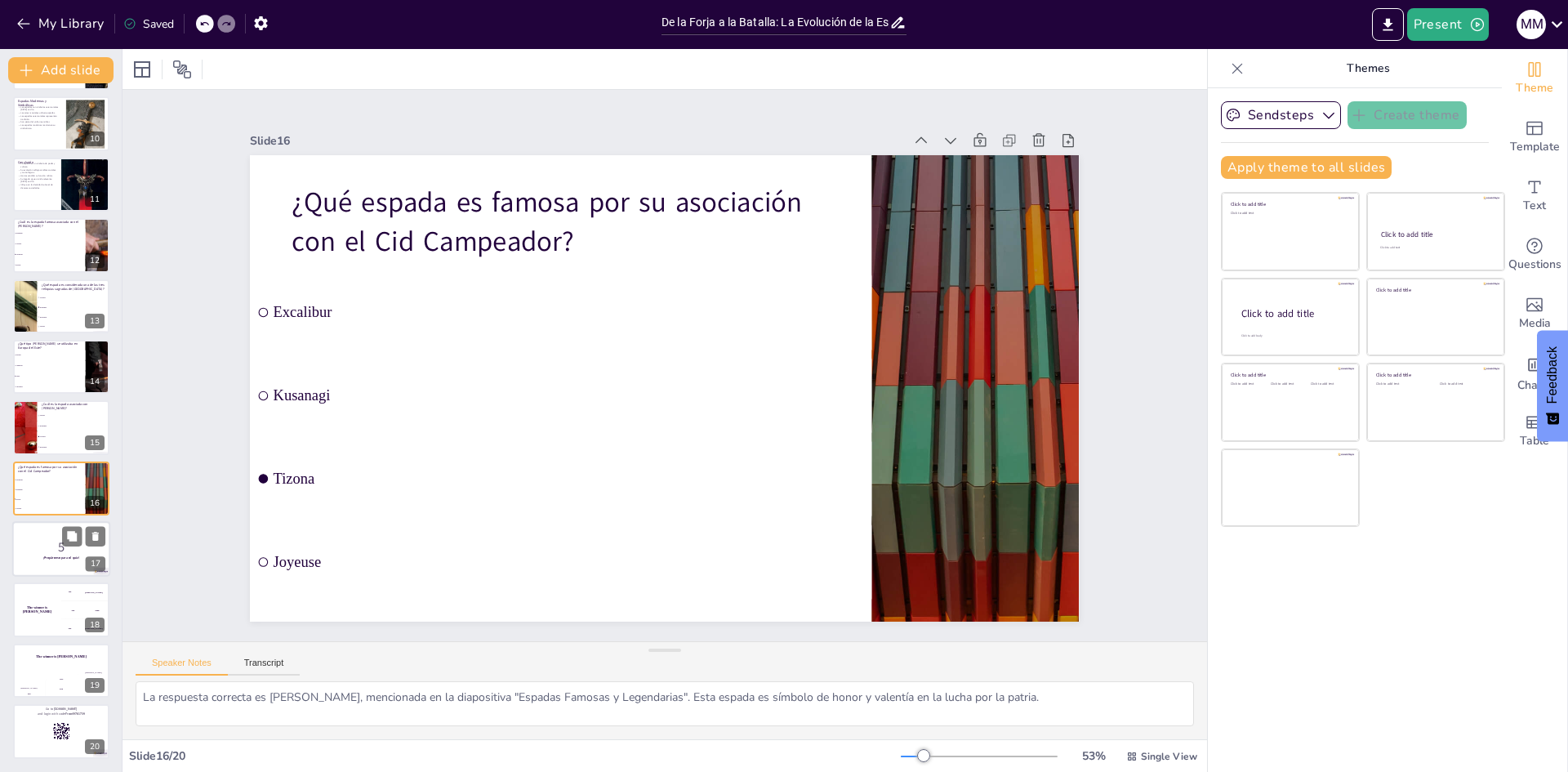
click at [31, 551] on p "5" at bounding box center [61, 548] width 88 height 18
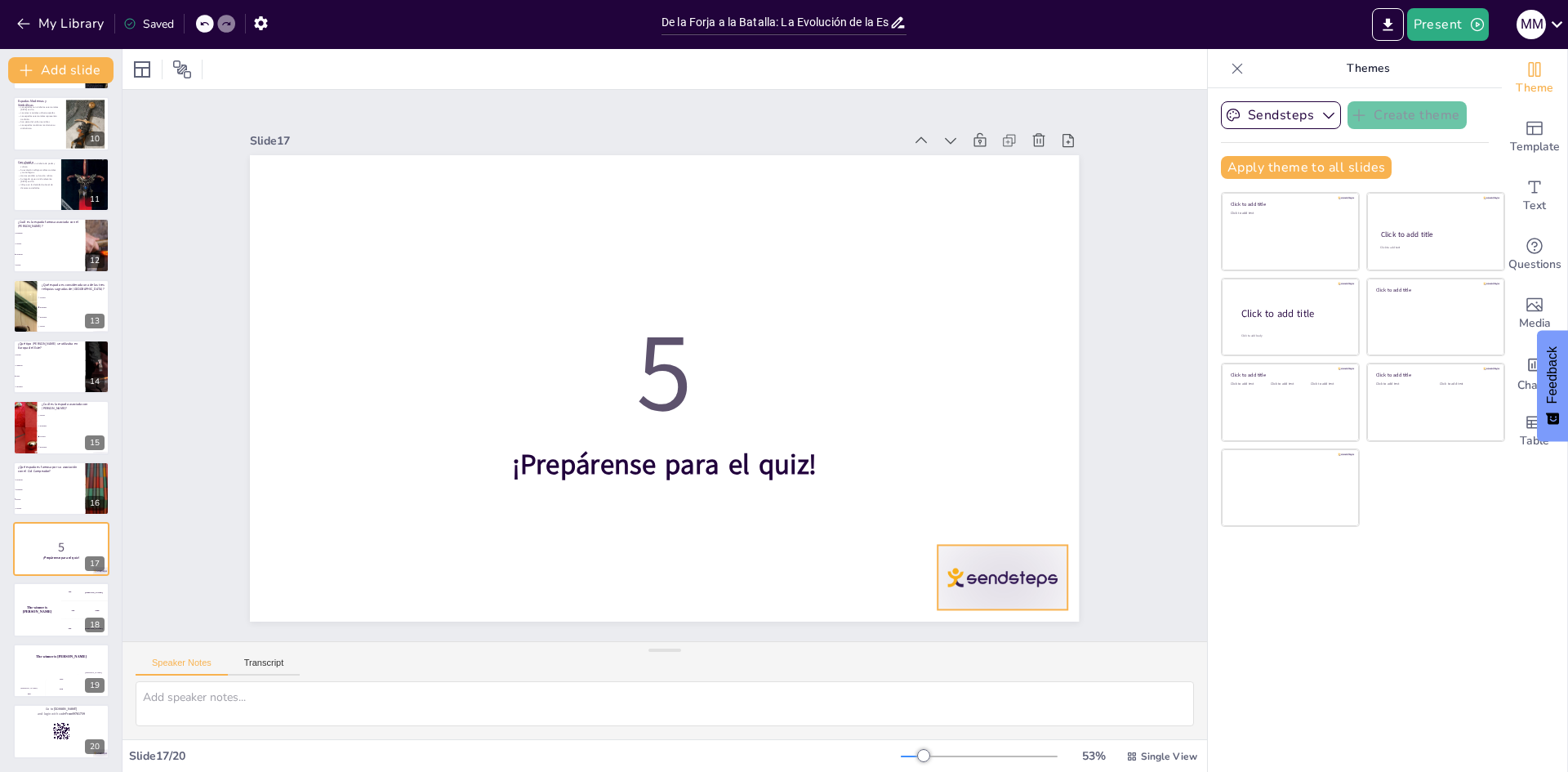
click at [991, 565] on div at bounding box center [1003, 577] width 130 height 65
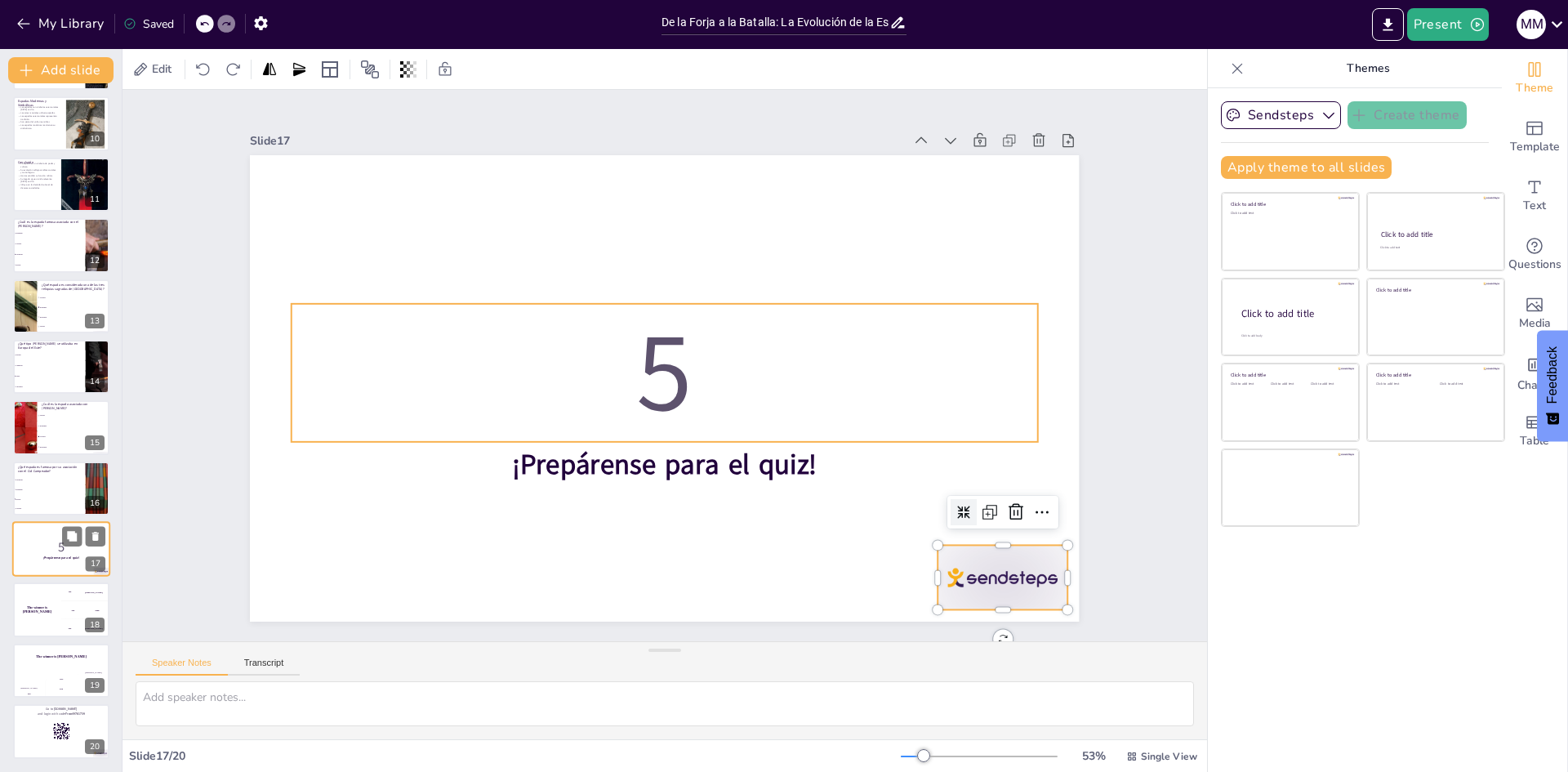
click at [36, 550] on p "5" at bounding box center [61, 548] width 88 height 18
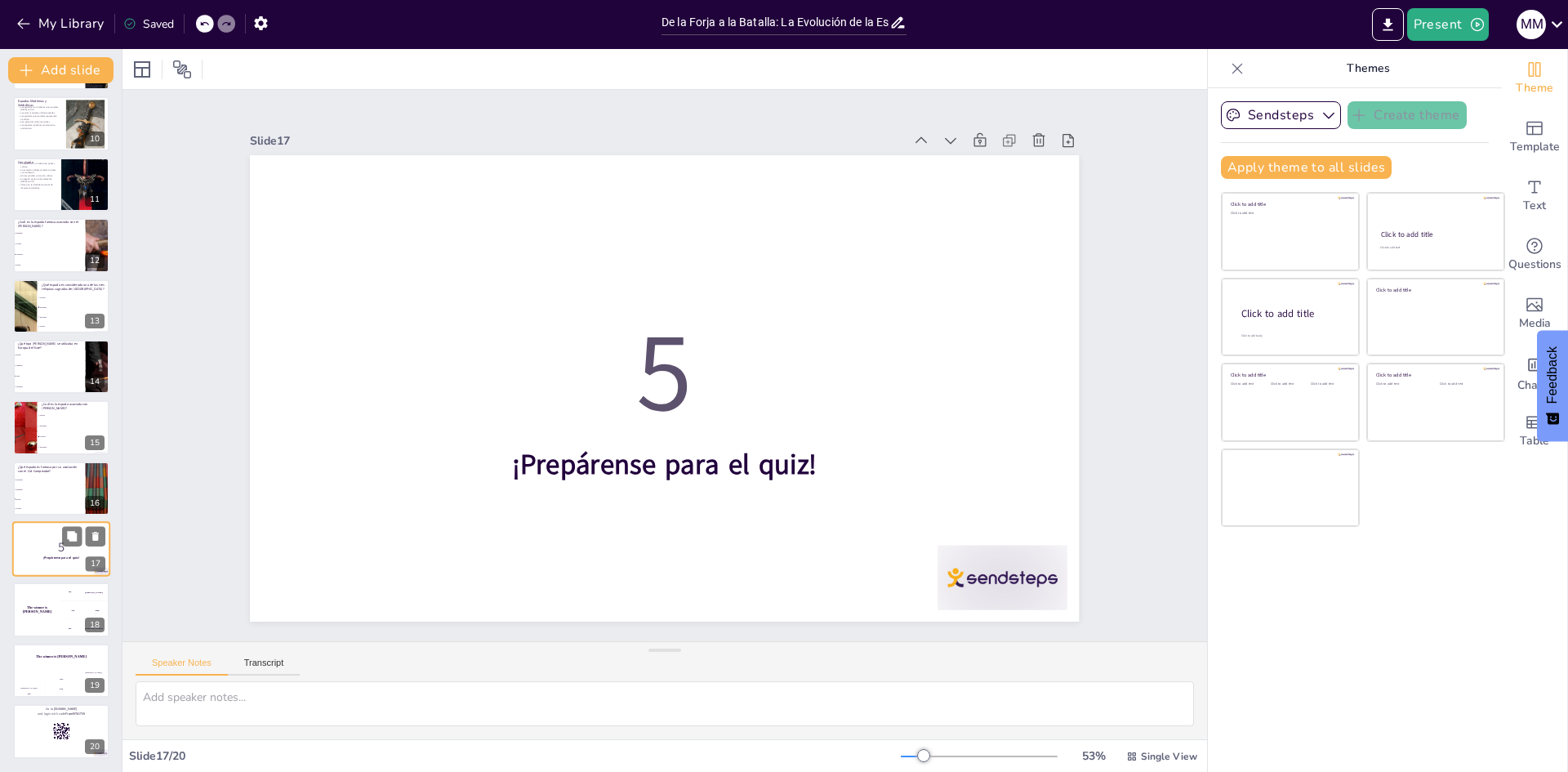
scroll to position [0, 0]
click at [99, 537] on icon at bounding box center [95, 537] width 12 height 12
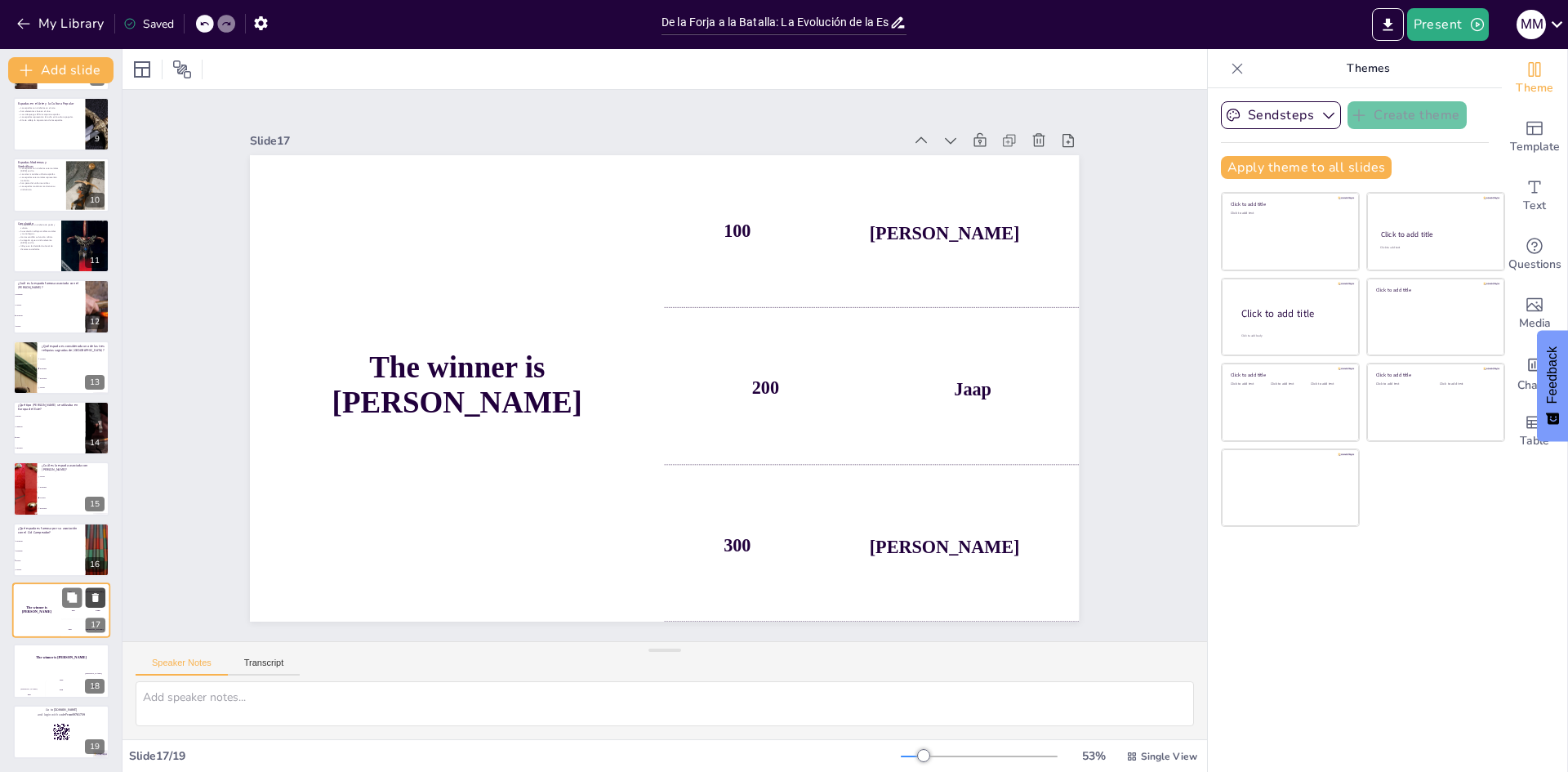
scroll to position [485, 0]
click at [94, 606] on button at bounding box center [96, 597] width 20 height 20
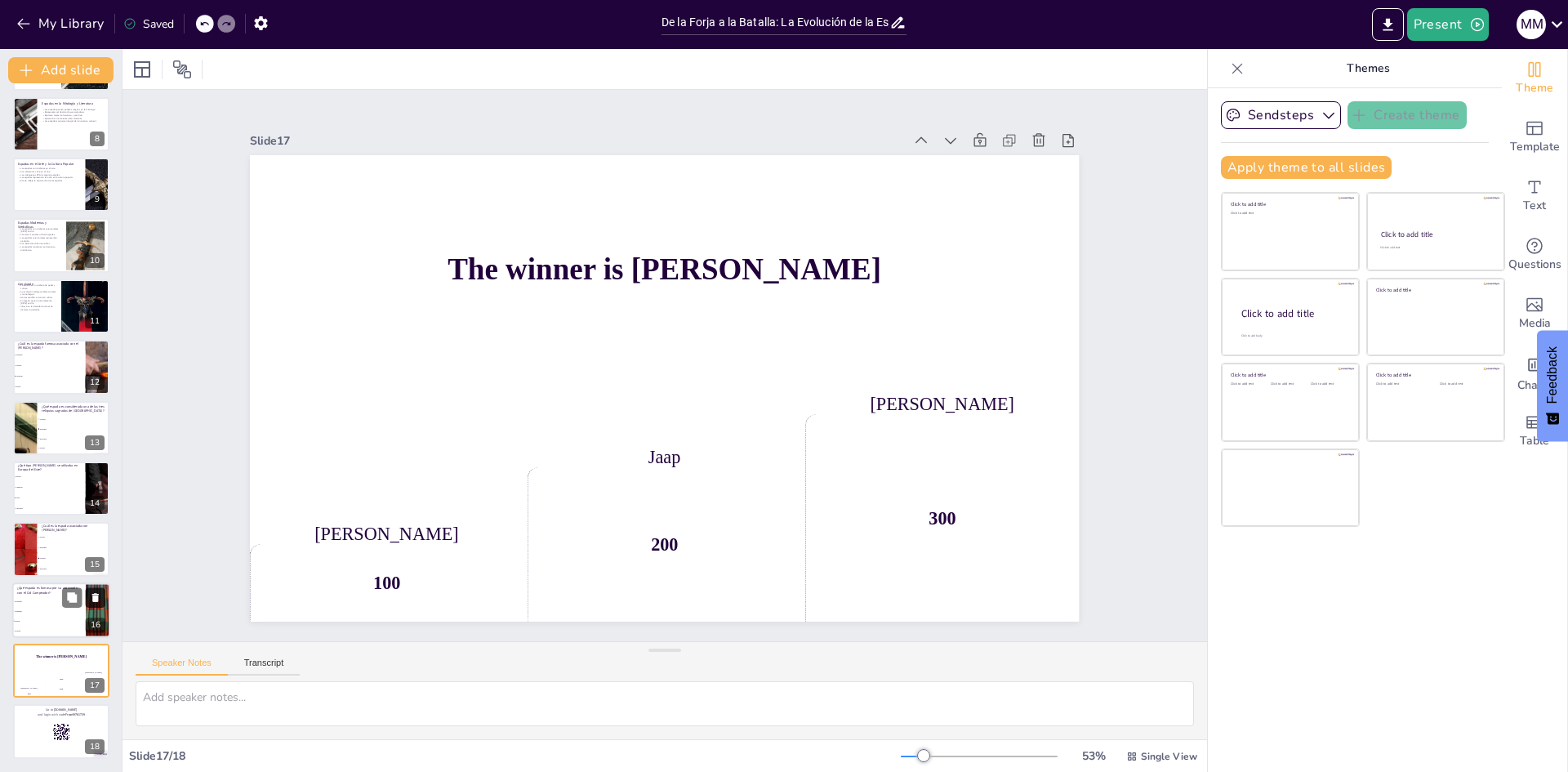
click at [94, 602] on icon at bounding box center [95, 597] width 7 height 9
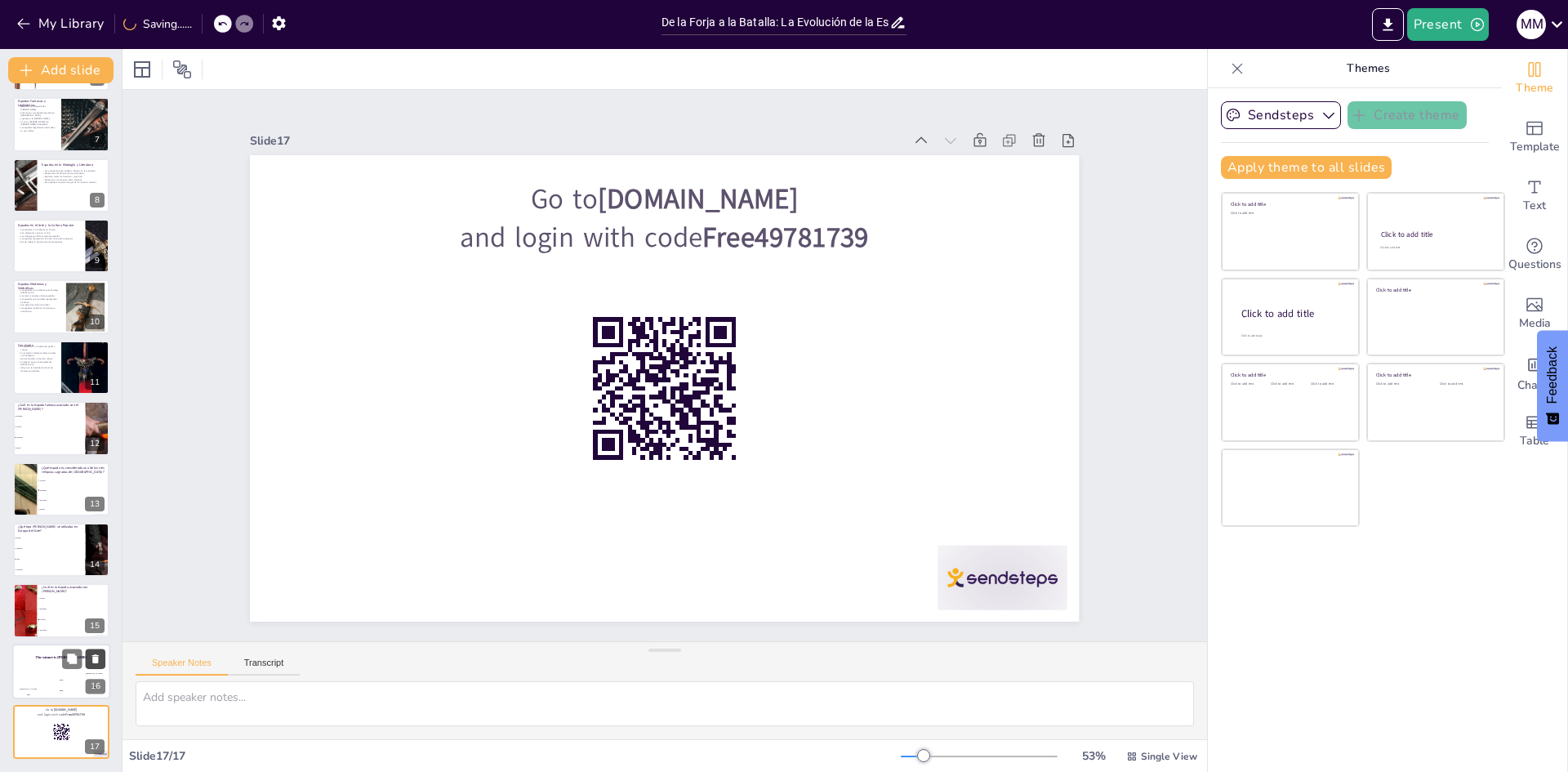
scroll to position [364, 0]
click at [92, 717] on icon at bounding box center [95, 720] width 12 height 12
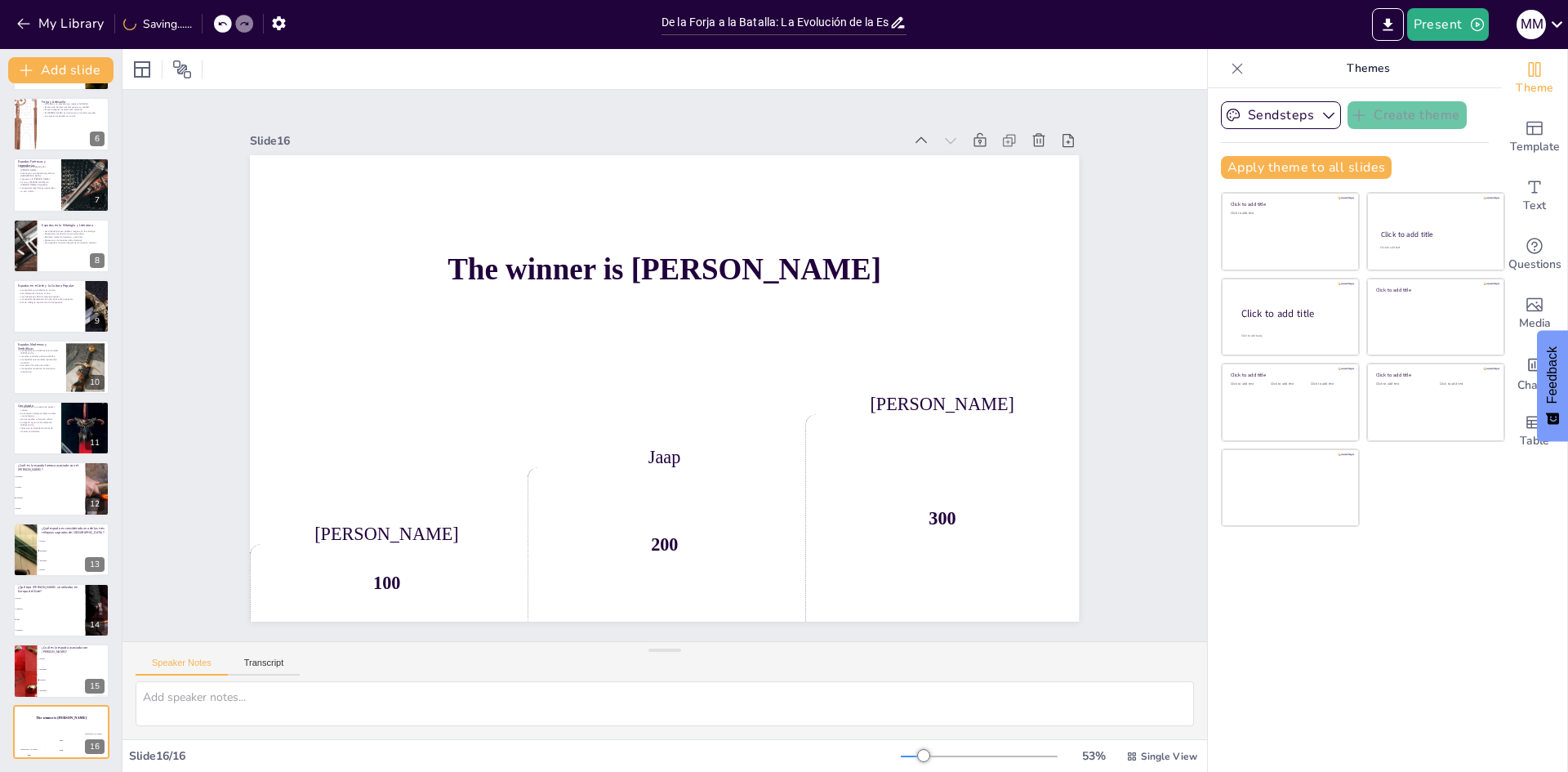
scroll to position [303, 0]
click at [94, 723] on icon at bounding box center [94, 720] width 12 height 12
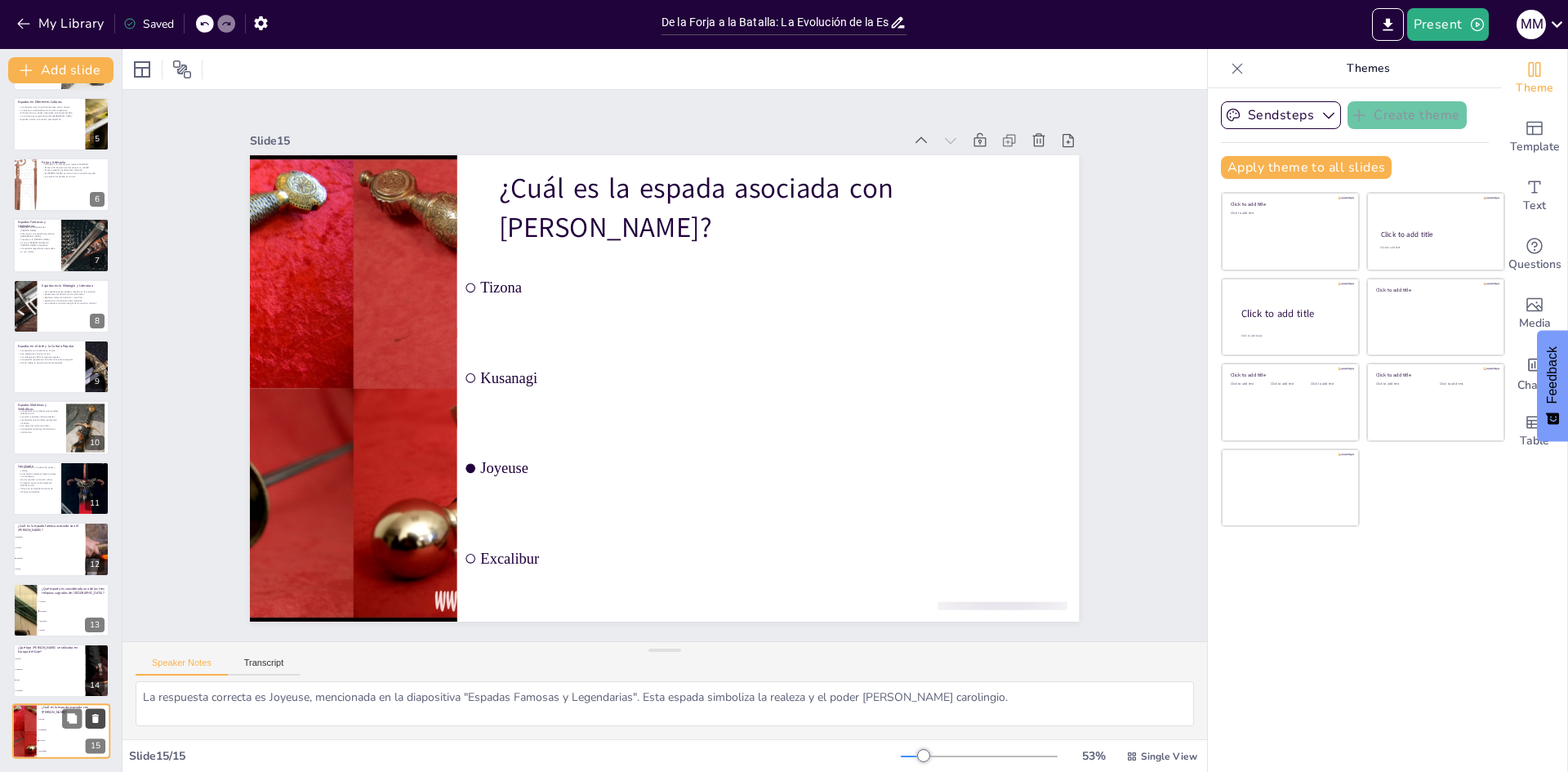
click at [100, 717] on icon at bounding box center [95, 719] width 12 height 12
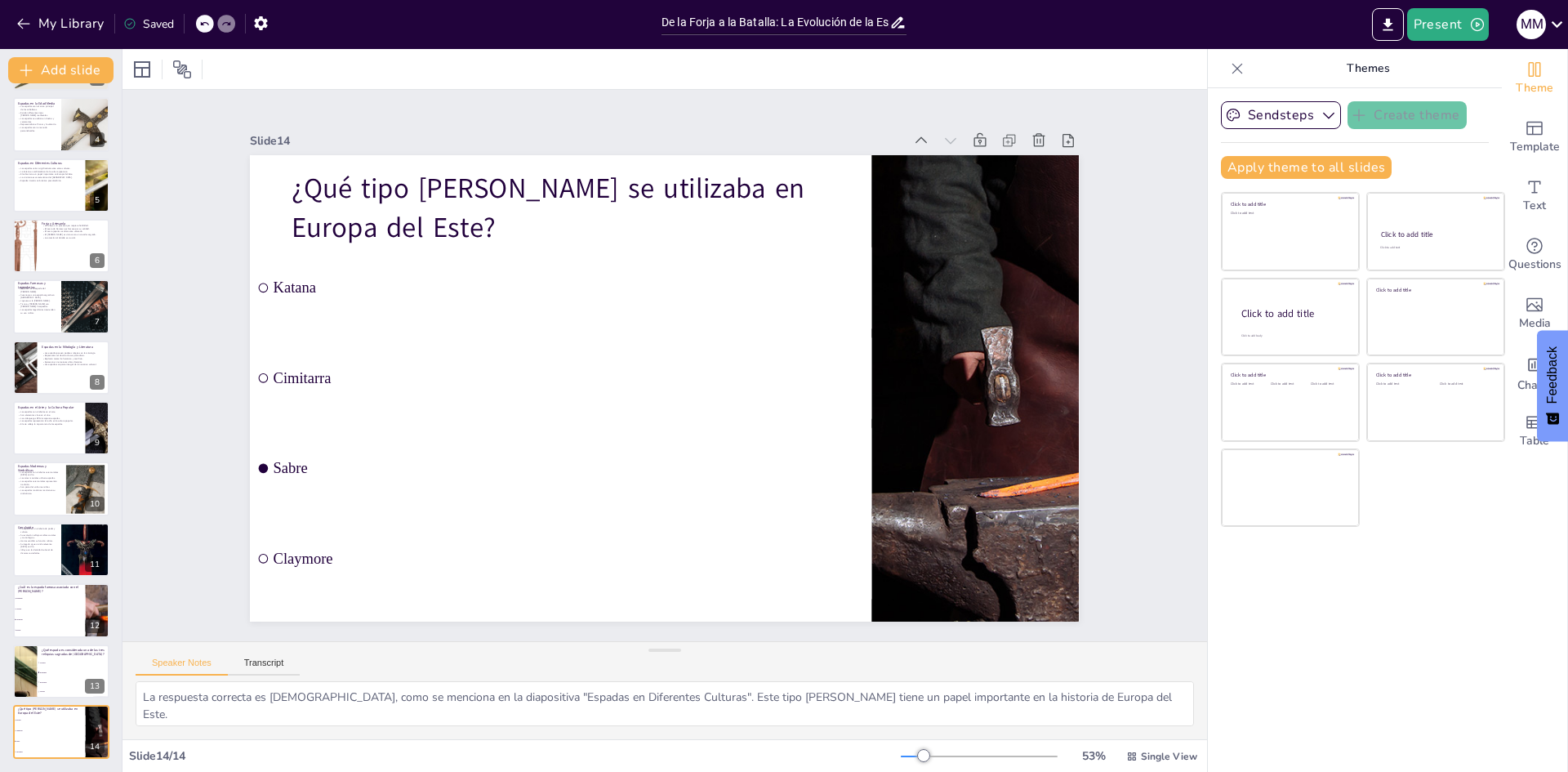
scroll to position [181, 0]
click at [40, 682] on span "Excalibur" at bounding box center [74, 682] width 70 height 2
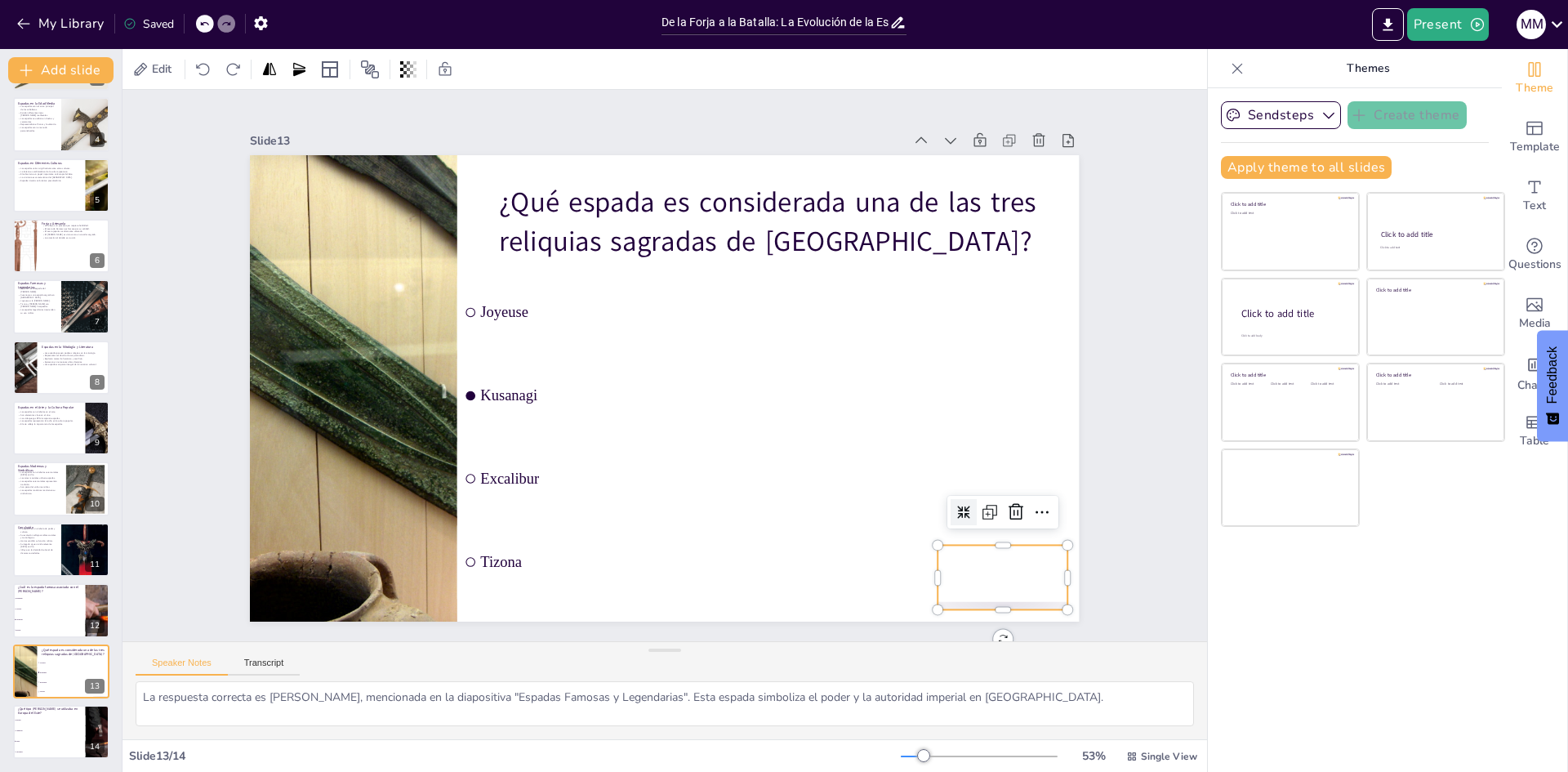
click at [801, 688] on div at bounding box center [734, 758] width 135 height 140
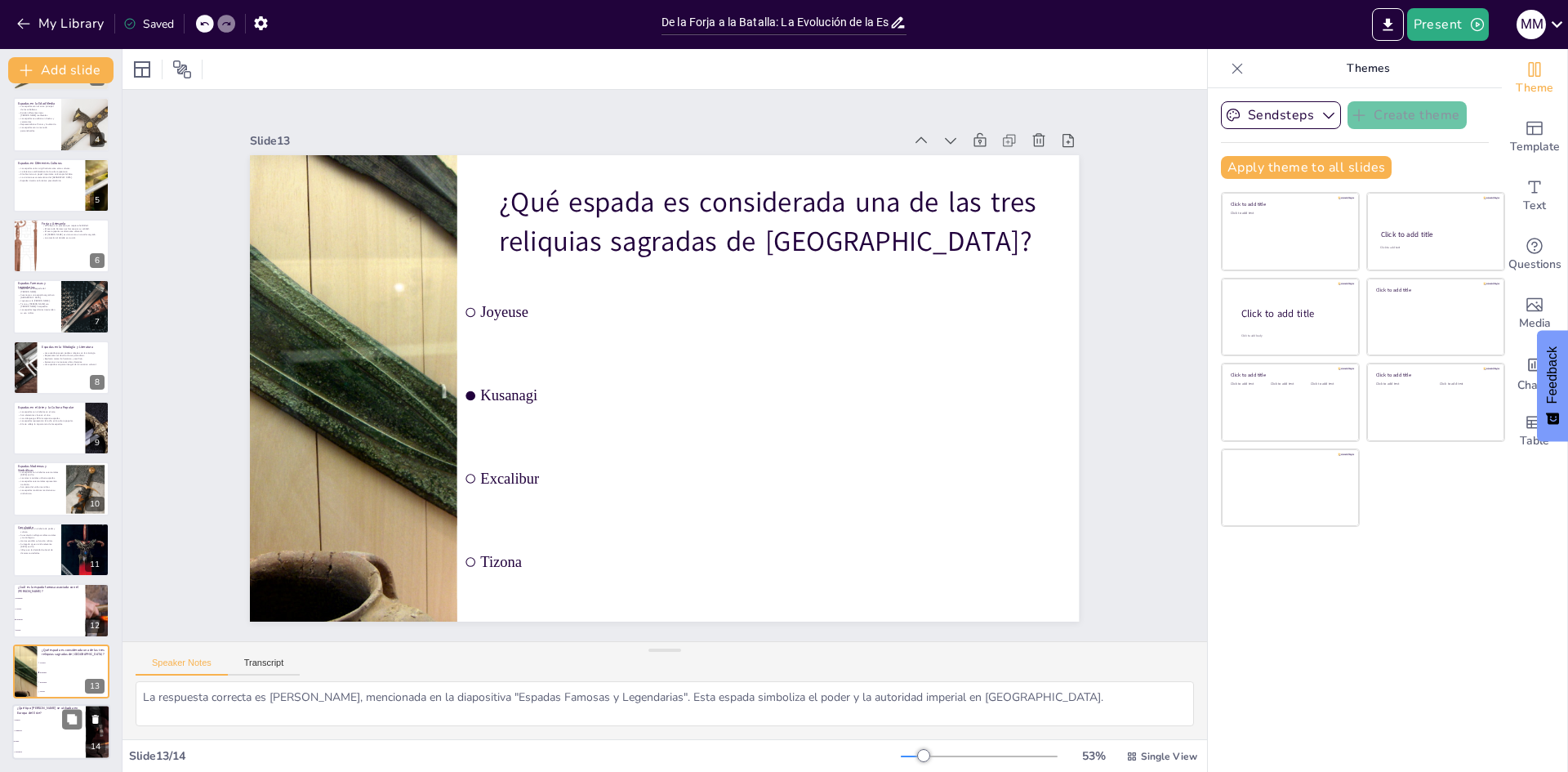
click at [42, 728] on li "Cimitarra" at bounding box center [49, 731] width 74 height 11
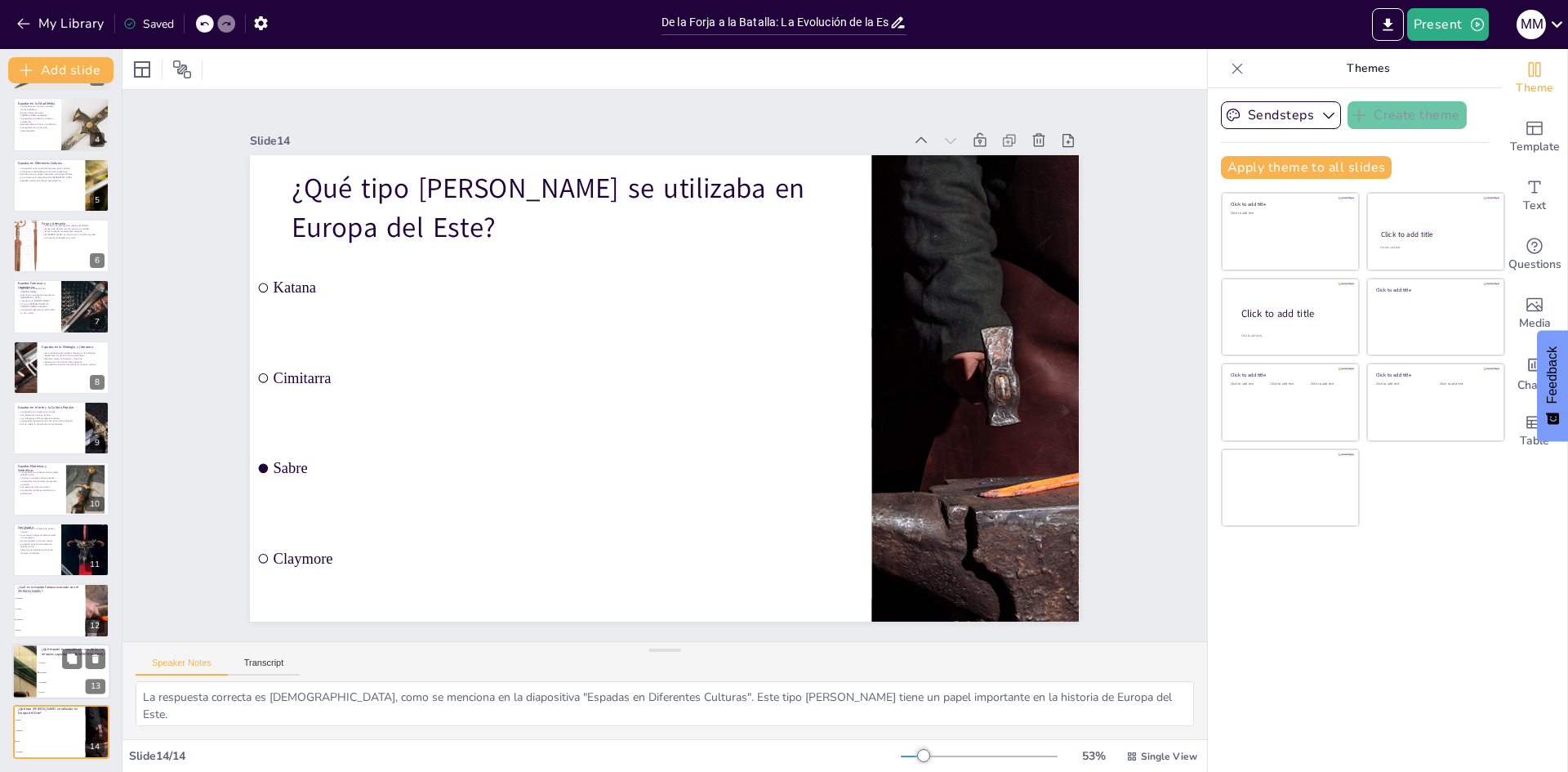
click at [26, 664] on div at bounding box center [24, 671] width 74 height 55
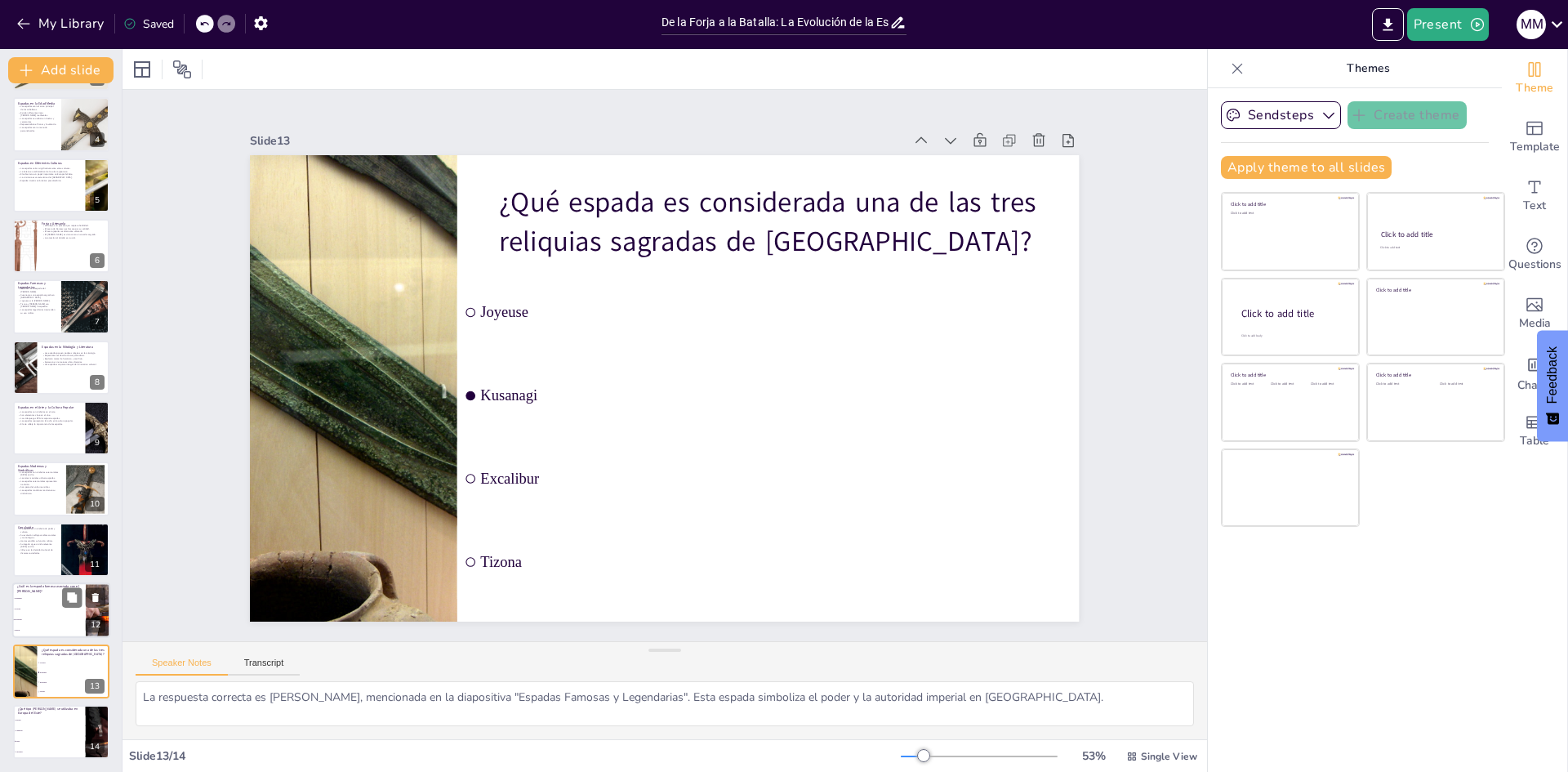
click at [46, 612] on li "Joyeuse" at bounding box center [49, 610] width 74 height 11
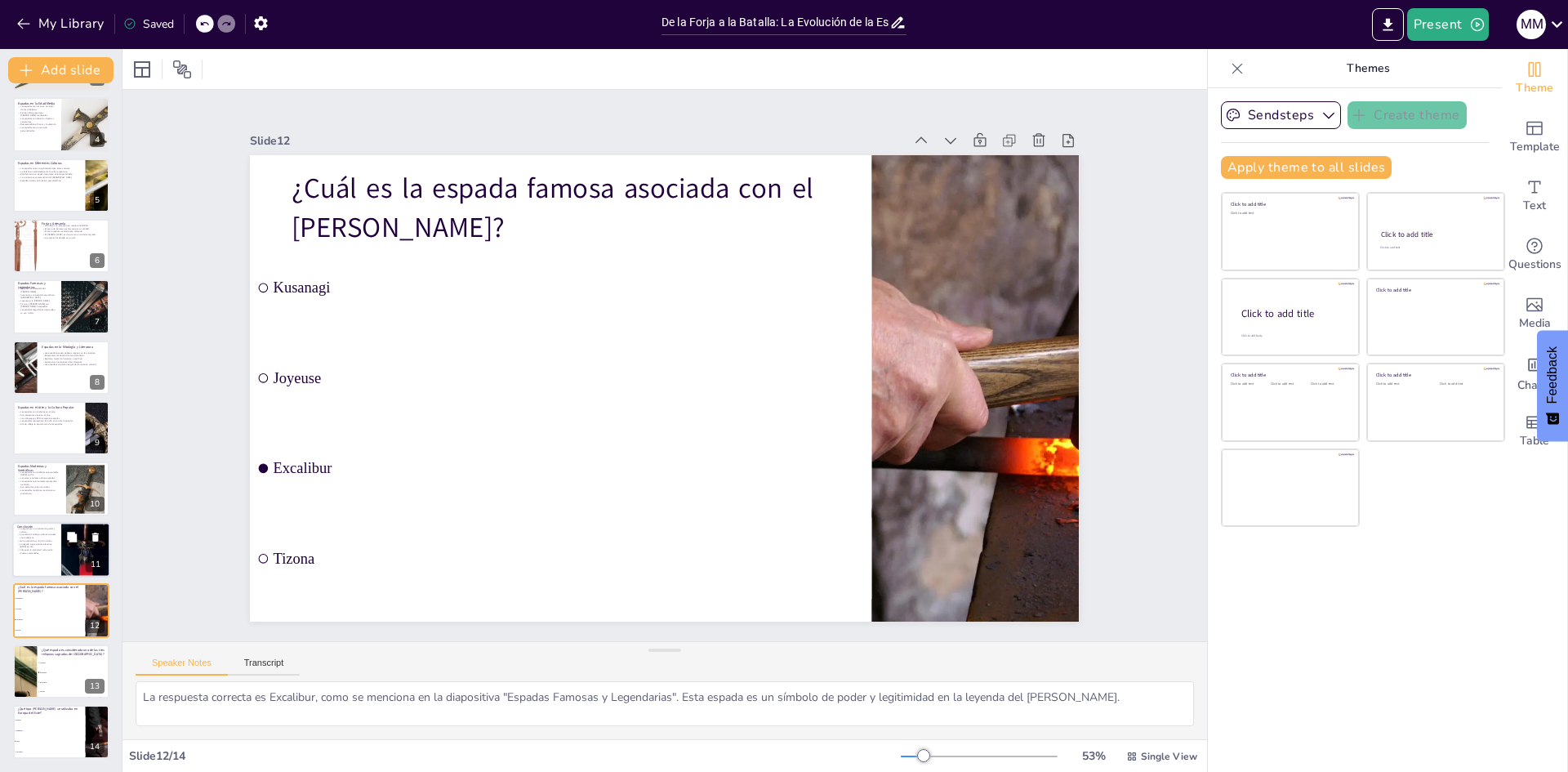
click at [37, 566] on div at bounding box center [61, 549] width 98 height 55
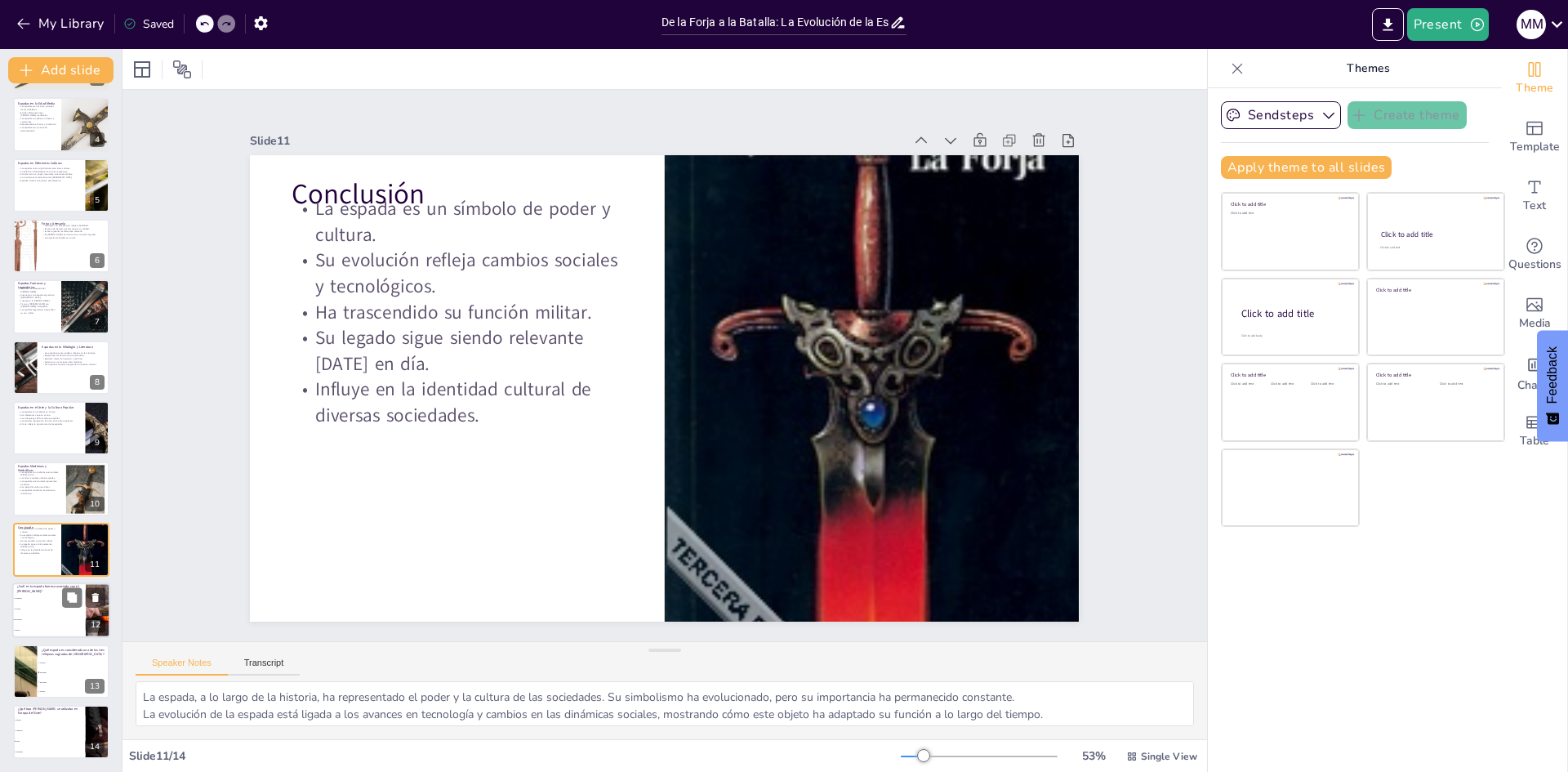
click at [37, 612] on li "Joyeuse" at bounding box center [49, 610] width 74 height 11
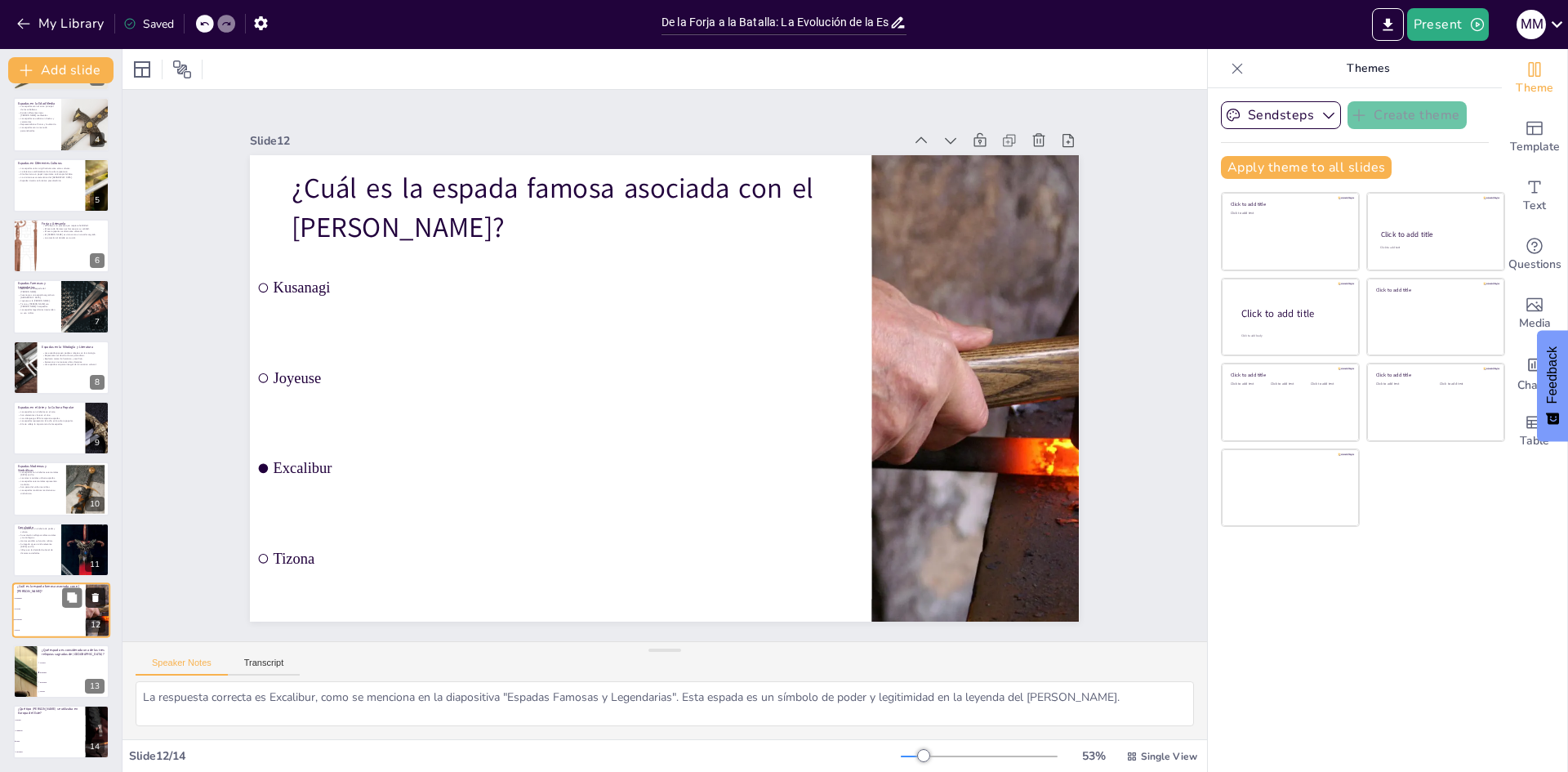
click at [94, 596] on icon at bounding box center [95, 597] width 7 height 9
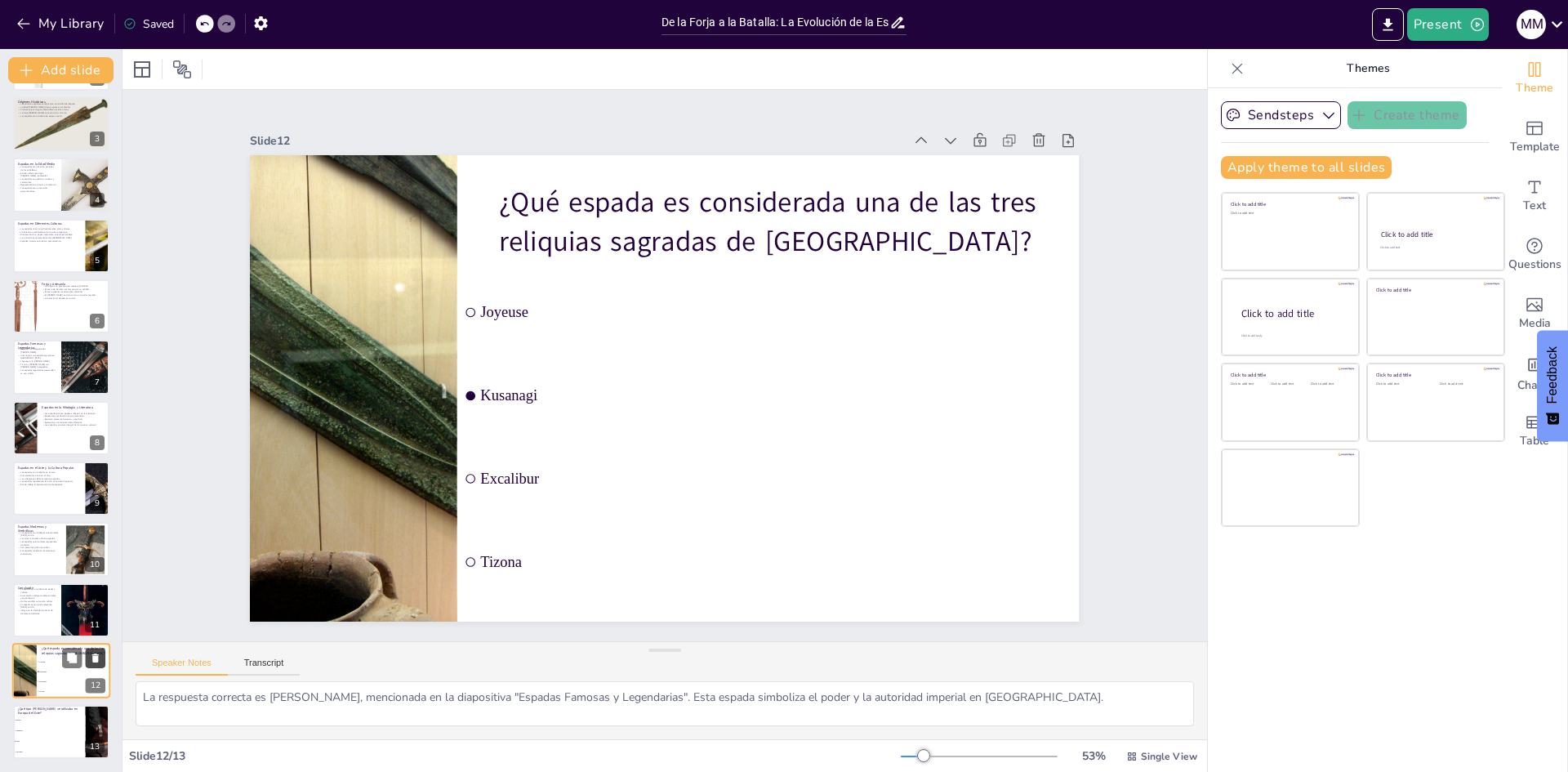
scroll to position [121, 0]
click at [94, 658] on icon at bounding box center [95, 658] width 7 height 9
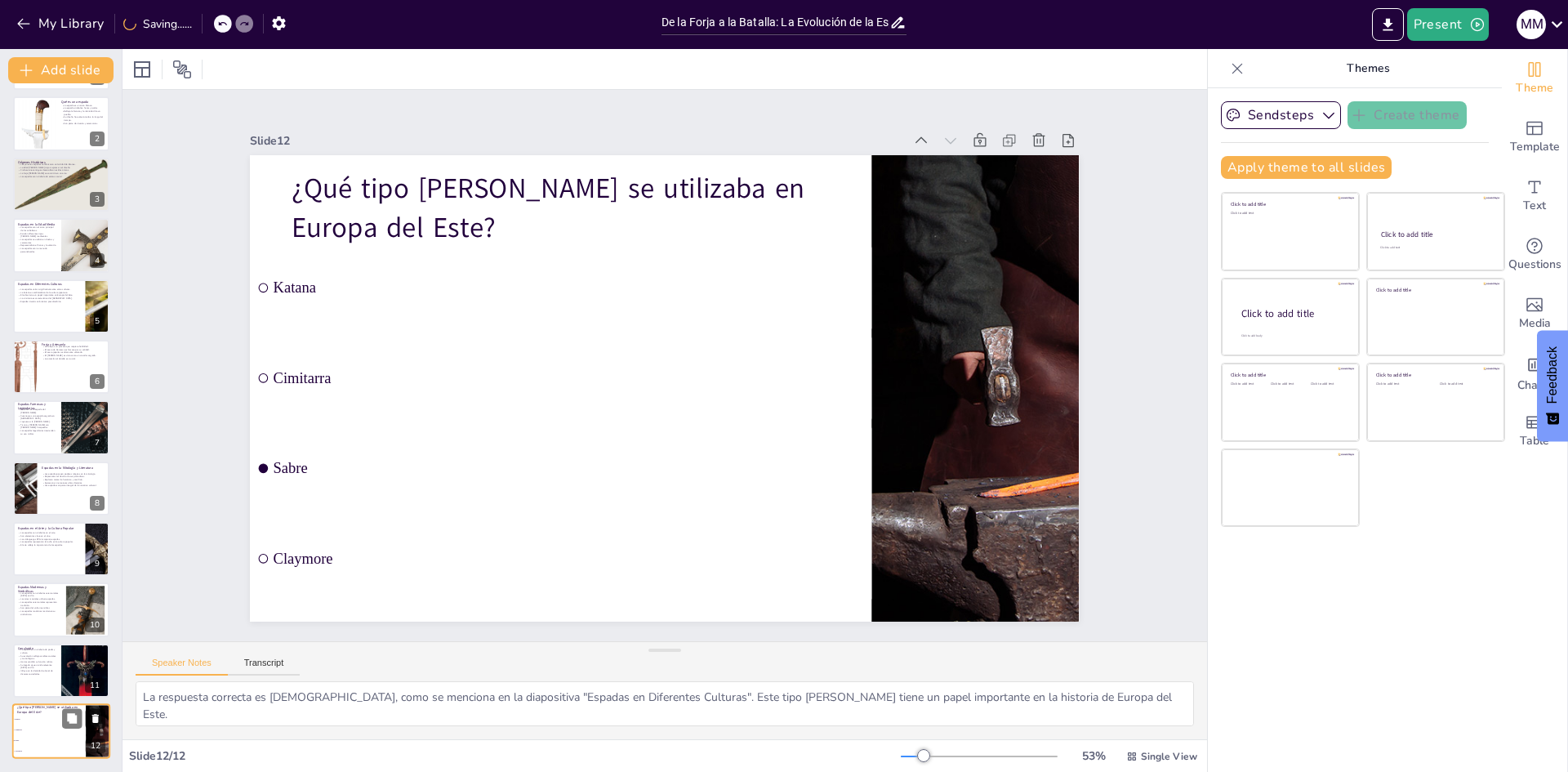
click at [96, 714] on icon at bounding box center [95, 719] width 12 height 12
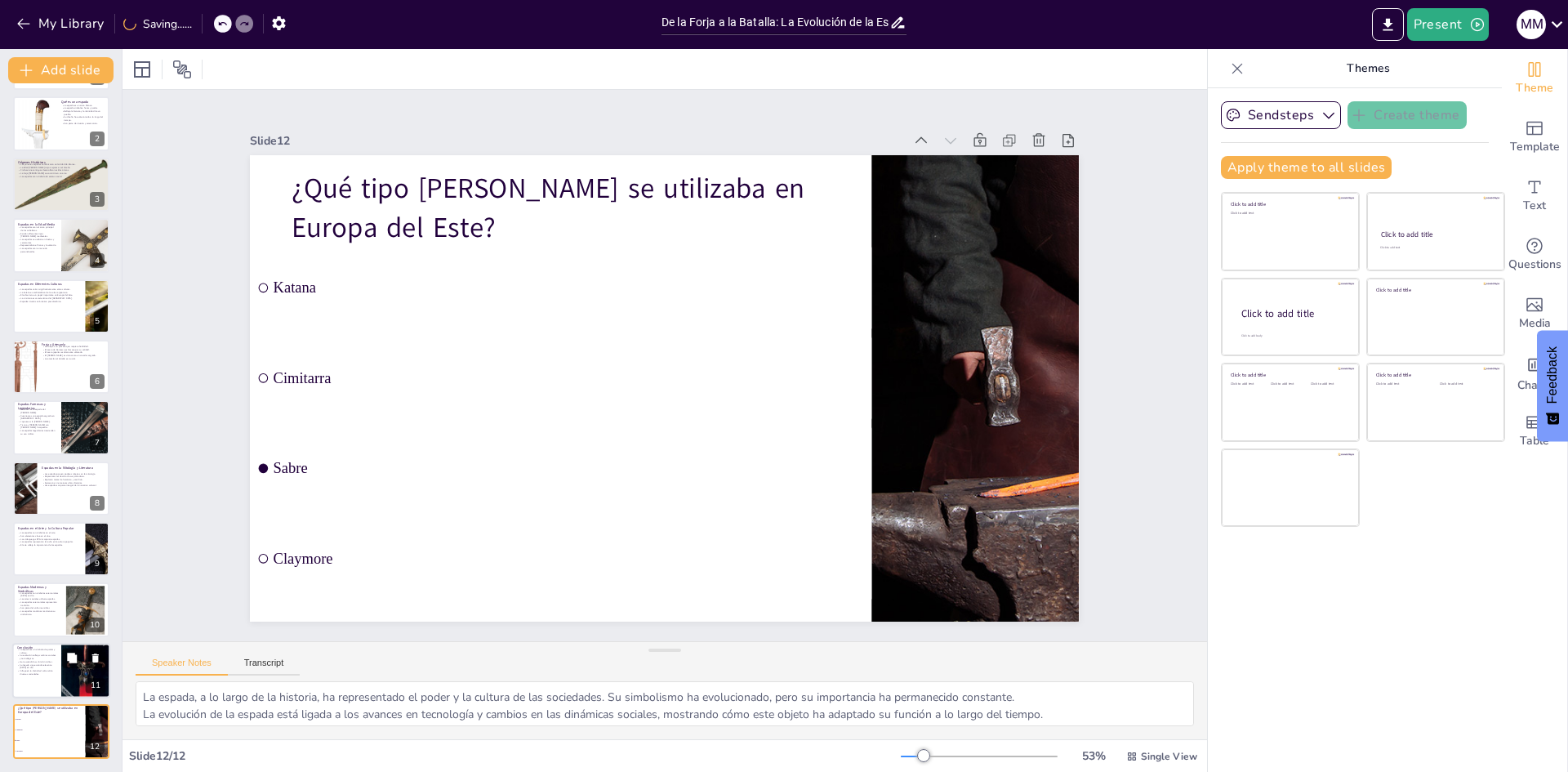
scroll to position [0, 0]
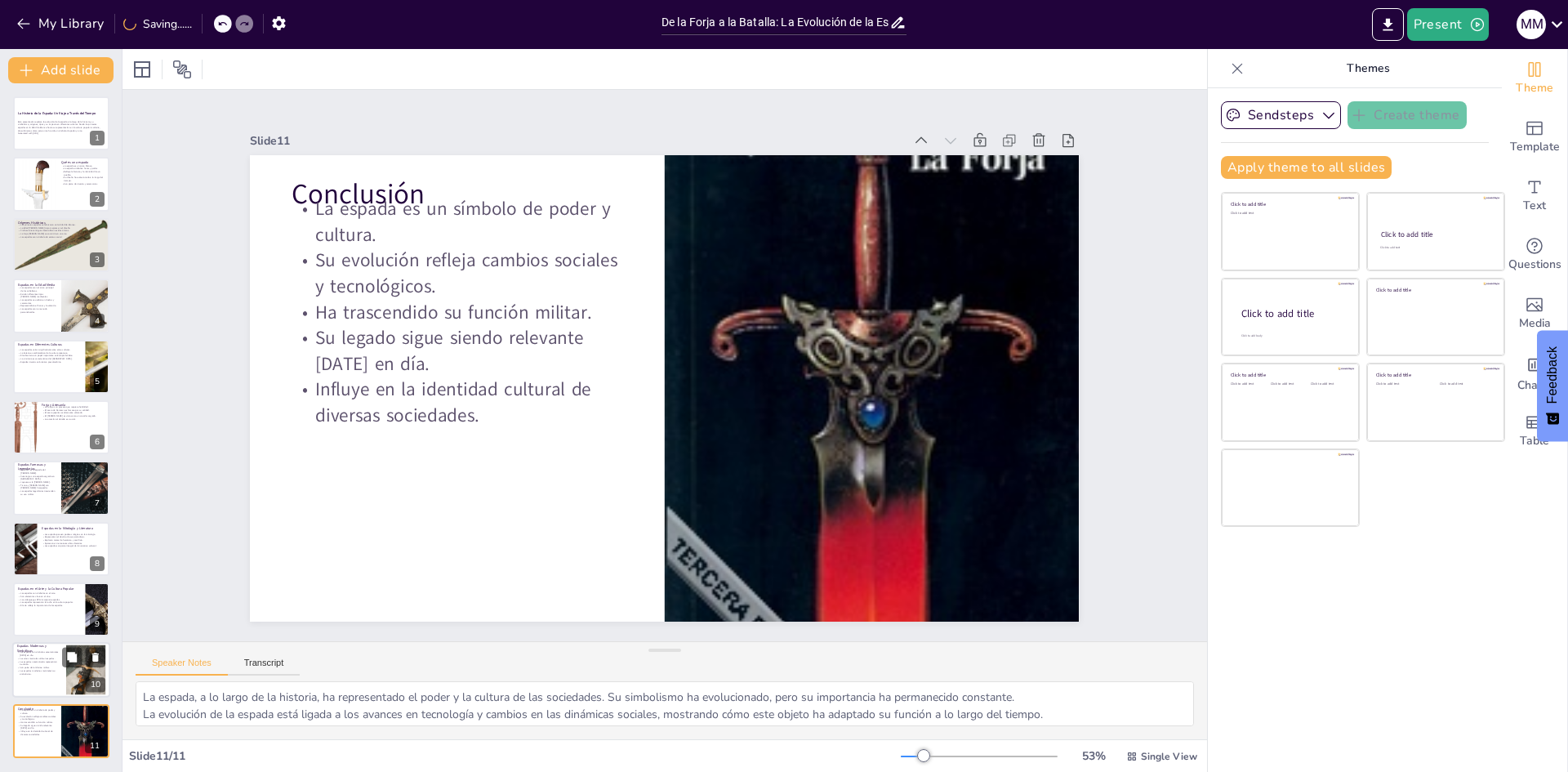
click at [21, 663] on p "Las espadas ceremoniales representan tradición." at bounding box center [39, 663] width 44 height 6
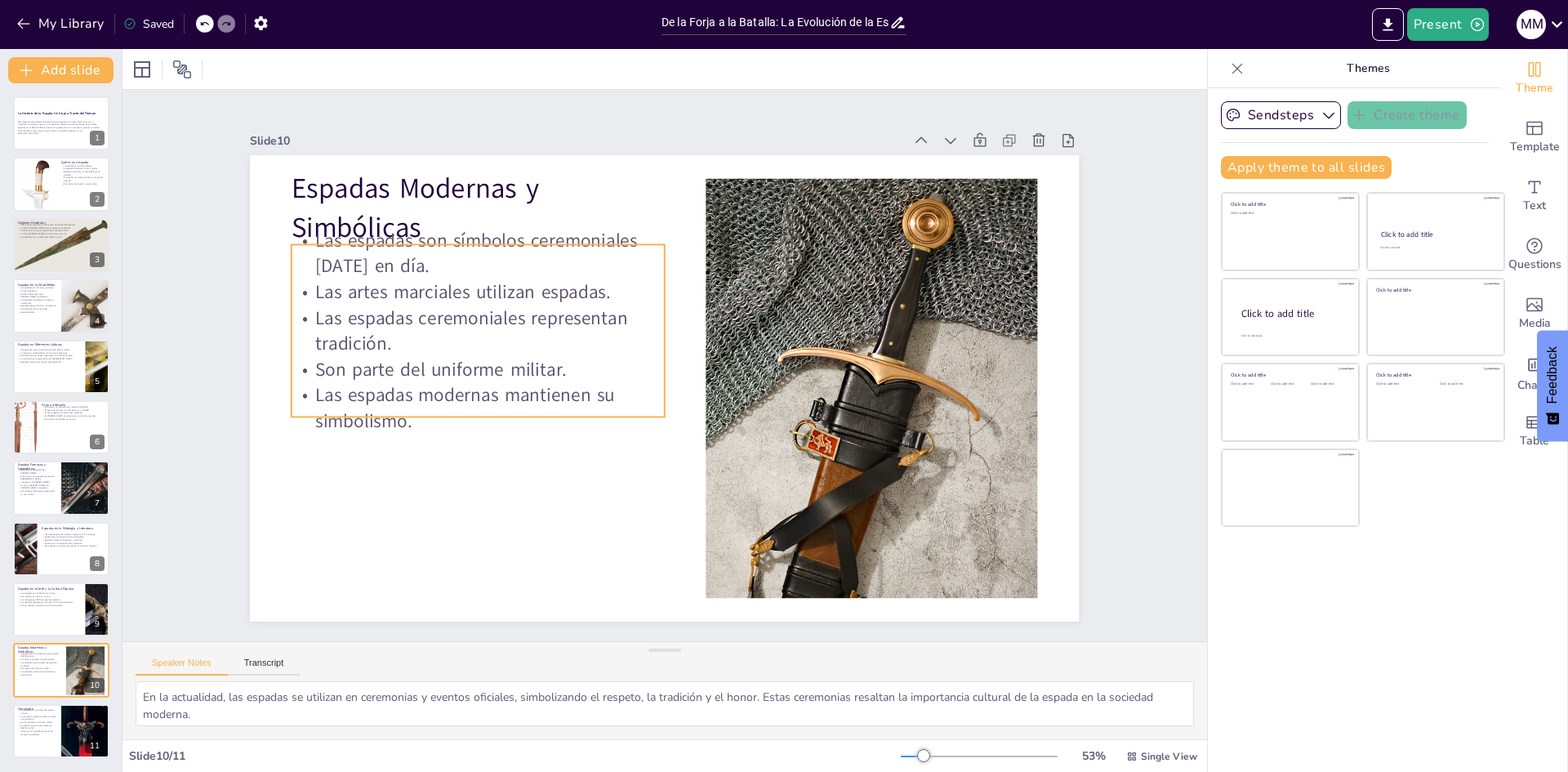
click at [553, 266] on p "Las espadas son símbolos ceremoniales hoy en día." at bounding box center [668, 147] width 231 height 349
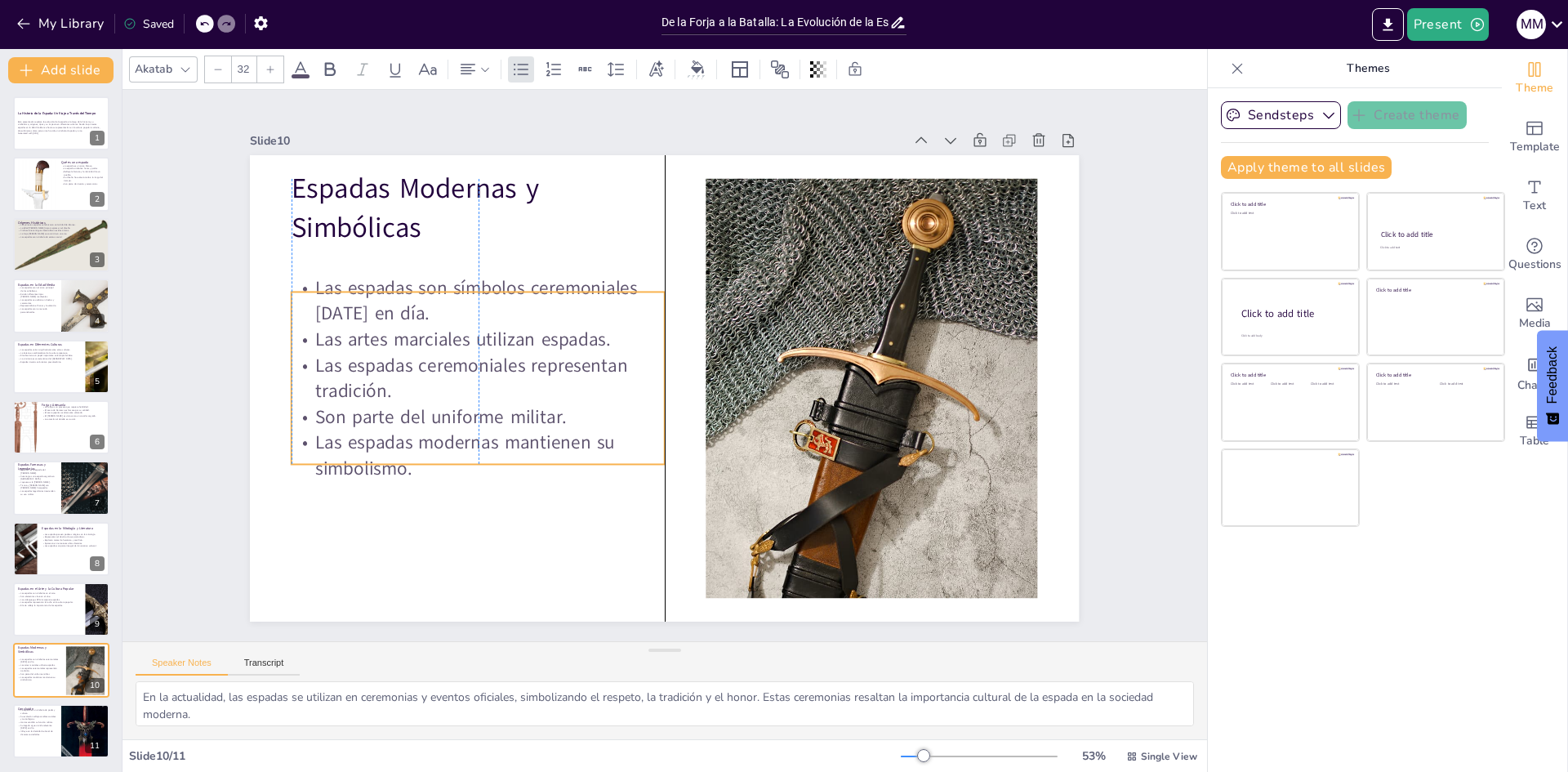
drag, startPoint x: 381, startPoint y: 317, endPoint x: 379, endPoint y: 364, distance: 47.0
click at [379, 364] on p "Las espadas ceremoniales representan tradición." at bounding box center [478, 358] width 377 height 90
click at [46, 729] on p "Su legado sigue siendo relevante hoy en día." at bounding box center [36, 726] width 39 height 6
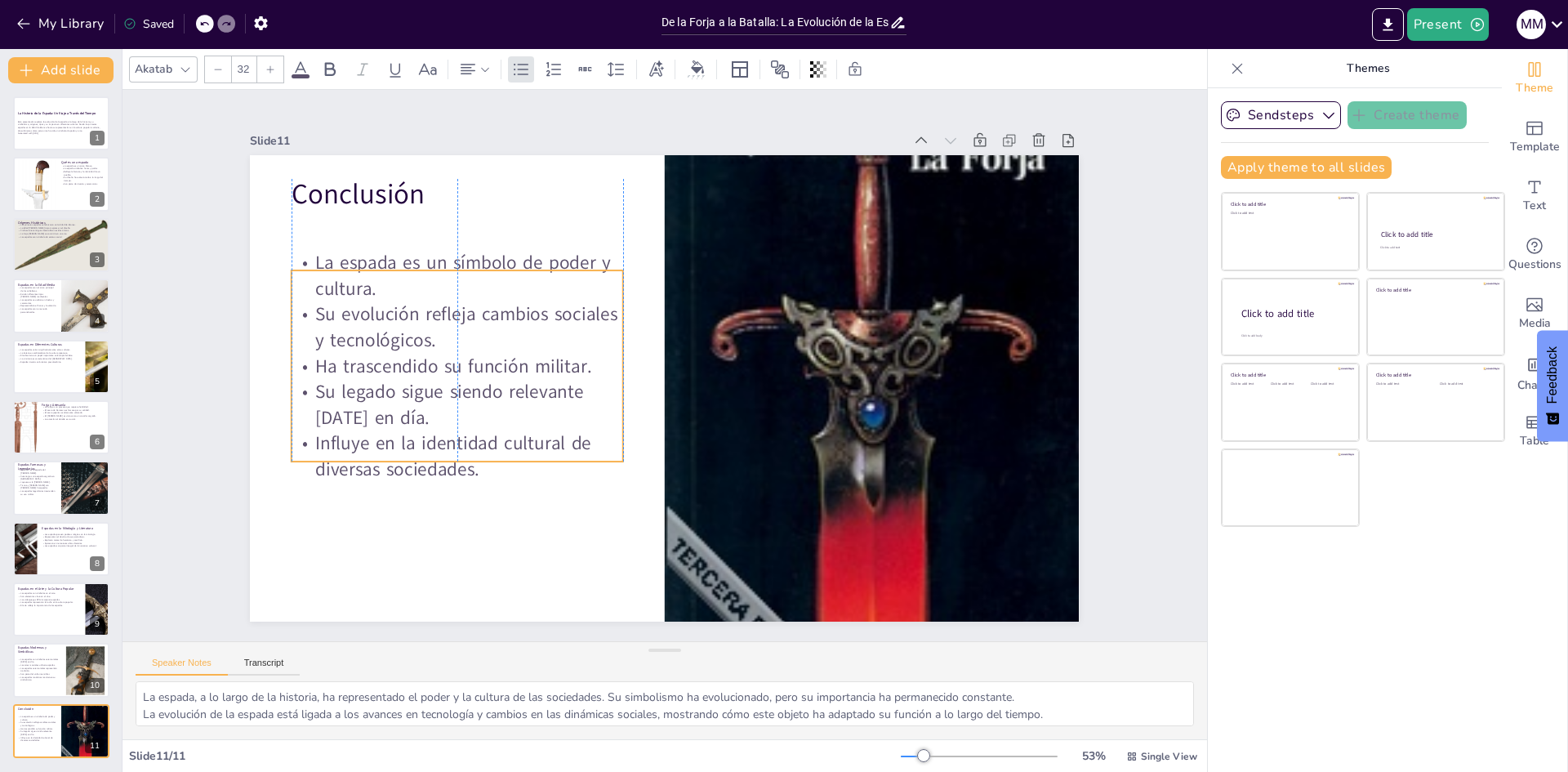
drag, startPoint x: 411, startPoint y: 335, endPoint x: 414, endPoint y: 388, distance: 53.1
click at [414, 388] on p "Su legado sigue siendo relevante hoy en día." at bounding box center [454, 383] width 335 height 86
click at [21, 613] on div at bounding box center [61, 609] width 98 height 55
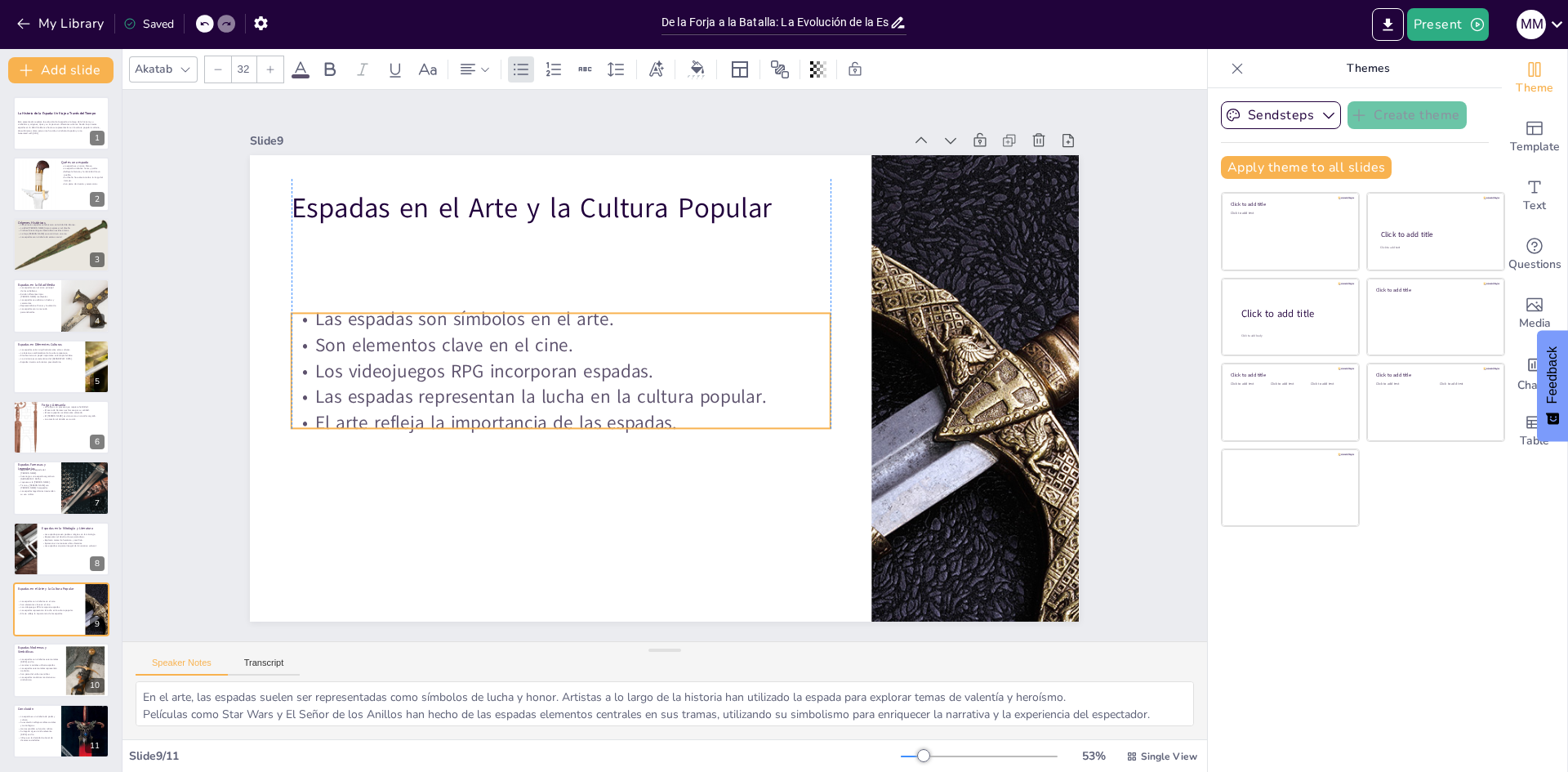
drag, startPoint x: 445, startPoint y: 308, endPoint x: 446, endPoint y: 377, distance: 69.0
click at [446, 377] on p "Los videojuegos RPG incorporan espadas." at bounding box center [561, 359] width 539 height 82
click at [25, 548] on div at bounding box center [23, 548] width 104 height 55
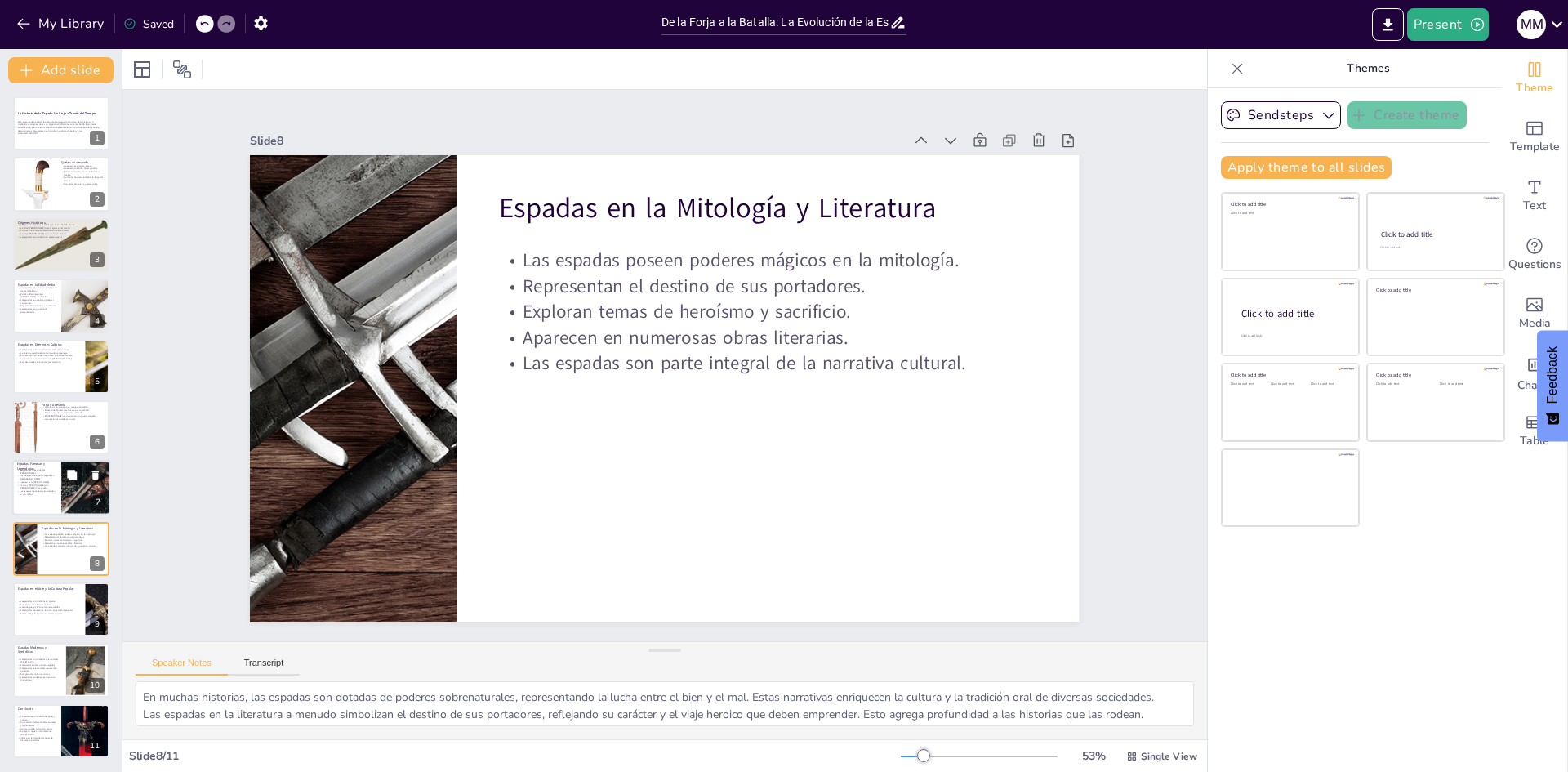
click at [47, 481] on p "Joyeuse es la espada de Carlomagno." at bounding box center [36, 483] width 39 height 3
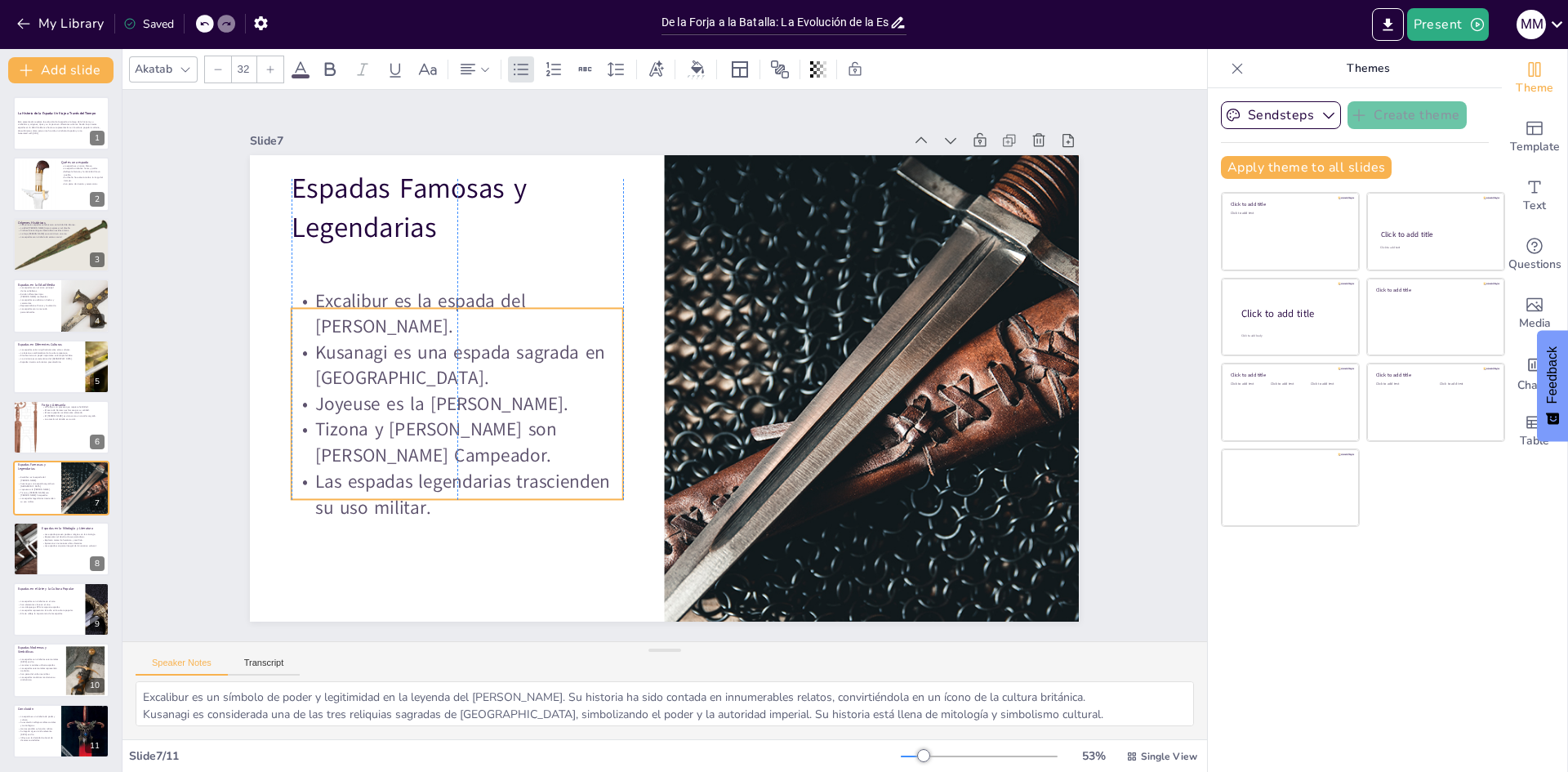
drag, startPoint x: 353, startPoint y: 322, endPoint x: 347, endPoint y: 385, distance: 63.3
click at [347, 385] on p "Joyeuse es la espada de Carlomagno." at bounding box center [456, 338] width 323 height 128
click at [49, 425] on div at bounding box center [61, 427] width 98 height 55
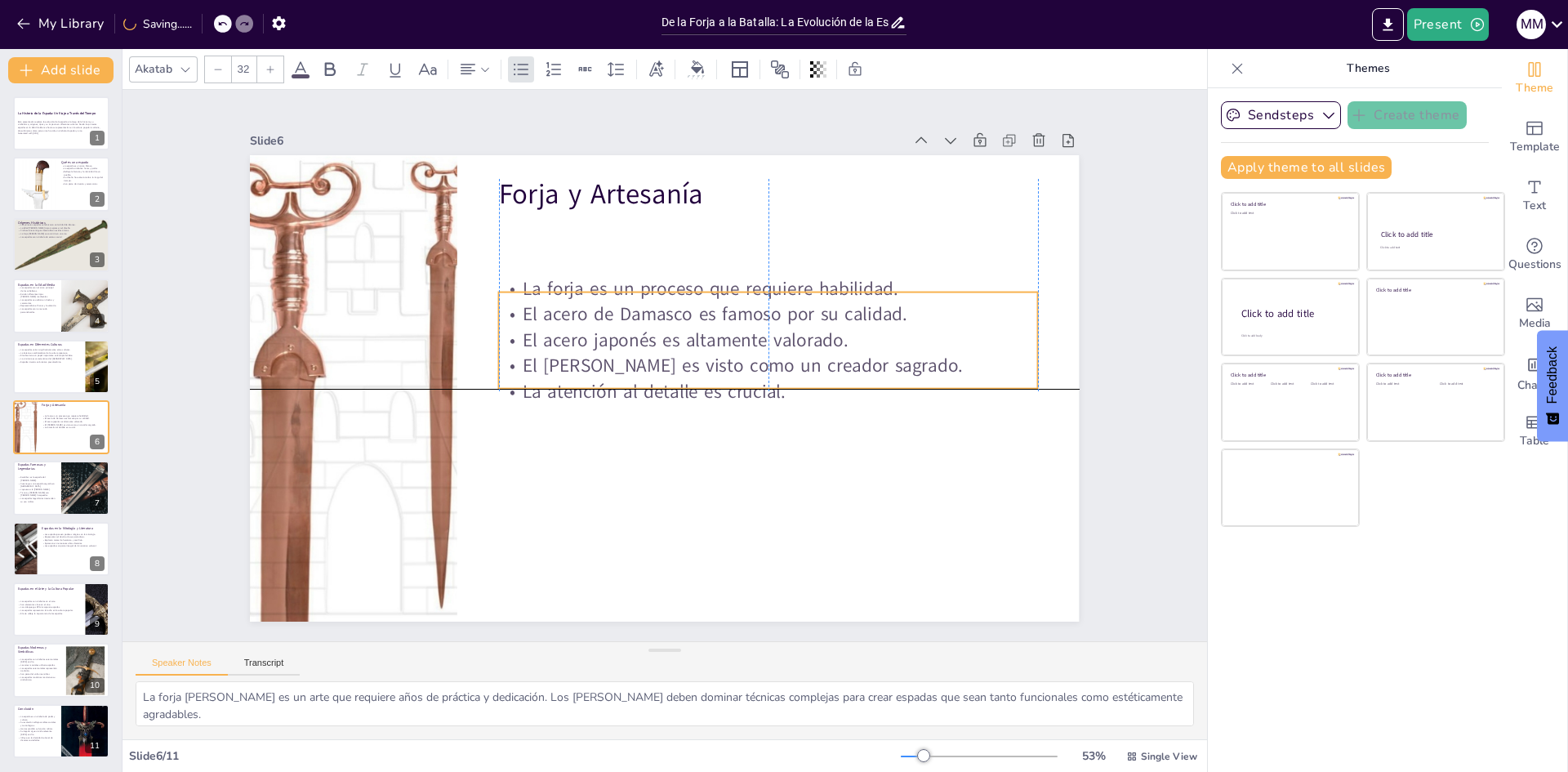
drag, startPoint x: 532, startPoint y: 247, endPoint x: 528, endPoint y: 325, distance: 78.1
click at [577, 325] on p "El acero japonés es altamente valorado." at bounding box center [745, 434] width 337 height 451
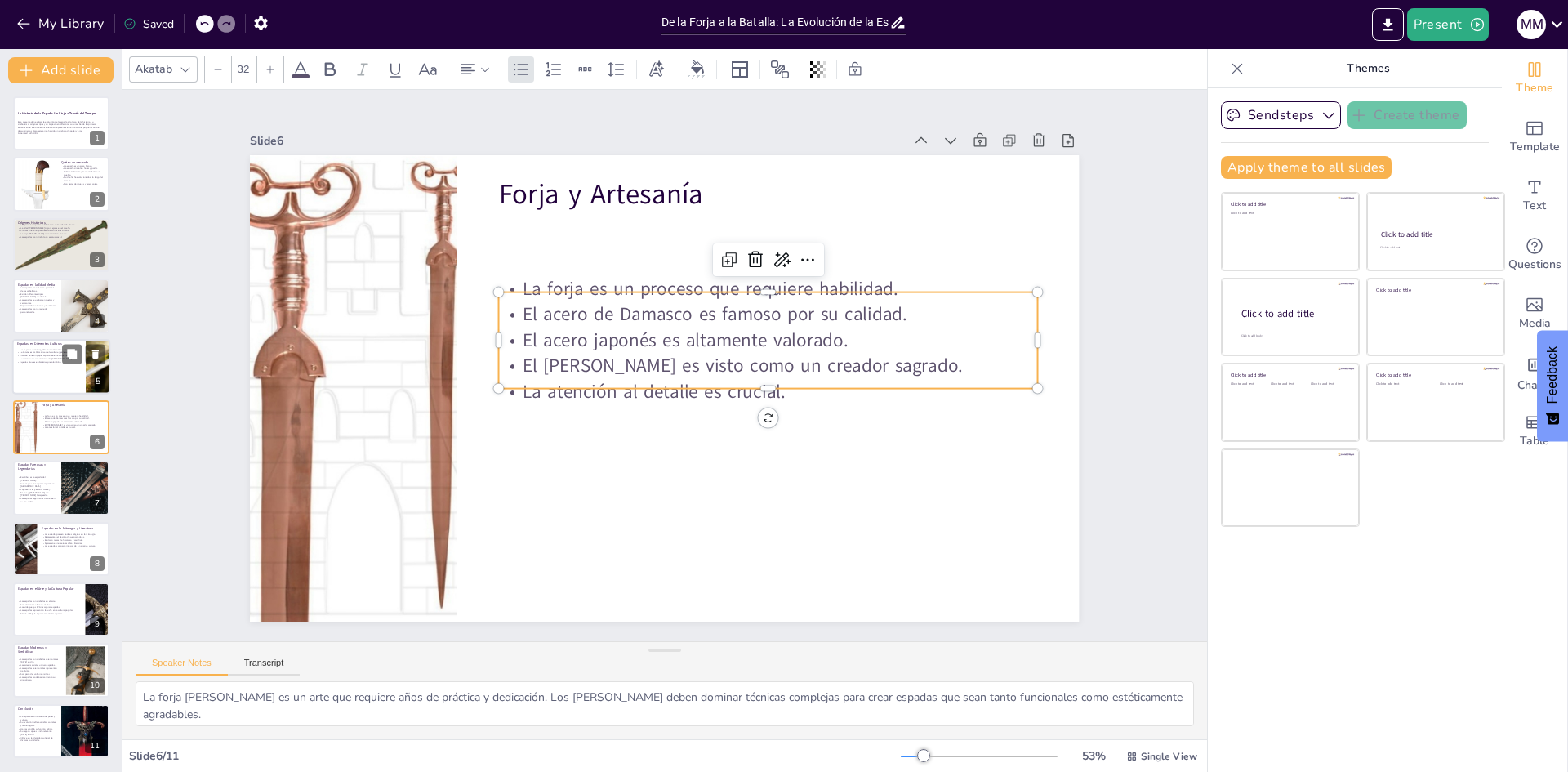
click at [47, 363] on p "Espadas rituales en América precolombina." at bounding box center [49, 361] width 64 height 3
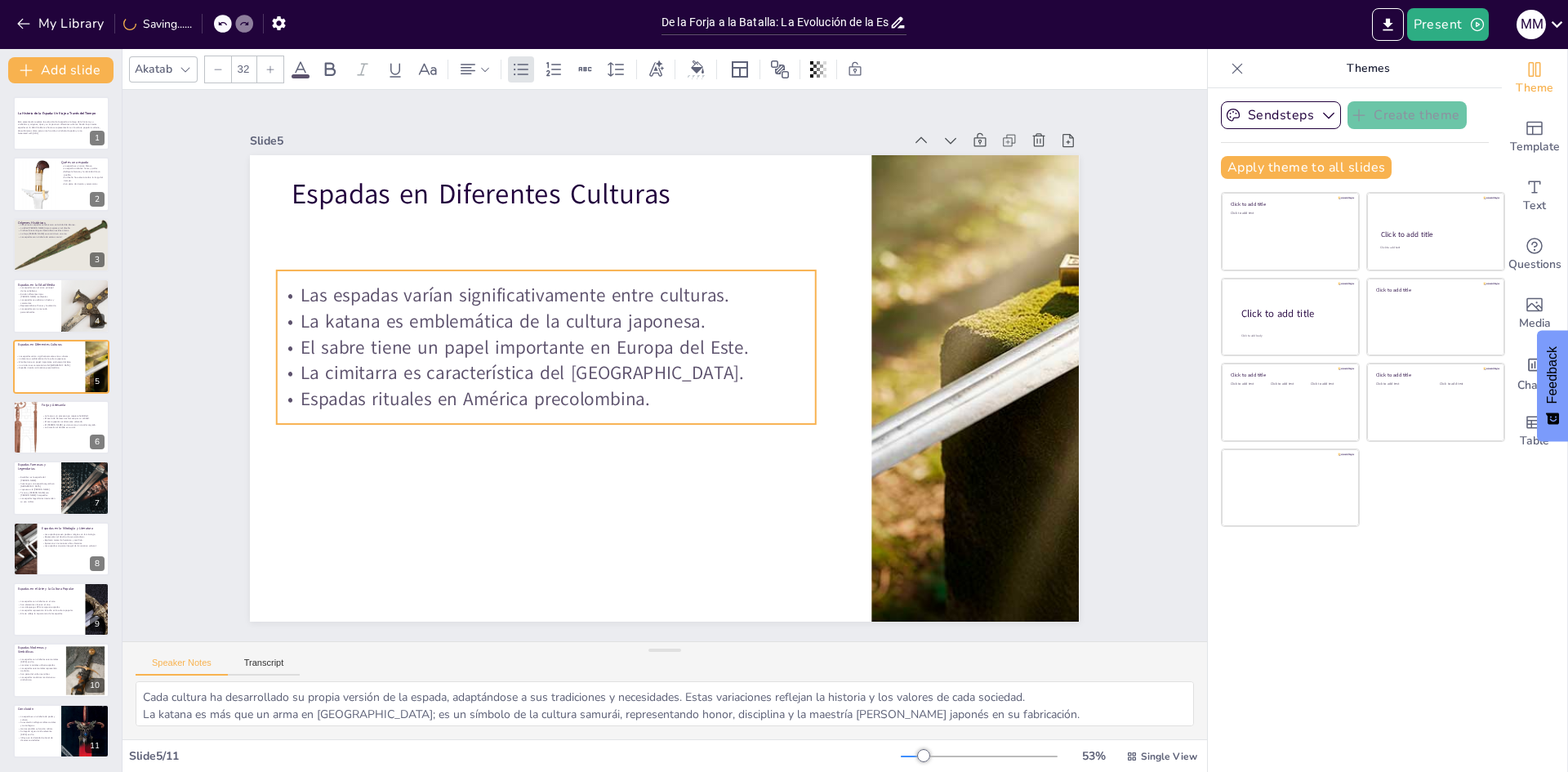
drag, startPoint x: 575, startPoint y: 291, endPoint x: 568, endPoint y: 322, distance: 31.8
click at [568, 322] on p "La katana es emblemática de la cultura japonesa." at bounding box center [546, 322] width 539 height 27
click at [34, 311] on p "Las espadas eran a menudo personalizadas." at bounding box center [36, 311] width 39 height 6
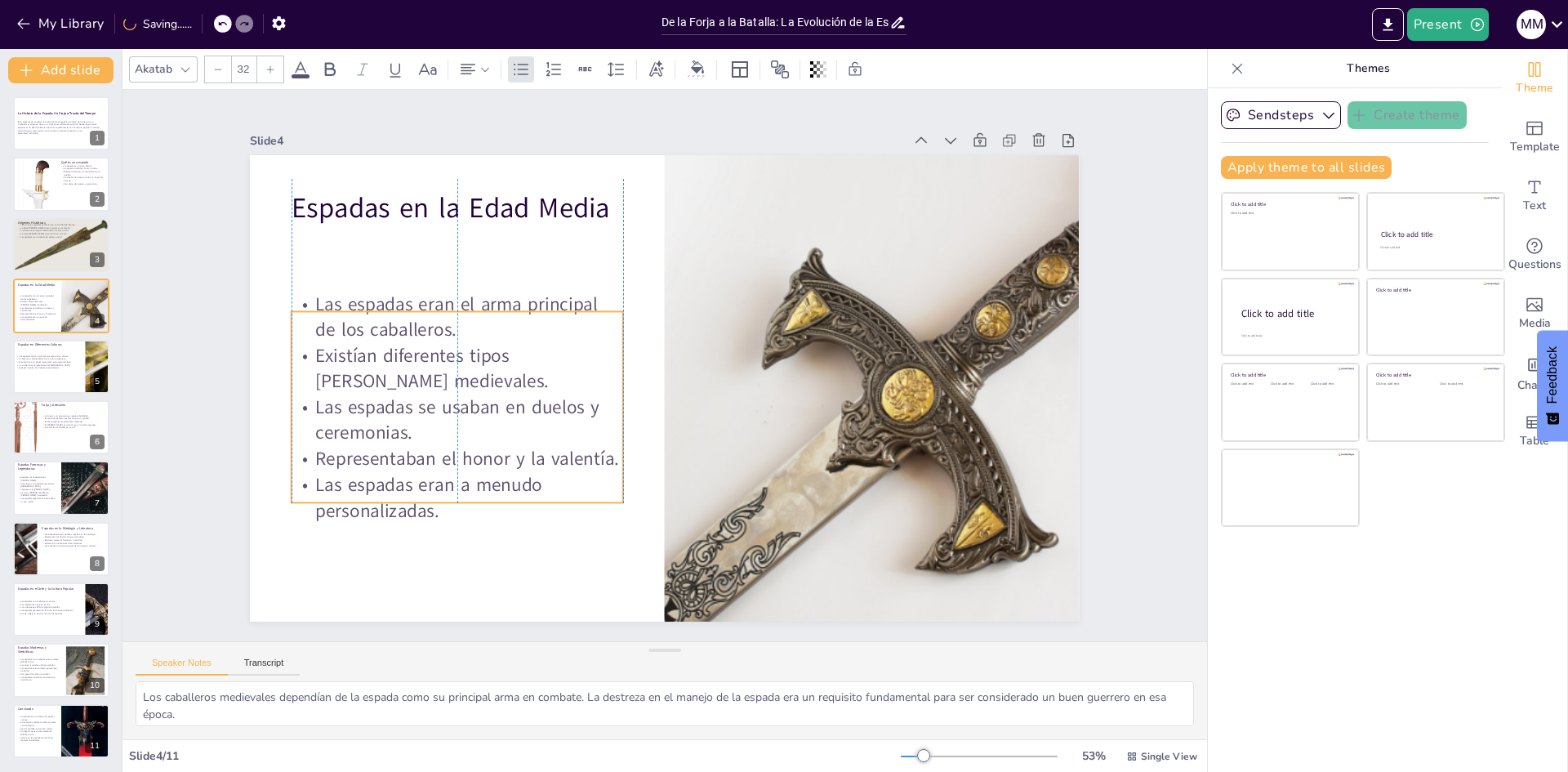
drag, startPoint x: 495, startPoint y: 322, endPoint x: 490, endPoint y: 368, distance: 46.3
click at [490, 368] on p "Existían diferentes tipos de espadas medievales." at bounding box center [457, 369] width 331 height 51
click at [45, 239] on div at bounding box center [61, 244] width 104 height 55
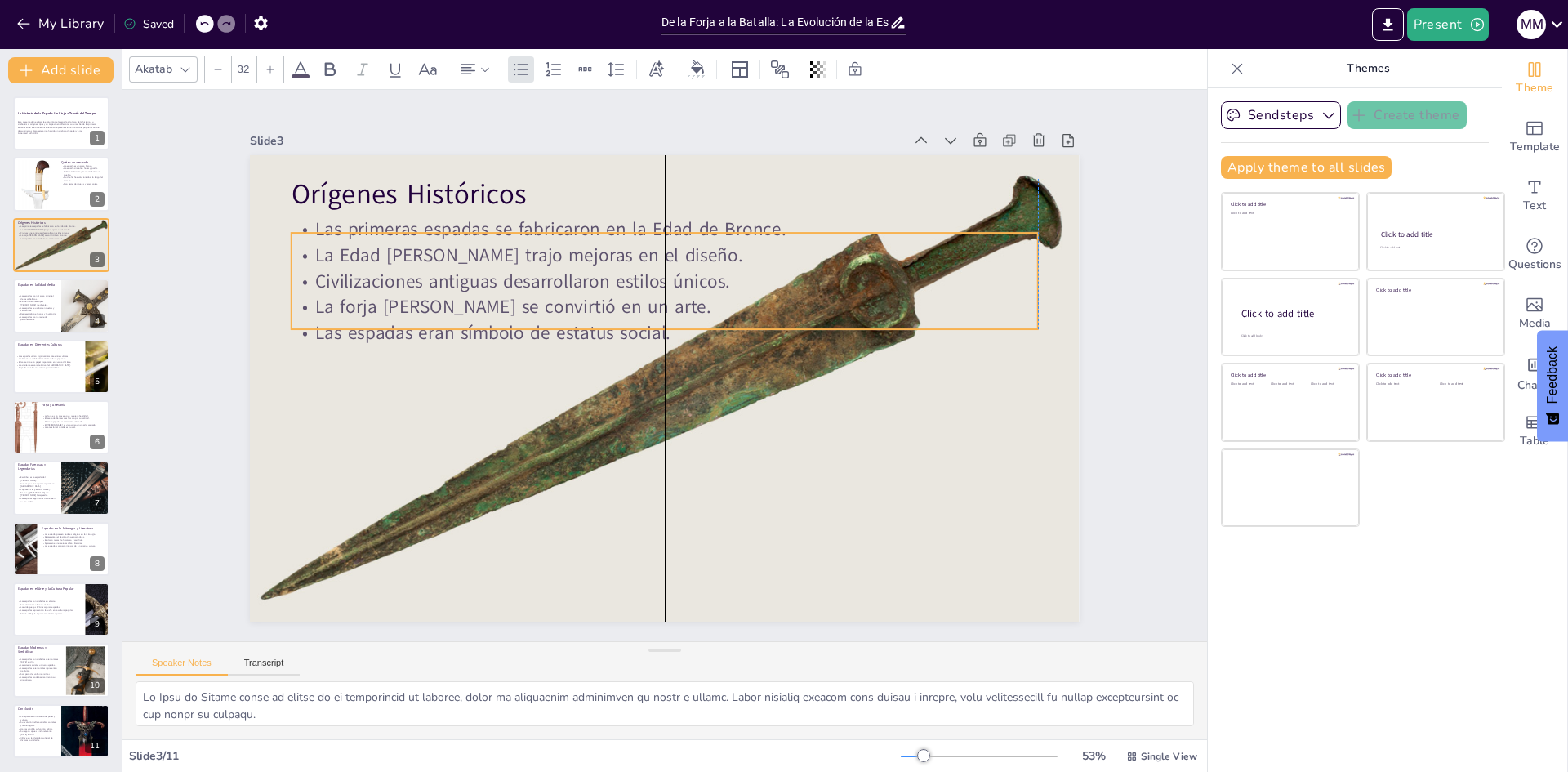
drag, startPoint x: 385, startPoint y: 236, endPoint x: 385, endPoint y: 253, distance: 17.0
click at [420, 253] on p "La Edad de Hierro trajo mejoras en el diseño." at bounding box center [729, 276] width 619 height 459
click at [47, 186] on div at bounding box center [36, 184] width 39 height 55
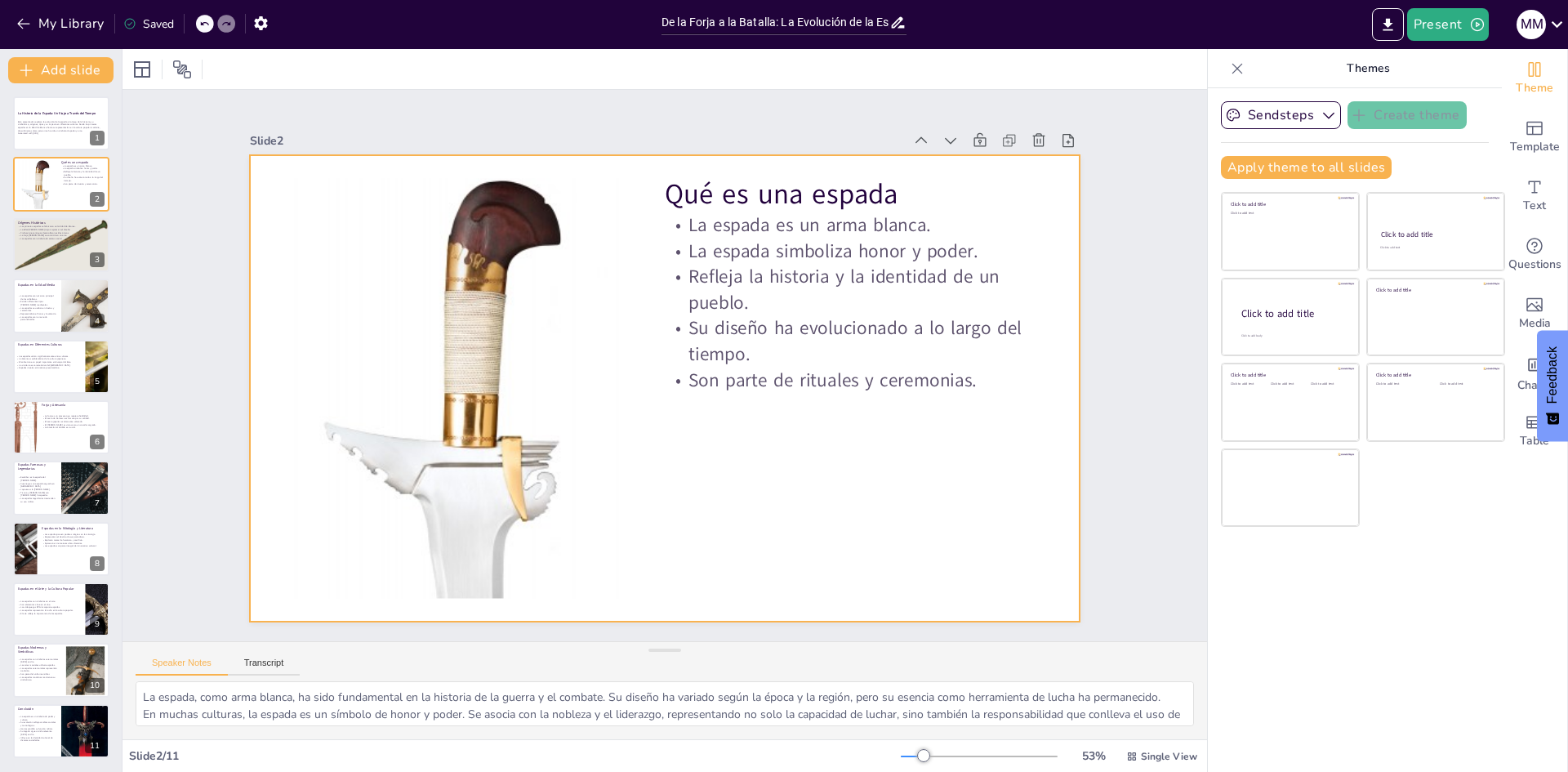
click at [719, 295] on p "Refleja la historia y la identidad de un pueblo." at bounding box center [858, 309] width 377 height 89
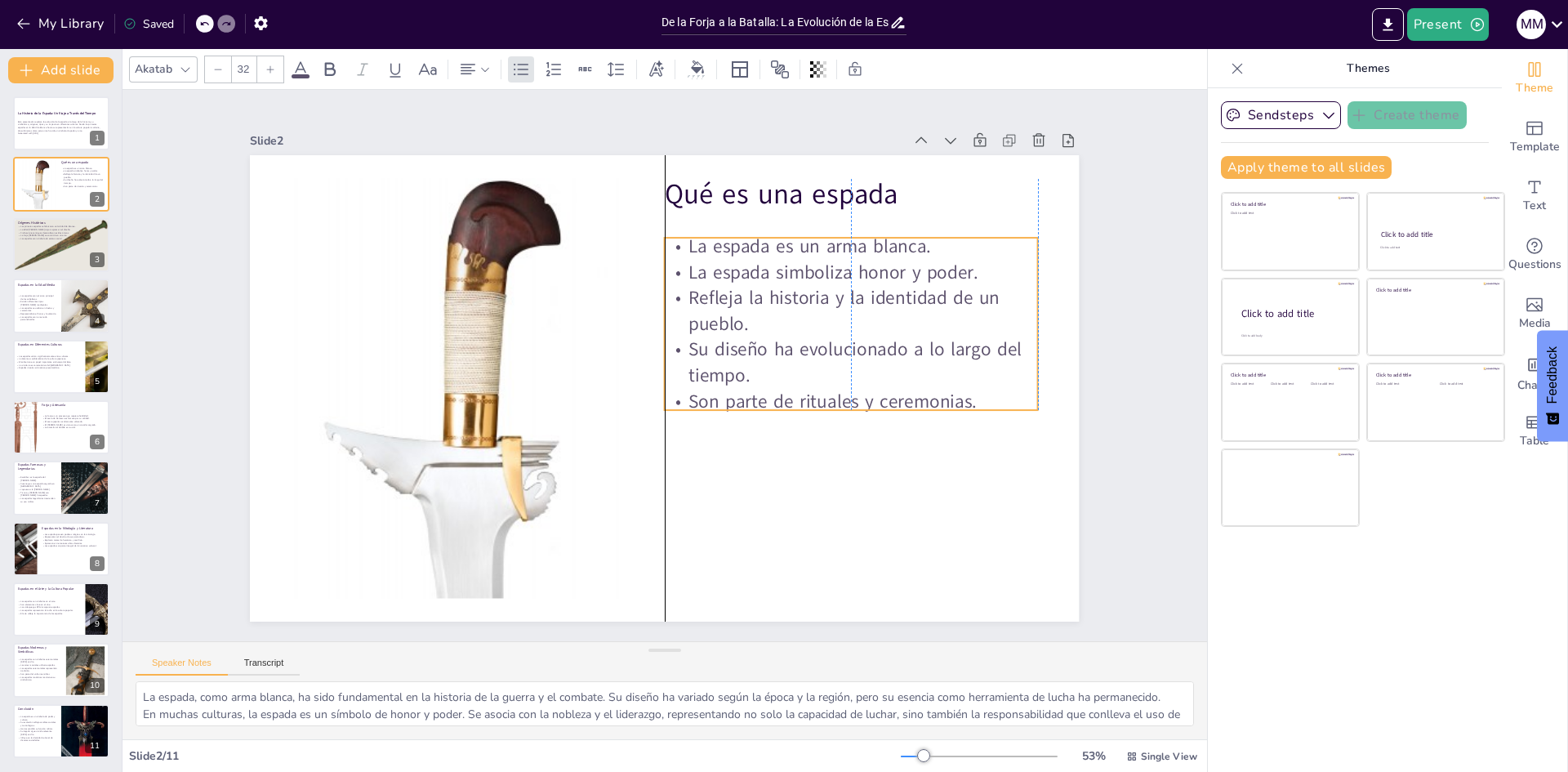
drag, startPoint x: 721, startPoint y: 297, endPoint x: 725, endPoint y: 318, distance: 21.4
click at [725, 318] on p "Refleja la historia y la identidad de un pueblo." at bounding box center [860, 371] width 371 height 164
click at [33, 151] on div "La Historia de la Espada: Un Viaje a Través del Tiempo Esta presentación explor…" at bounding box center [60, 427] width 122 height 662
click at [38, 136] on div "Esta presentación explora la evolución de la espada a lo largo de la historia, …" at bounding box center [61, 128] width 88 height 20
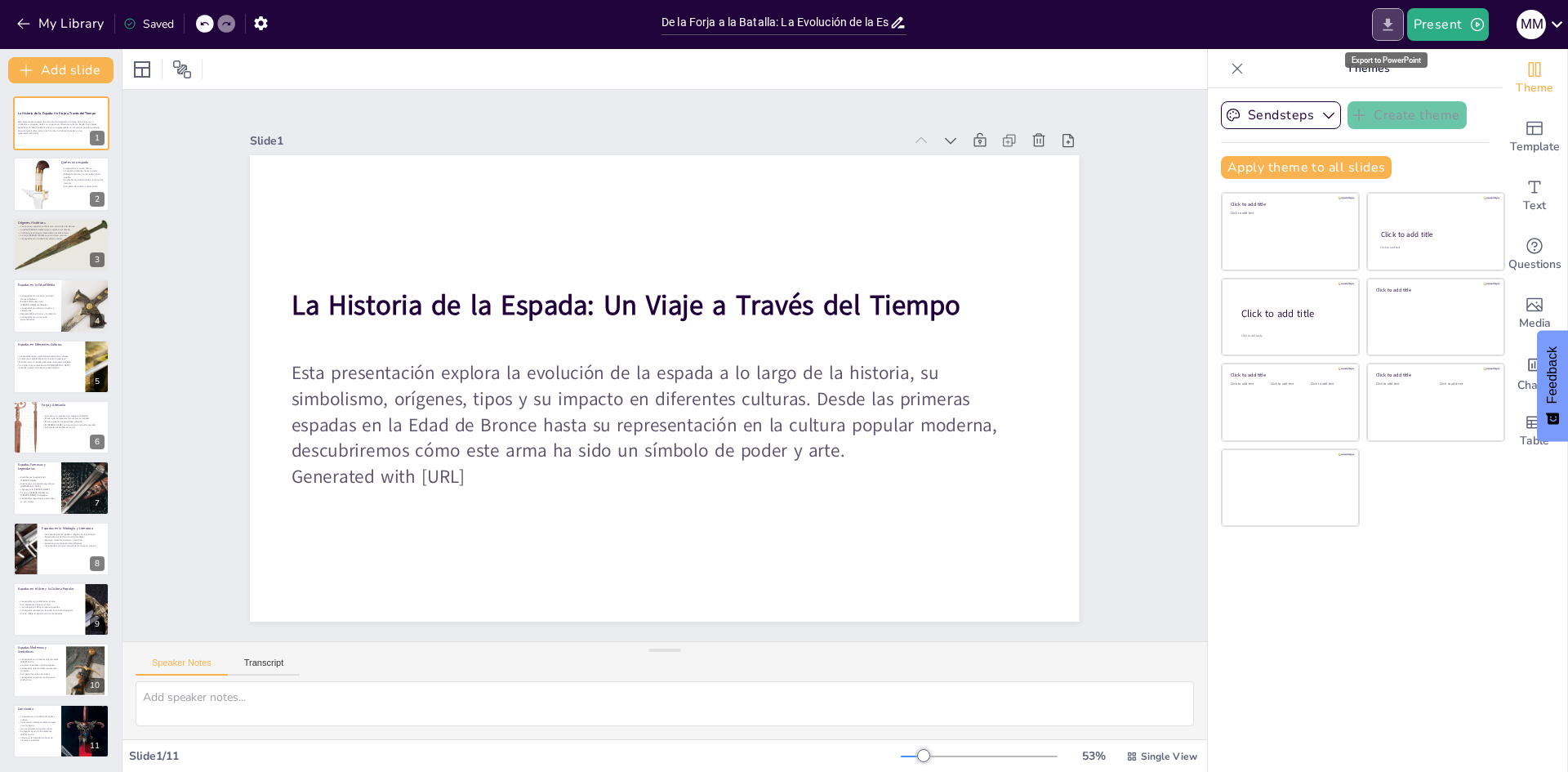
click at [1398, 14] on button "Export to PowerPoint" at bounding box center [1388, 24] width 31 height 32
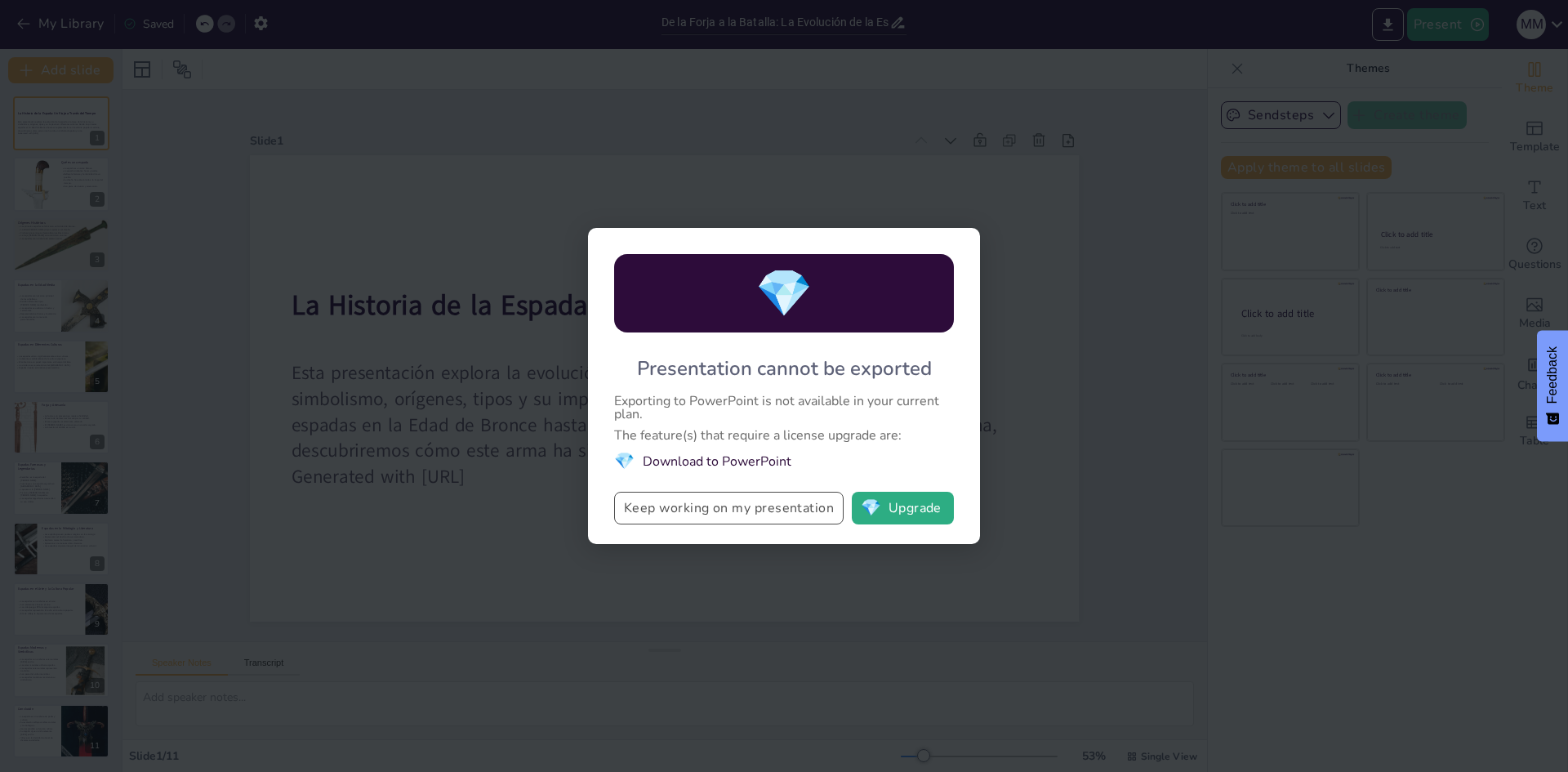
click at [774, 514] on button "Keep working on my presentation" at bounding box center [729, 508] width 229 height 32
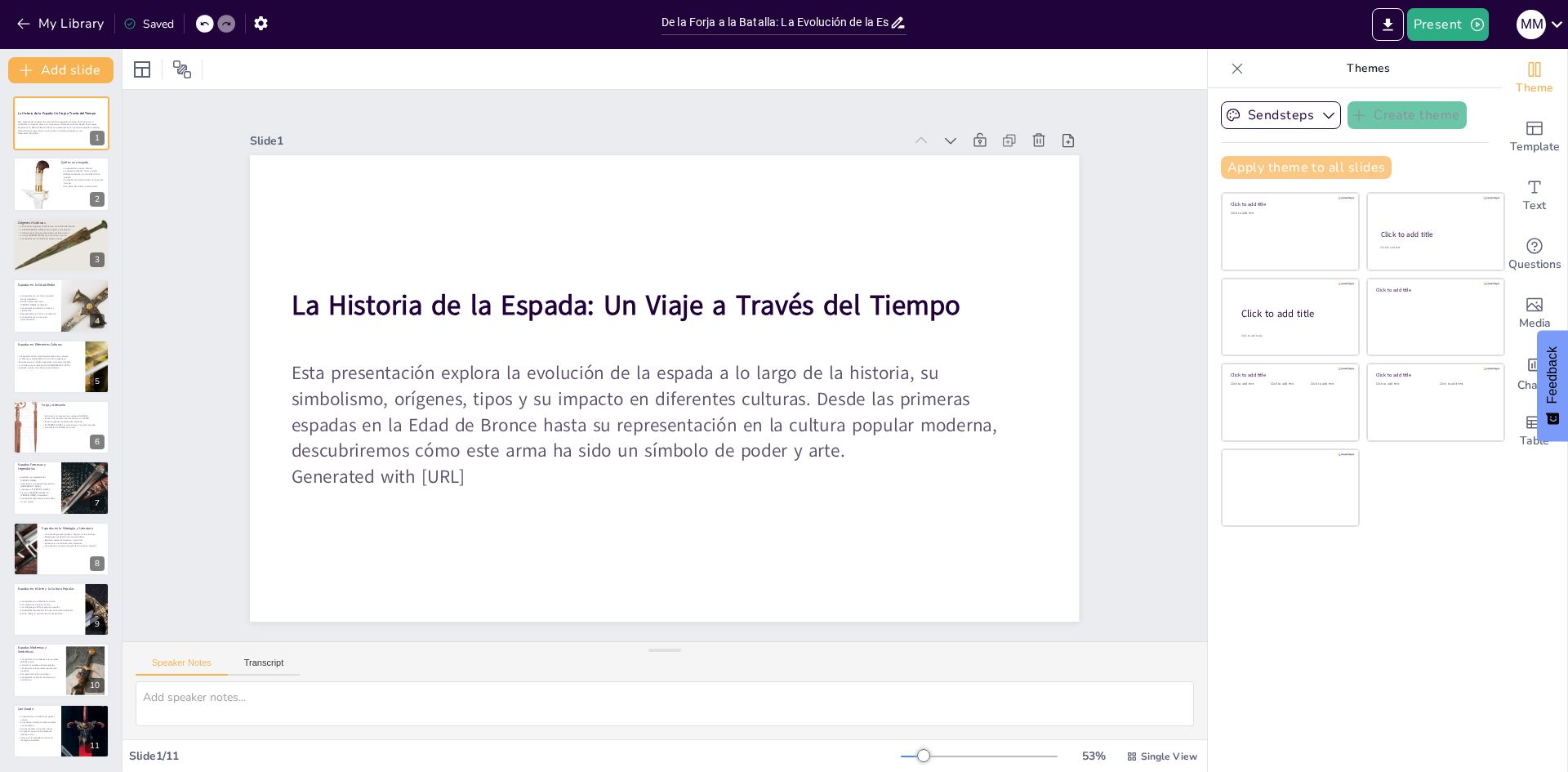
click at [1298, 158] on button "Apply theme to all slides" at bounding box center [1306, 167] width 171 height 23
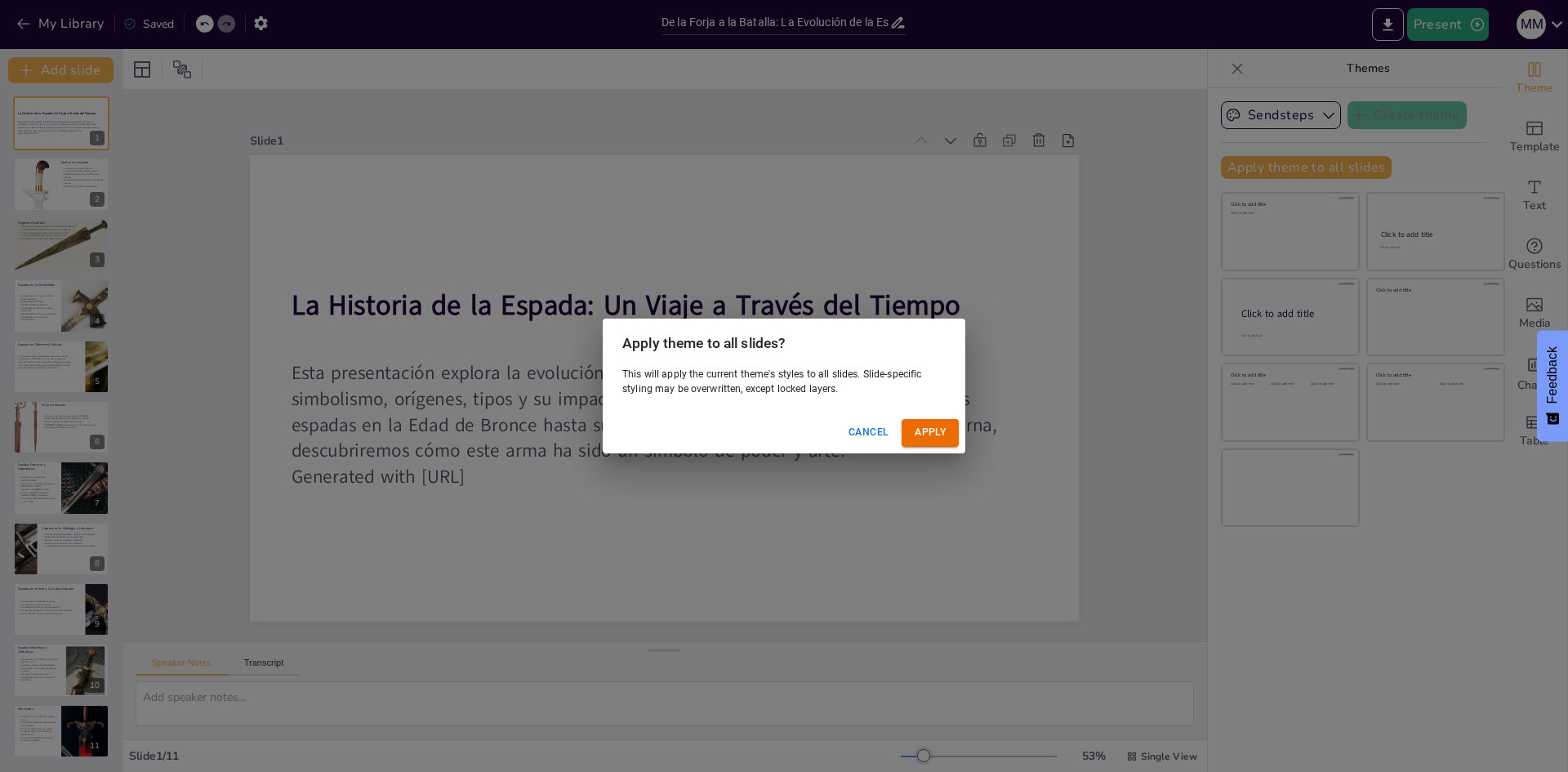
click at [929, 438] on button "Apply" at bounding box center [930, 432] width 57 height 27
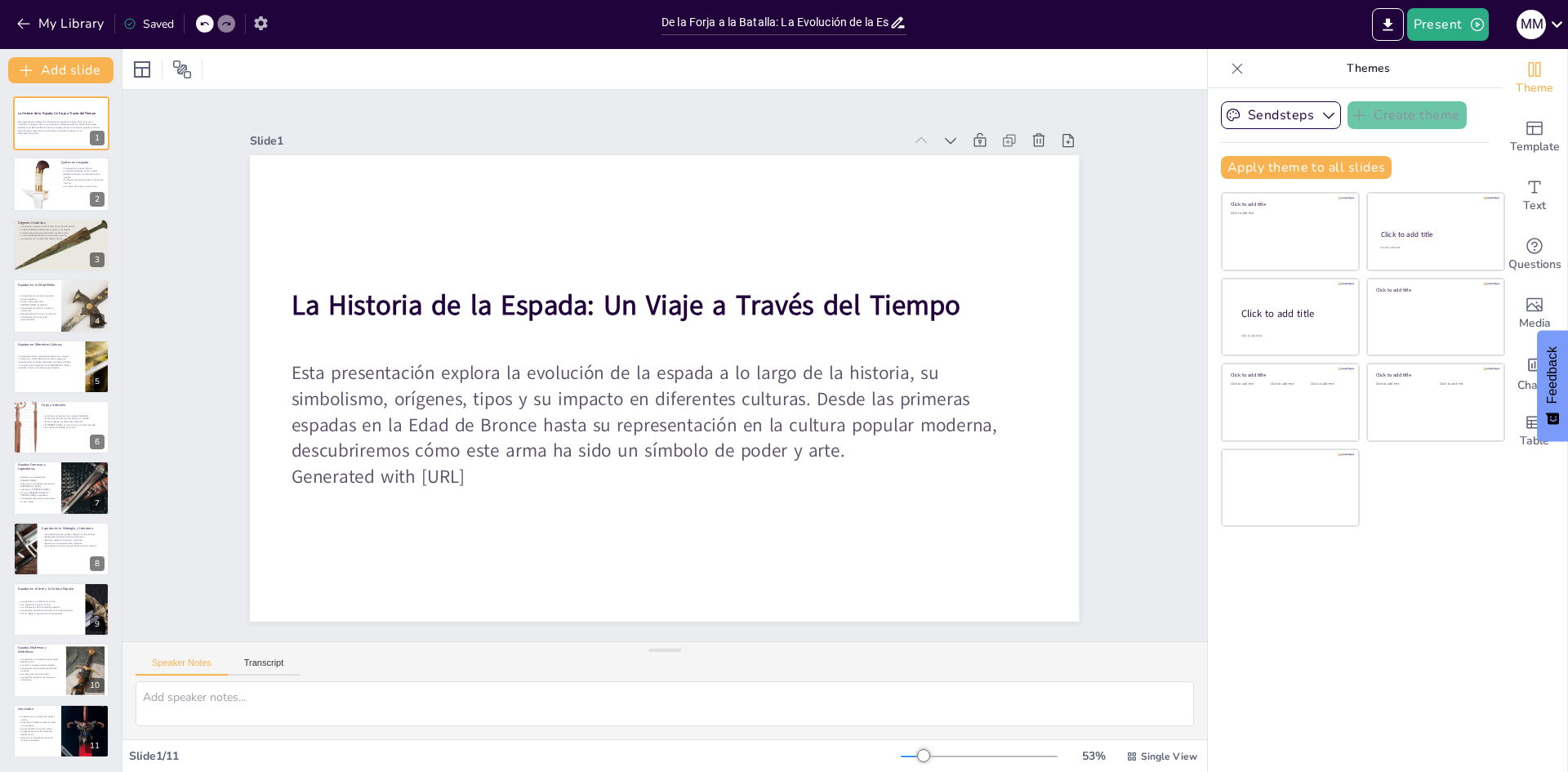
click at [264, 22] on icon "button" at bounding box center [261, 23] width 13 height 14
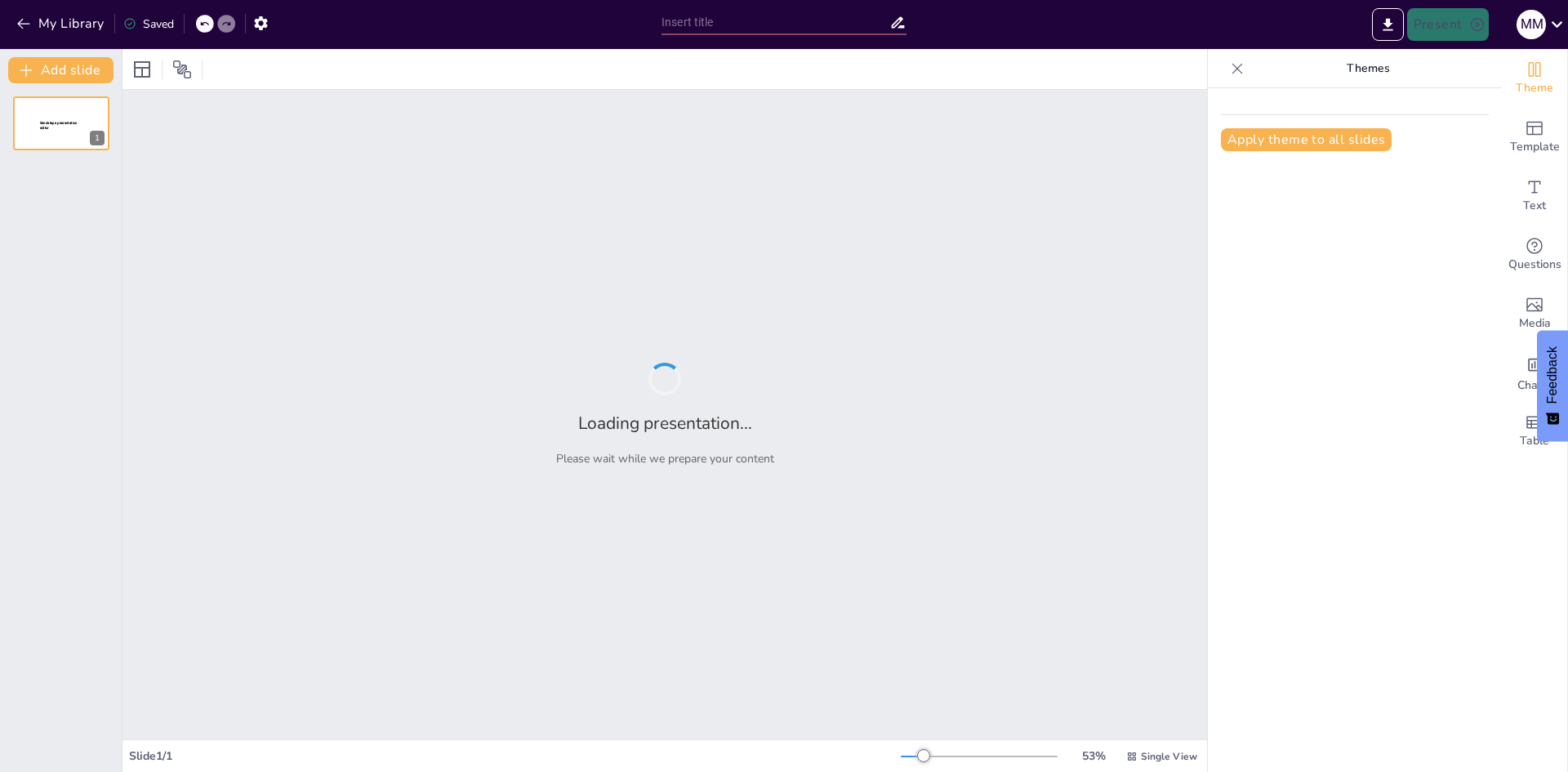
type input "De la Forja a la Batalla: La Evolución de la Espada en el Tiempo"
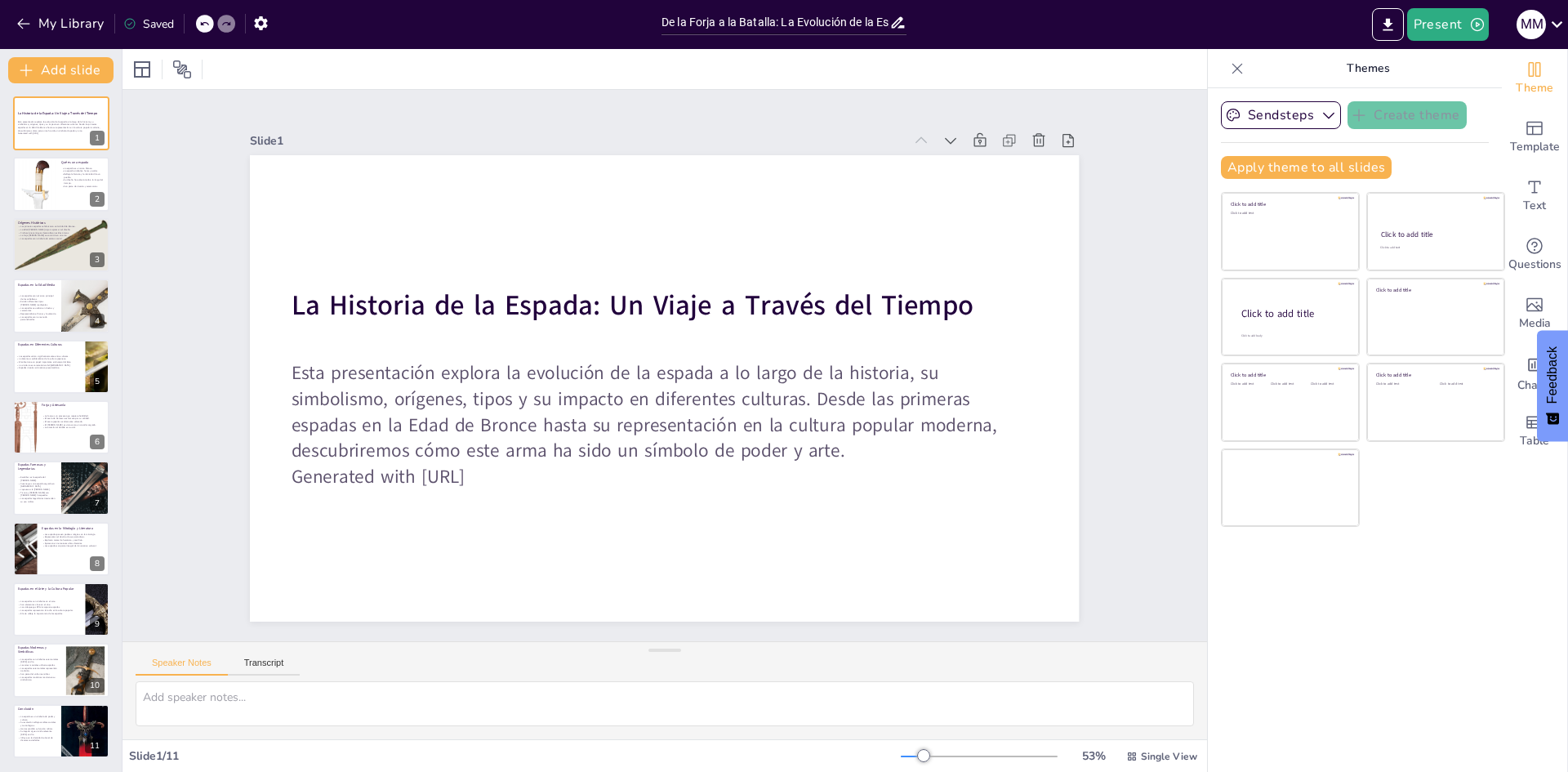
click at [1229, 72] on icon at bounding box center [1238, 69] width 17 height 17
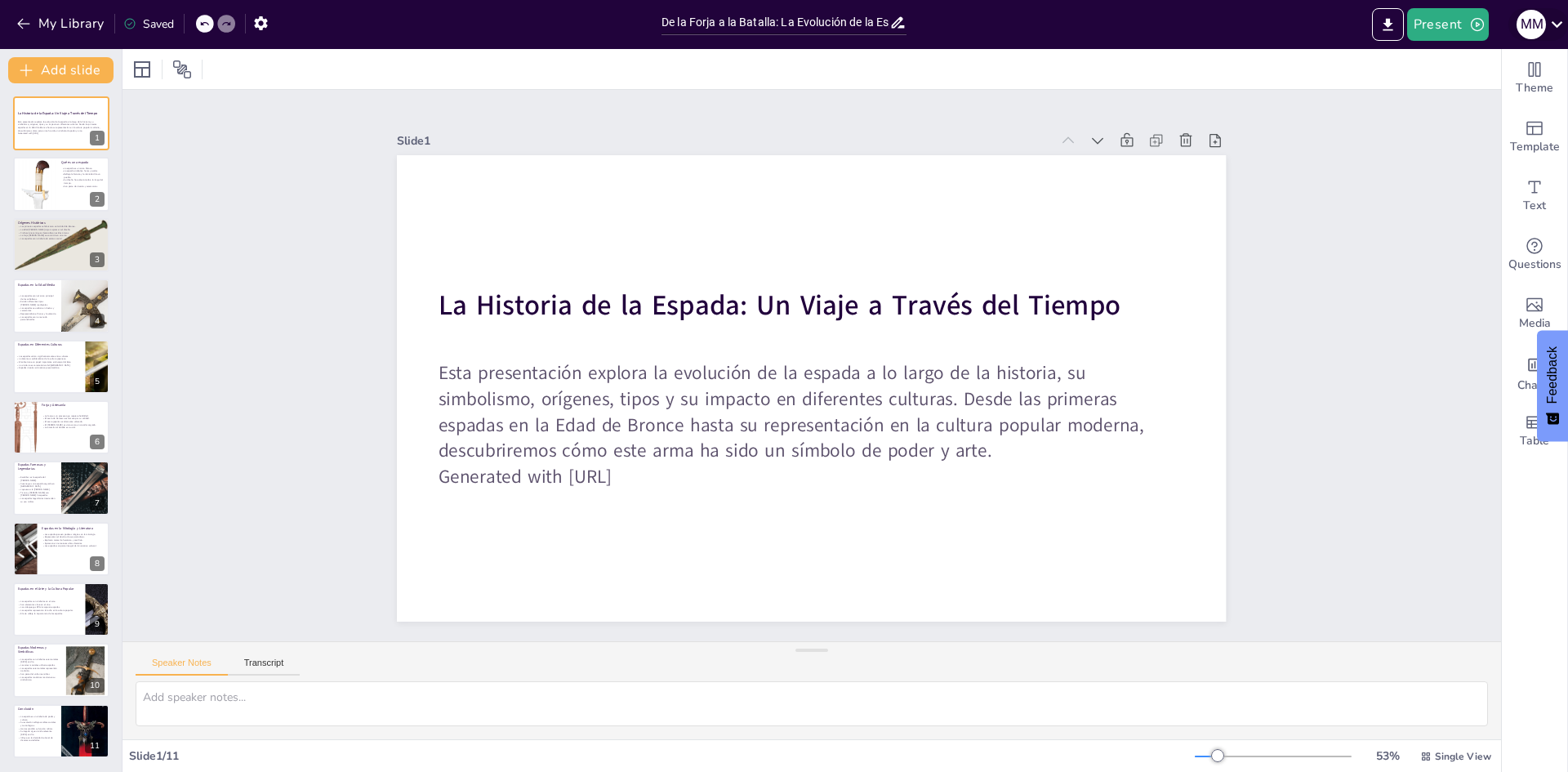
click at [1550, 22] on icon at bounding box center [1557, 24] width 22 height 22
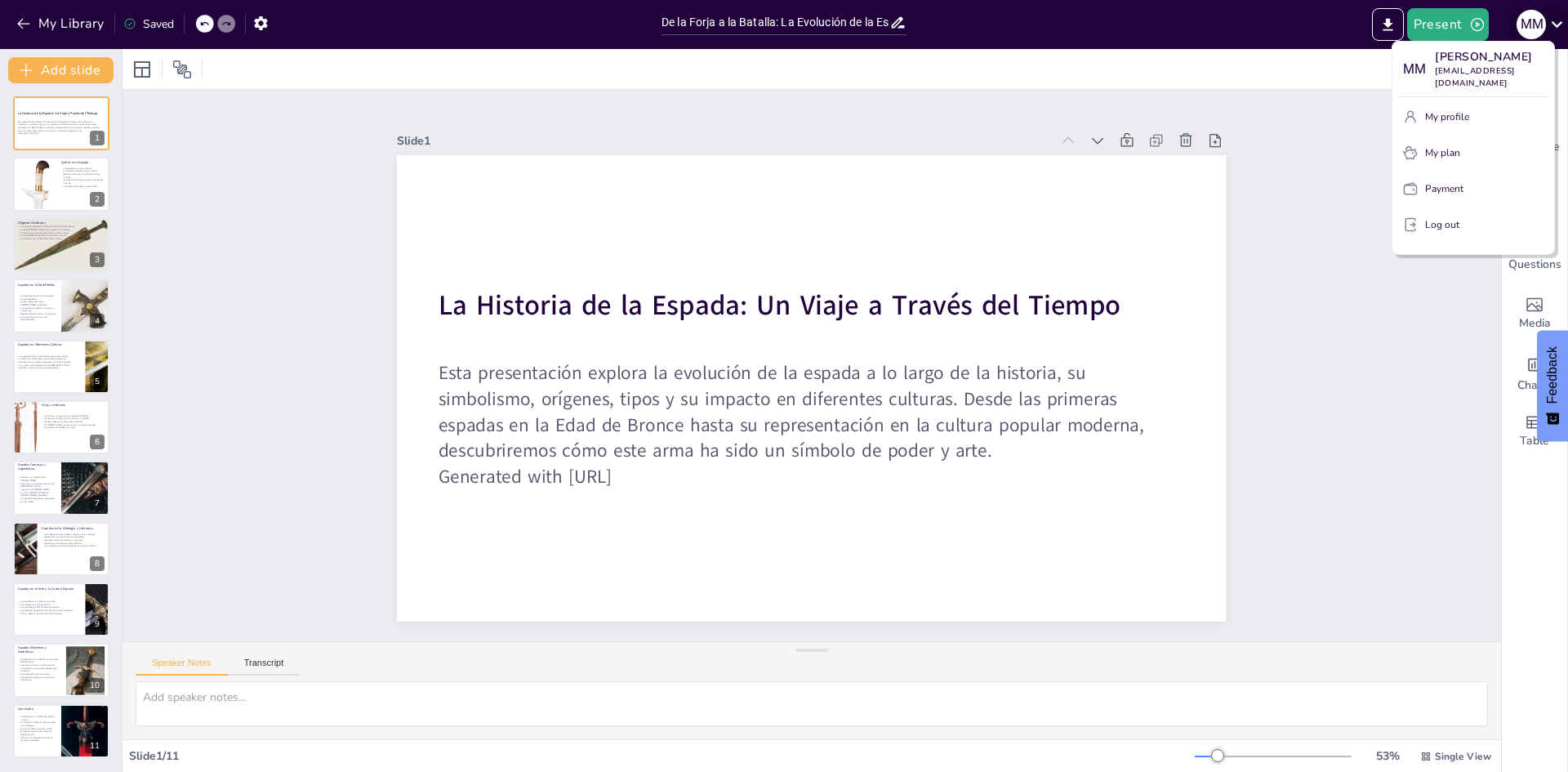
click at [1550, 22] on div at bounding box center [784, 386] width 1568 height 772
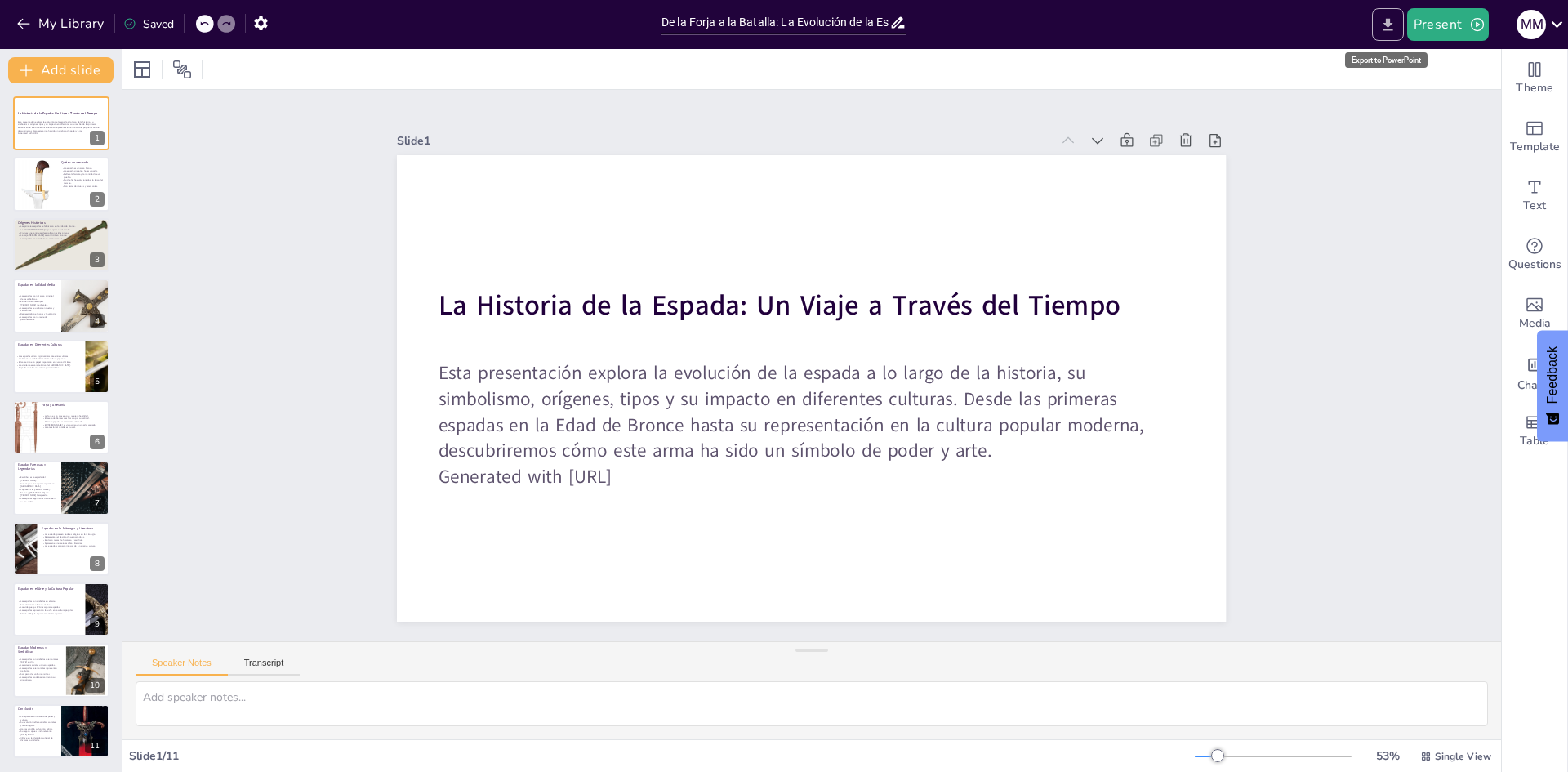
click at [1393, 22] on icon "Export to PowerPoint" at bounding box center [1387, 25] width 17 height 17
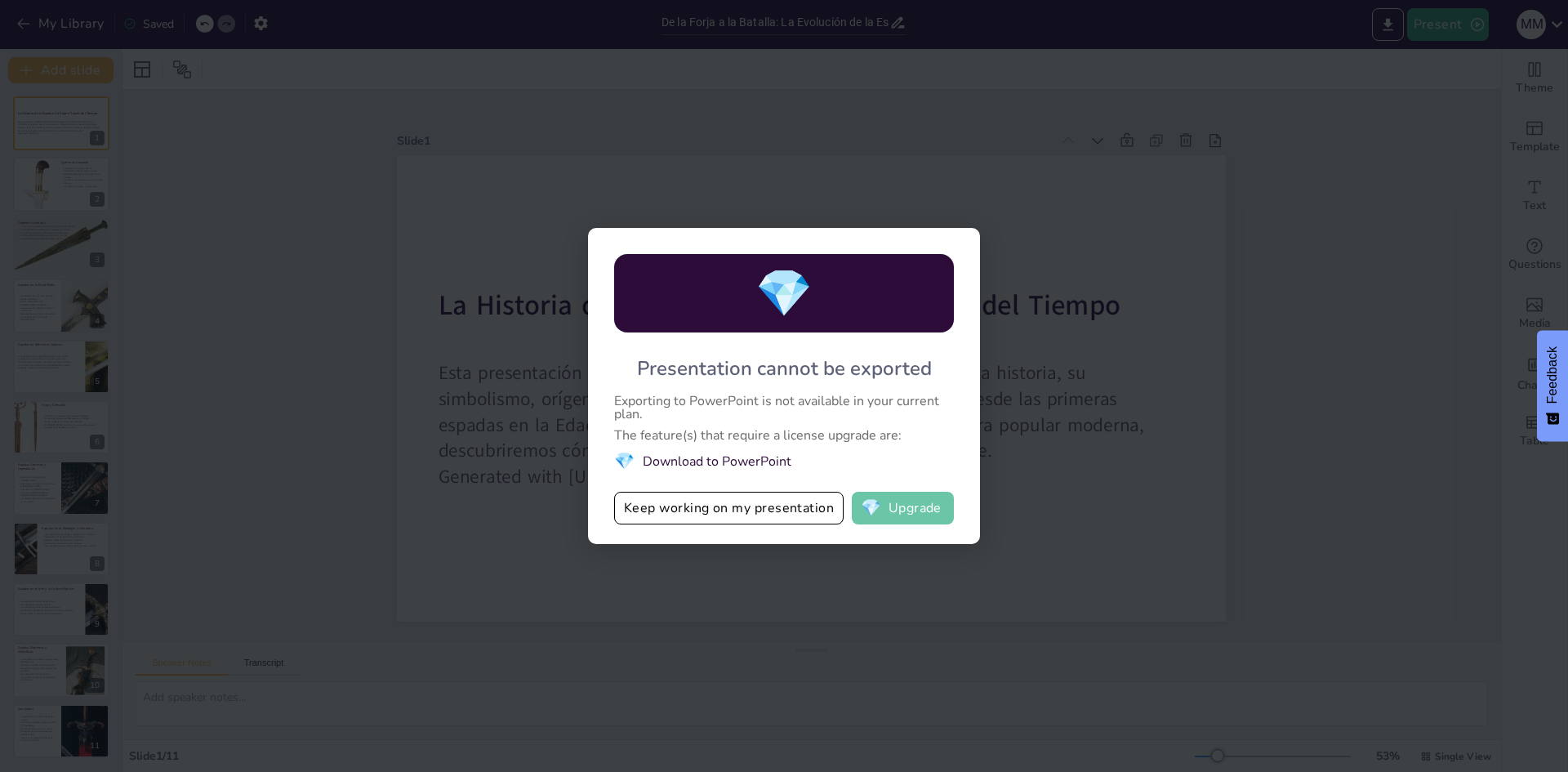
click at [890, 505] on button "💎 Upgrade" at bounding box center [902, 508] width 102 height 32
